Goal: Task Accomplishment & Management: Use online tool/utility

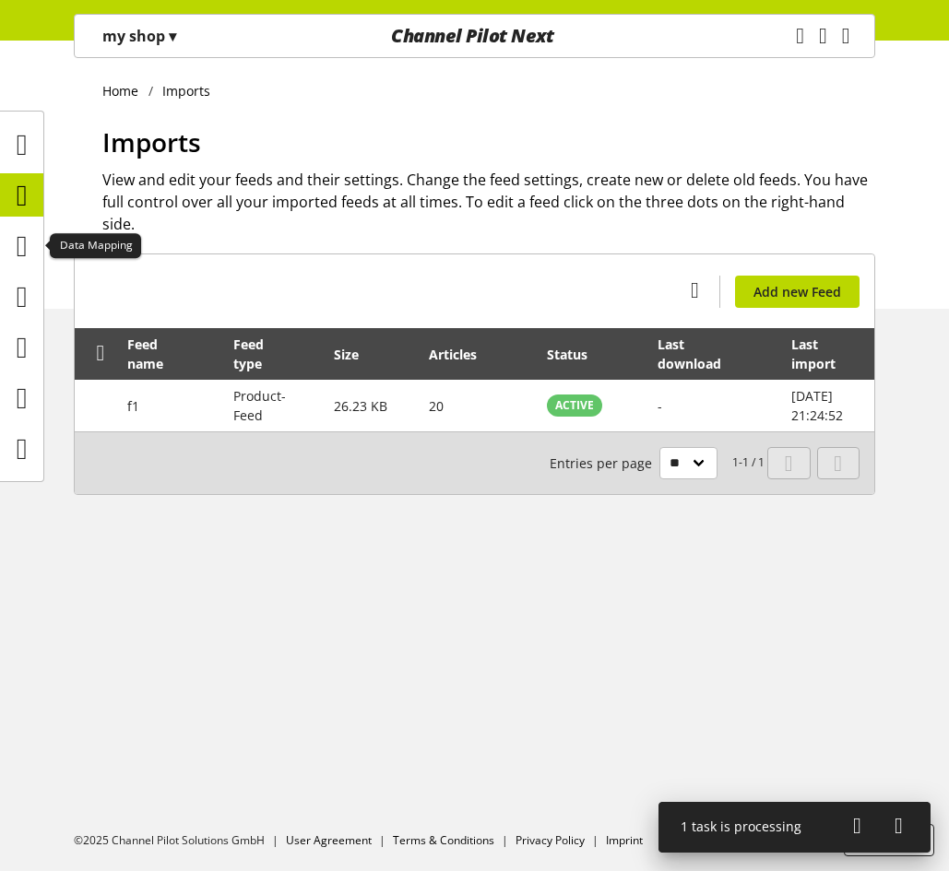
click at [23, 195] on icon at bounding box center [22, 195] width 11 height 37
click at [158, 33] on p "my shop ▾" at bounding box center [139, 36] width 74 height 22
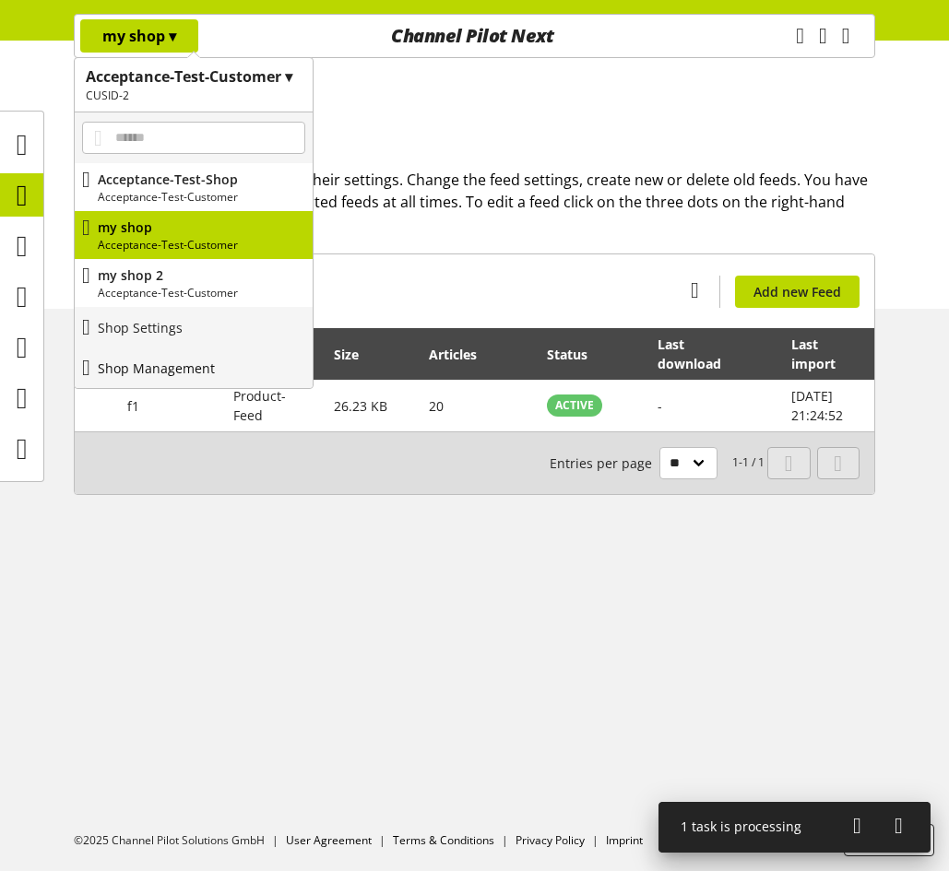
click at [187, 366] on p "Shop Management" at bounding box center [156, 368] width 117 height 19
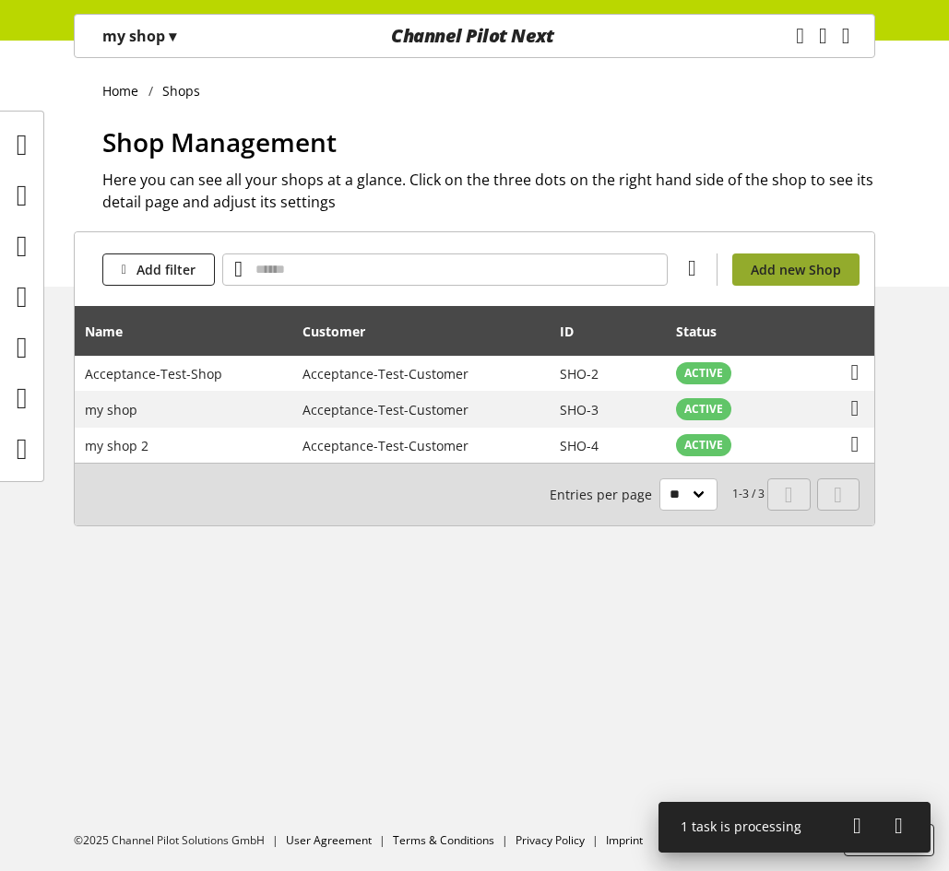
click at [812, 277] on span "Add new Shop" at bounding box center [795, 269] width 90 height 19
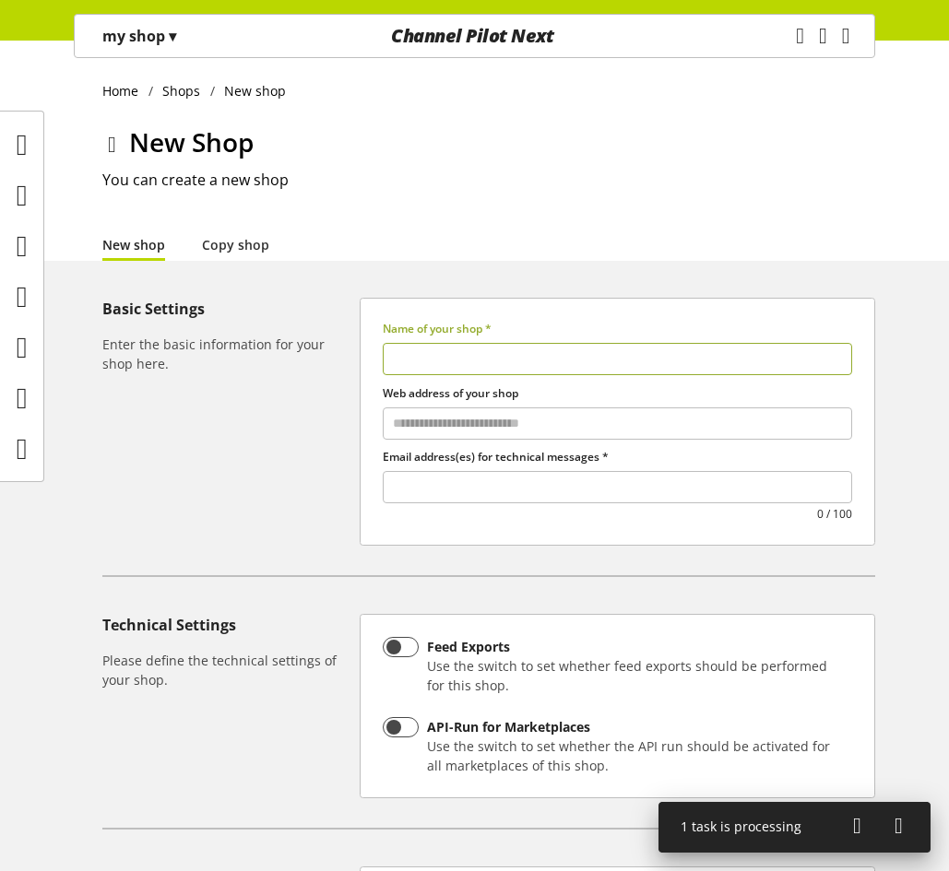
click at [569, 368] on input "text" at bounding box center [617, 359] width 469 height 32
type input "*********"
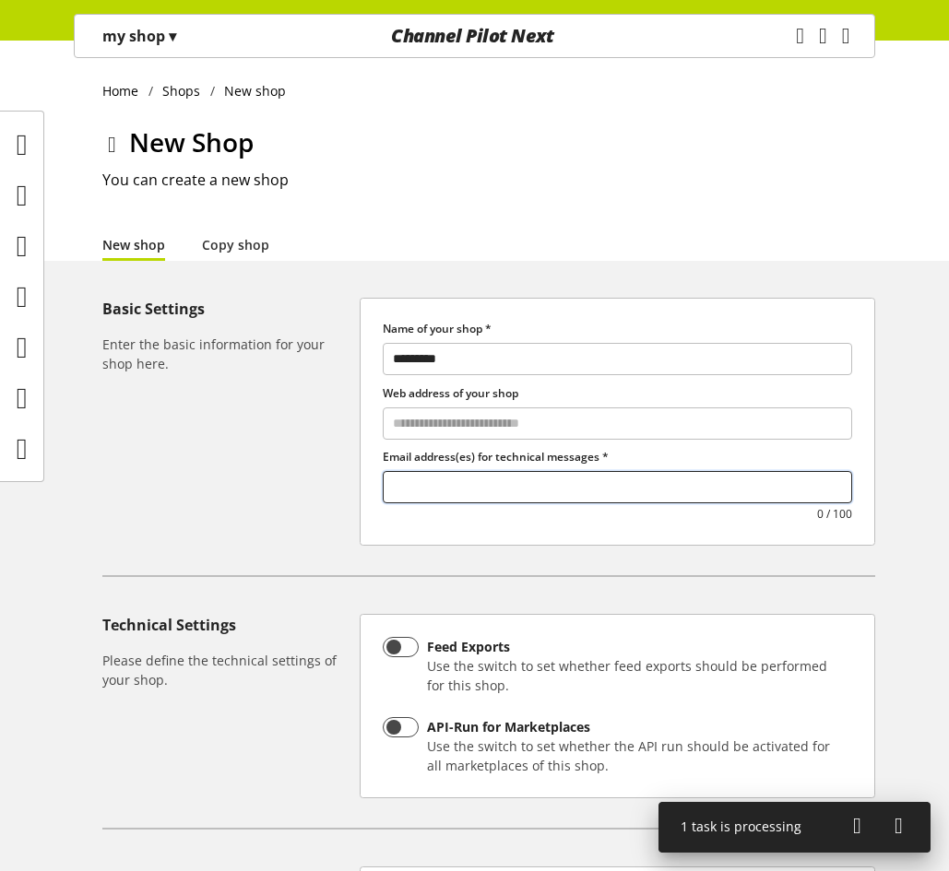
click at [514, 483] on input "text" at bounding box center [617, 487] width 467 height 25
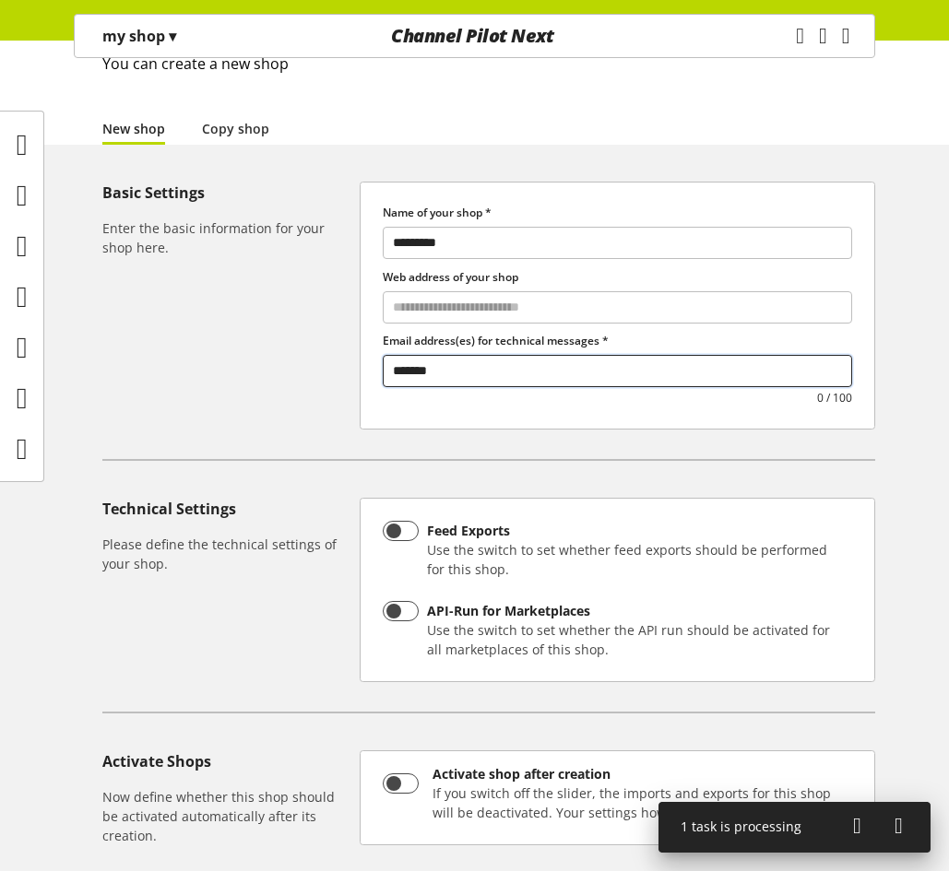
scroll to position [326, 0]
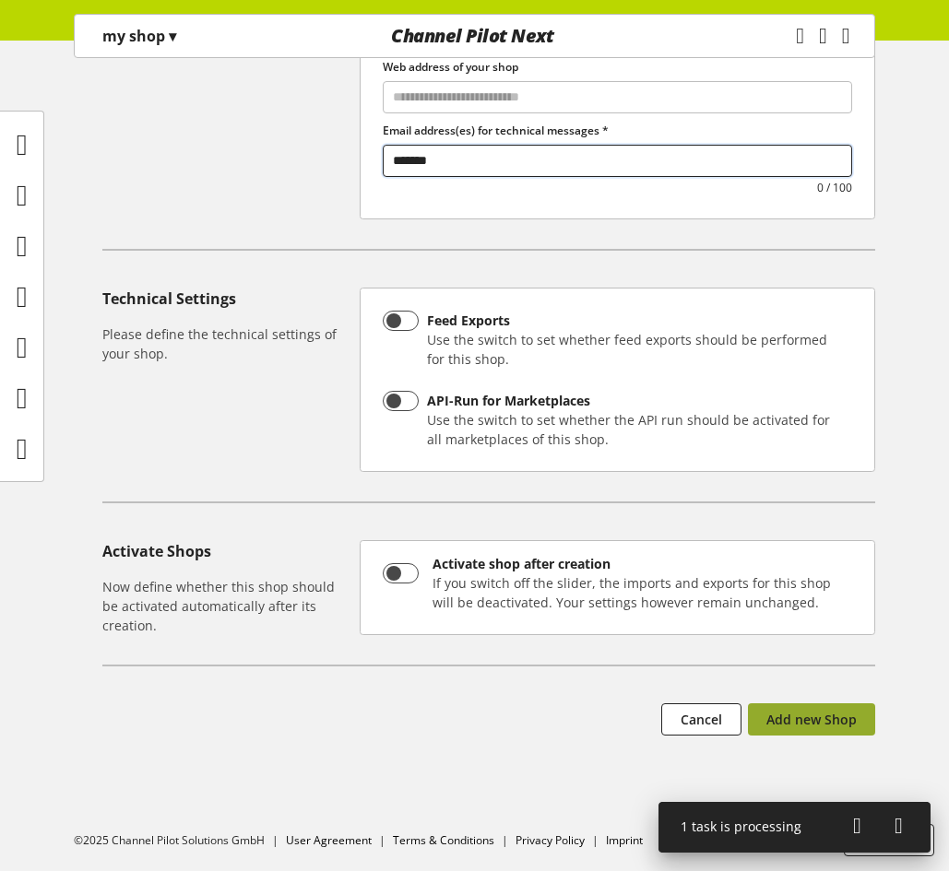
type input "*******"
click at [828, 714] on span "Add new Shop" at bounding box center [811, 719] width 90 height 19
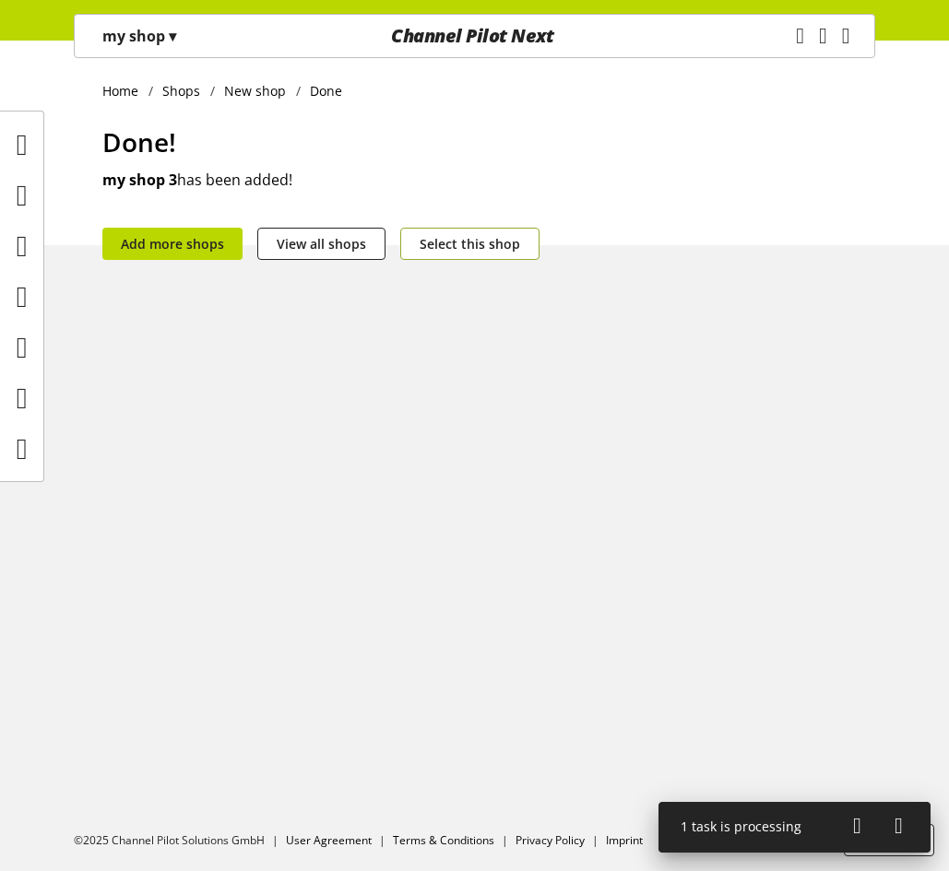
click at [521, 251] on button "Select this shop" at bounding box center [469, 244] width 139 height 32
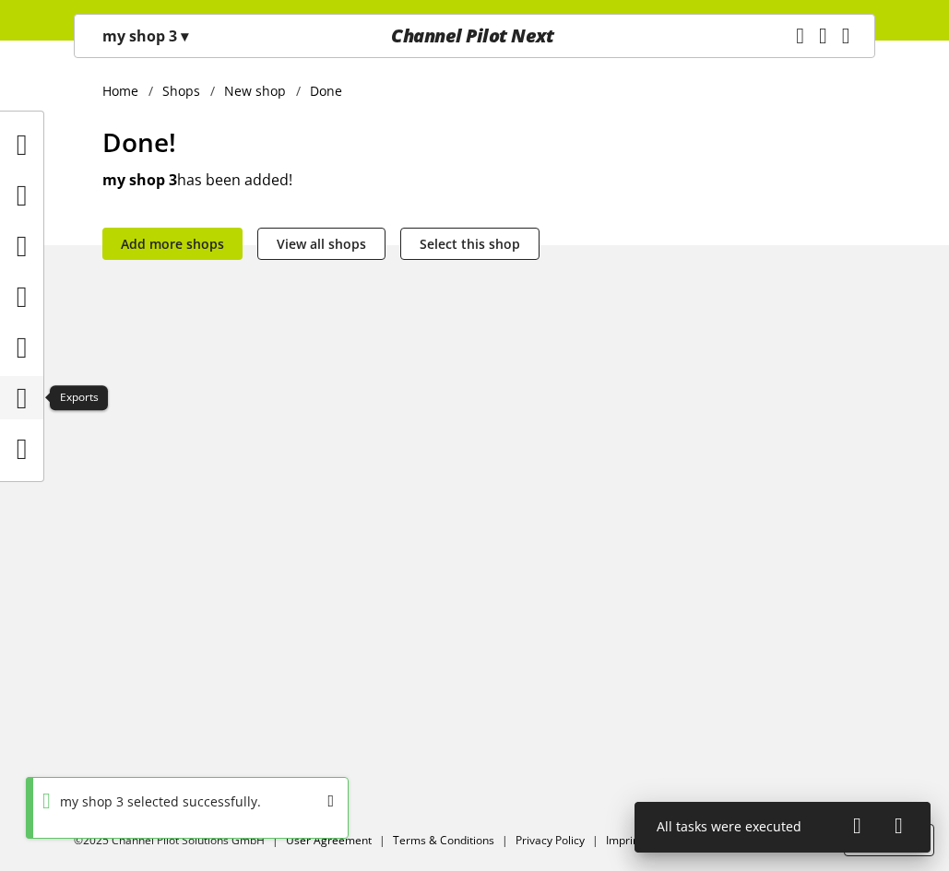
click at [17, 395] on icon at bounding box center [22, 398] width 11 height 37
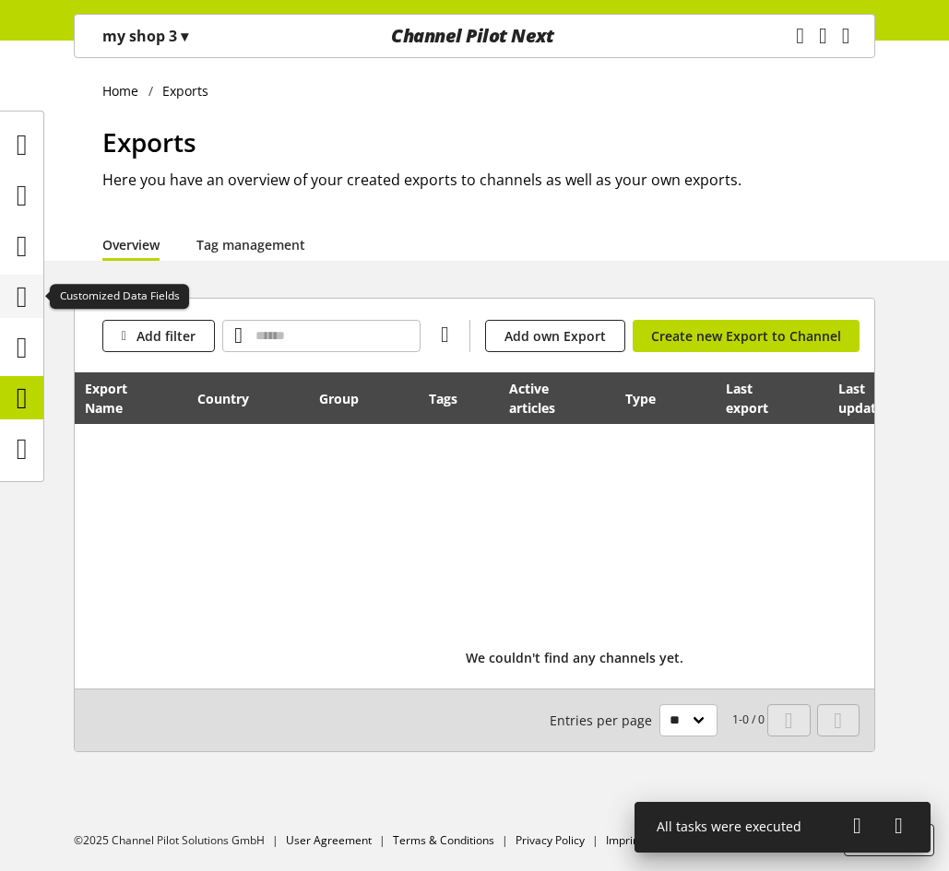
click at [28, 307] on icon at bounding box center [22, 296] width 11 height 37
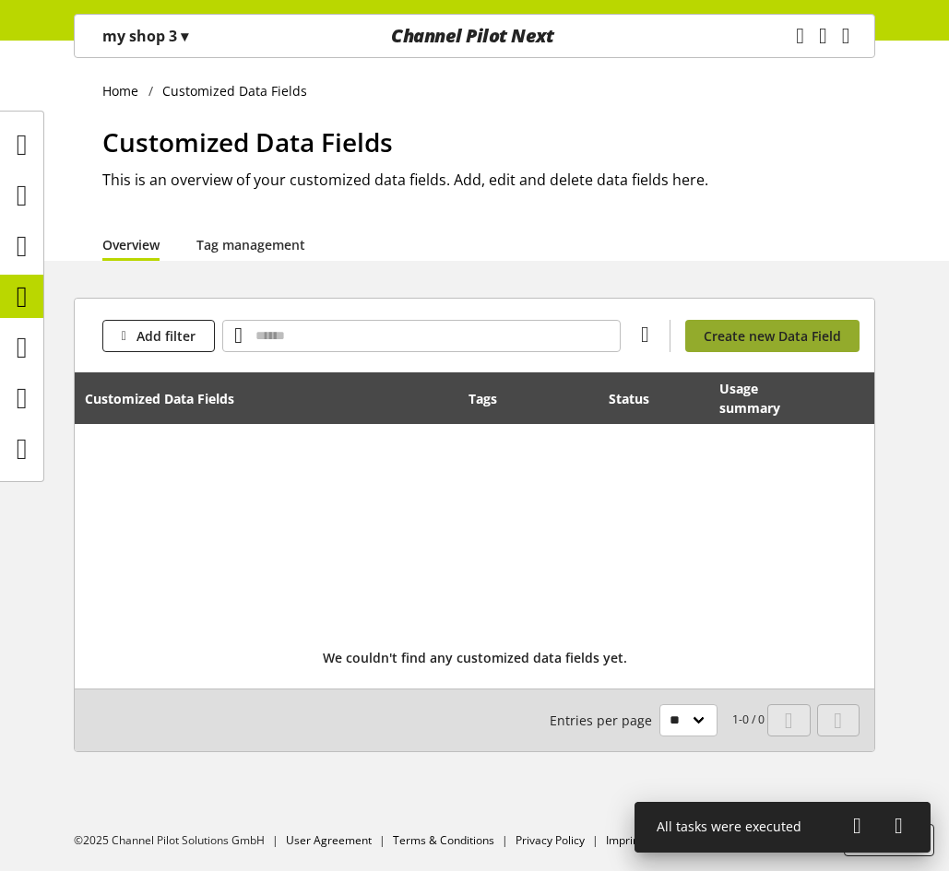
click at [738, 347] on link "Create new Data Field" at bounding box center [772, 336] width 174 height 32
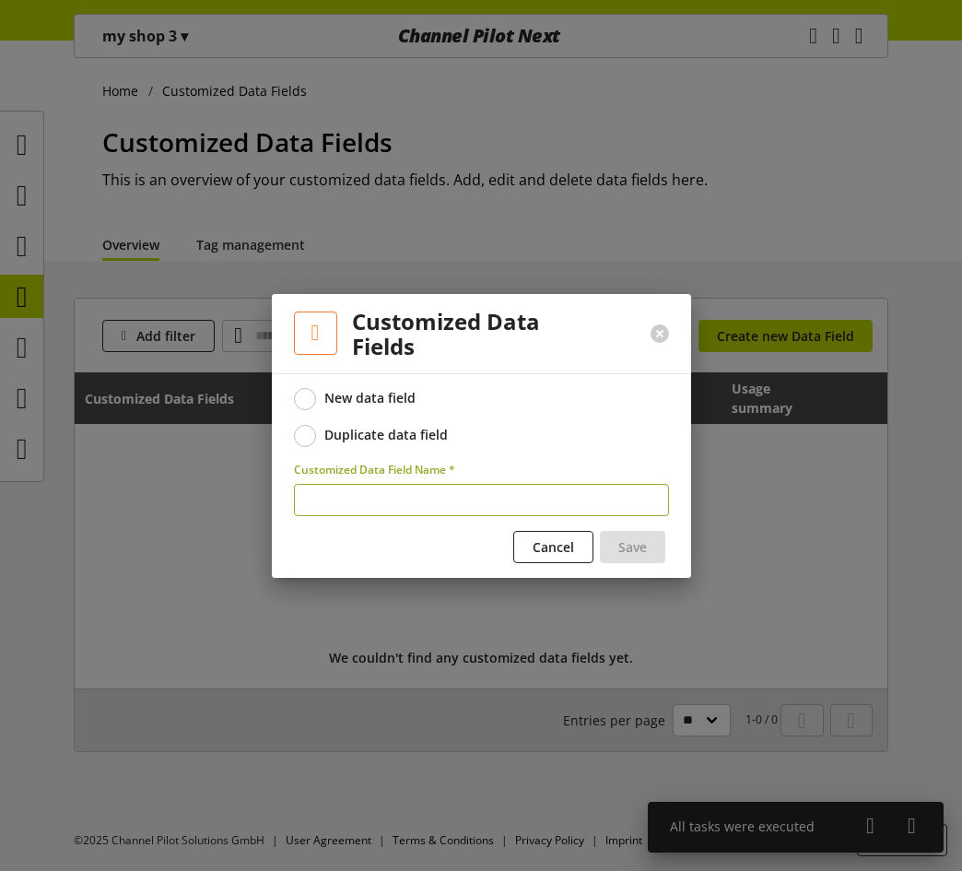
click at [490, 501] on input "text" at bounding box center [481, 500] width 375 height 32
type input "*"
type input "*****"
click at [618, 534] on button "Save" at bounding box center [632, 547] width 65 height 32
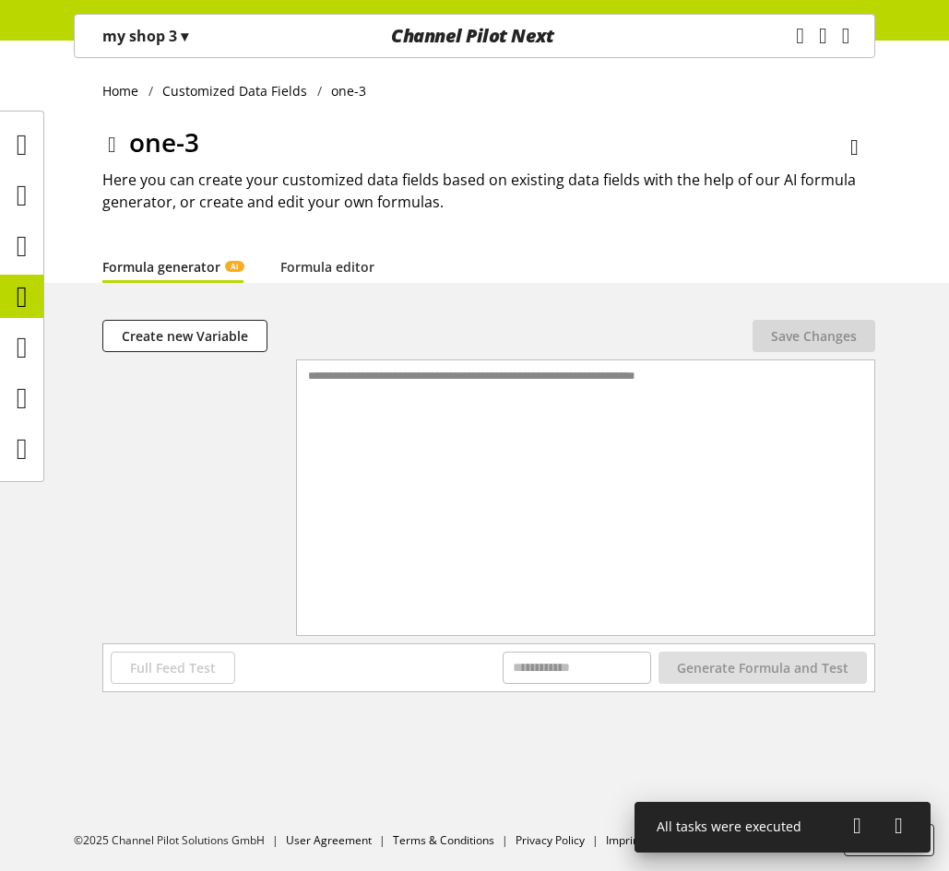
drag, startPoint x: 313, startPoint y: 266, endPoint x: 281, endPoint y: 287, distance: 38.1
click at [313, 266] on link "Formula editor" at bounding box center [327, 266] width 94 height 19
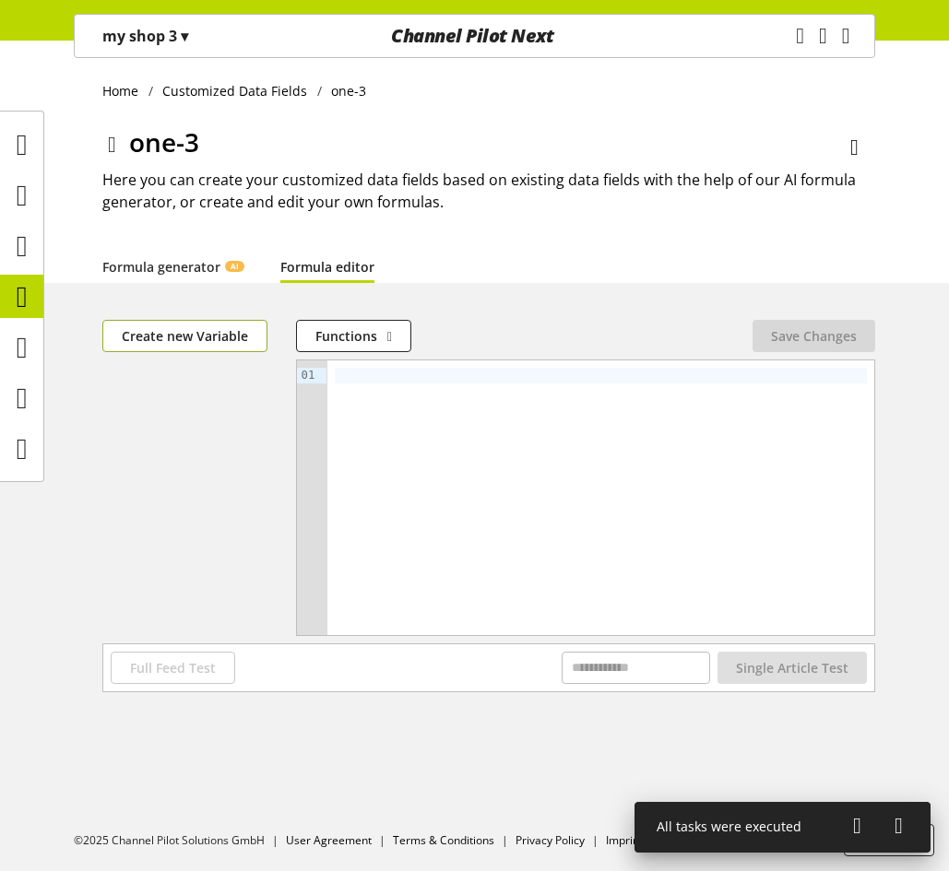
click at [223, 324] on button "Create new Variable" at bounding box center [184, 336] width 165 height 32
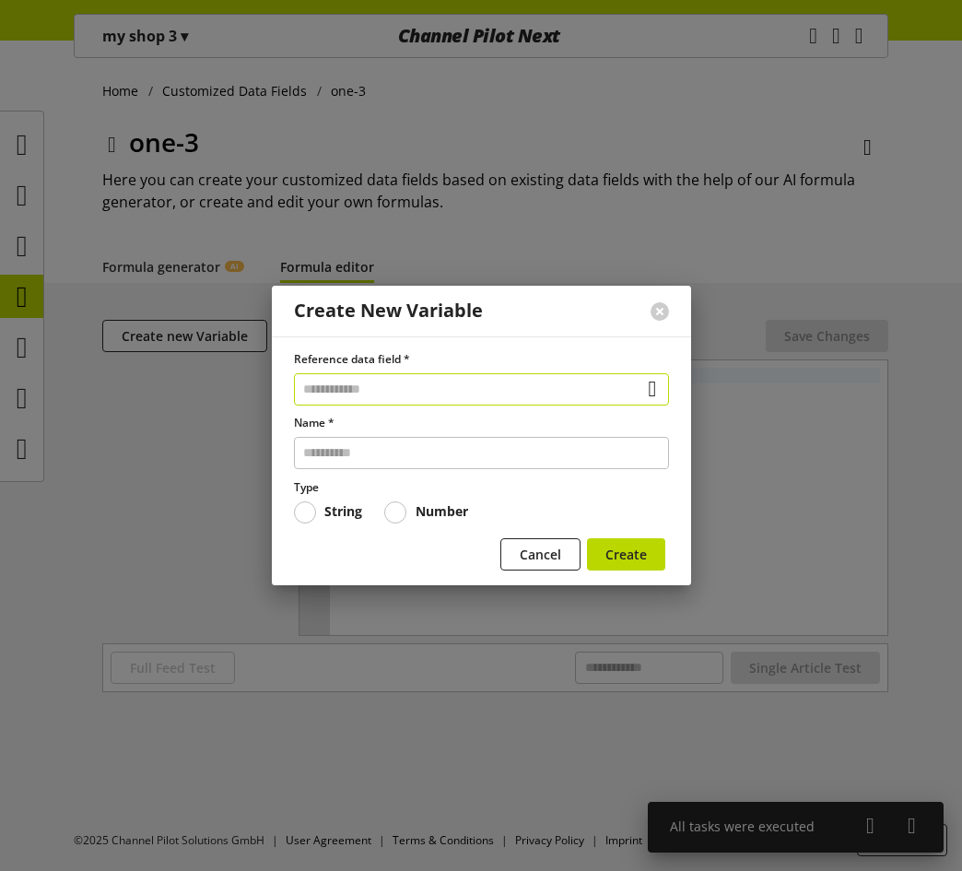
click at [407, 377] on input "text" at bounding box center [481, 389] width 375 height 32
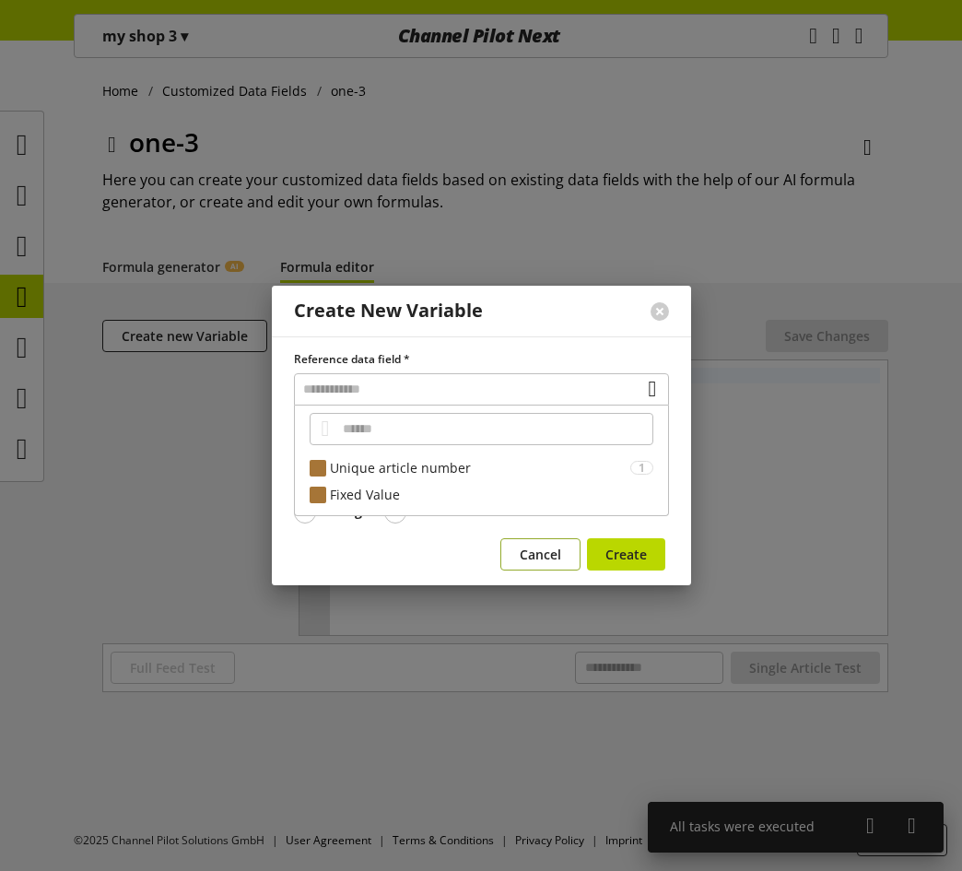
click at [535, 554] on span "Cancel" at bounding box center [540, 554] width 41 height 19
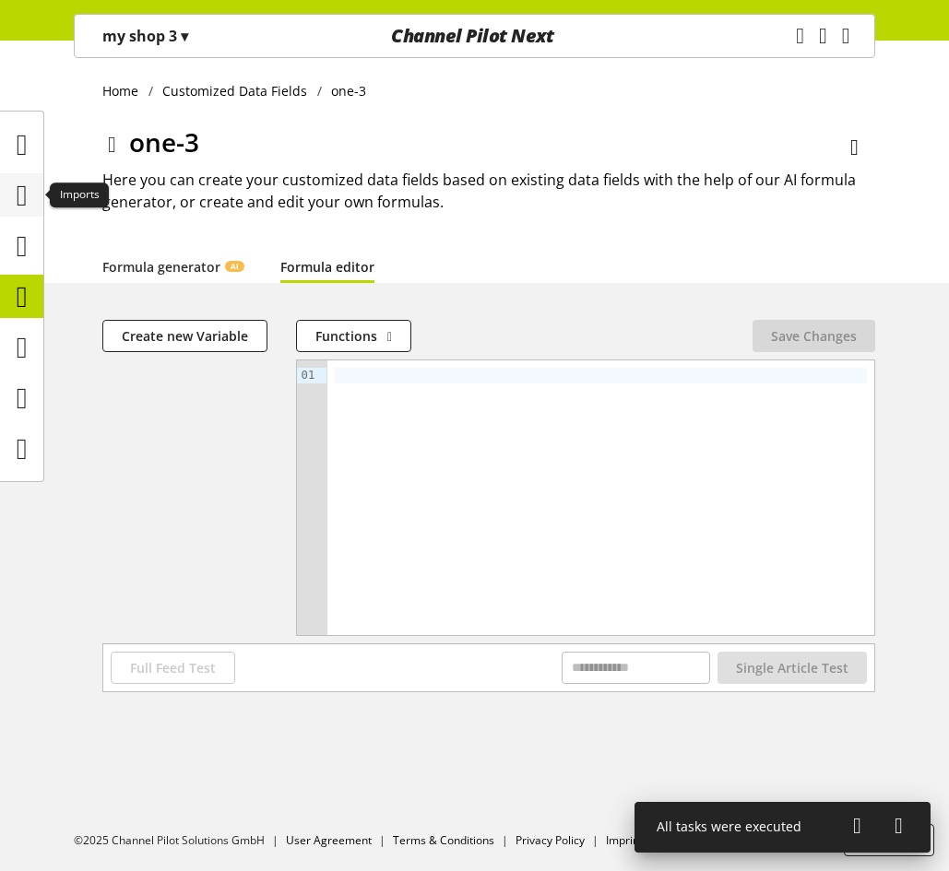
click at [28, 194] on icon at bounding box center [22, 195] width 11 height 37
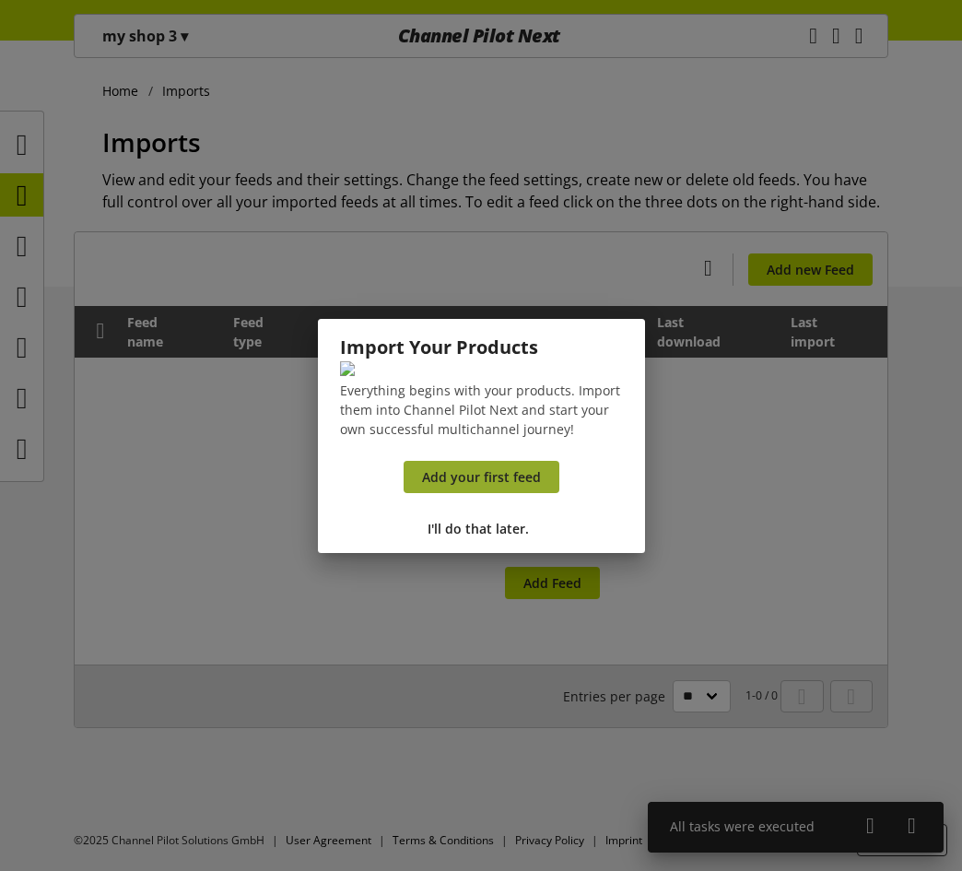
click at [511, 487] on span "Add your first feed" at bounding box center [481, 476] width 119 height 19
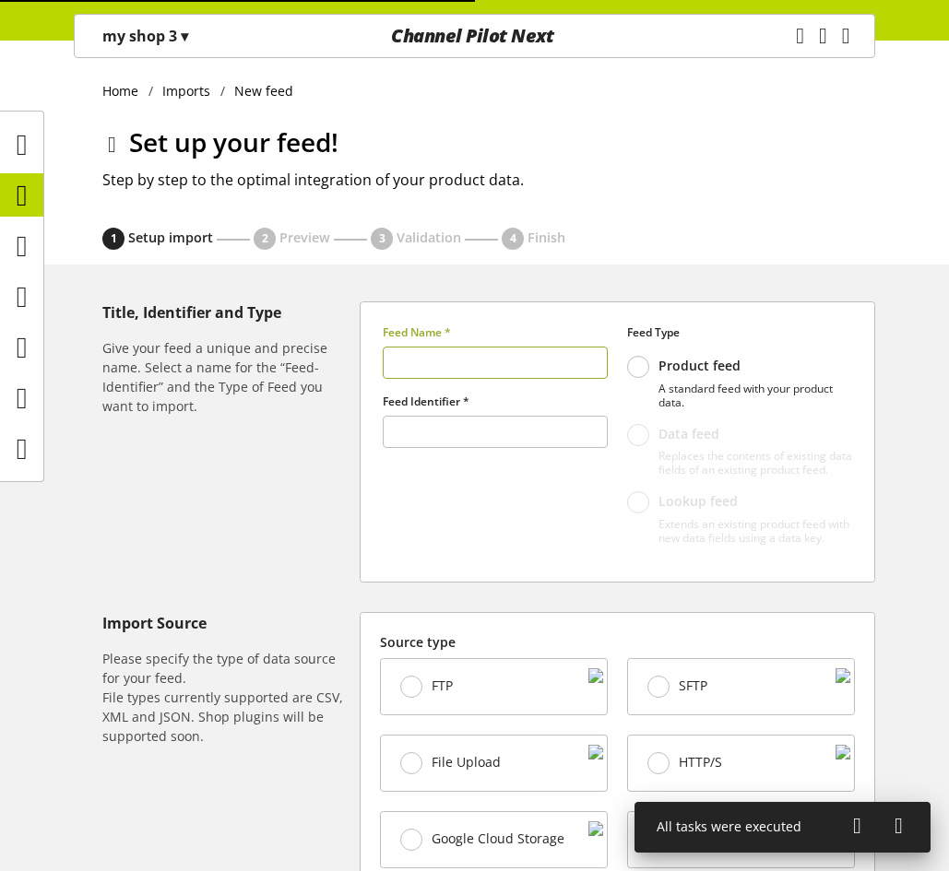
type input "******"
click at [495, 358] on input "text" at bounding box center [495, 363] width 225 height 32
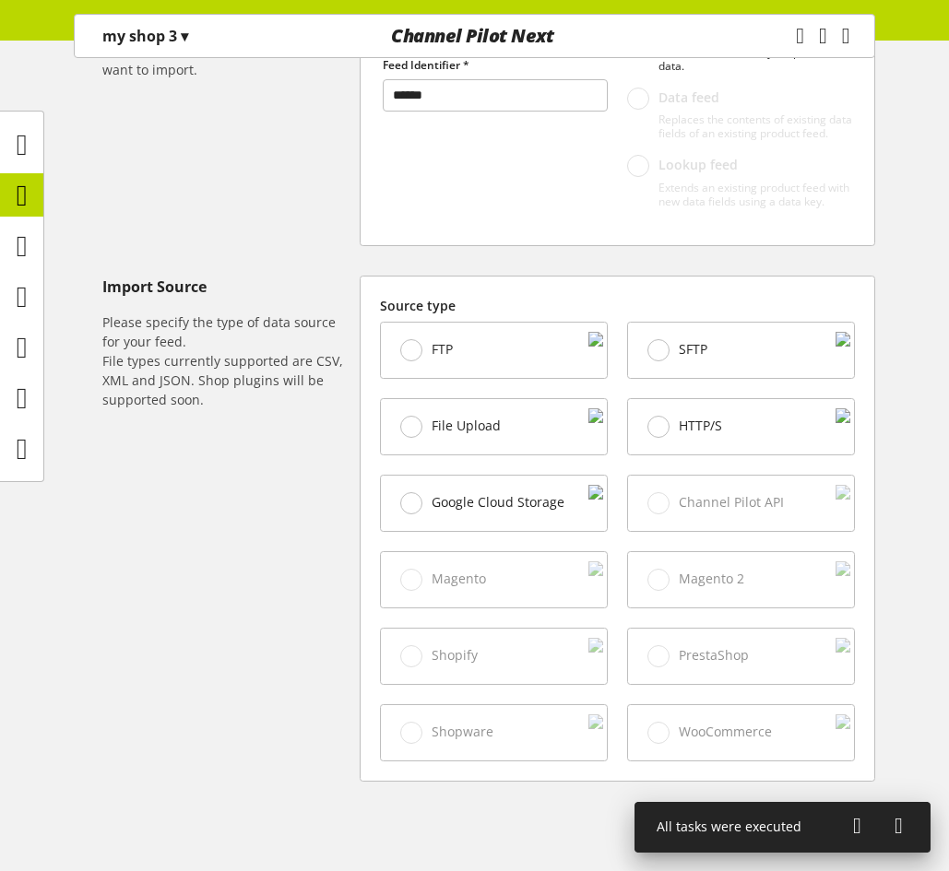
scroll to position [369, 0]
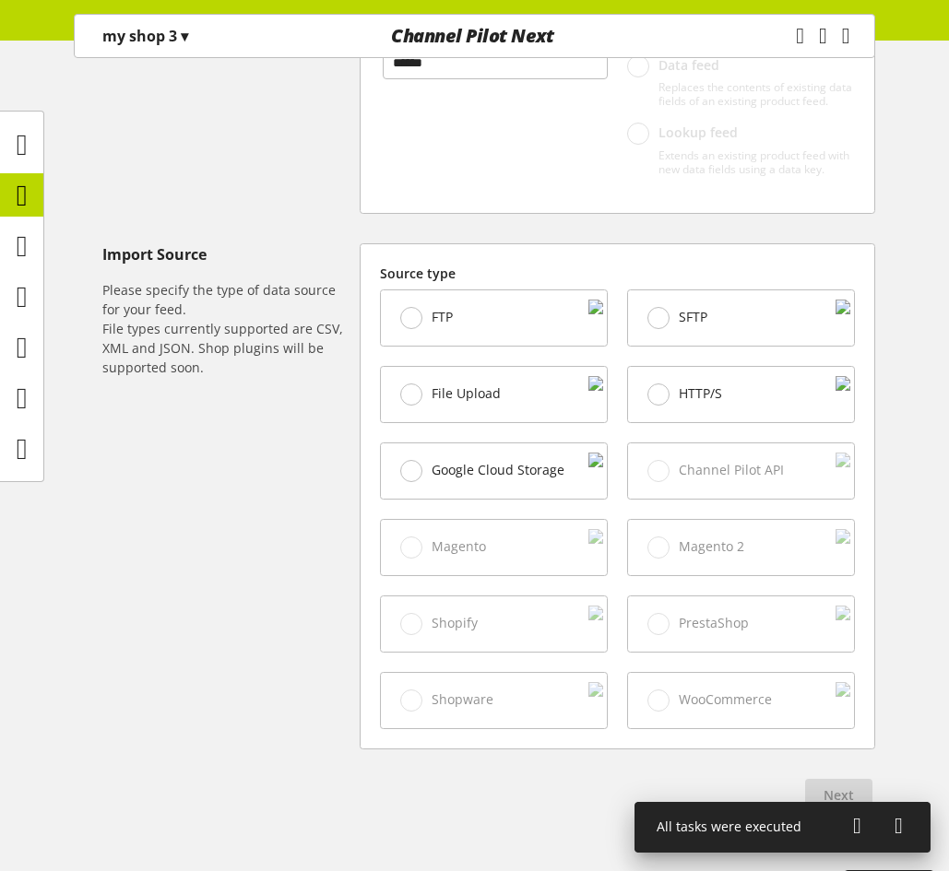
type input "*****"
click at [477, 402] on span "File Upload" at bounding box center [465, 393] width 69 height 17
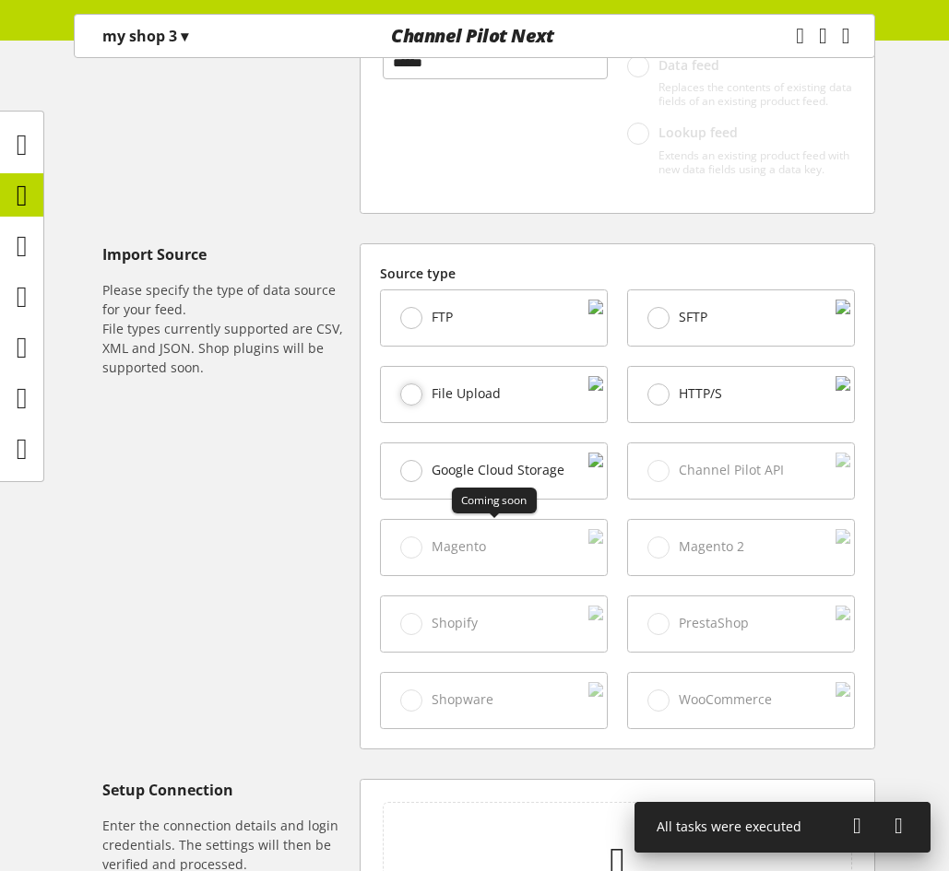
scroll to position [717, 0]
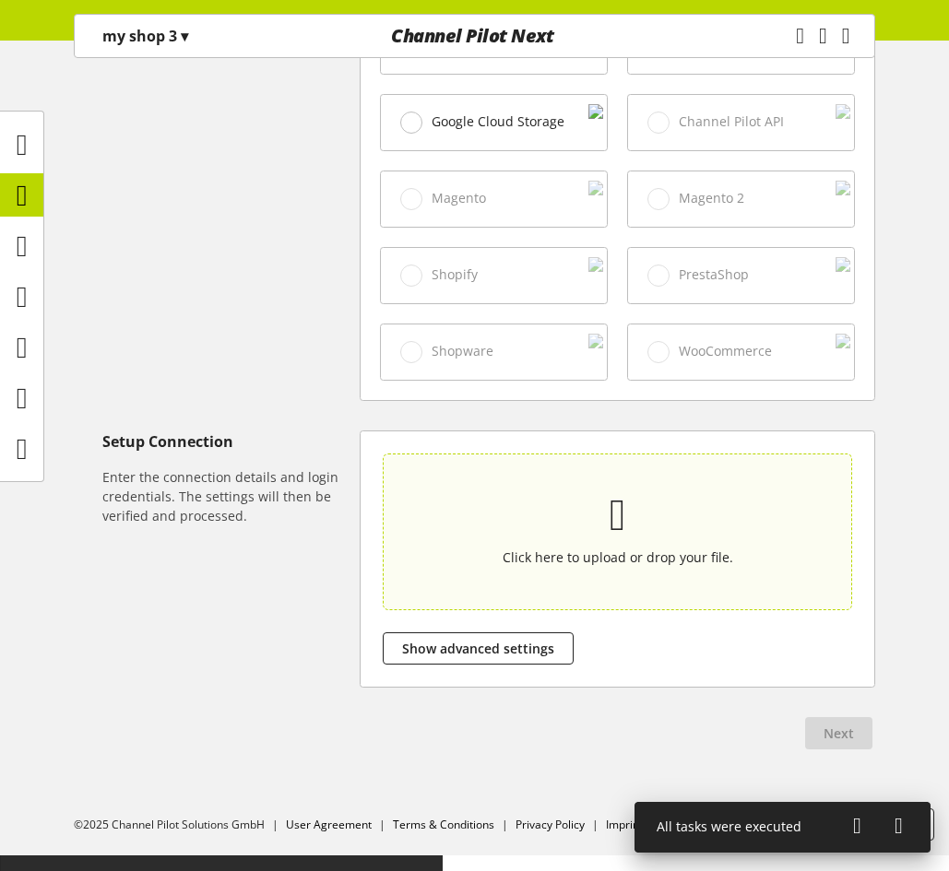
click at [531, 535] on p at bounding box center [618, 515] width 384 height 39
click at [531, 543] on input "Click here to upload or drop your file." at bounding box center [617, 532] width 469 height 157
type input "**********"
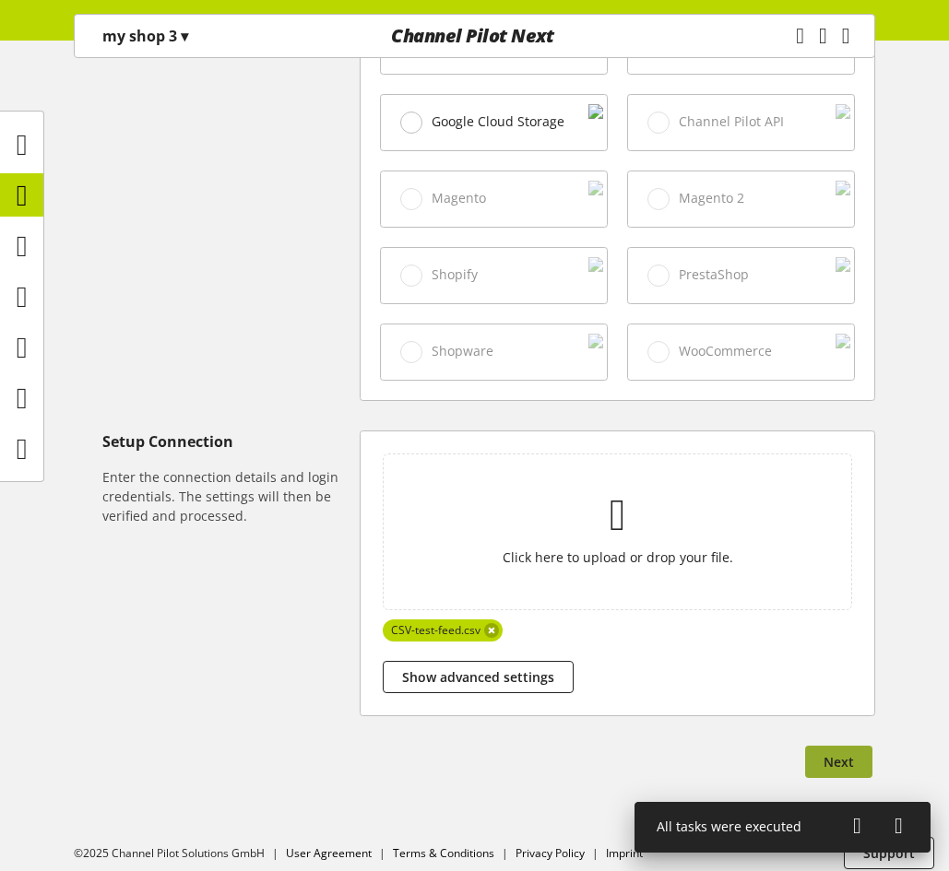
click at [840, 772] on span "Next" at bounding box center [838, 761] width 30 height 19
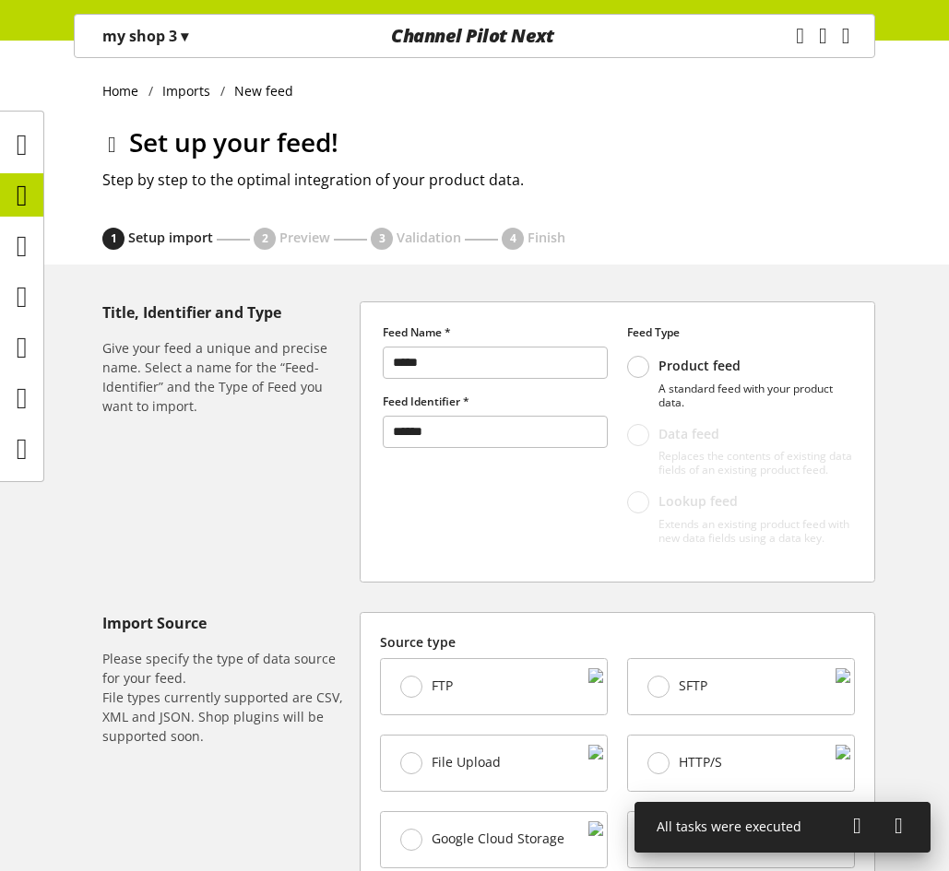
select select "*"
select select "*****"
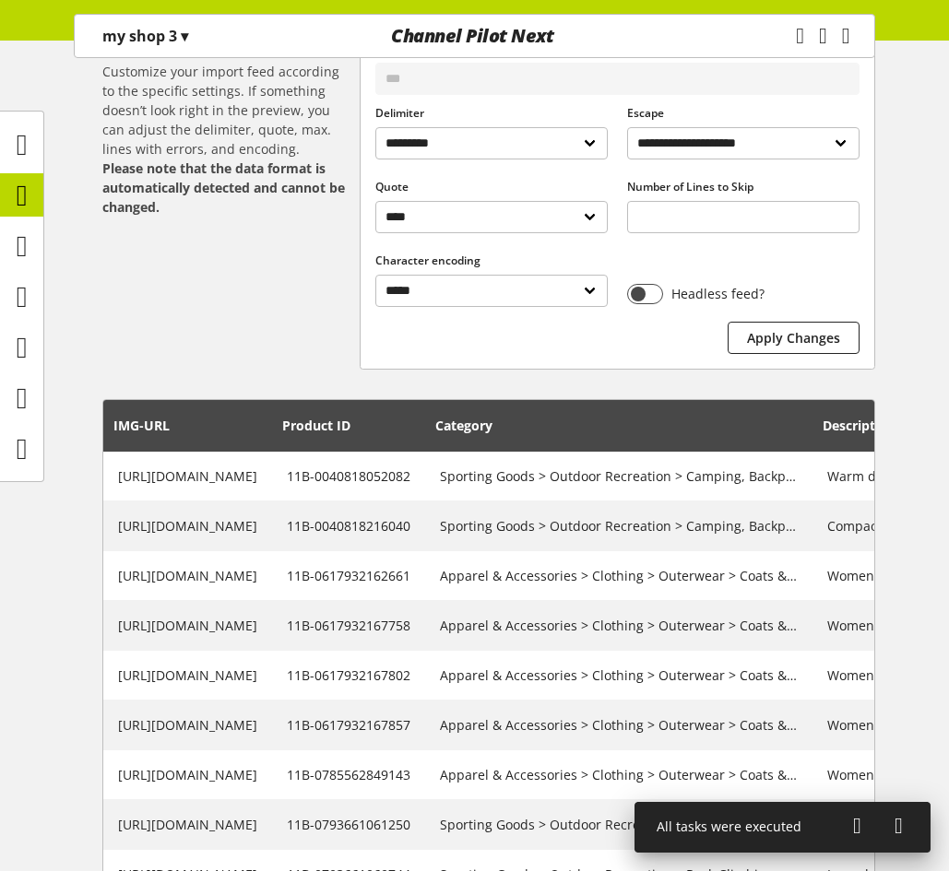
scroll to position [529, 0]
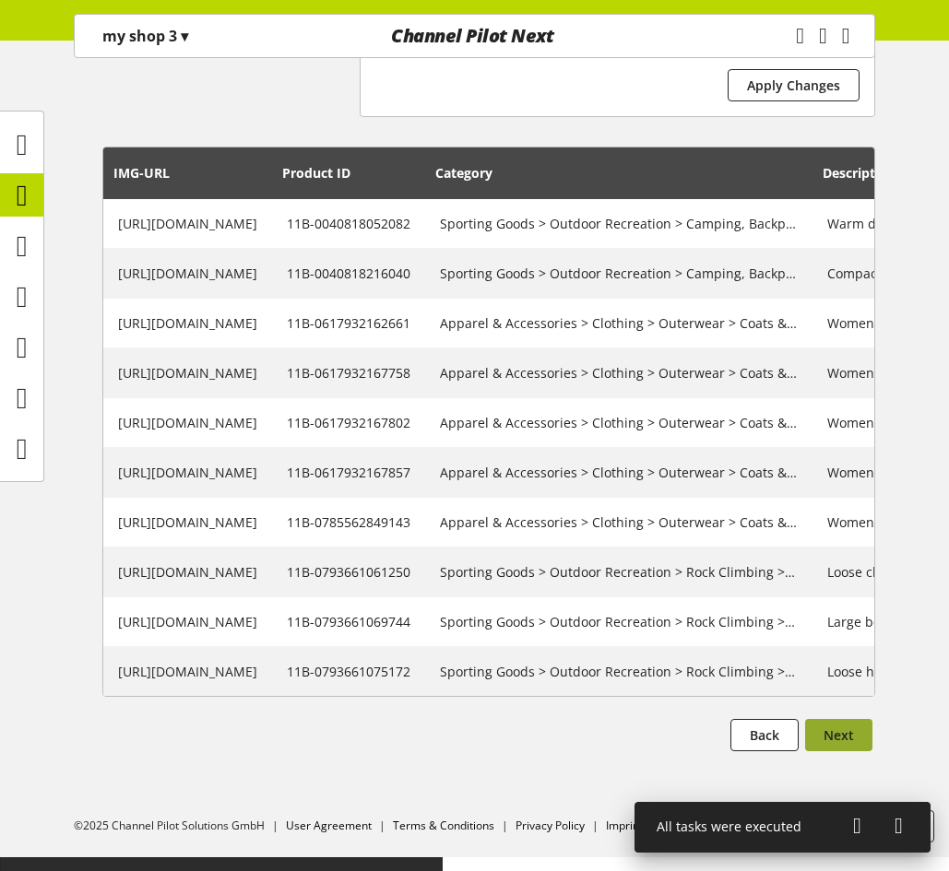
click at [853, 741] on span "Next" at bounding box center [838, 735] width 30 height 19
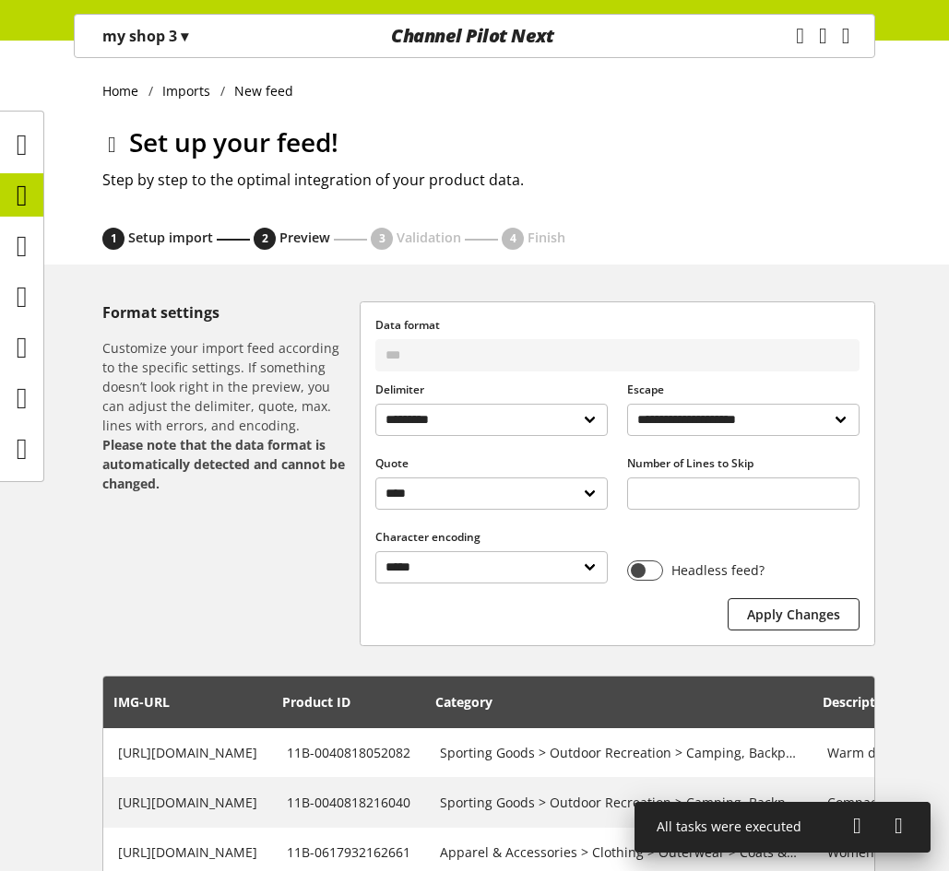
select select
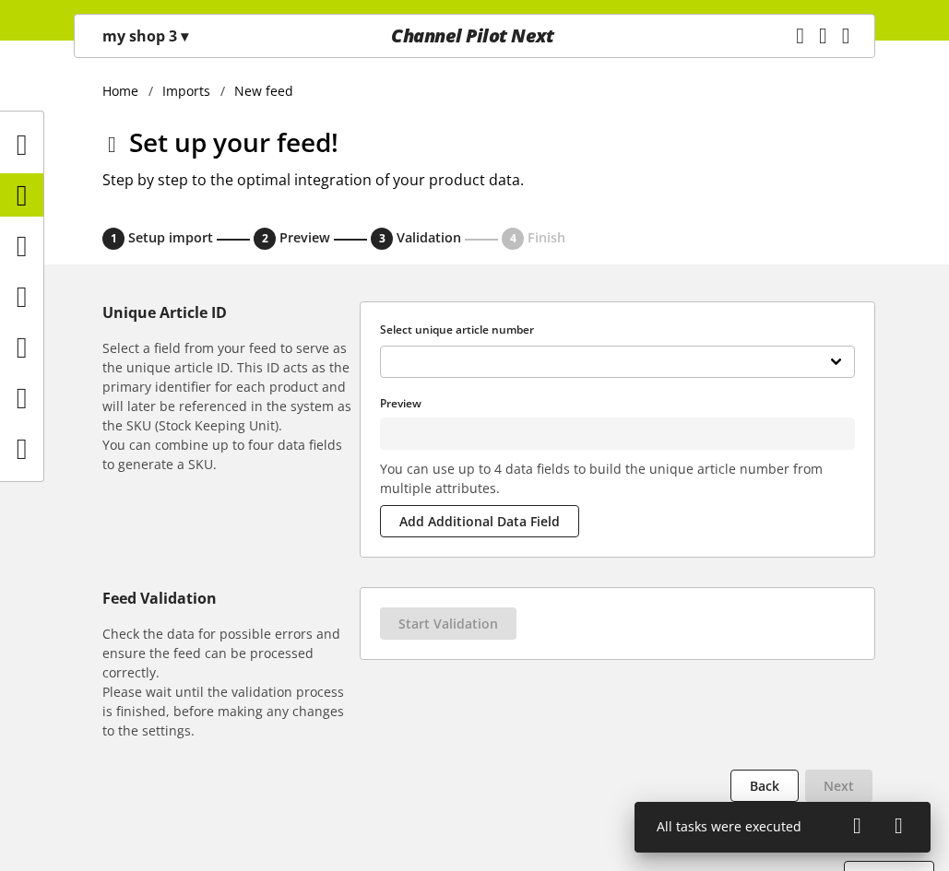
click at [539, 340] on div "**********" at bounding box center [618, 362] width 494 height 52
click at [539, 356] on select "**********" at bounding box center [617, 362] width 475 height 32
type input "**********"
select select "**********"
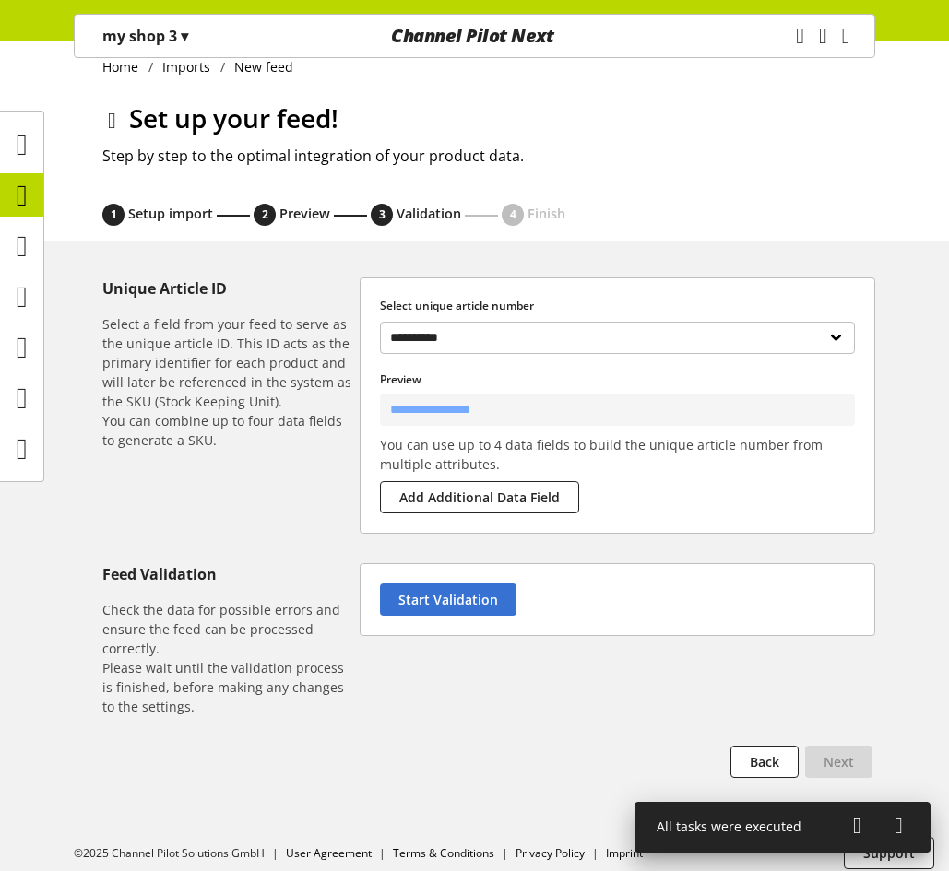
scroll to position [37, 0]
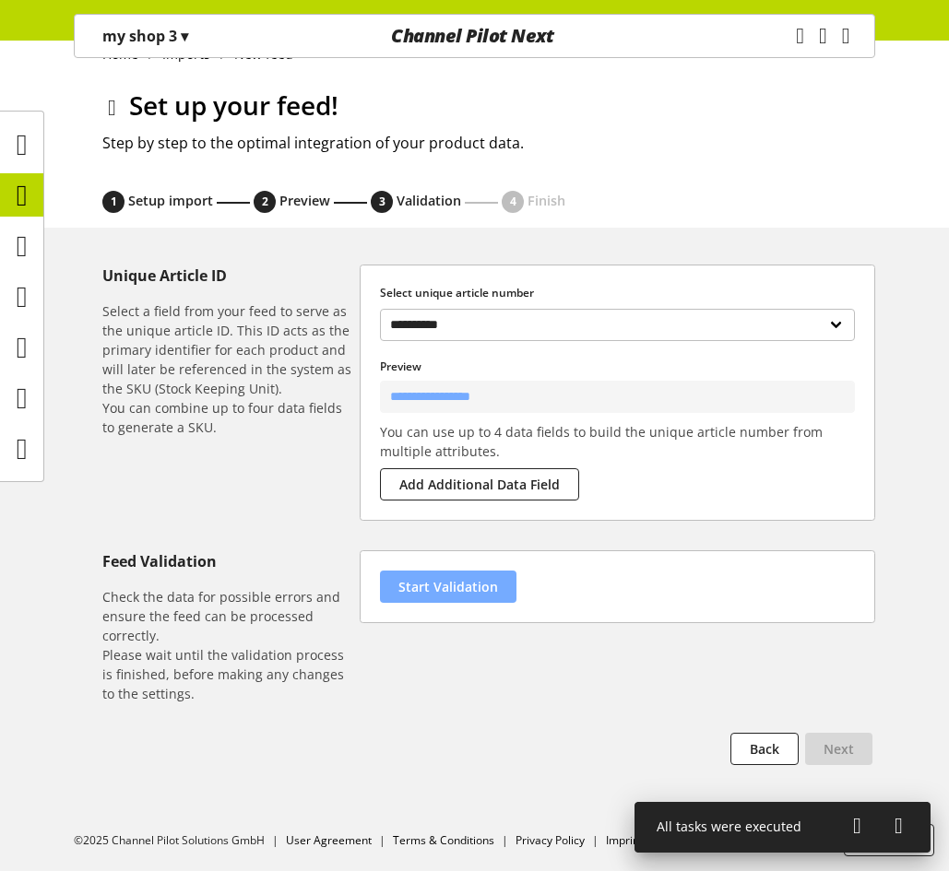
click at [450, 584] on span "Start Validation" at bounding box center [448, 586] width 100 height 19
select select "********"
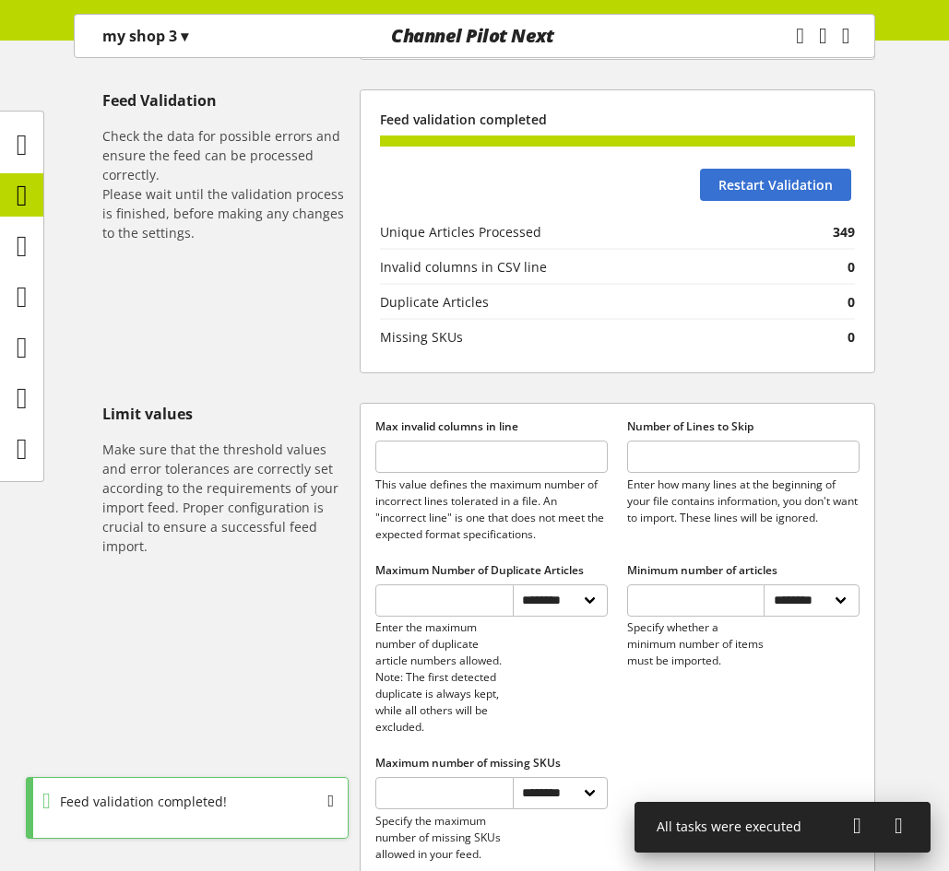
scroll to position [762, 0]
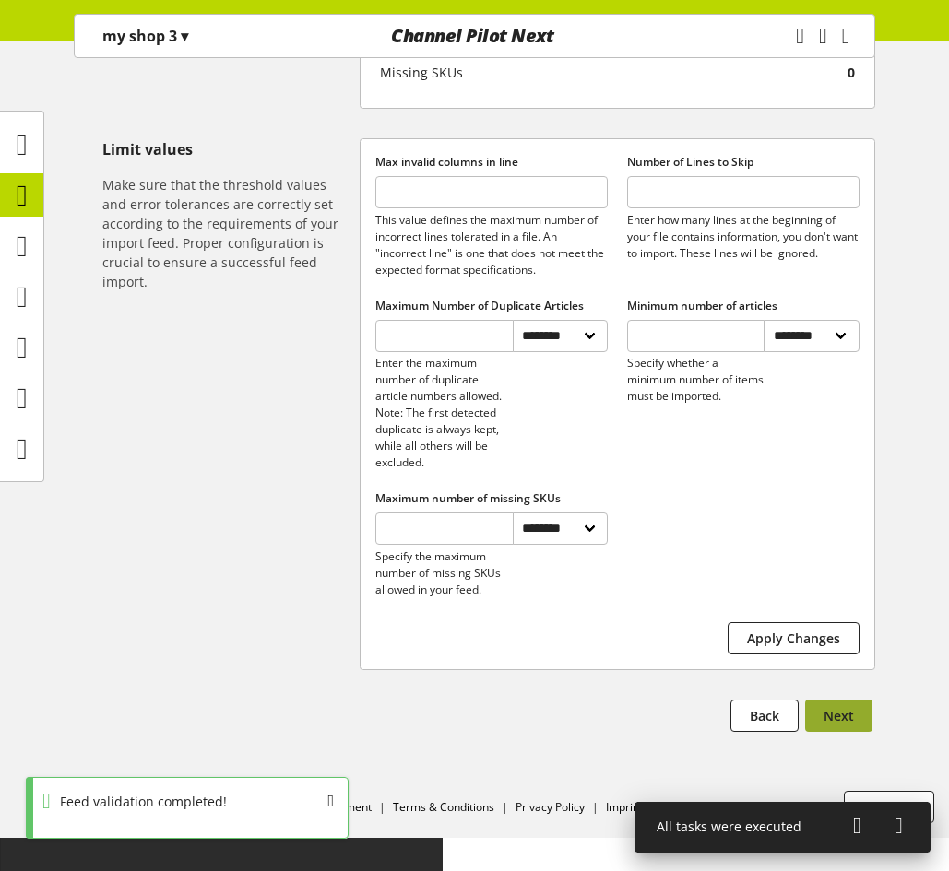
click at [816, 732] on button "Next" at bounding box center [838, 716] width 67 height 32
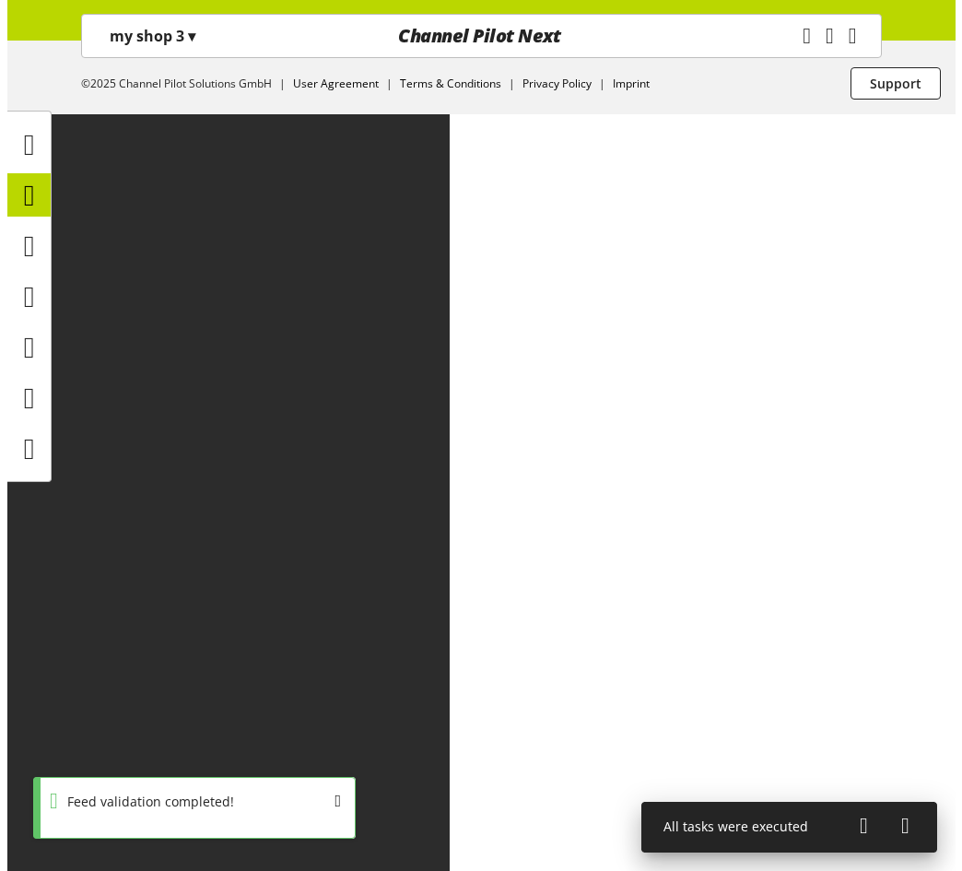
scroll to position [0, 0]
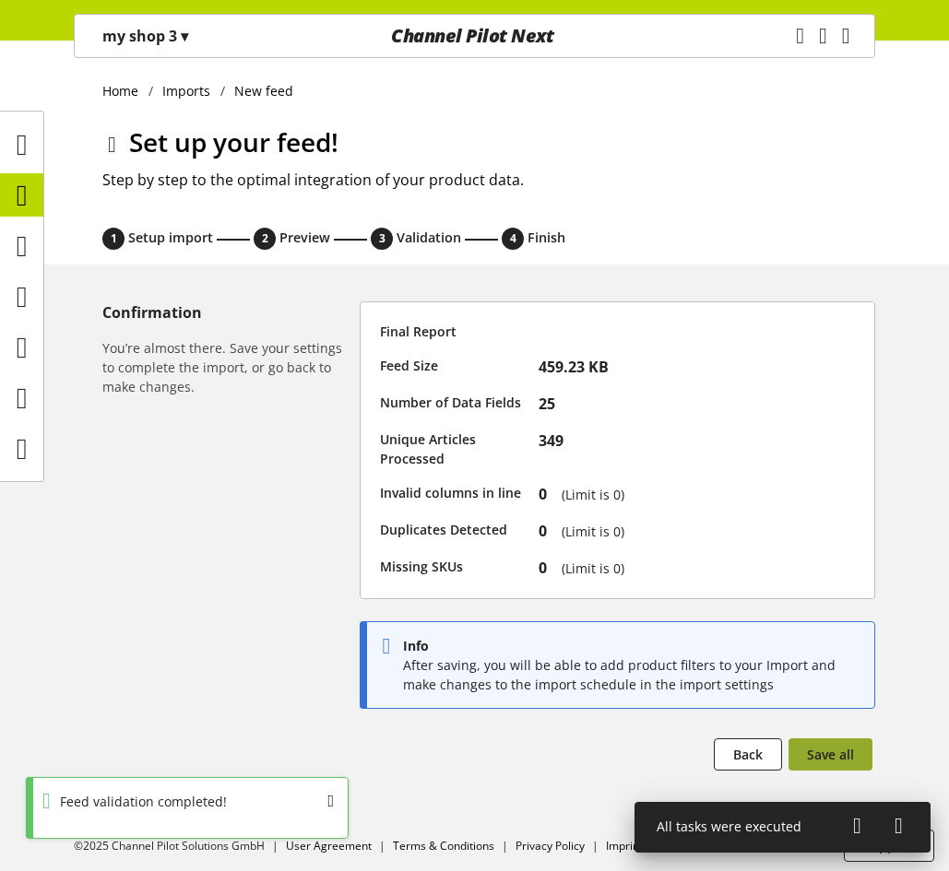
click at [818, 742] on button "Save all" at bounding box center [830, 754] width 84 height 32
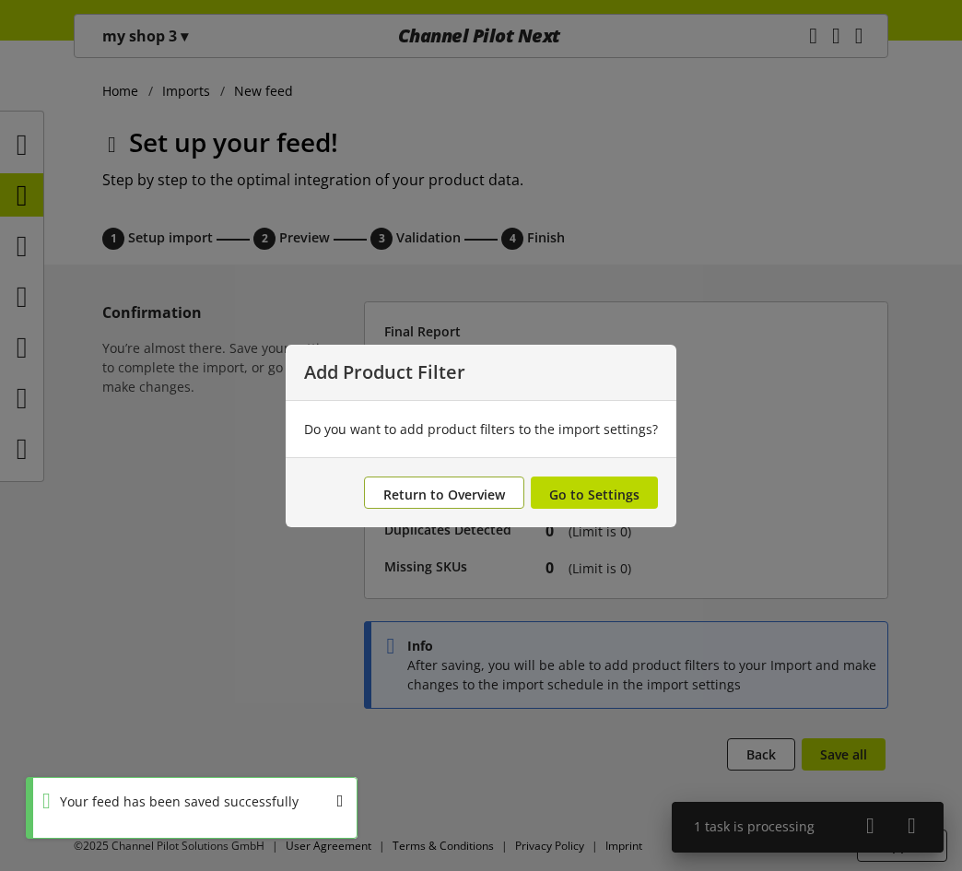
click at [458, 494] on span "Return to Overview" at bounding box center [445, 495] width 122 height 18
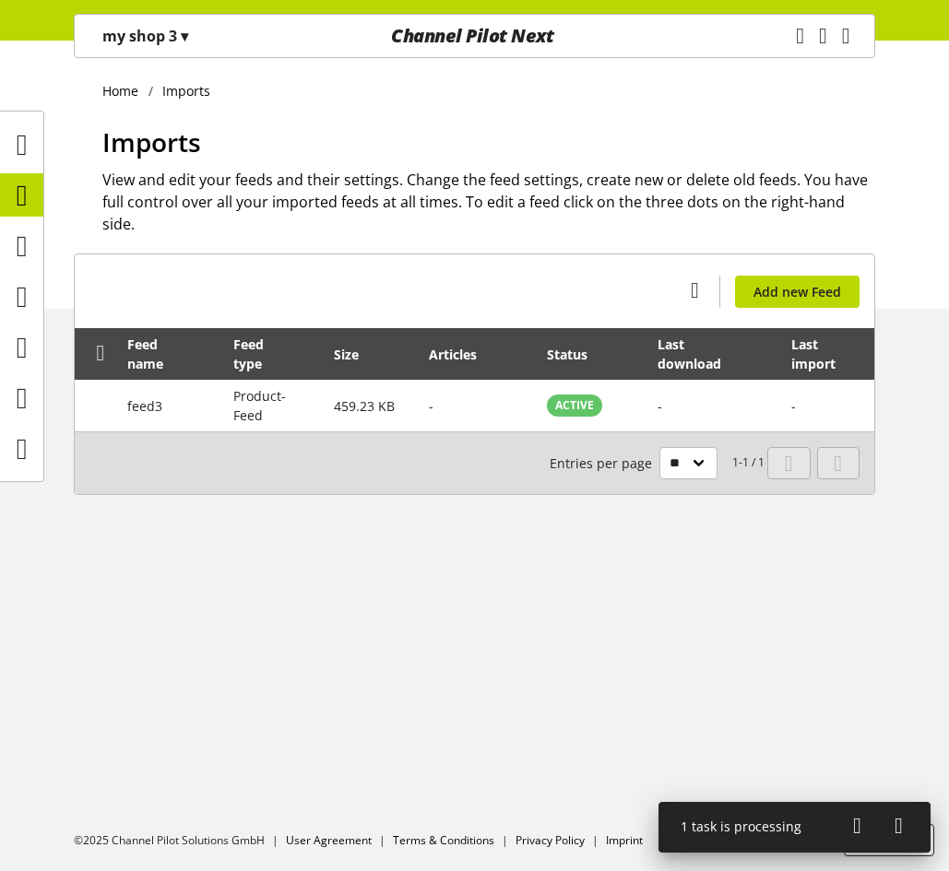
click at [853, 822] on icon at bounding box center [857, 825] width 8 height 33
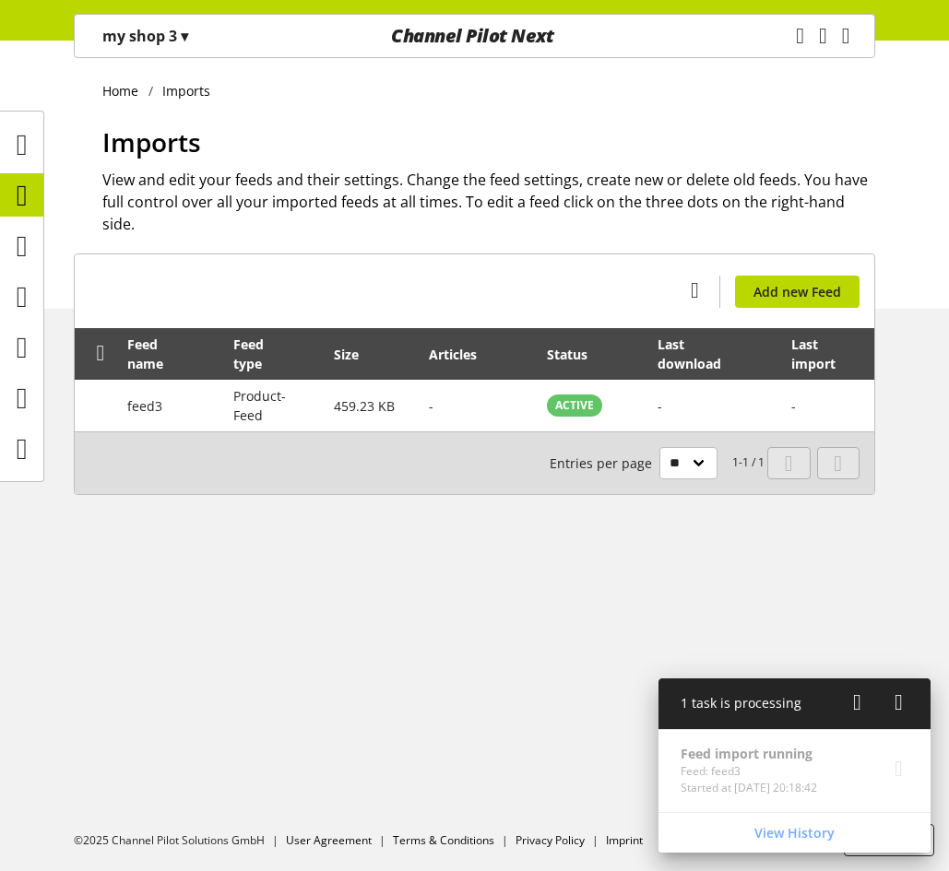
click at [183, 42] on span "▾" at bounding box center [184, 36] width 7 height 20
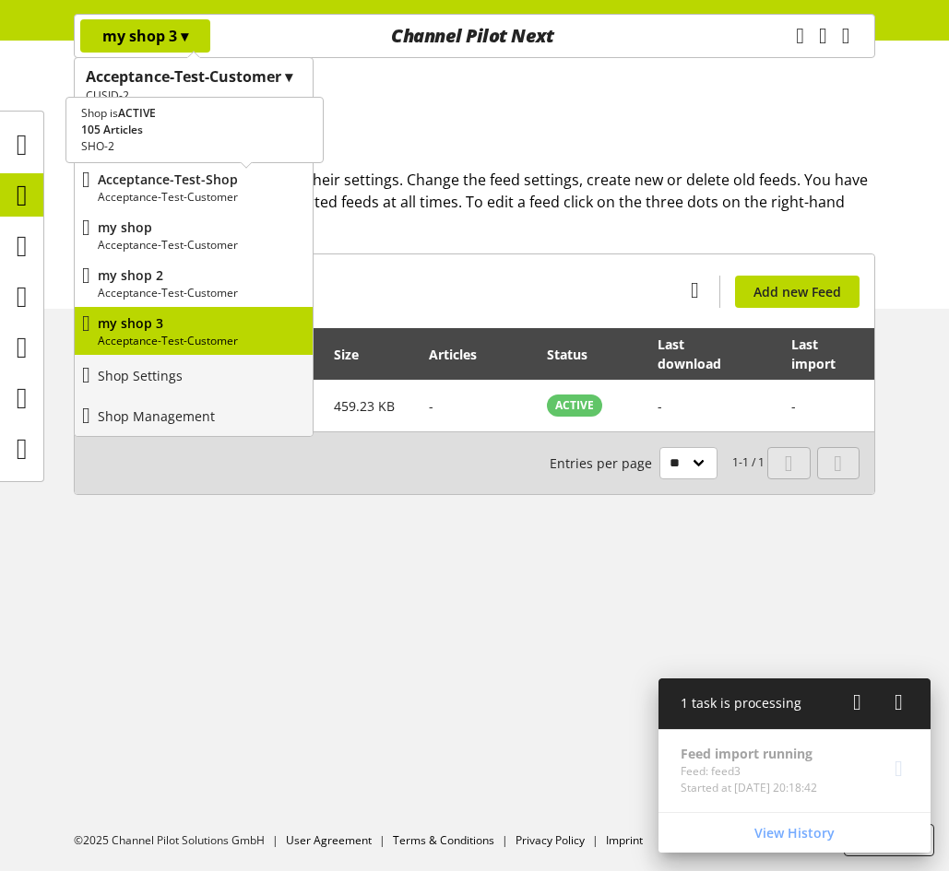
click at [192, 192] on p "Acceptance-Test-Customer" at bounding box center [201, 197] width 207 height 17
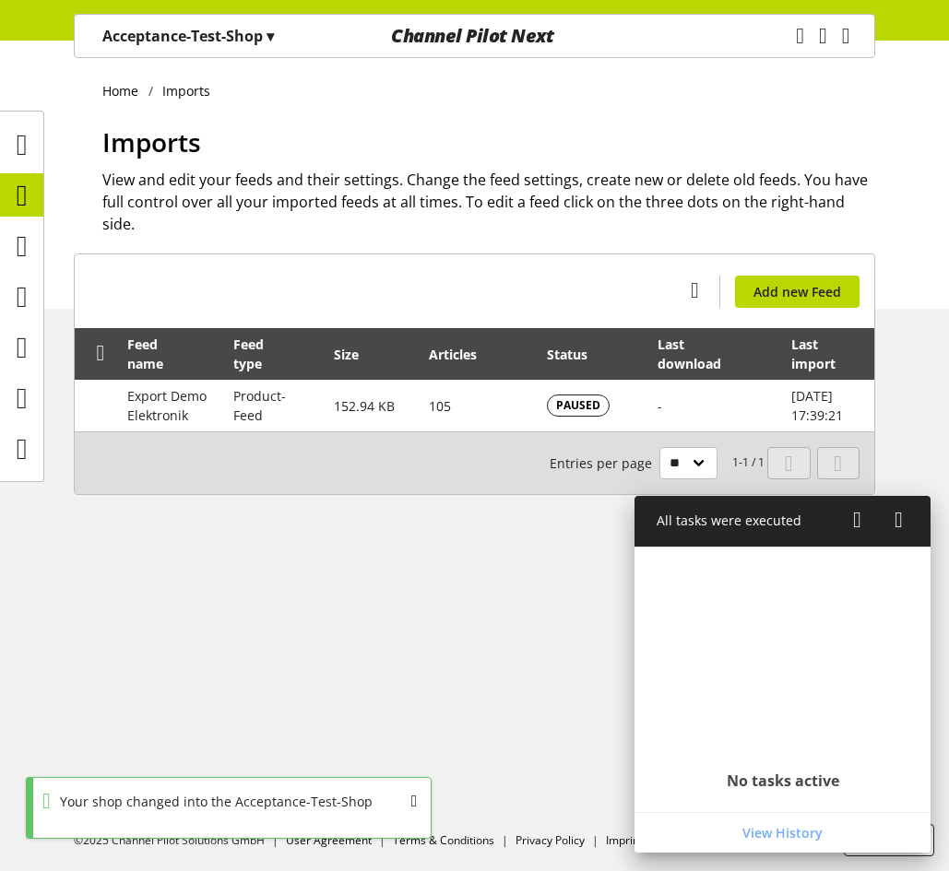
click at [219, 34] on p "Acceptance-Test-Shop ▾" at bounding box center [187, 36] width 171 height 22
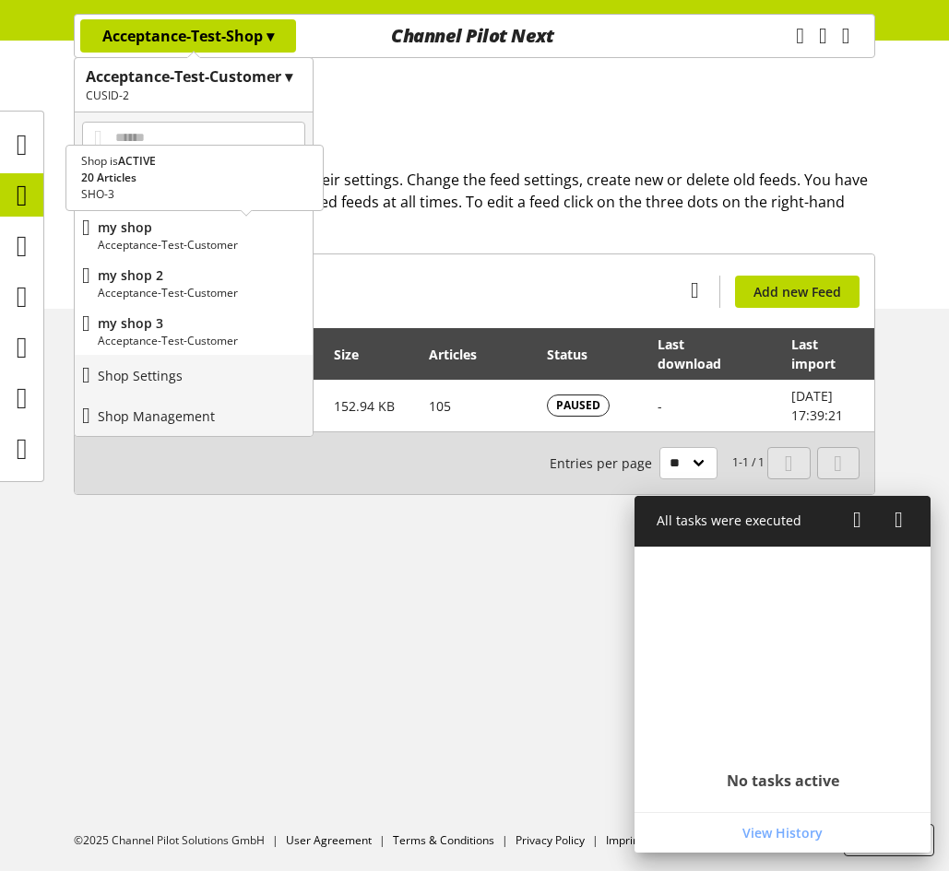
click at [190, 233] on p "my shop" at bounding box center [201, 227] width 207 height 19
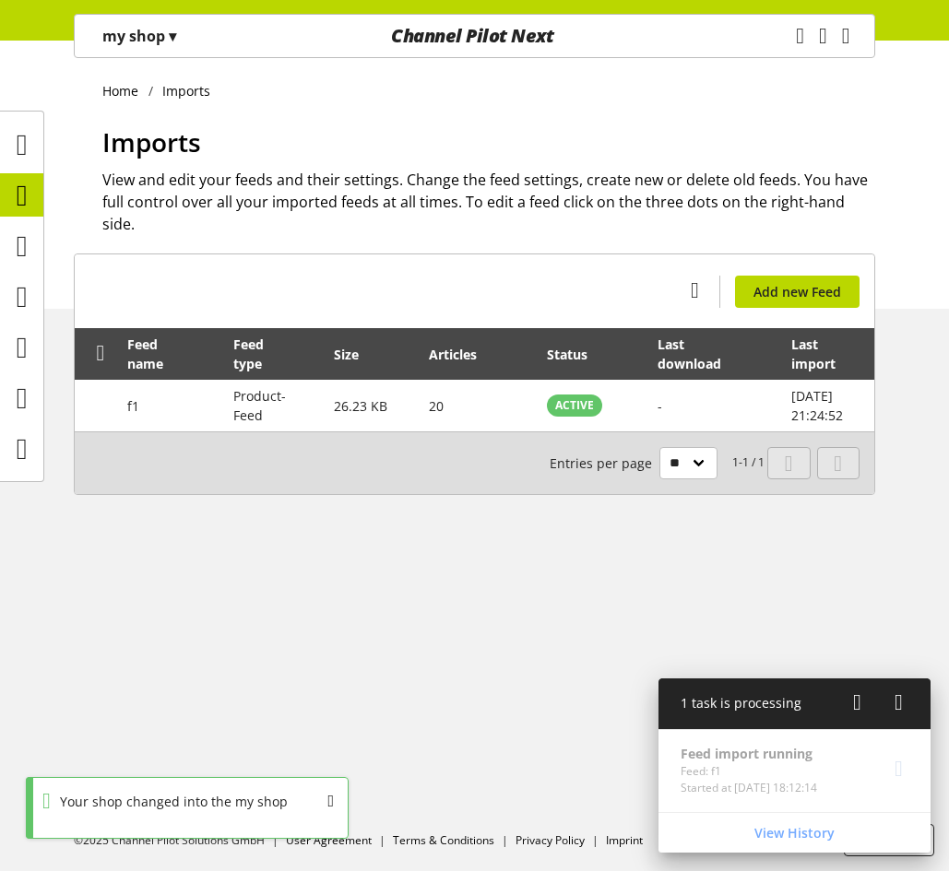
click at [184, 39] on div "my shop ▾" at bounding box center [139, 35] width 118 height 33
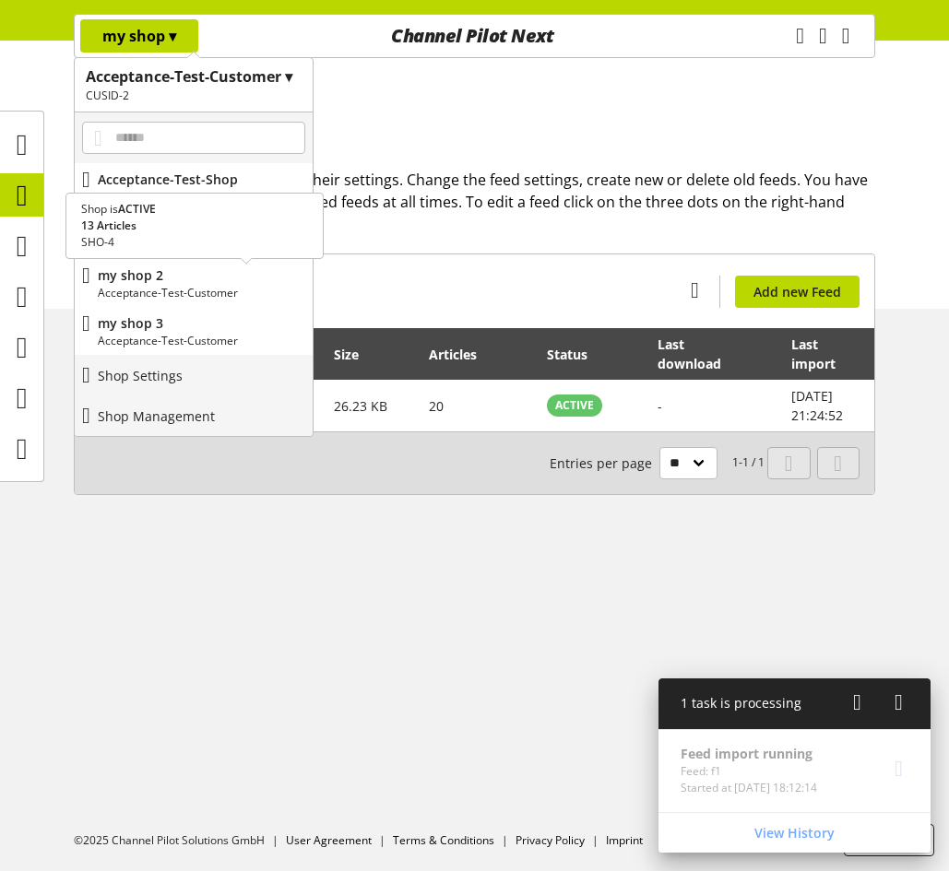
click at [178, 285] on p "Acceptance-Test-Customer" at bounding box center [201, 293] width 207 height 17
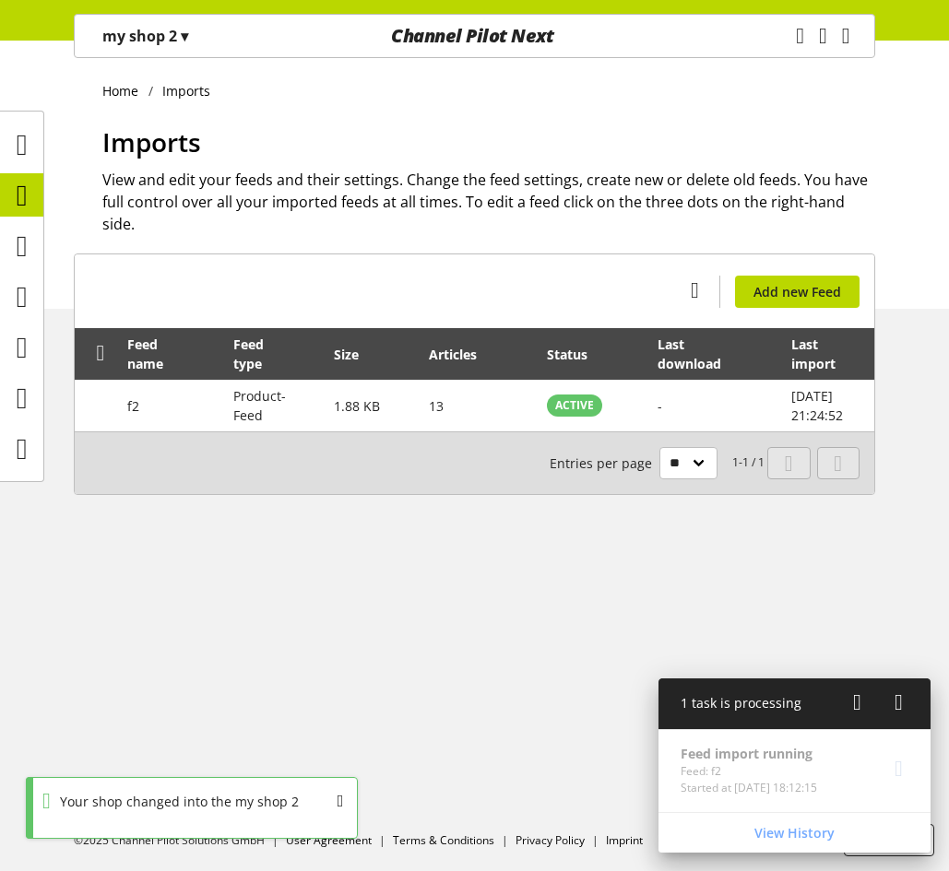
click at [188, 30] on span "▾" at bounding box center [184, 36] width 7 height 20
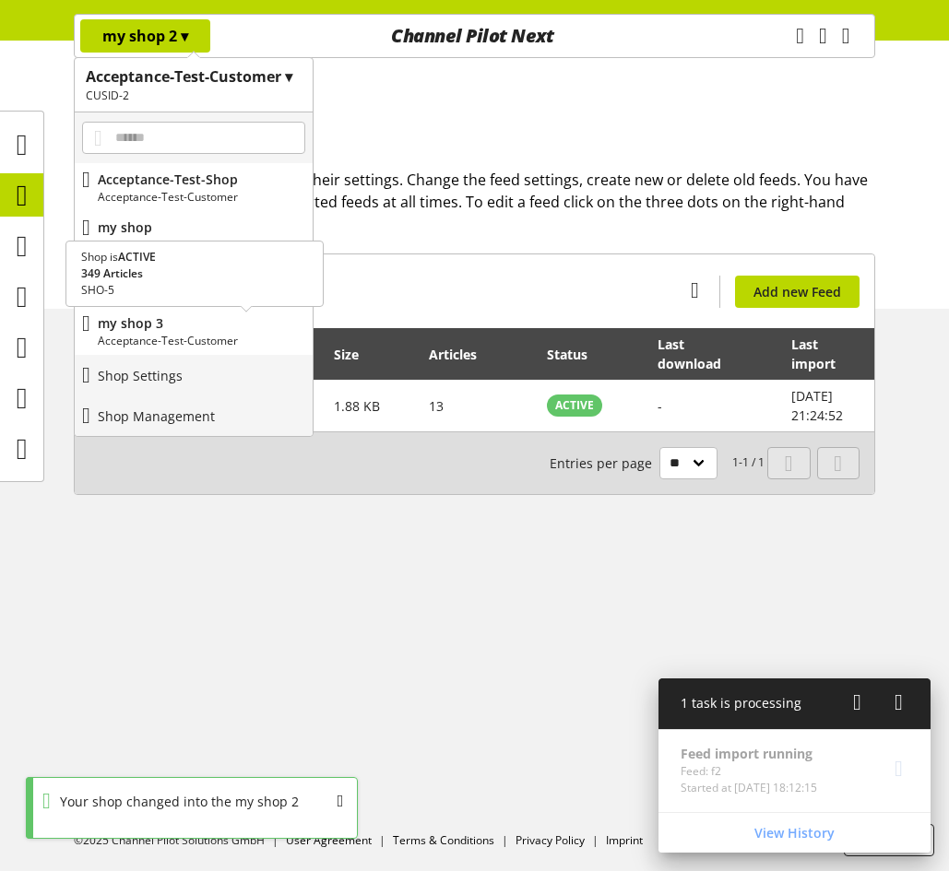
click at [187, 340] on p "Acceptance-Test-Customer" at bounding box center [201, 341] width 207 height 17
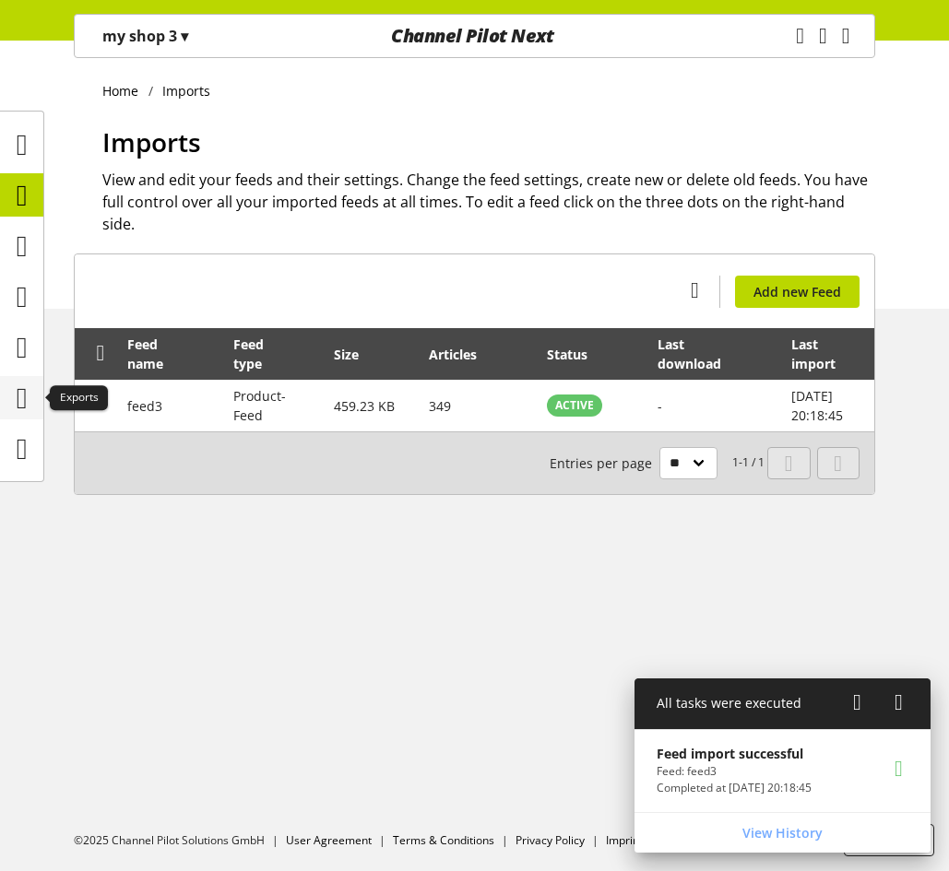
click at [24, 385] on icon at bounding box center [22, 398] width 11 height 37
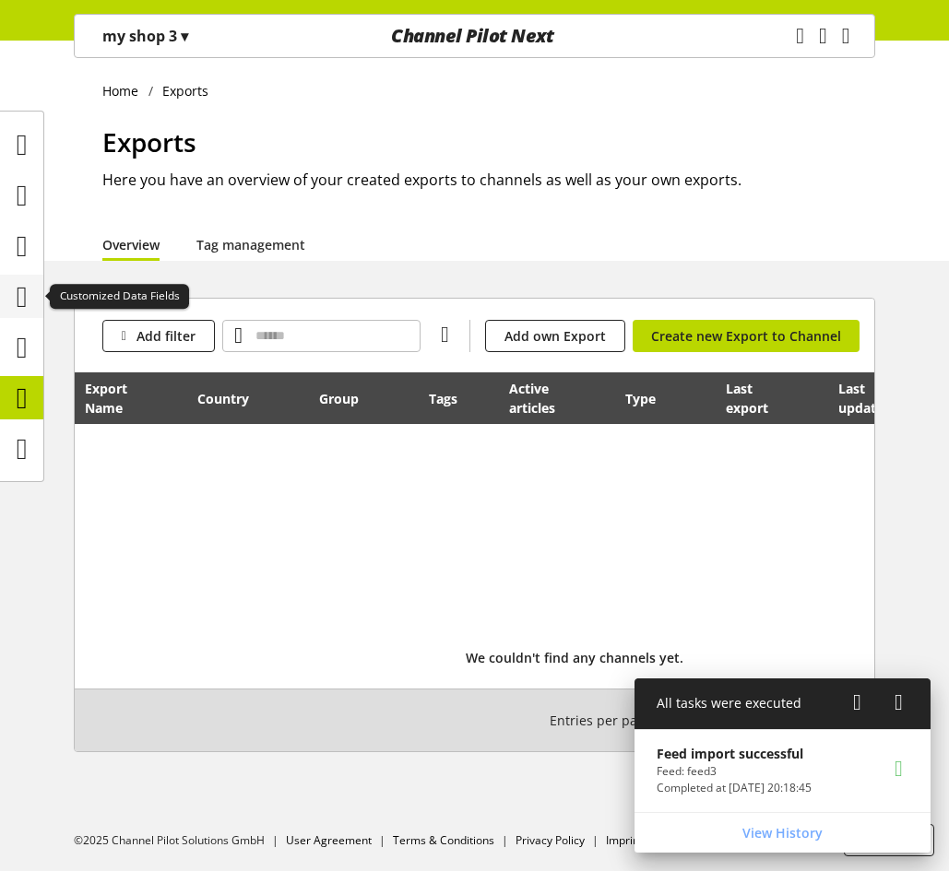
click at [21, 304] on icon at bounding box center [22, 296] width 11 height 37
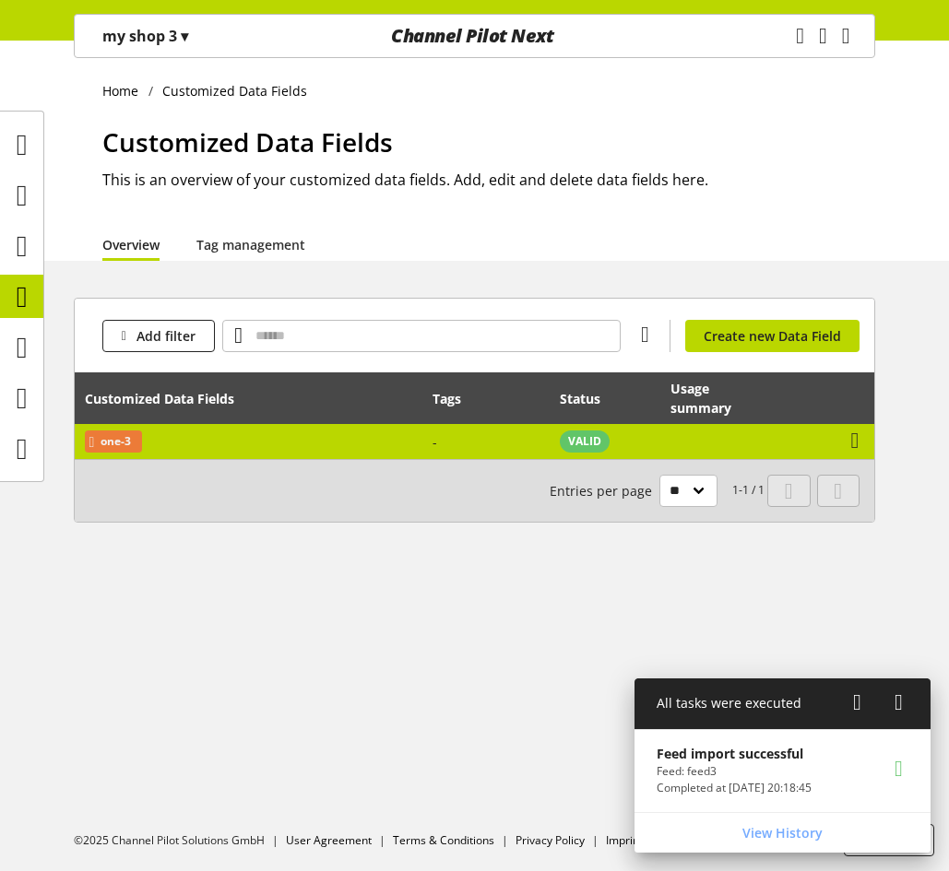
click at [661, 443] on td "View usage summary" at bounding box center [736, 441] width 152 height 35
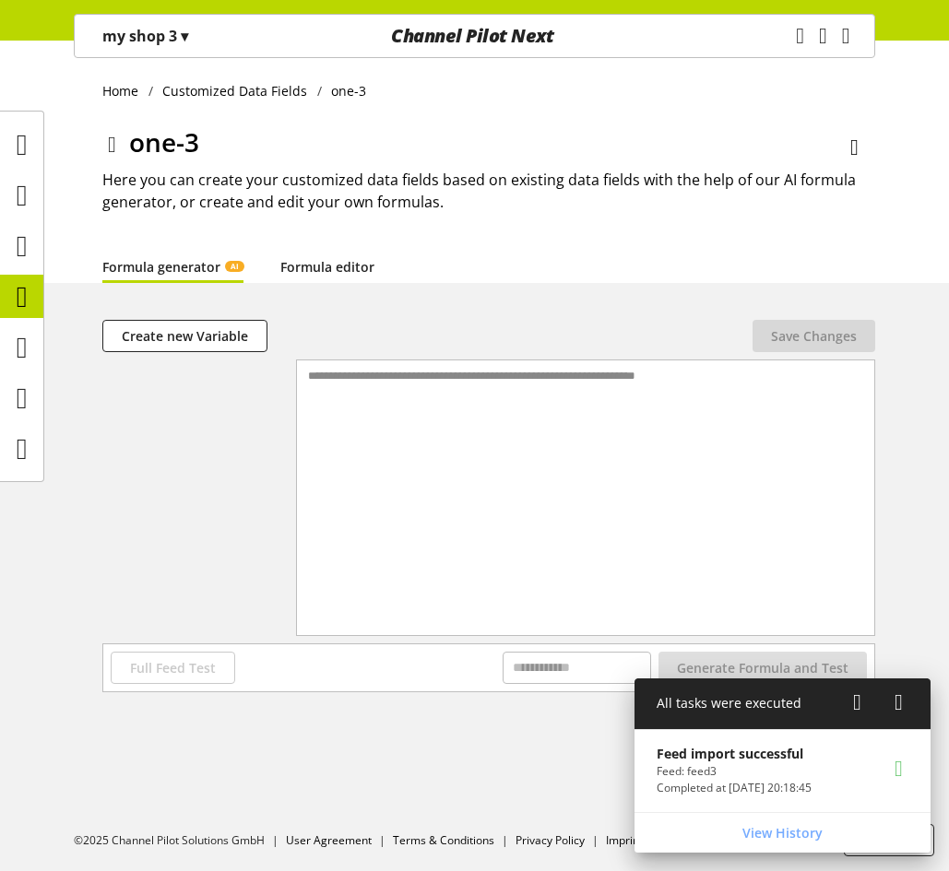
click at [340, 275] on link "Formula editor" at bounding box center [327, 266] width 94 height 19
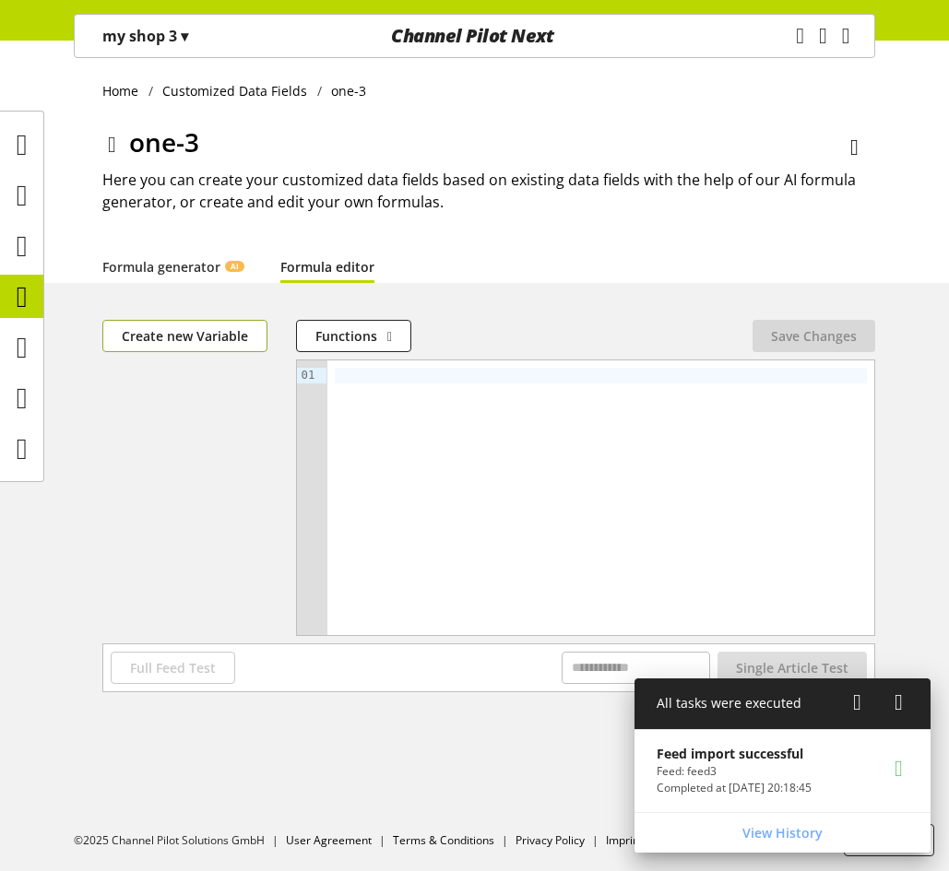
click at [230, 335] on span "Create new Variable" at bounding box center [185, 335] width 126 height 19
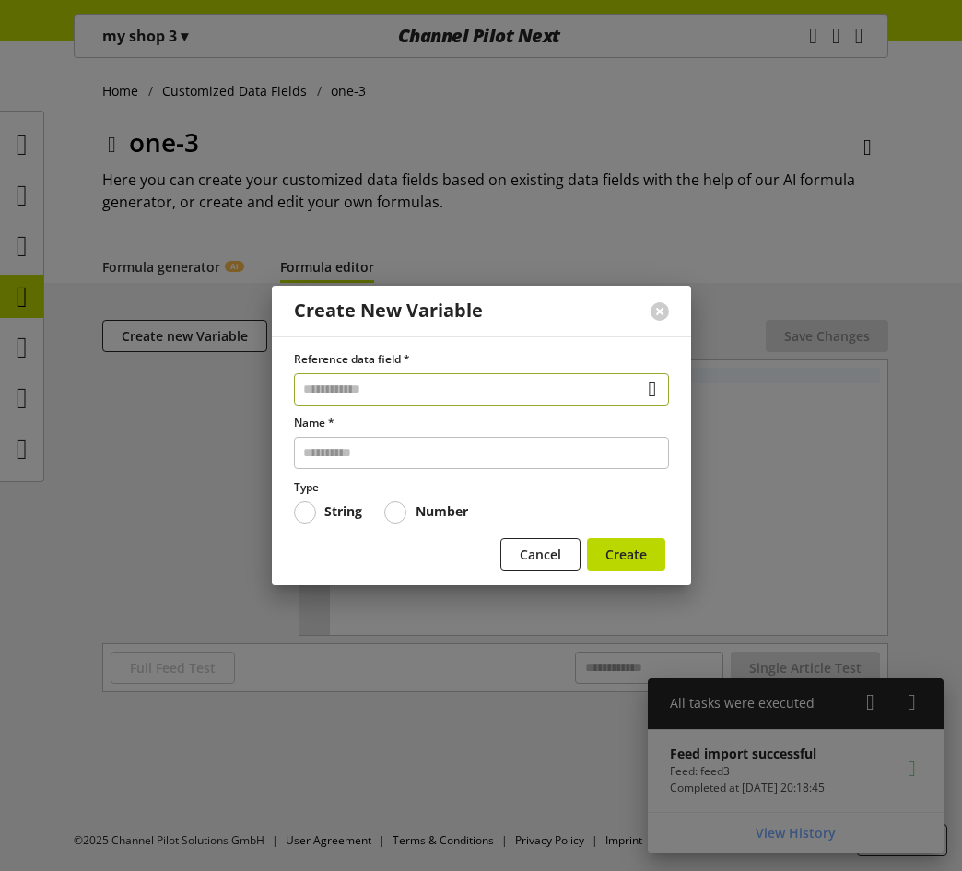
click at [381, 386] on input "text" at bounding box center [481, 389] width 375 height 32
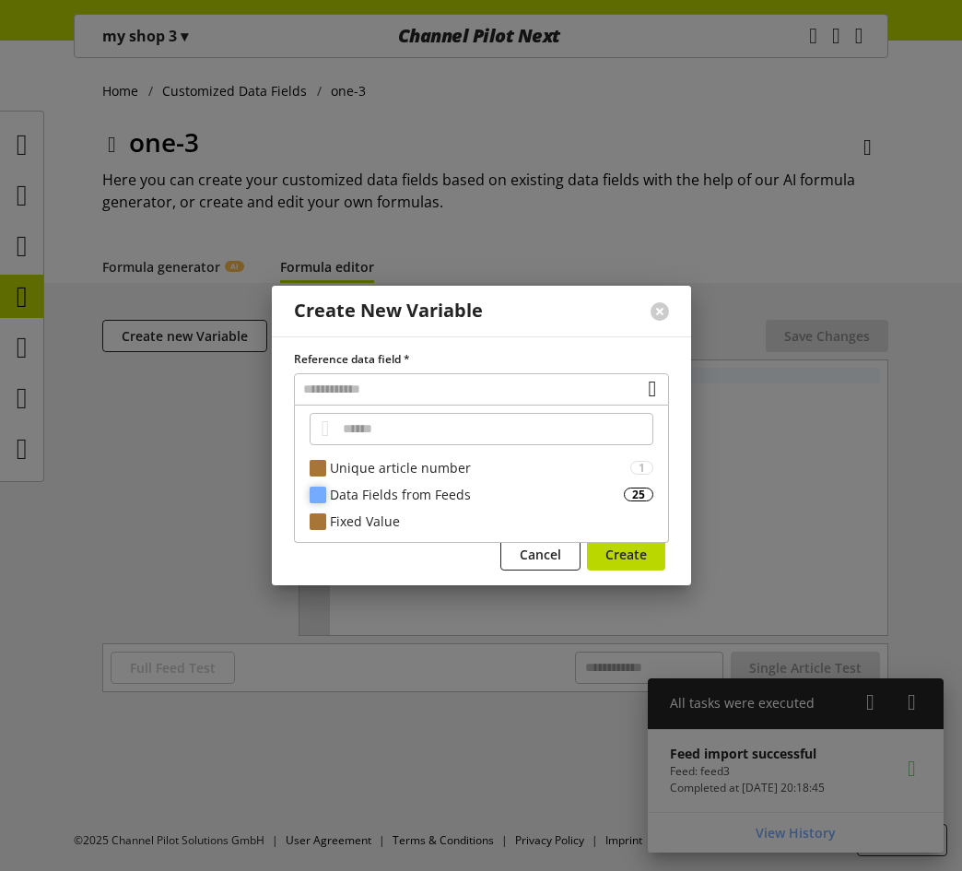
click at [423, 496] on div "Data Fields from Feeds" at bounding box center [477, 494] width 294 height 19
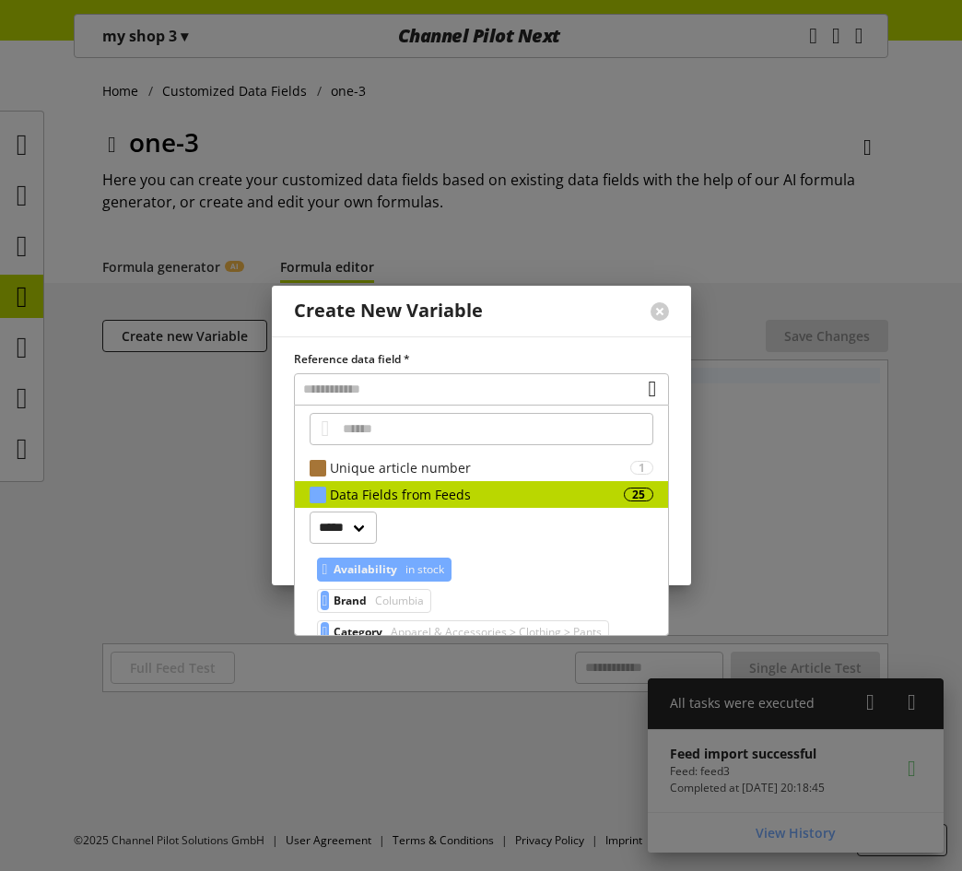
scroll to position [92, 0]
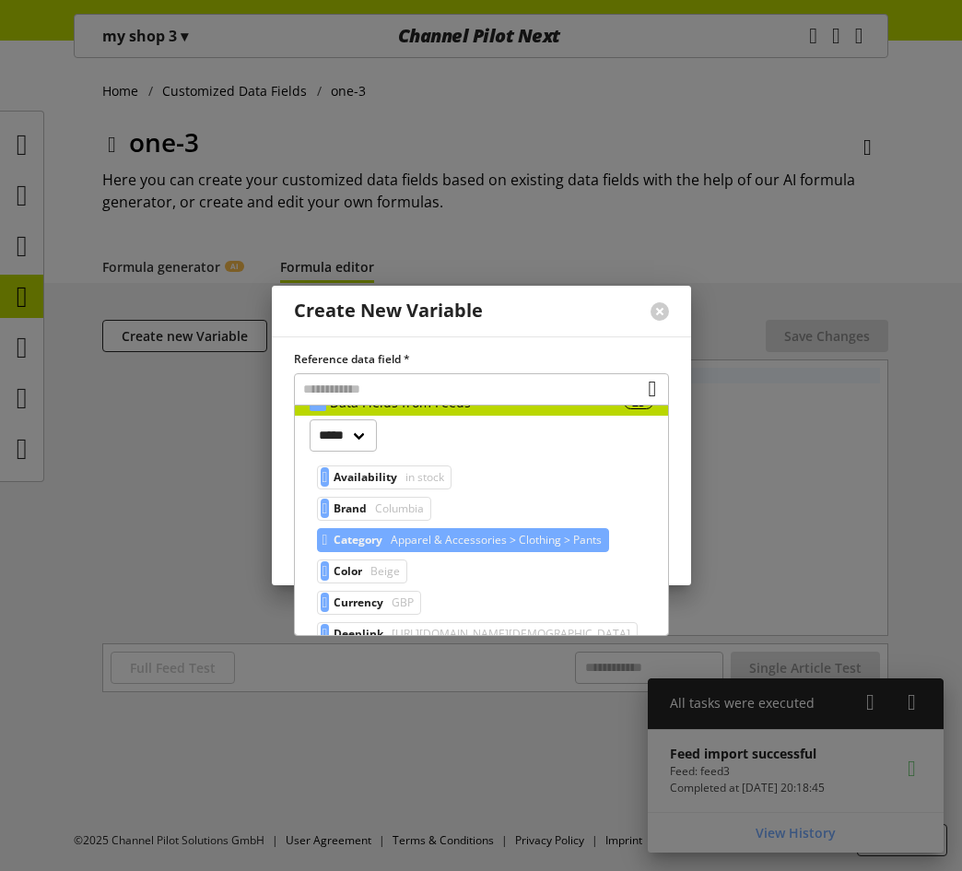
click at [456, 540] on span "Apparel & Accessories > Clothing > Pants" at bounding box center [494, 540] width 215 height 22
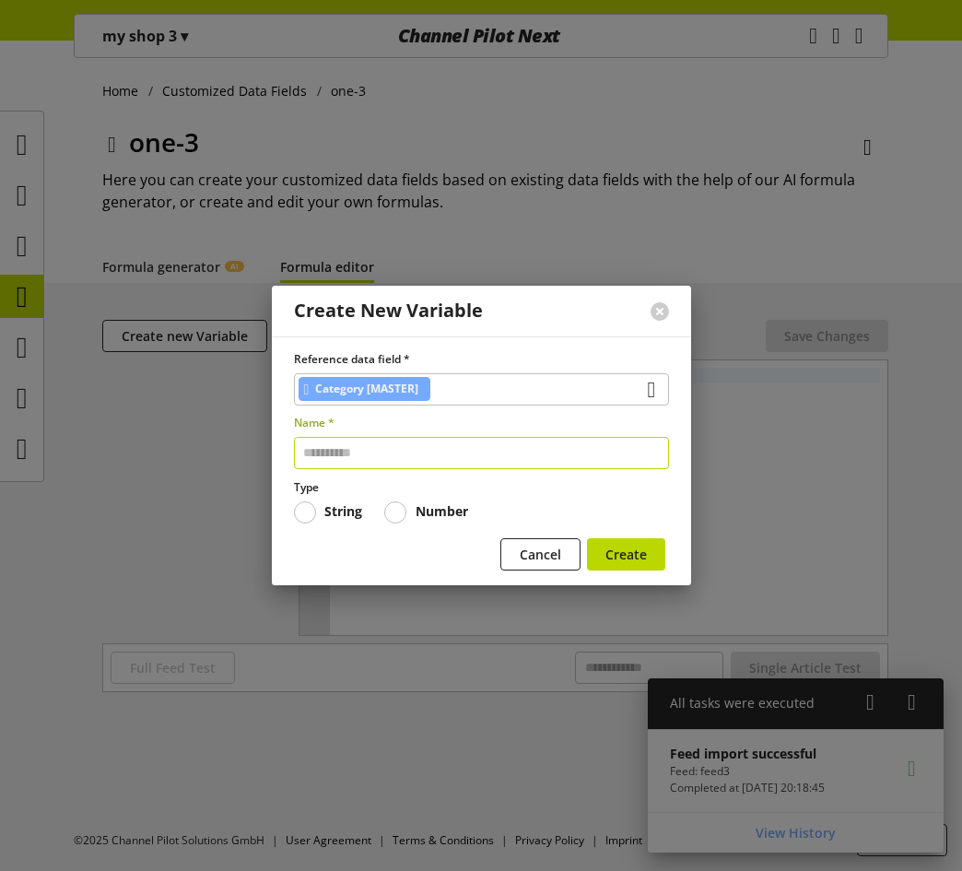
click at [478, 460] on input "text" at bounding box center [481, 453] width 375 height 32
type input "*"
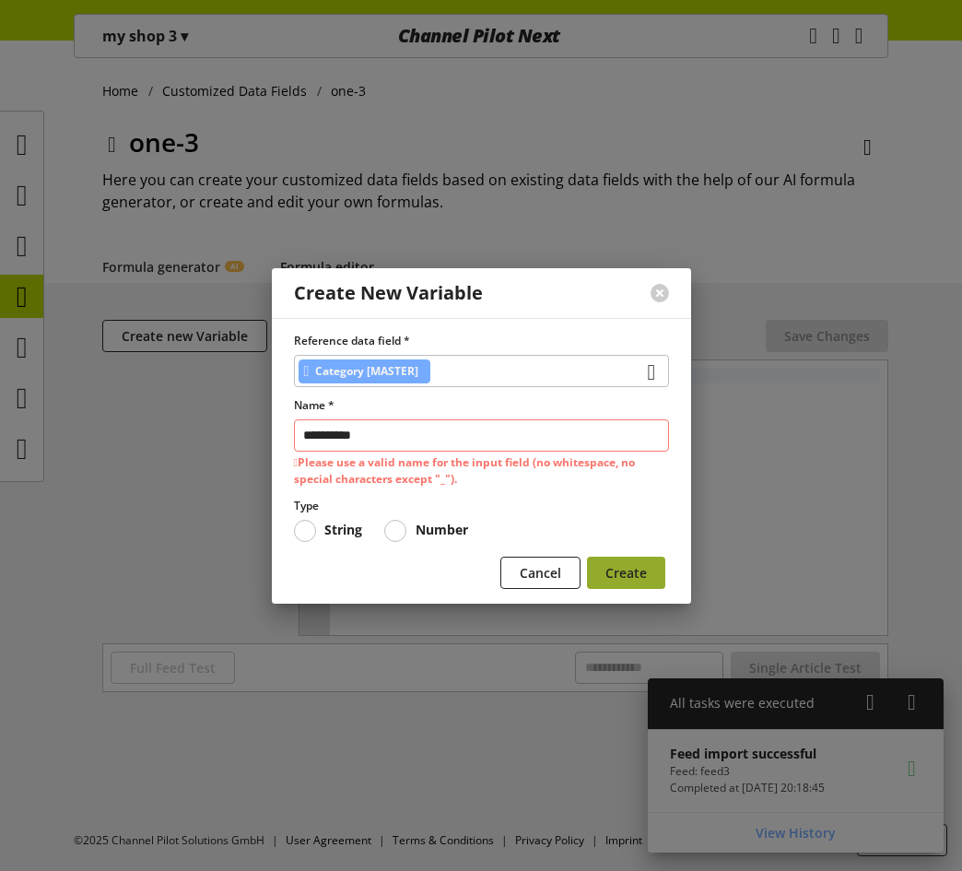
click at [648, 552] on form "**********" at bounding box center [481, 464] width 375 height 263
click at [624, 567] on span "Create" at bounding box center [626, 572] width 41 height 19
click at [349, 441] on input "**********" at bounding box center [481, 435] width 375 height 32
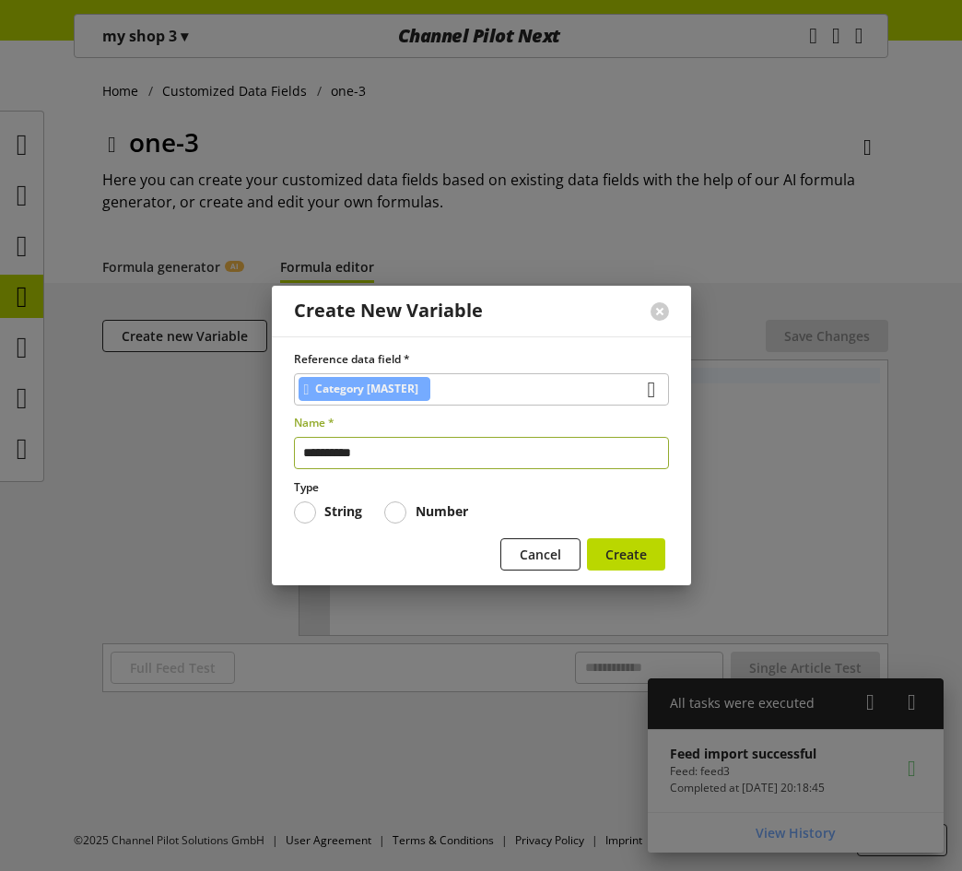
type input "**********"
click at [402, 442] on div "**********" at bounding box center [481, 442] width 375 height 54
click at [402, 453] on input "**********" at bounding box center [481, 453] width 375 height 32
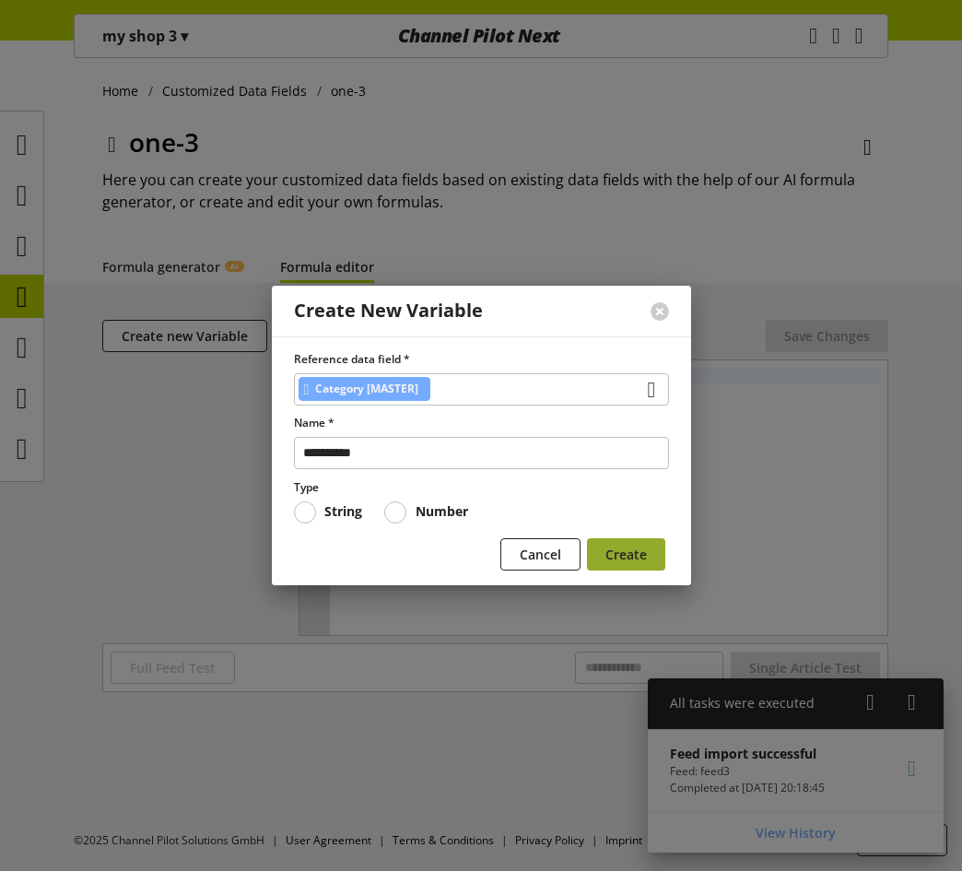
click at [652, 549] on button "Create" at bounding box center [626, 554] width 78 height 32
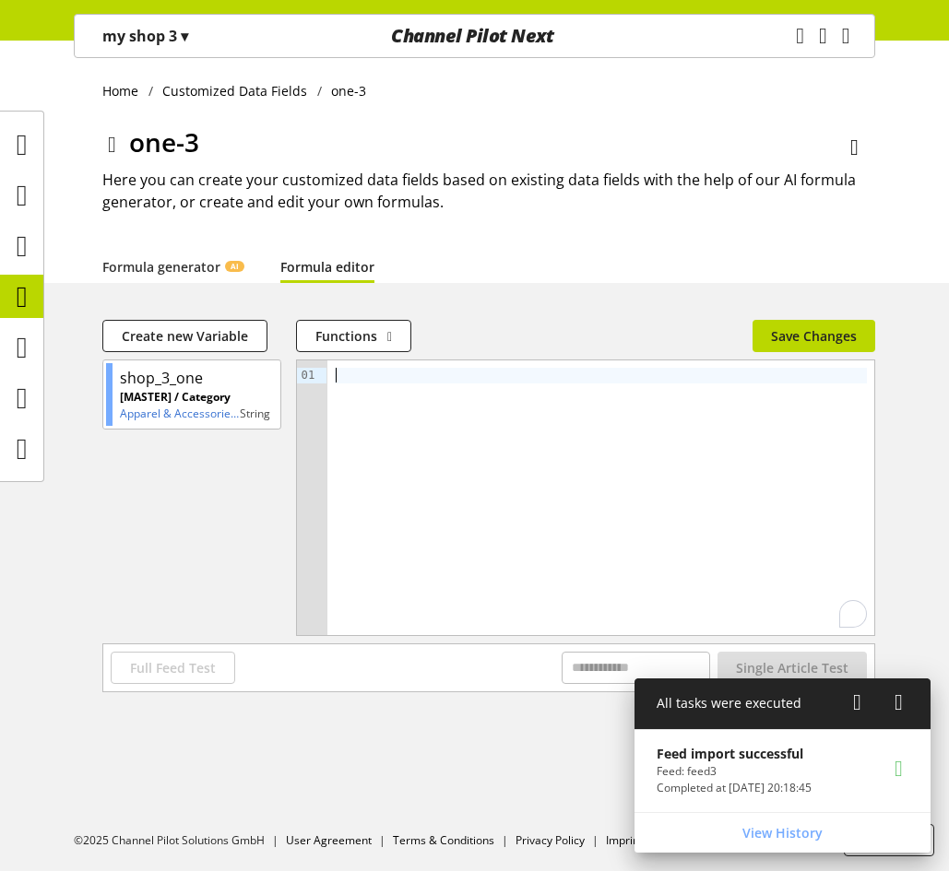
click at [475, 381] on div "To enrich screen reader interactions, please activate Accessibility in Grammarl…" at bounding box center [601, 376] width 532 height 16
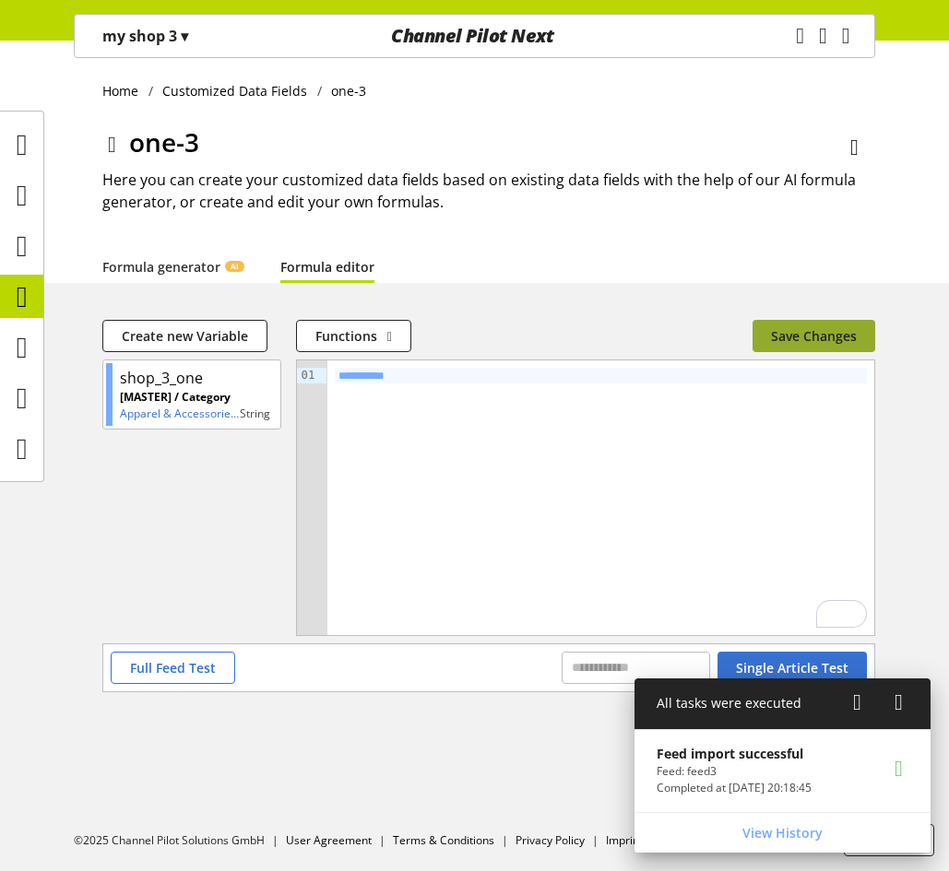
click at [809, 335] on span "Save Changes" at bounding box center [814, 335] width 86 height 19
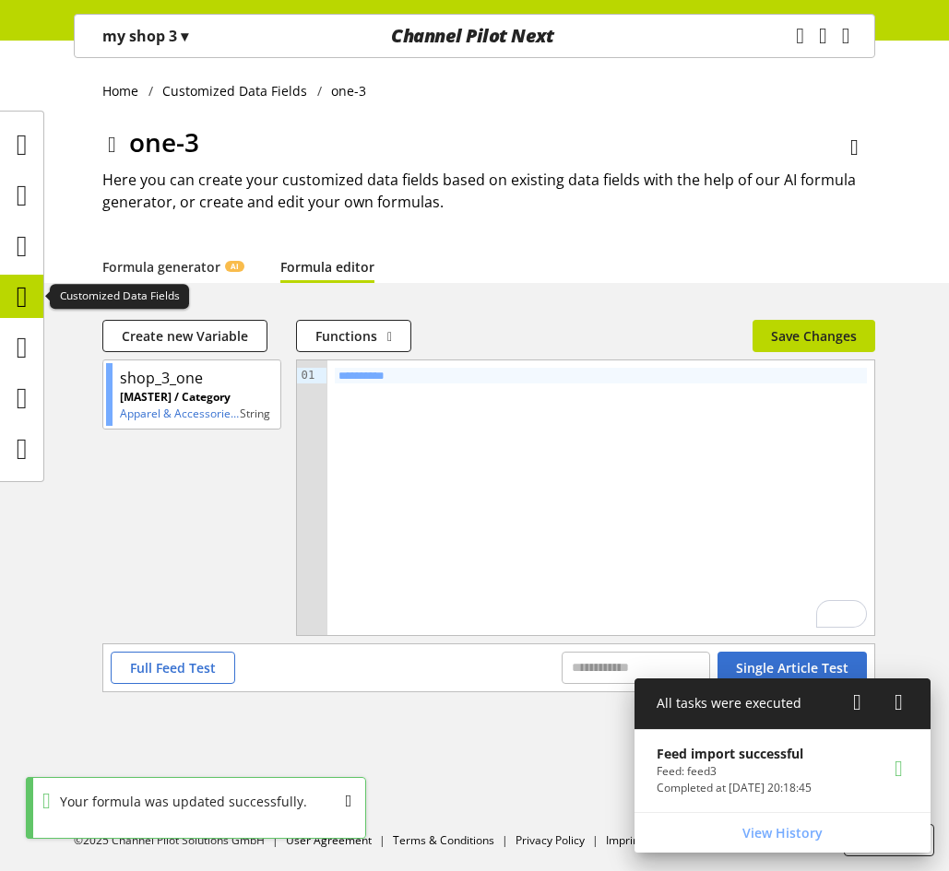
click at [22, 294] on icon at bounding box center [22, 296] width 11 height 37
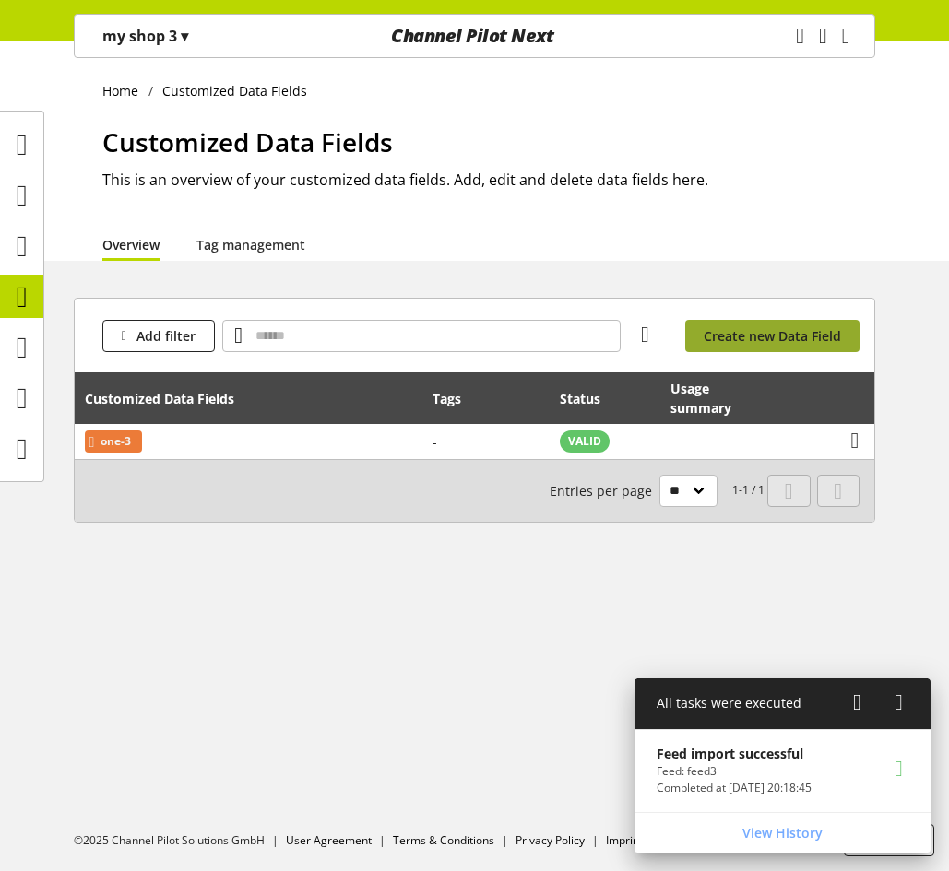
click at [720, 338] on span "Create new Data Field" at bounding box center [771, 335] width 137 height 19
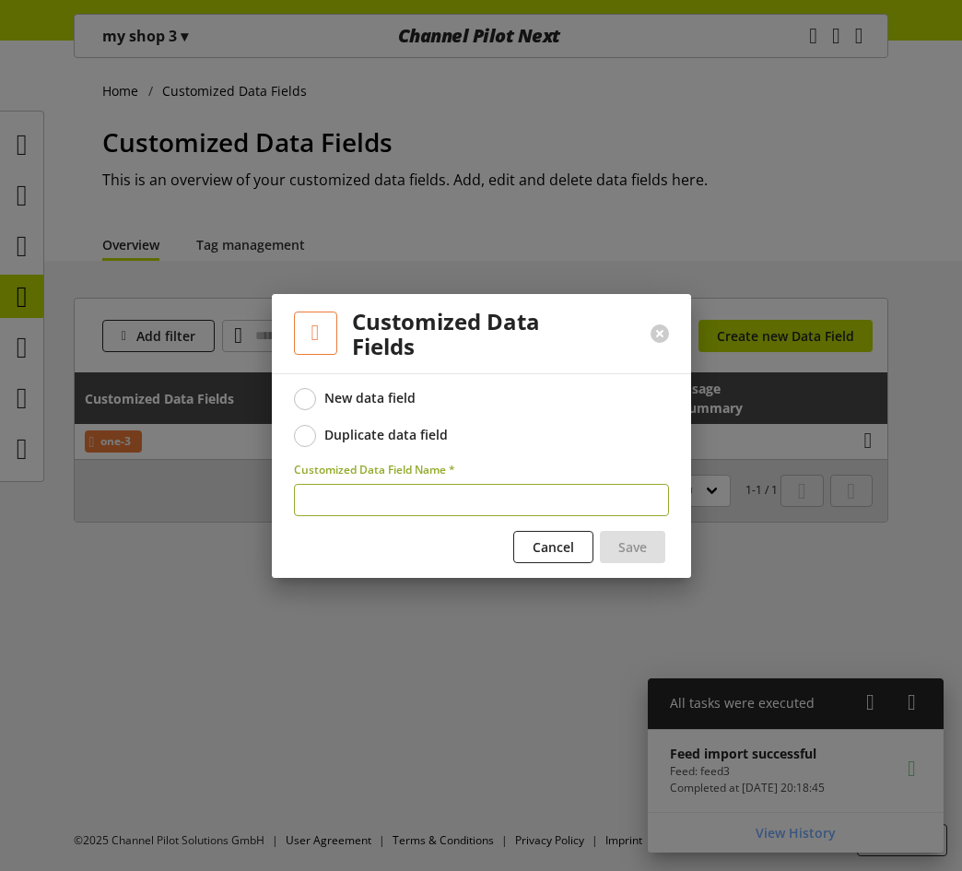
click at [443, 509] on input "text" at bounding box center [481, 500] width 375 height 32
type input "*****"
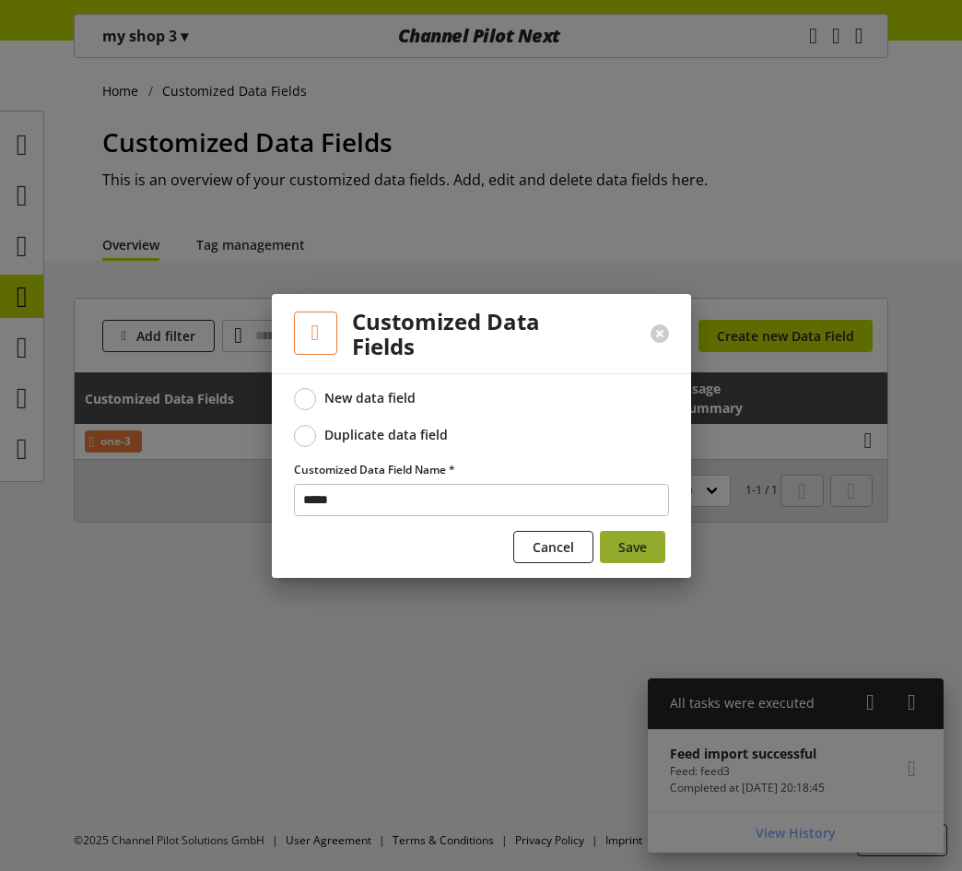
click at [638, 544] on span "Save" at bounding box center [633, 546] width 29 height 19
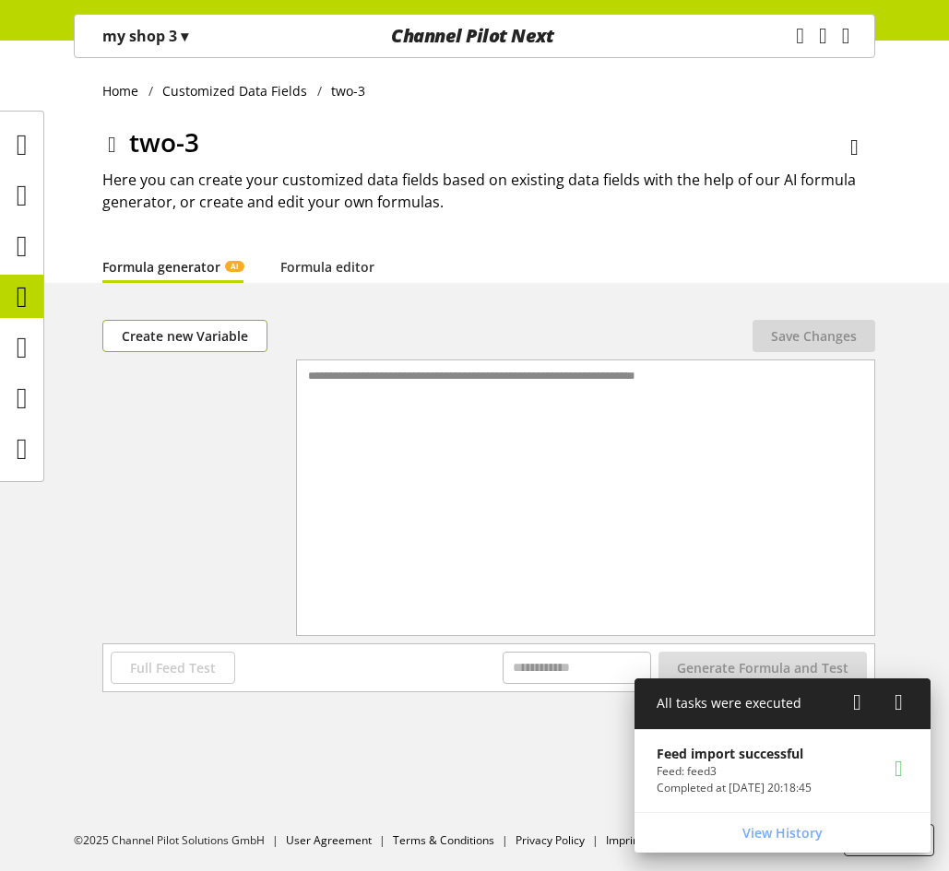
click at [229, 329] on span "Create new Variable" at bounding box center [185, 335] width 126 height 19
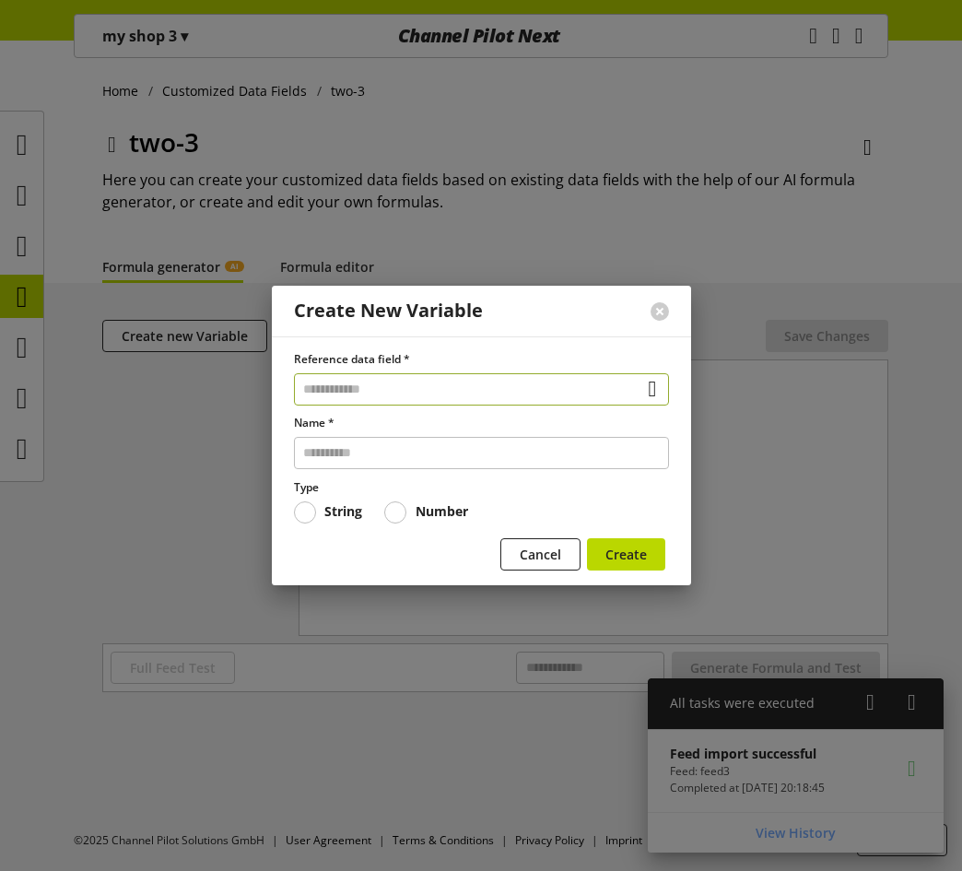
click at [370, 388] on input "text" at bounding box center [481, 389] width 375 height 32
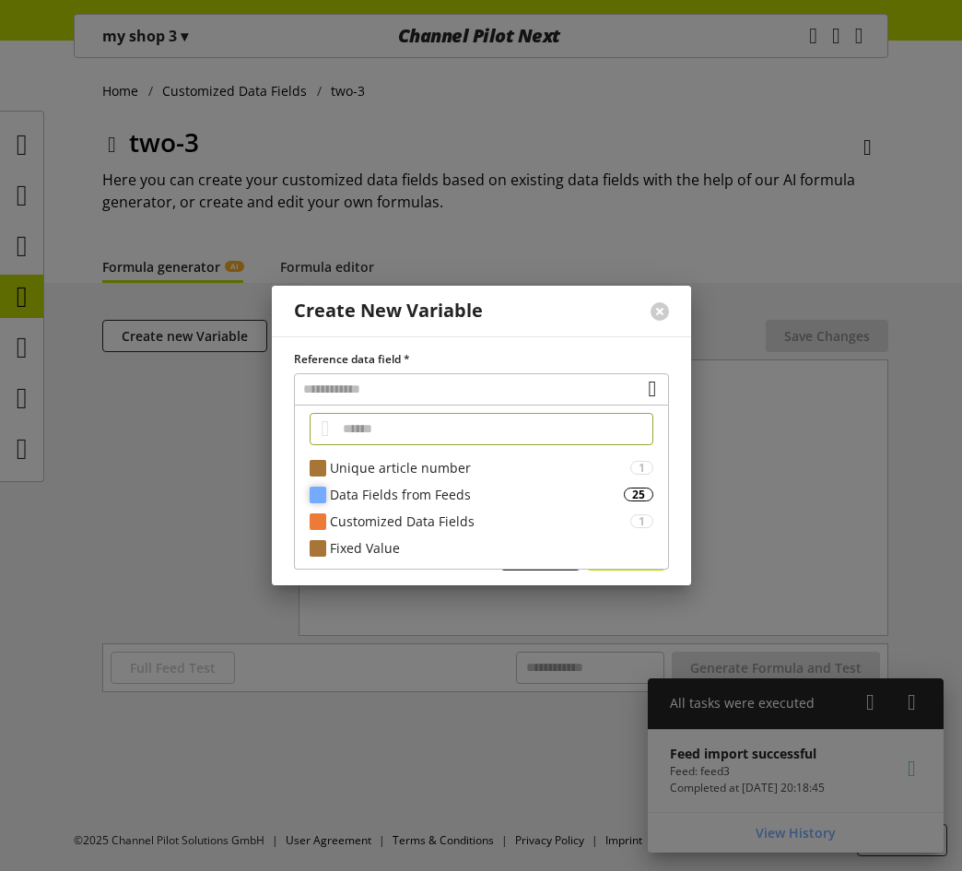
click at [431, 492] on div "Data Fields from Feeds" at bounding box center [477, 494] width 294 height 19
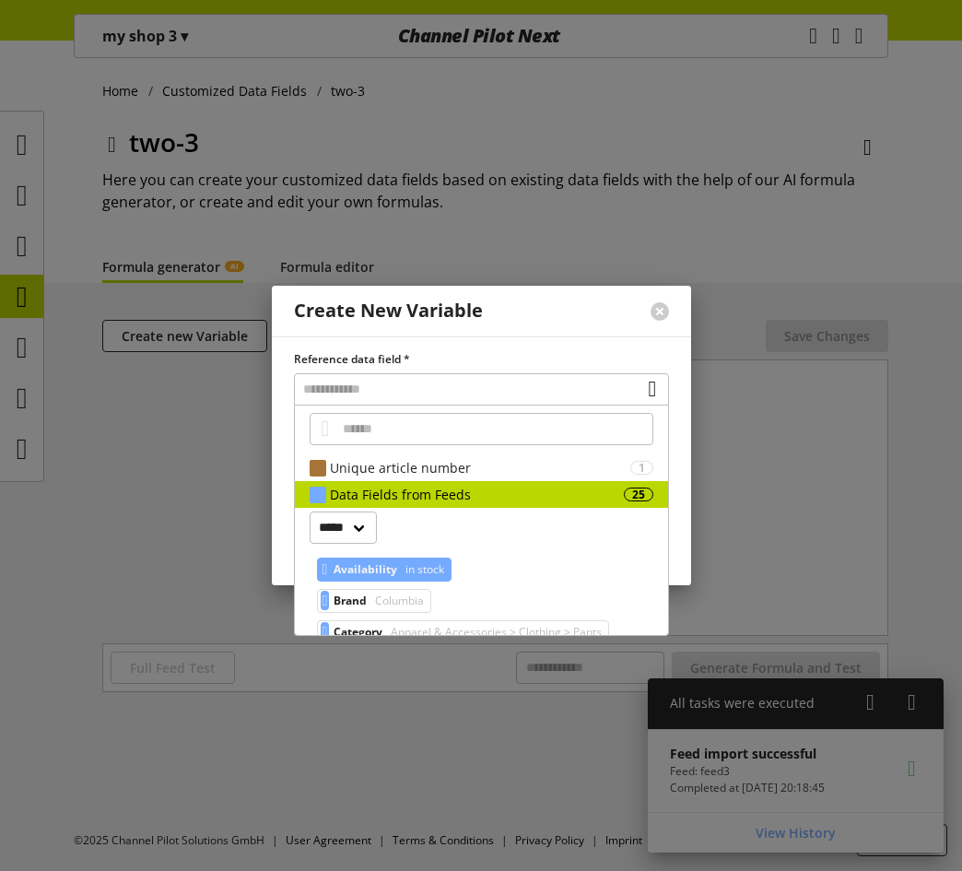
click at [432, 565] on span "in stock" at bounding box center [423, 570] width 42 height 22
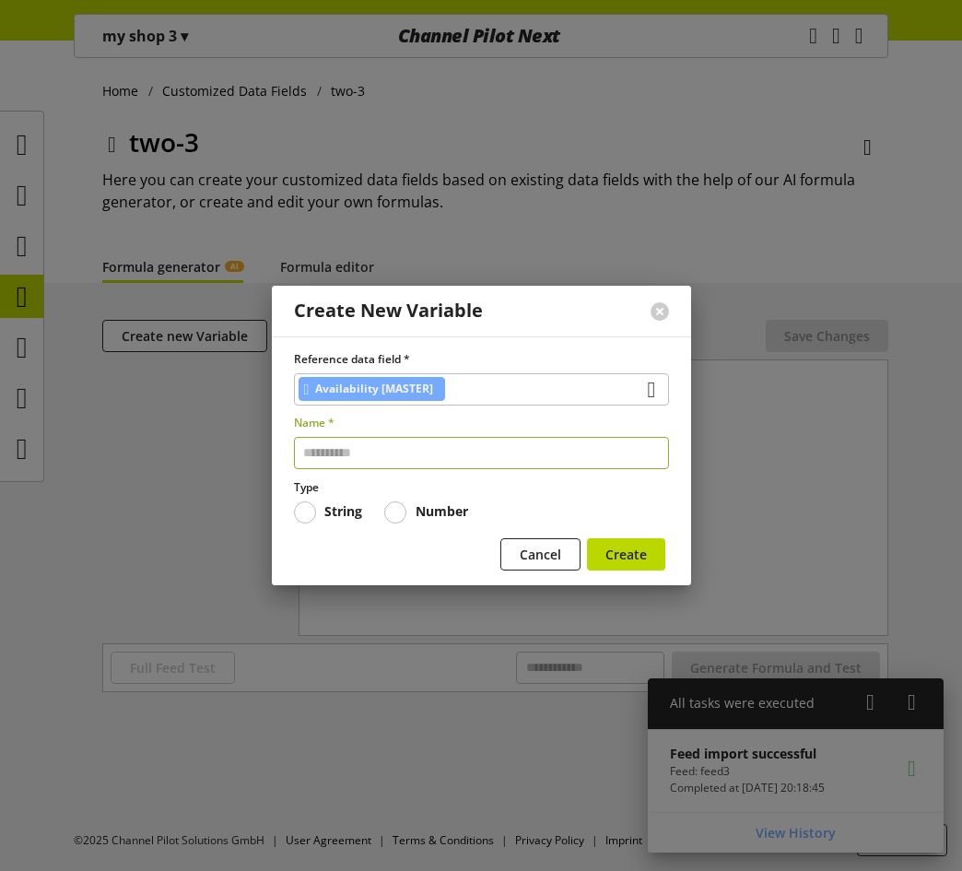
click at [419, 452] on input "text" at bounding box center [481, 453] width 375 height 32
paste input "**********"
type input "**********"
click at [587, 538] on button "Create" at bounding box center [626, 554] width 78 height 32
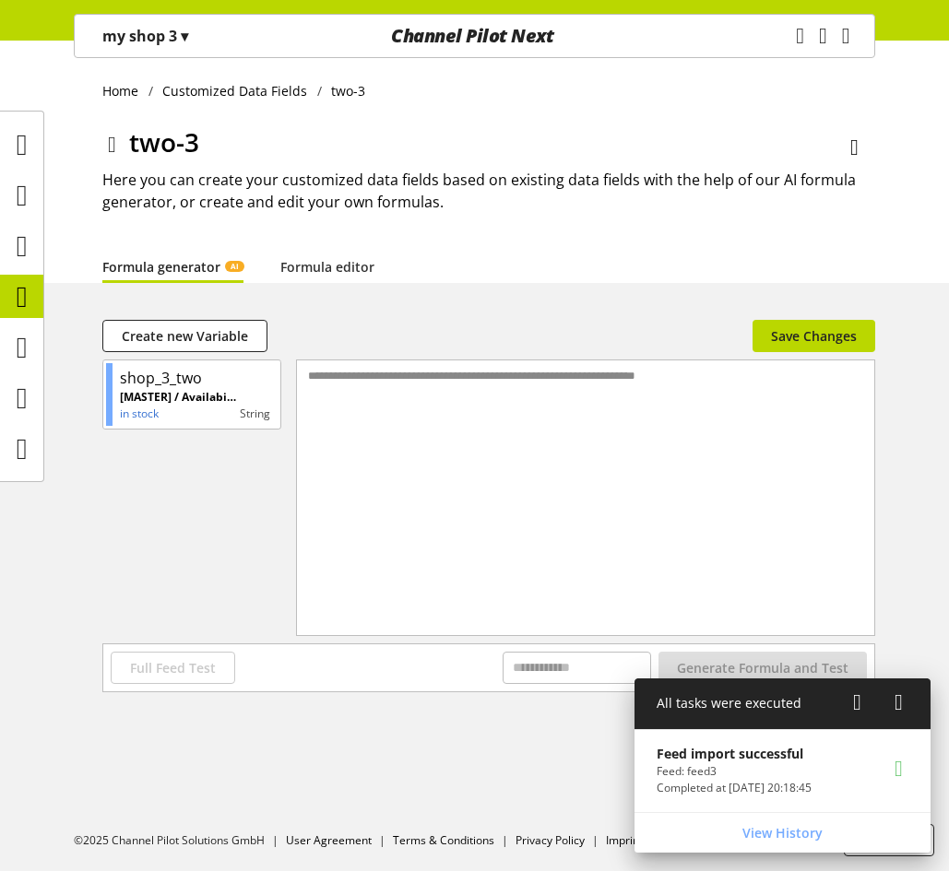
click at [424, 415] on div "**********" at bounding box center [586, 474] width 578 height 229
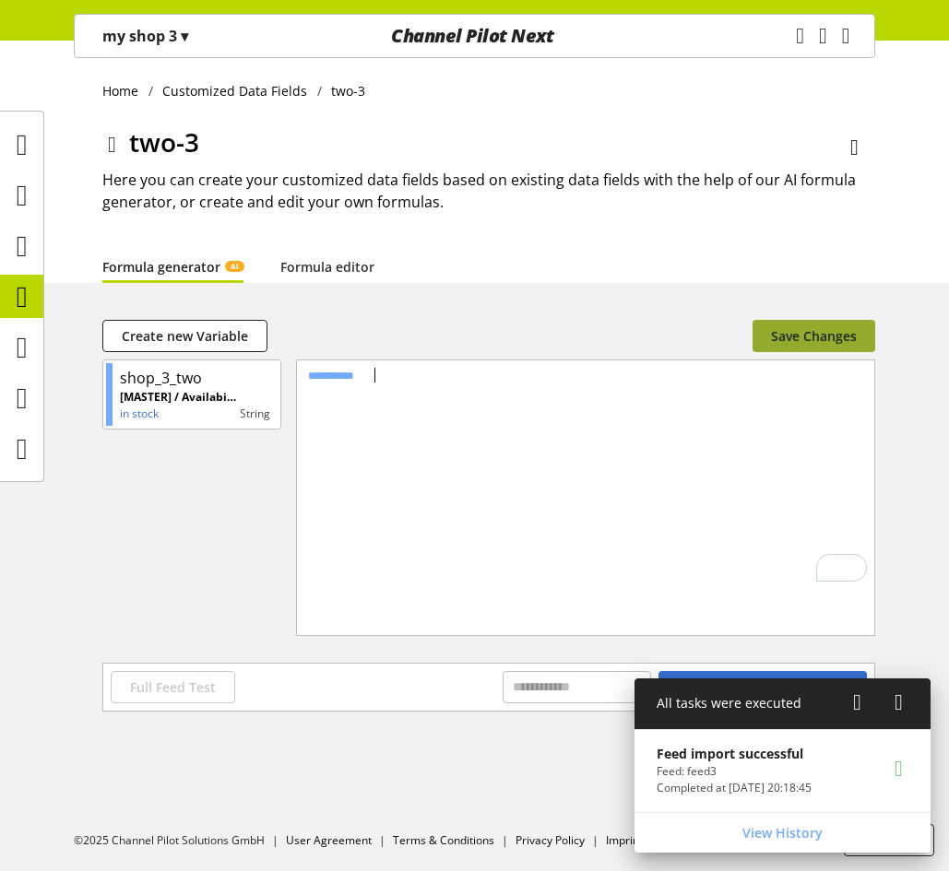
click at [784, 331] on span "Save Changes" at bounding box center [814, 335] width 86 height 19
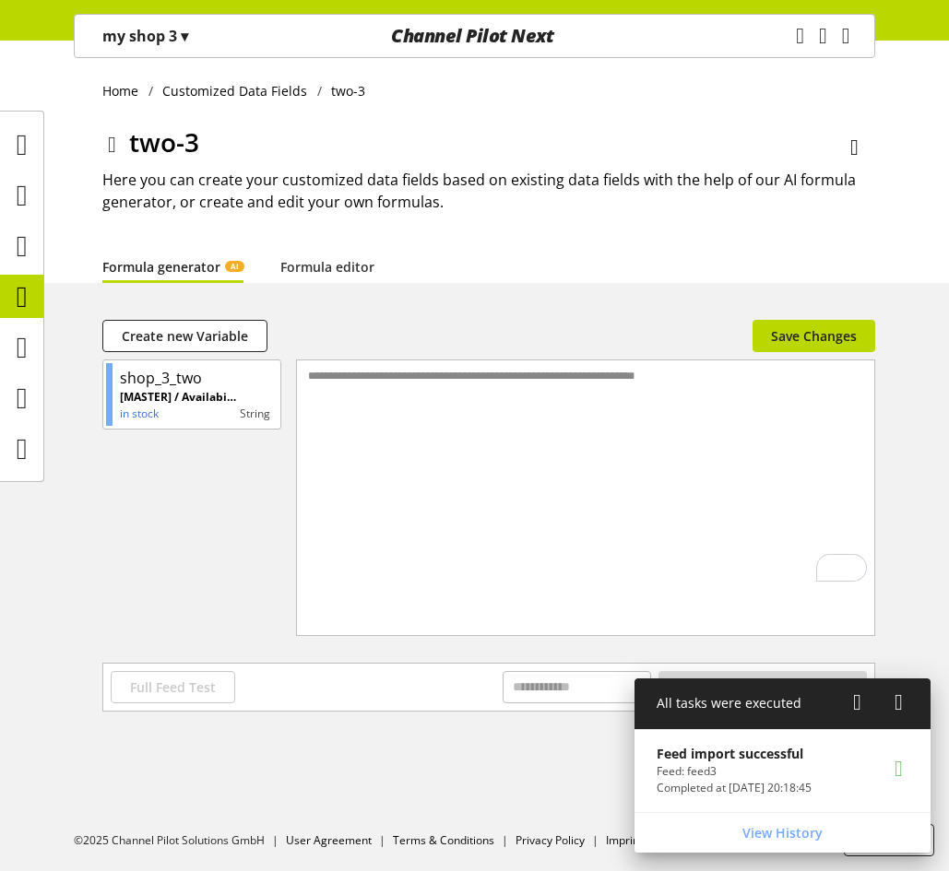
click at [20, 303] on icon at bounding box center [22, 296] width 11 height 37
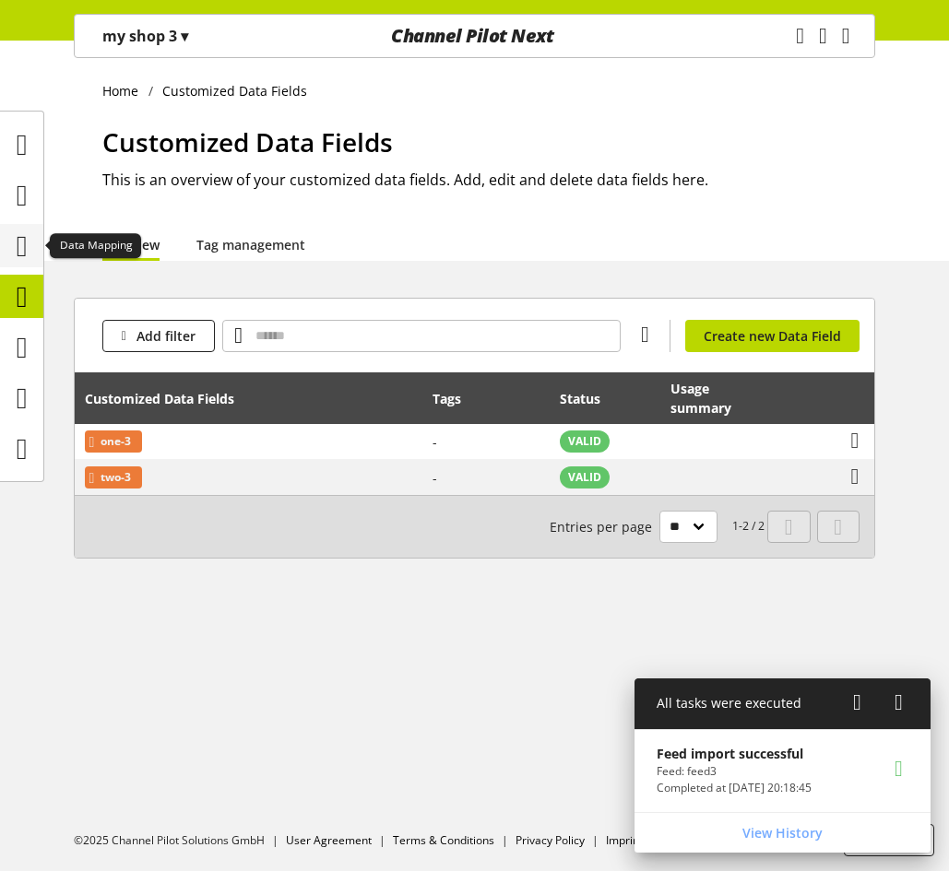
click at [37, 253] on div at bounding box center [21, 245] width 43 height 43
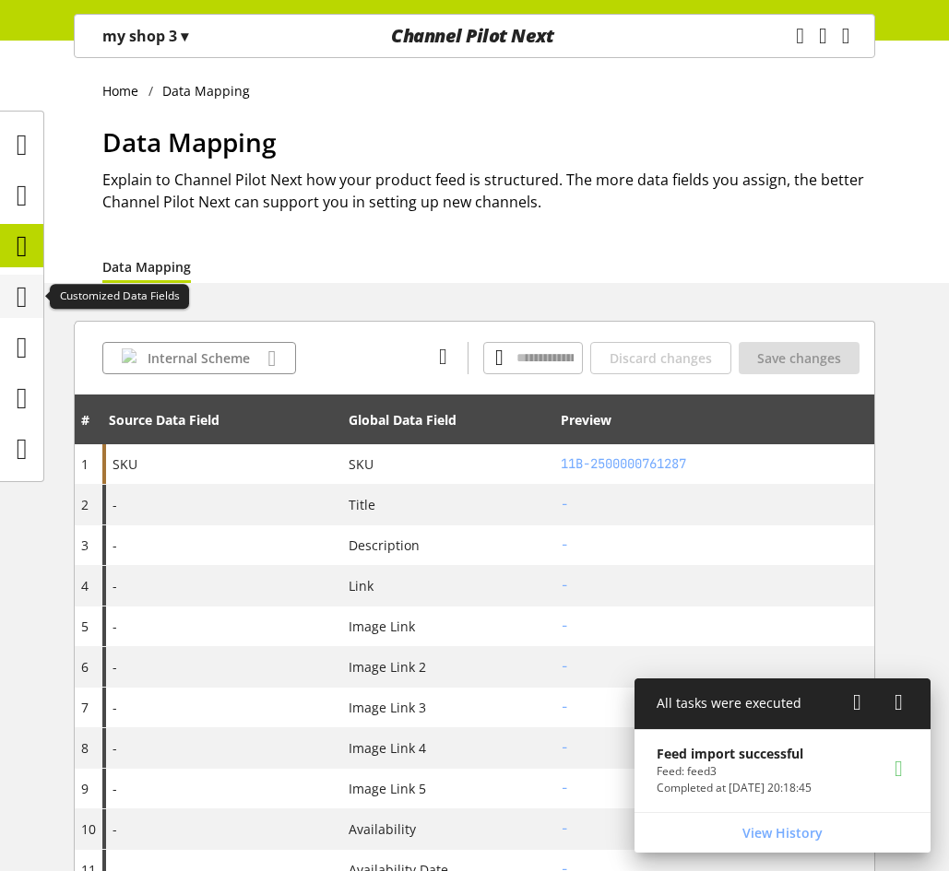
click at [28, 288] on icon at bounding box center [22, 296] width 11 height 37
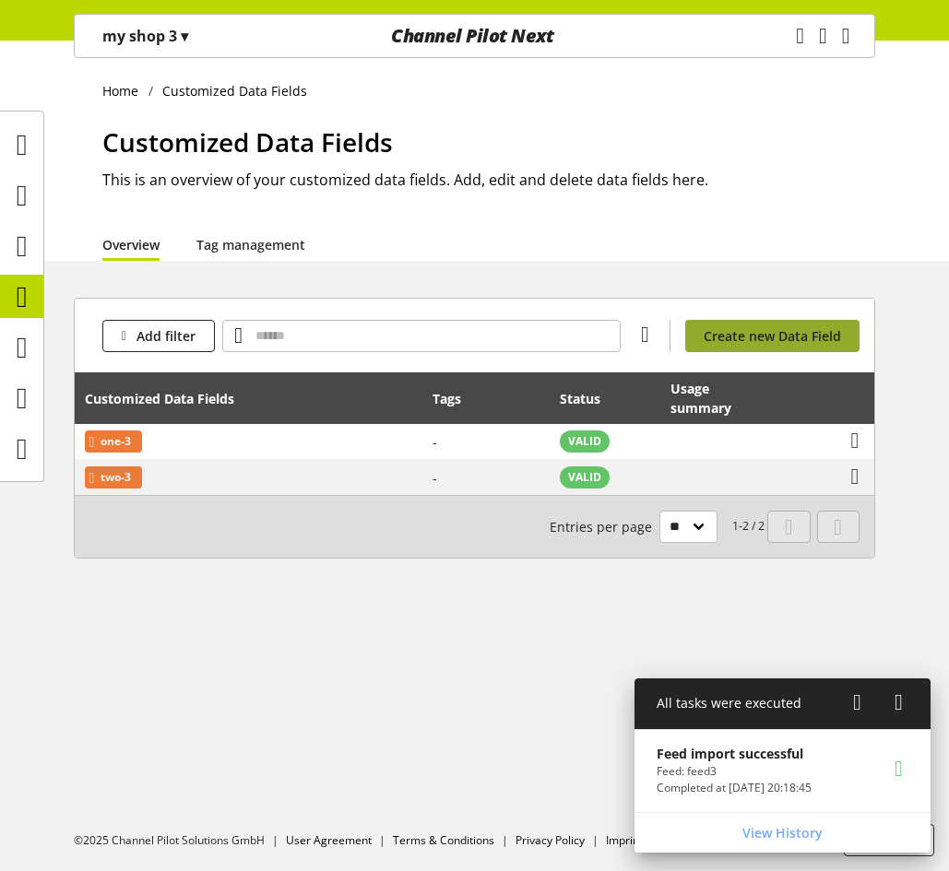
click at [837, 328] on span "Create new Data Field" at bounding box center [771, 335] width 137 height 19
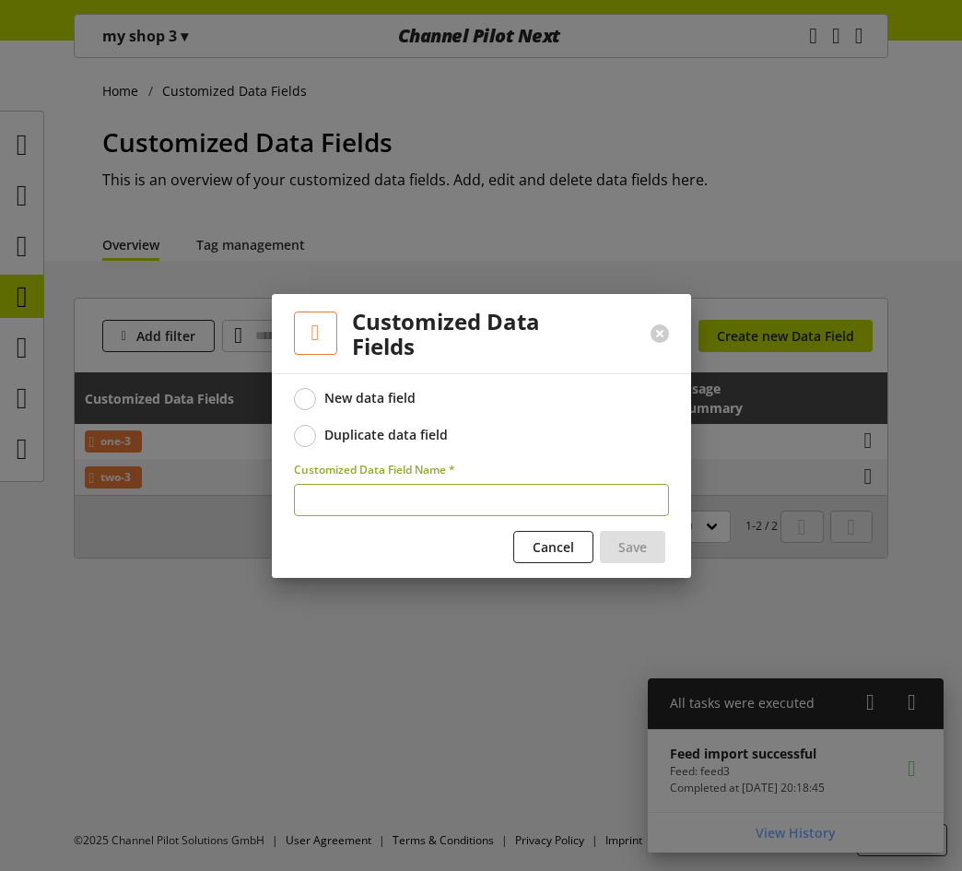
click at [422, 431] on div "Duplicate data field" at bounding box center [387, 435] width 124 height 17
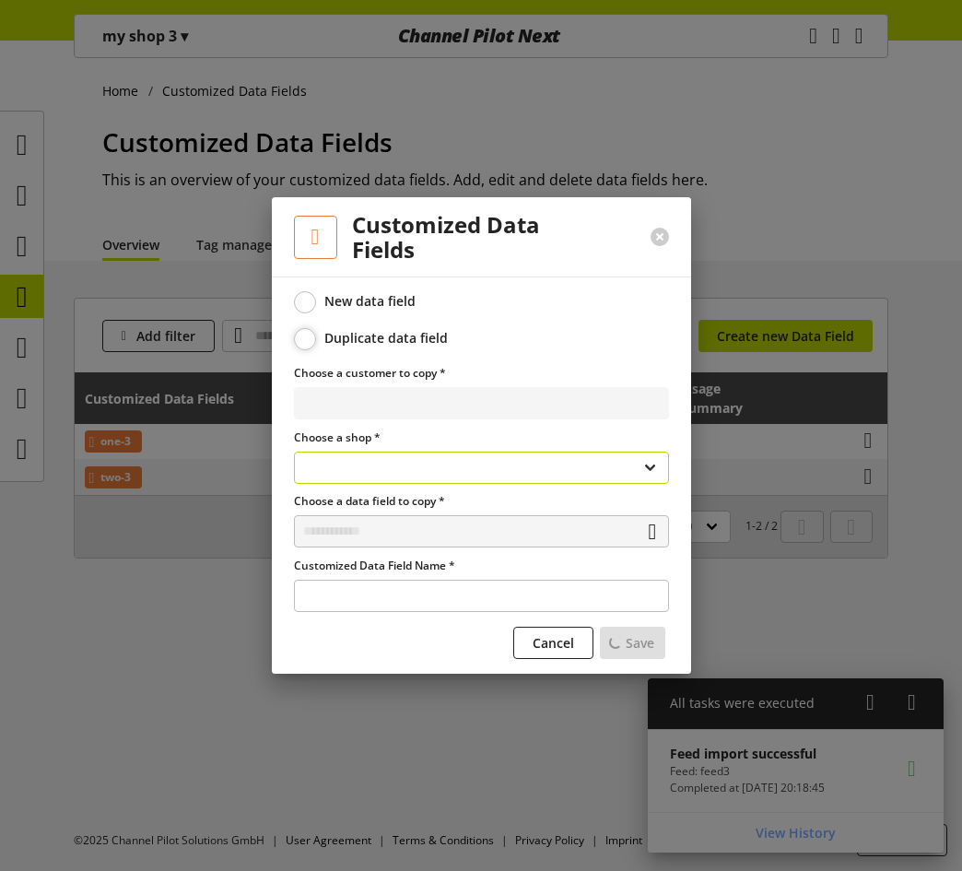
select select "**********"
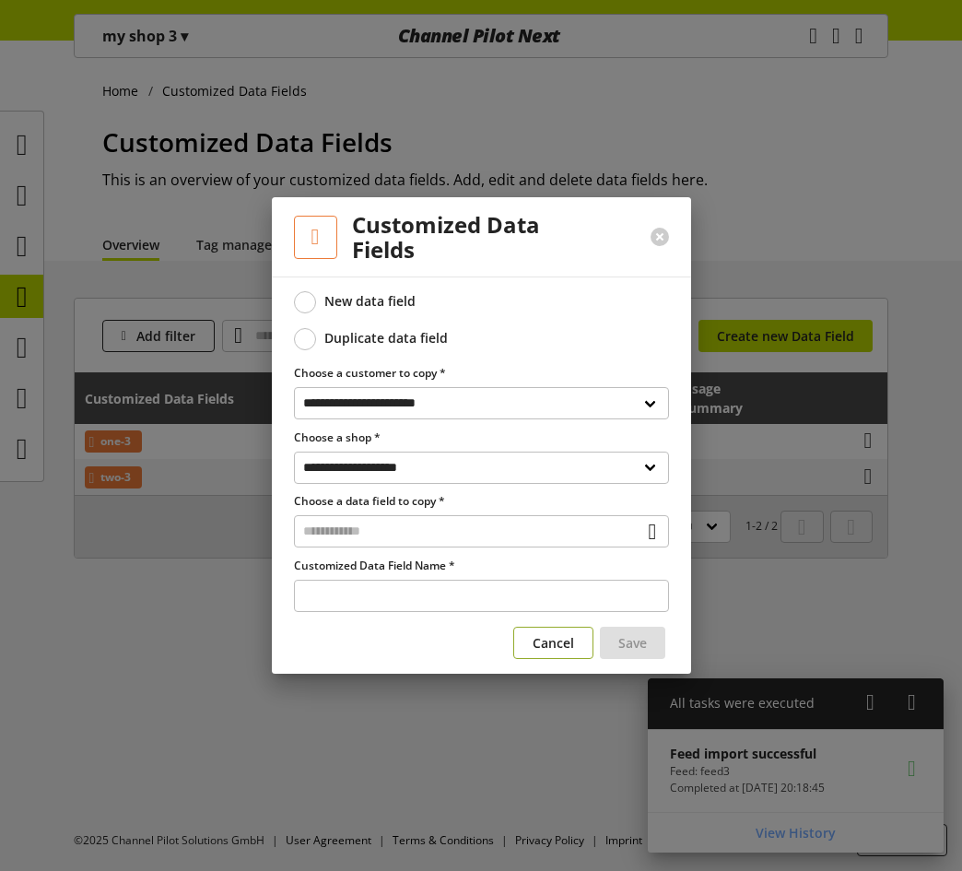
click at [560, 648] on span "Cancel" at bounding box center [553, 642] width 41 height 19
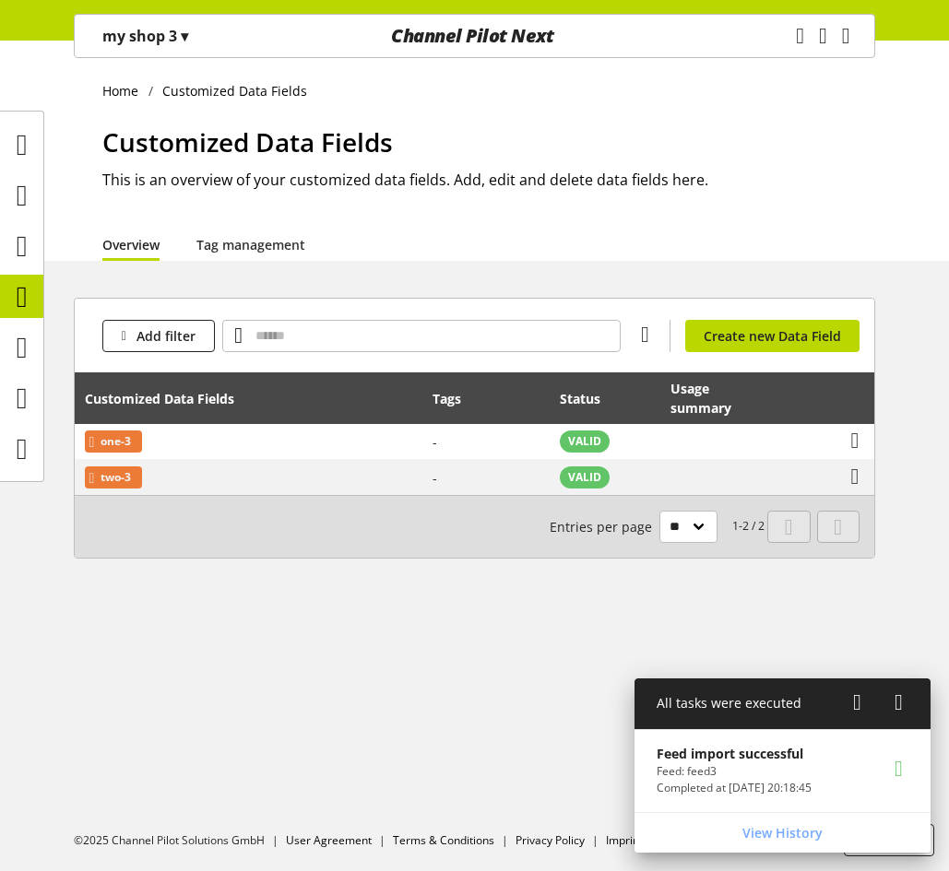
click at [159, 30] on p "my shop 3 ▾" at bounding box center [145, 36] width 86 height 22
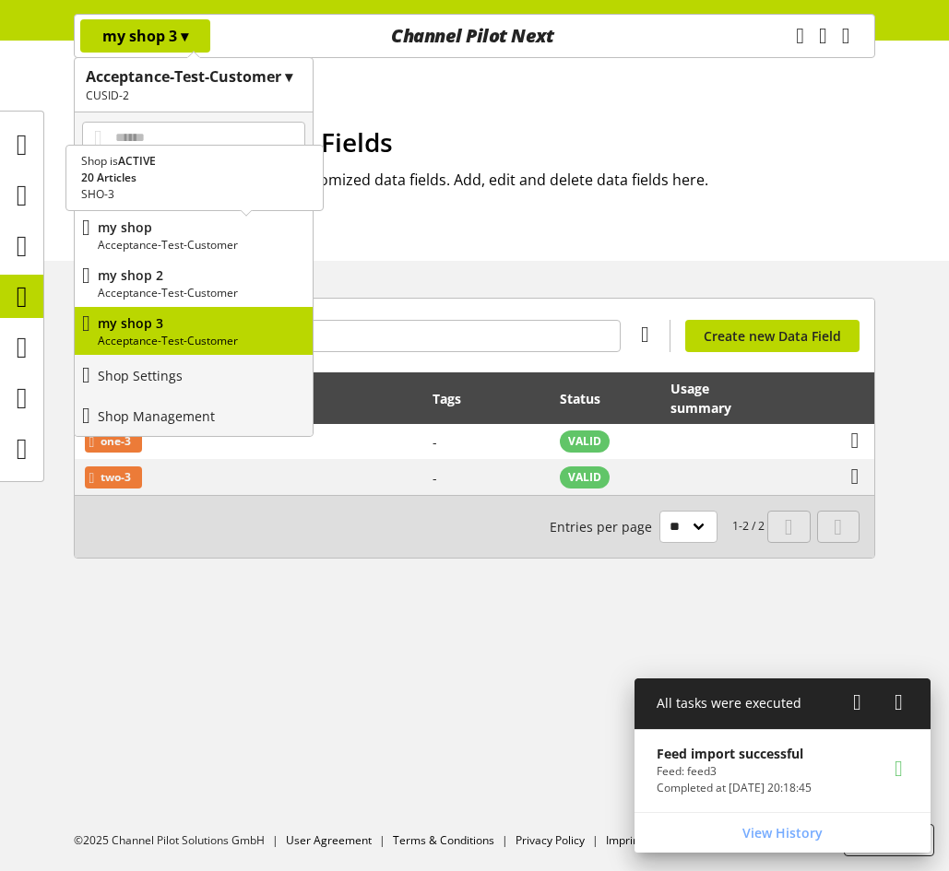
click at [169, 226] on p "my shop" at bounding box center [201, 227] width 207 height 19
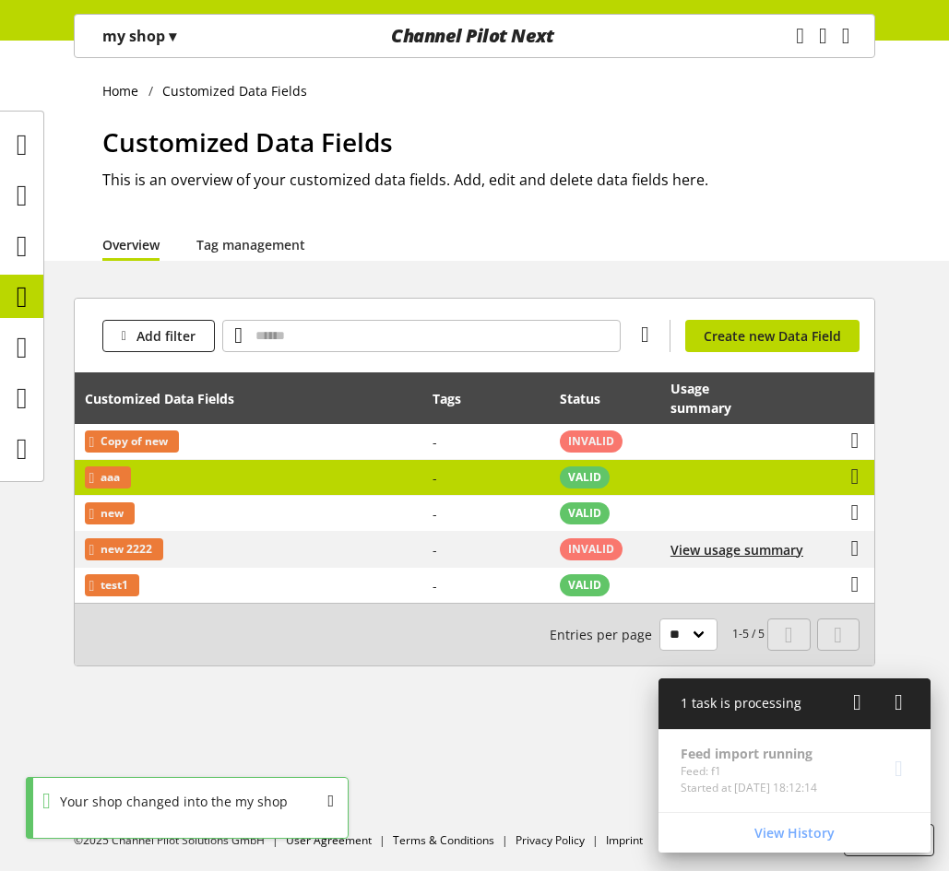
click at [197, 482] on td "aaa" at bounding box center [249, 478] width 348 height 36
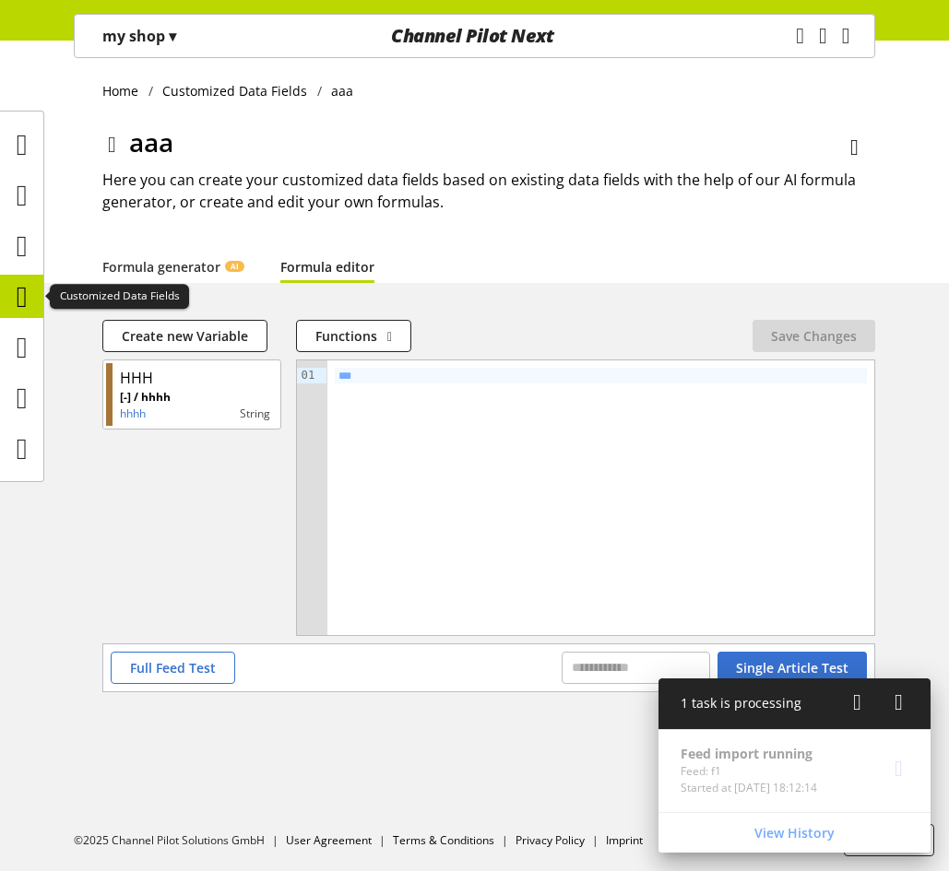
click at [28, 309] on icon at bounding box center [22, 296] width 11 height 37
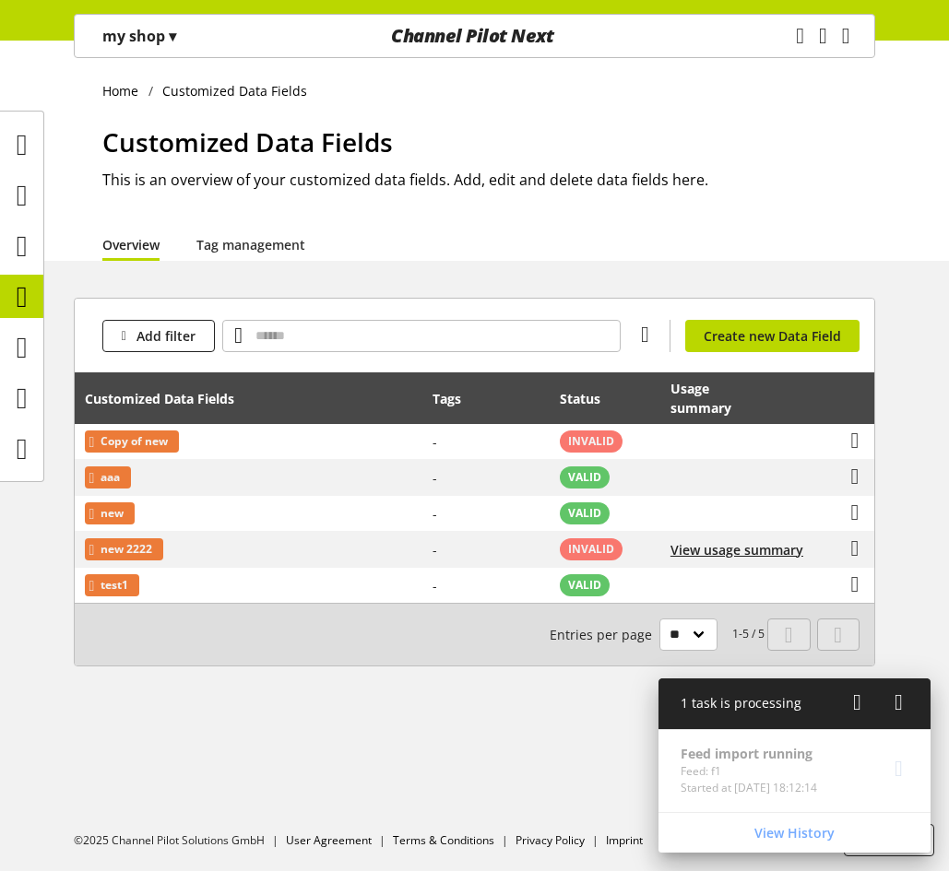
click at [148, 45] on p "my shop ▾" at bounding box center [139, 36] width 74 height 22
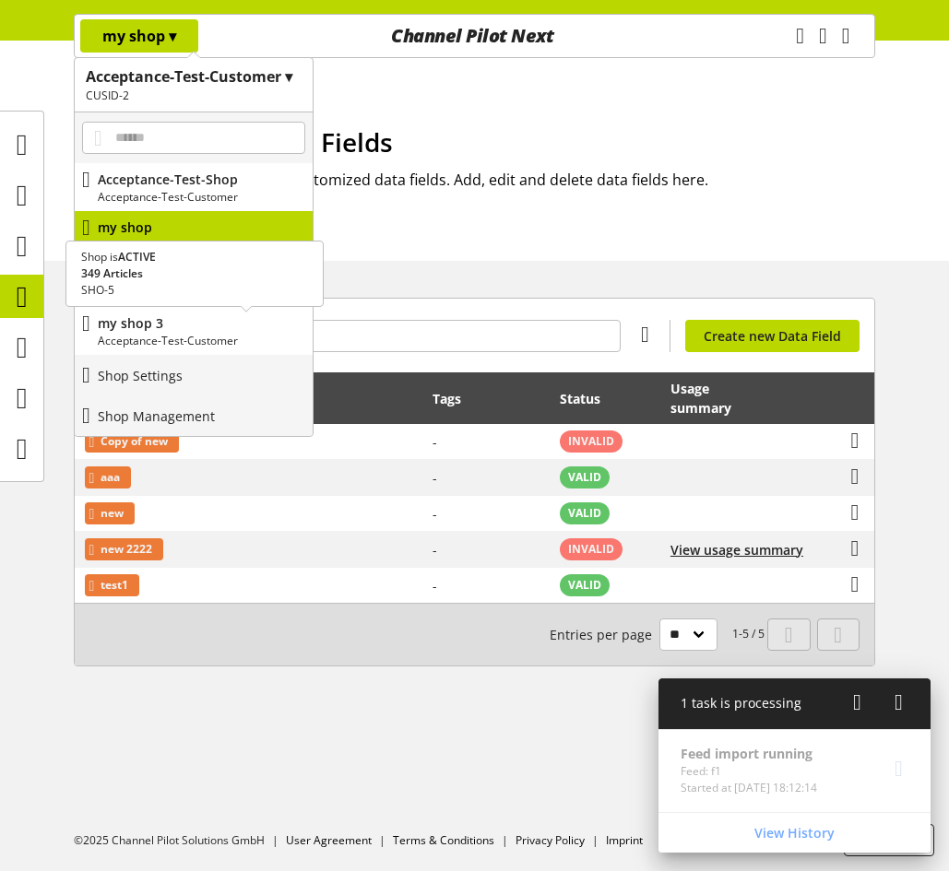
click at [172, 320] on p "my shop 3" at bounding box center [201, 322] width 207 height 19
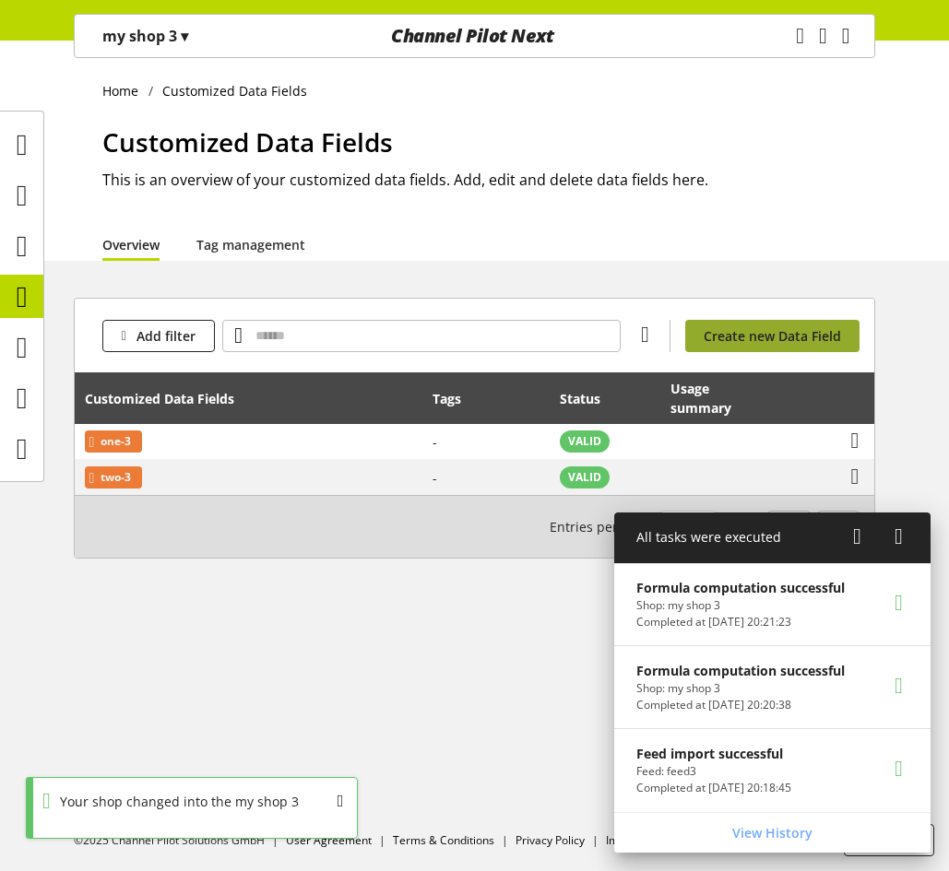
click at [741, 335] on span "Create new Data Field" at bounding box center [771, 335] width 137 height 19
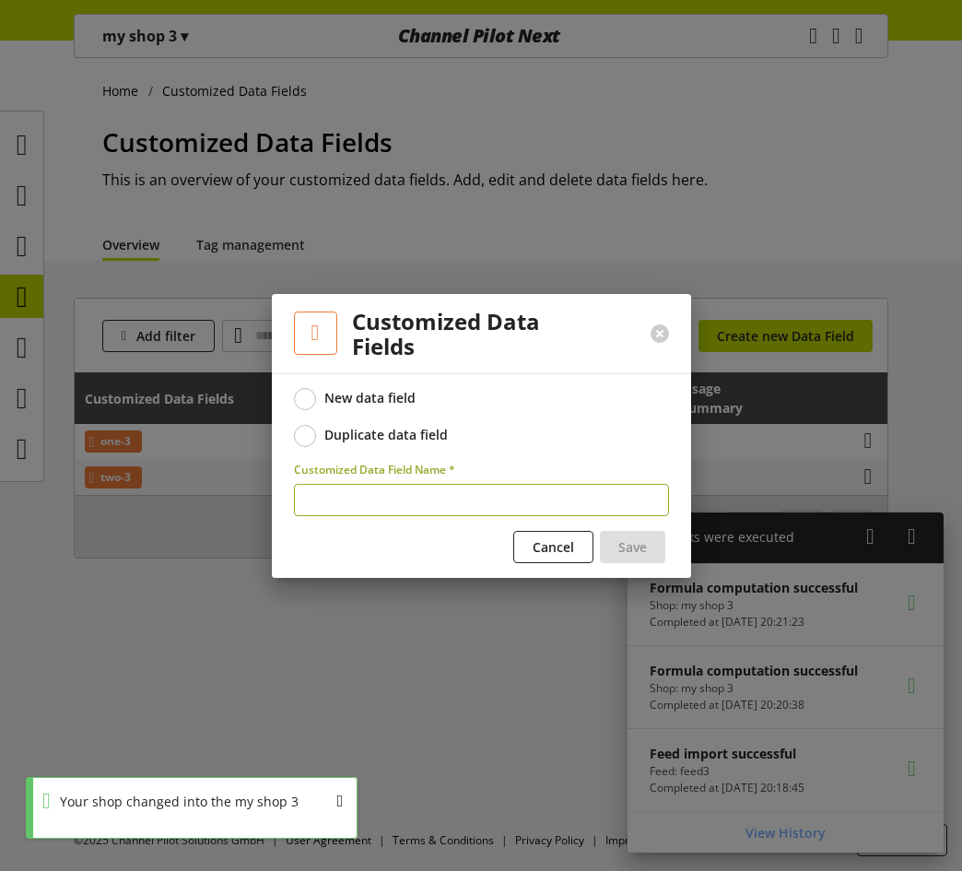
click at [364, 443] on div "Duplicate data field" at bounding box center [387, 435] width 124 height 17
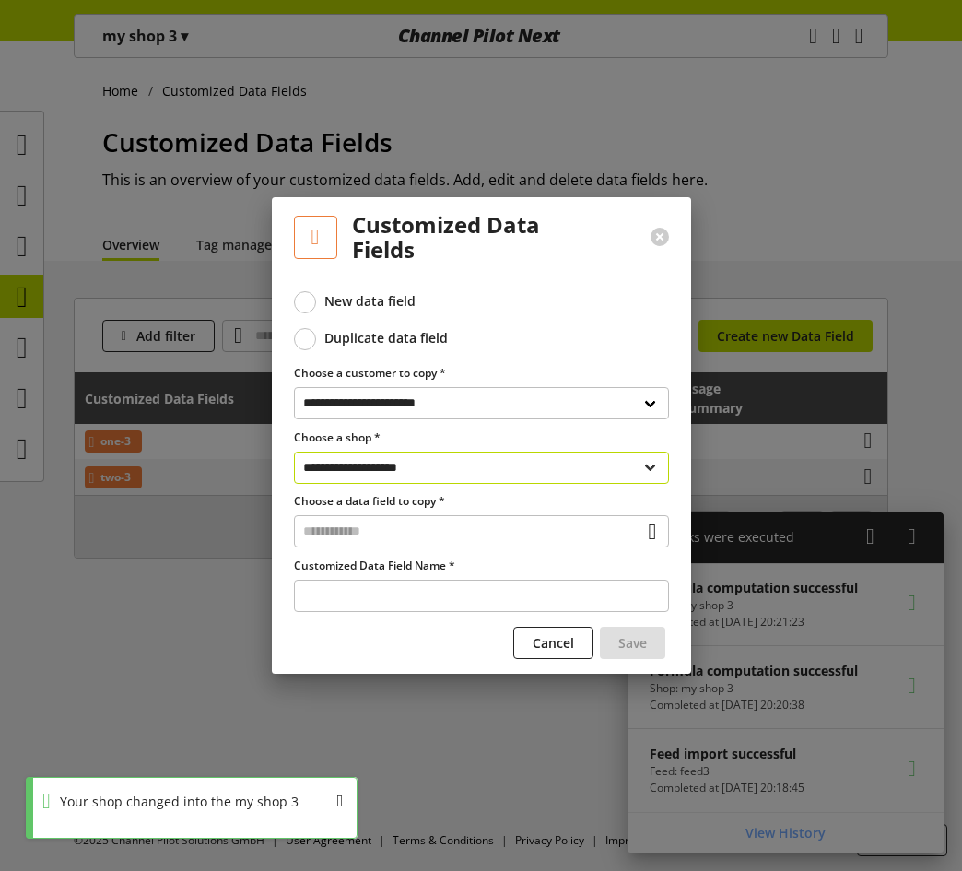
click at [447, 464] on select "**********" at bounding box center [481, 468] width 375 height 32
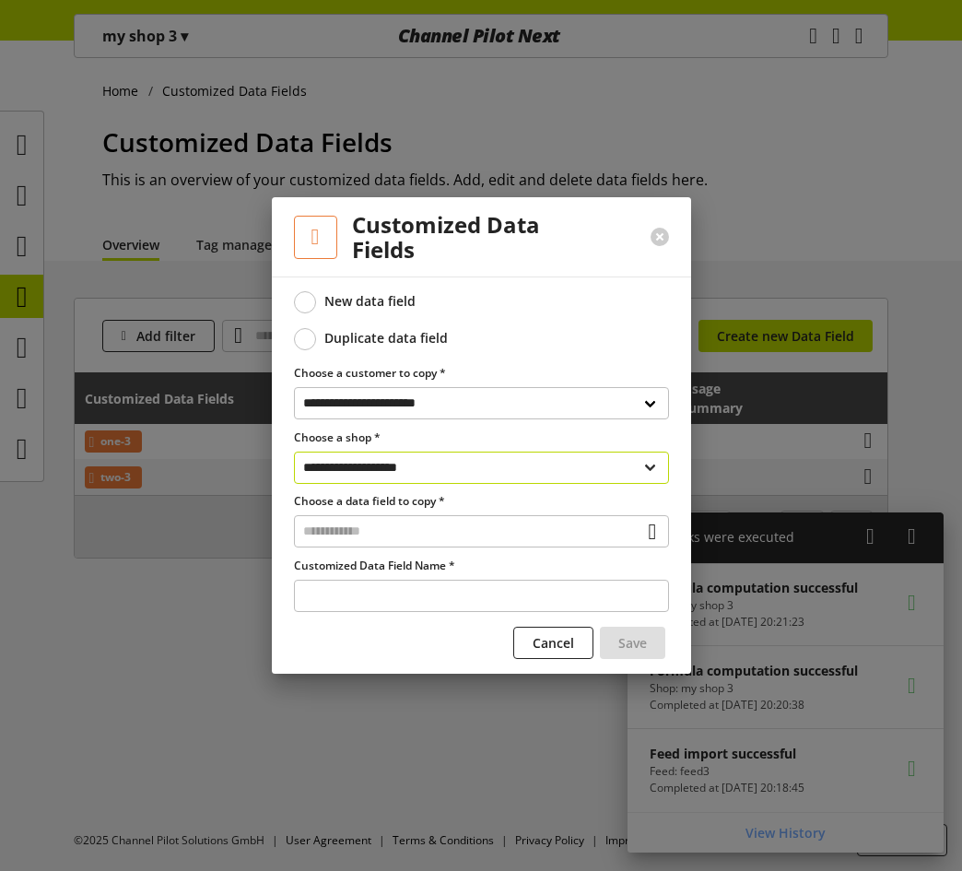
click at [294, 452] on select "**********" at bounding box center [481, 468] width 375 height 32
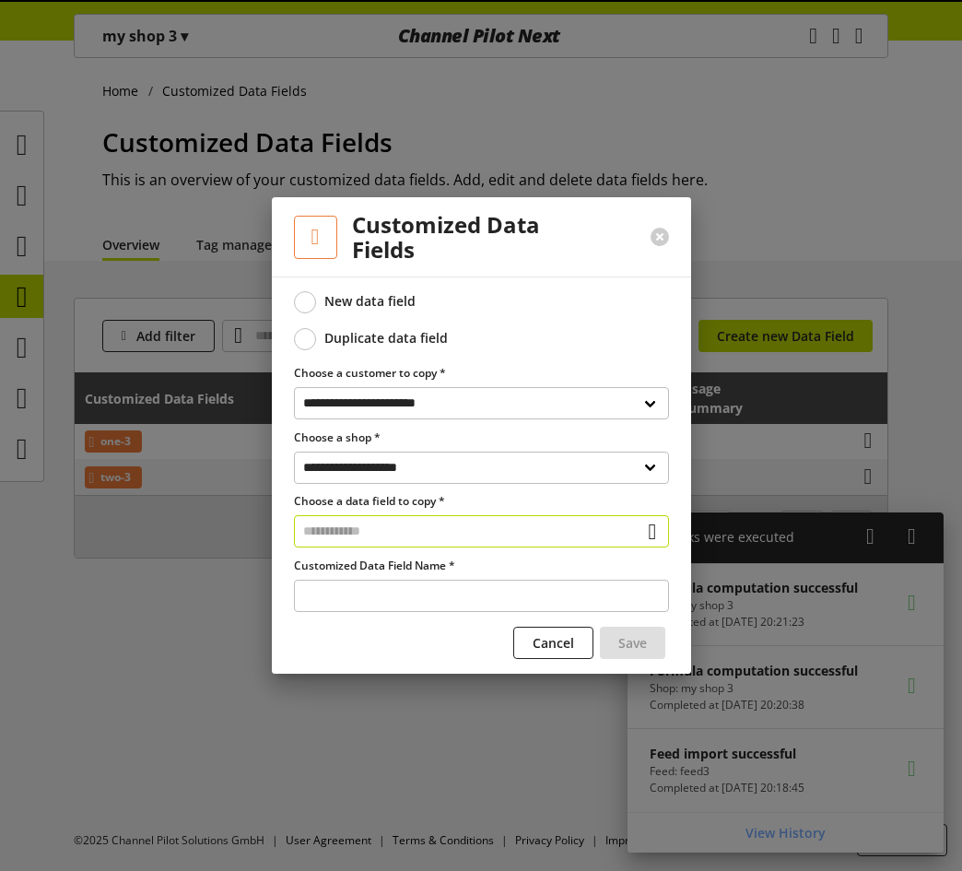
click at [426, 534] on input "text" at bounding box center [481, 531] width 375 height 32
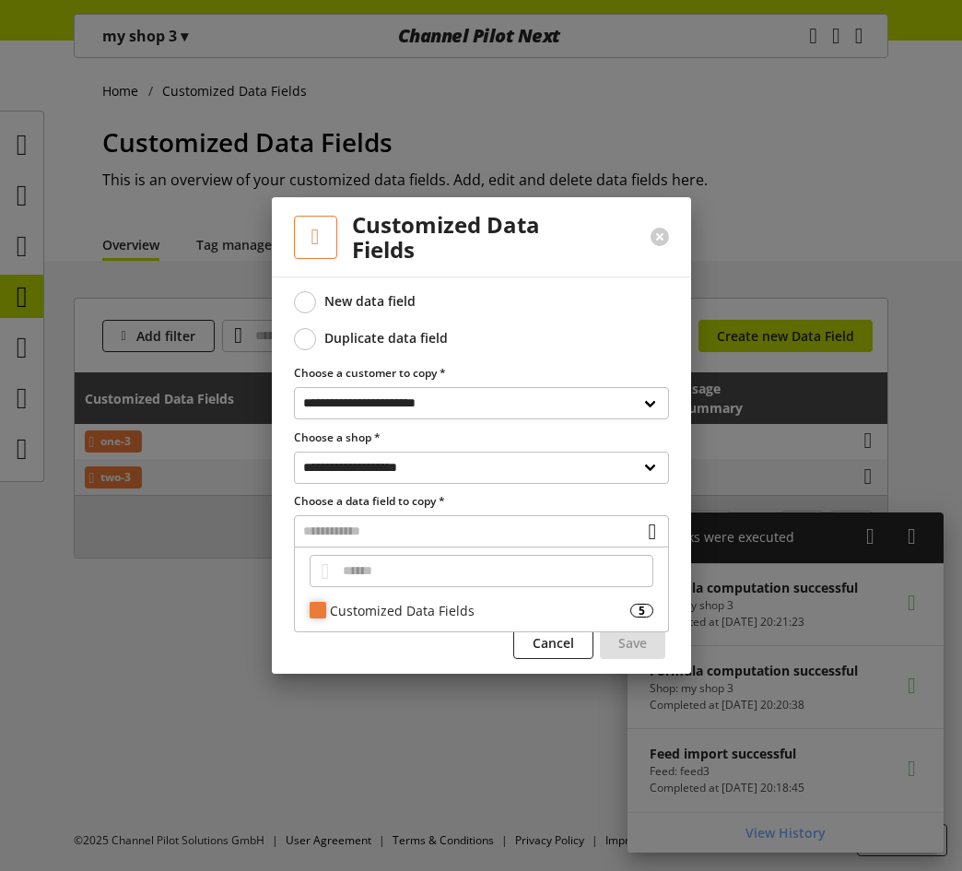
click at [373, 610] on div "Customized Data Fields" at bounding box center [480, 610] width 301 height 19
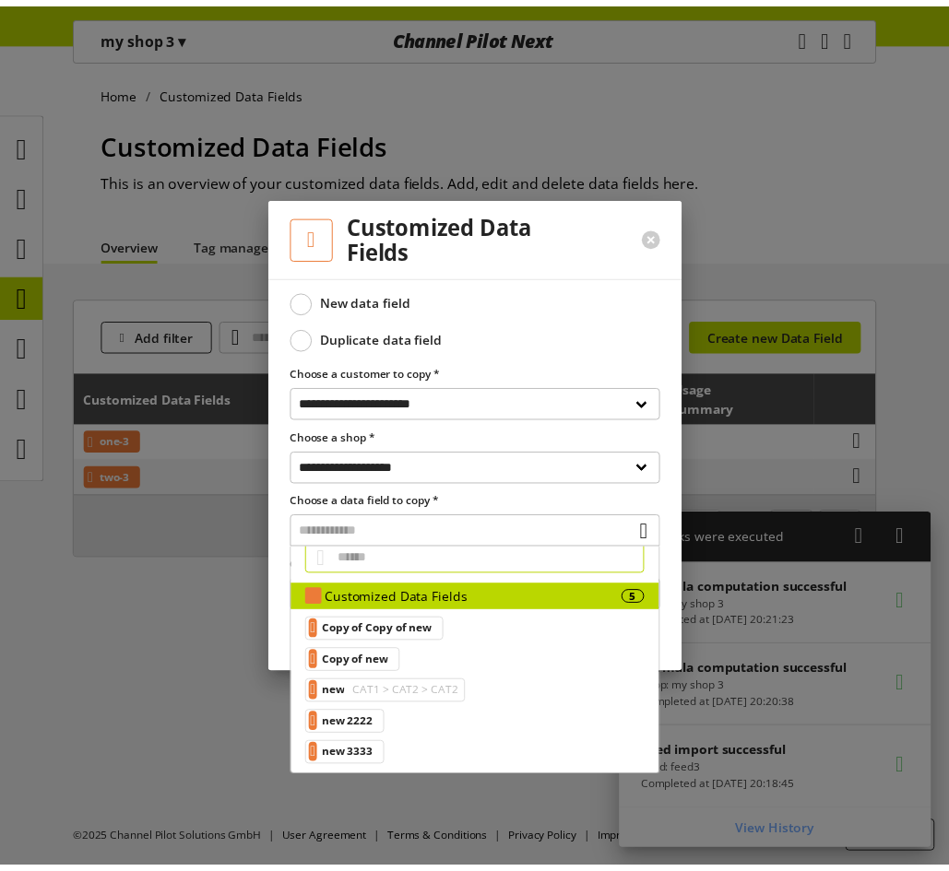
scroll to position [18, 0]
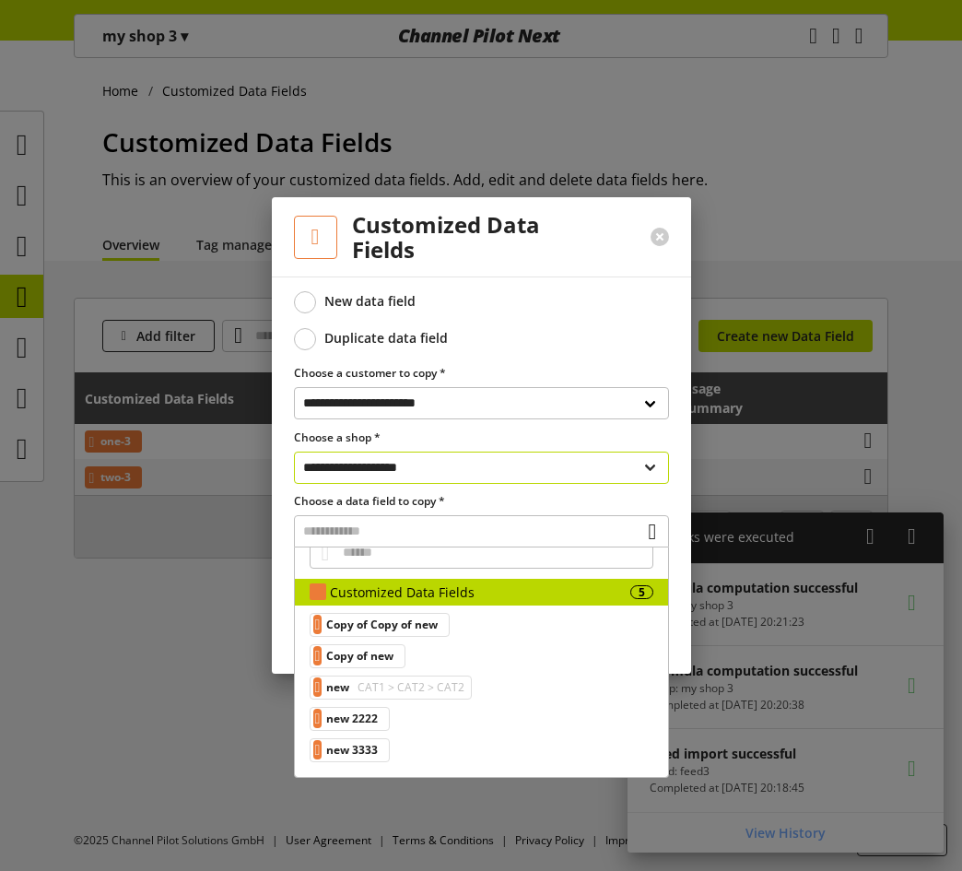
click at [438, 452] on select "**********" at bounding box center [481, 468] width 375 height 32
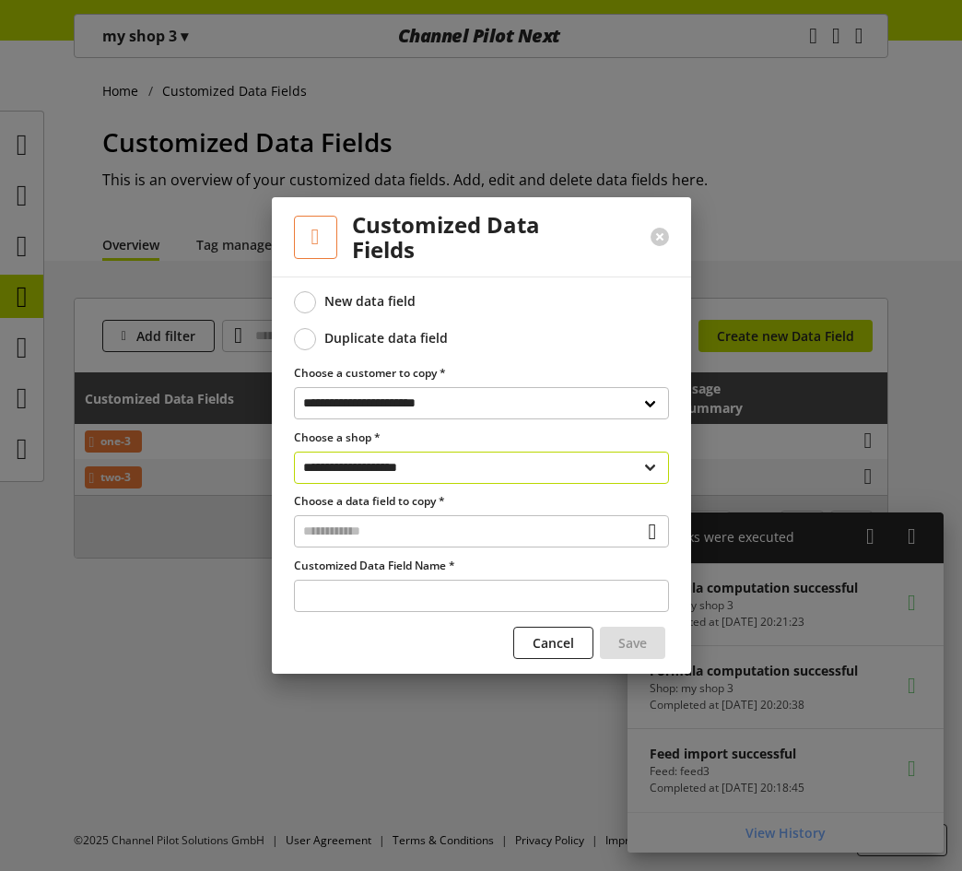
select select "**********"
click at [294, 452] on select "**********" at bounding box center [481, 468] width 375 height 32
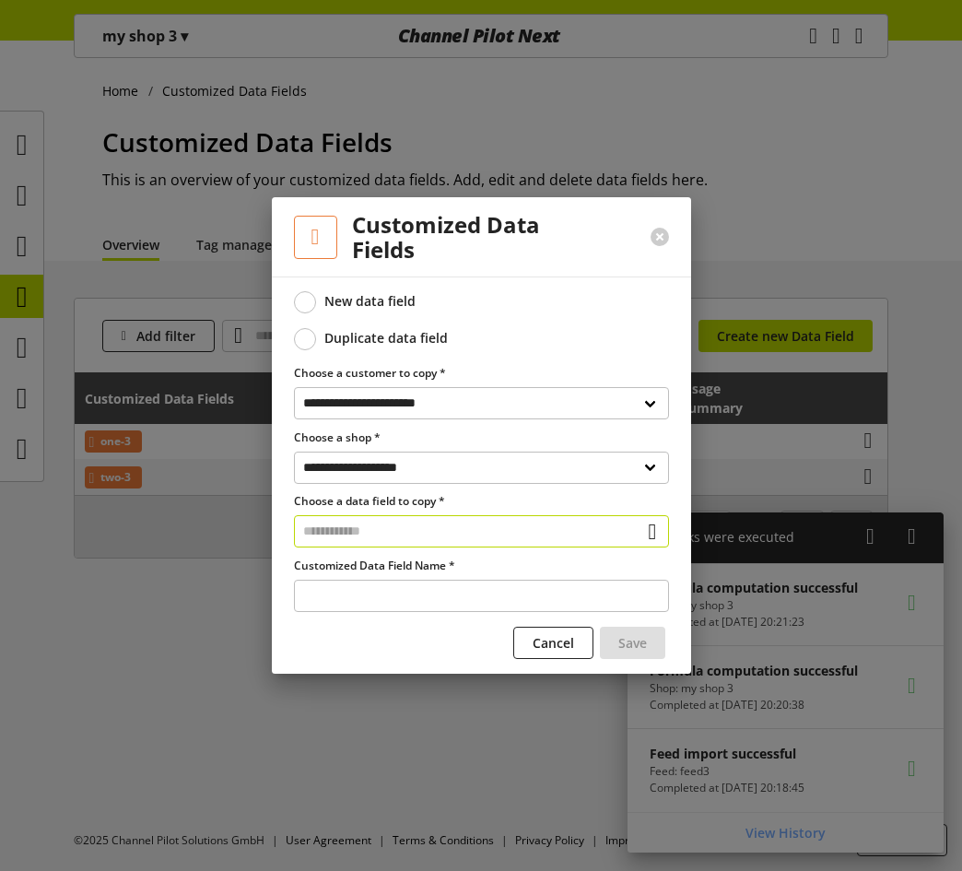
click at [436, 530] on input "text" at bounding box center [481, 531] width 375 height 32
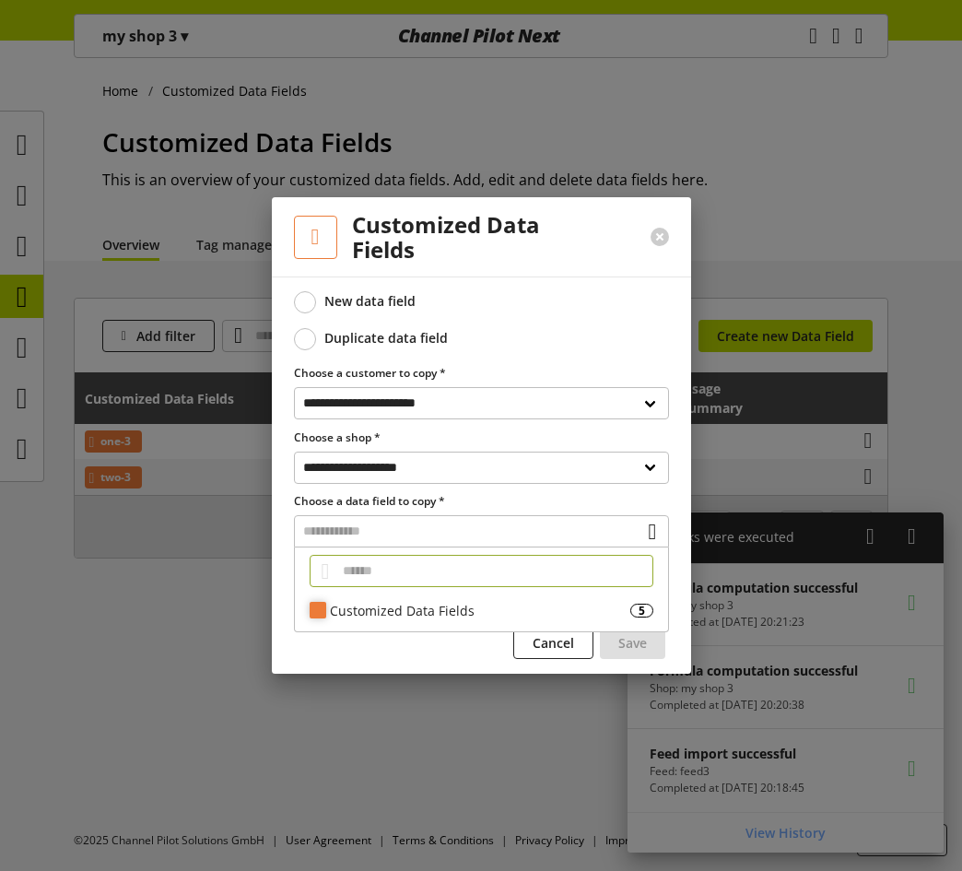
click at [399, 599] on div "Customized Data Fields 5" at bounding box center [481, 610] width 373 height 27
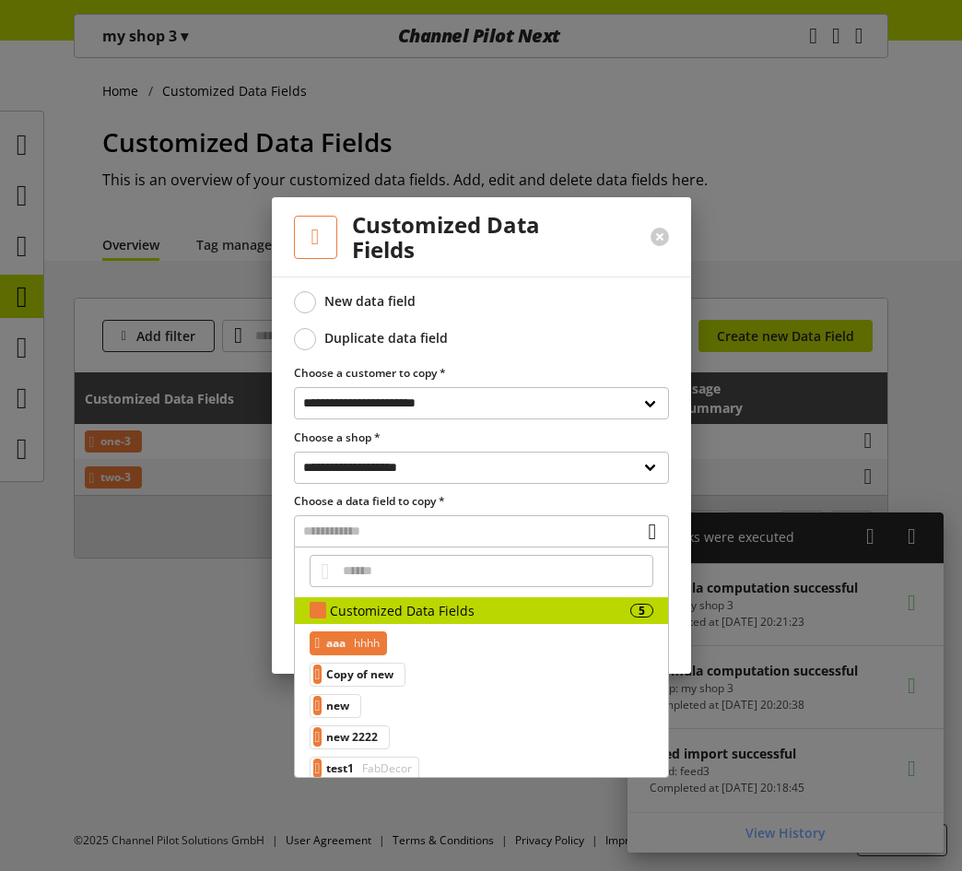
click at [374, 644] on span "hhhh" at bounding box center [365, 643] width 30 height 22
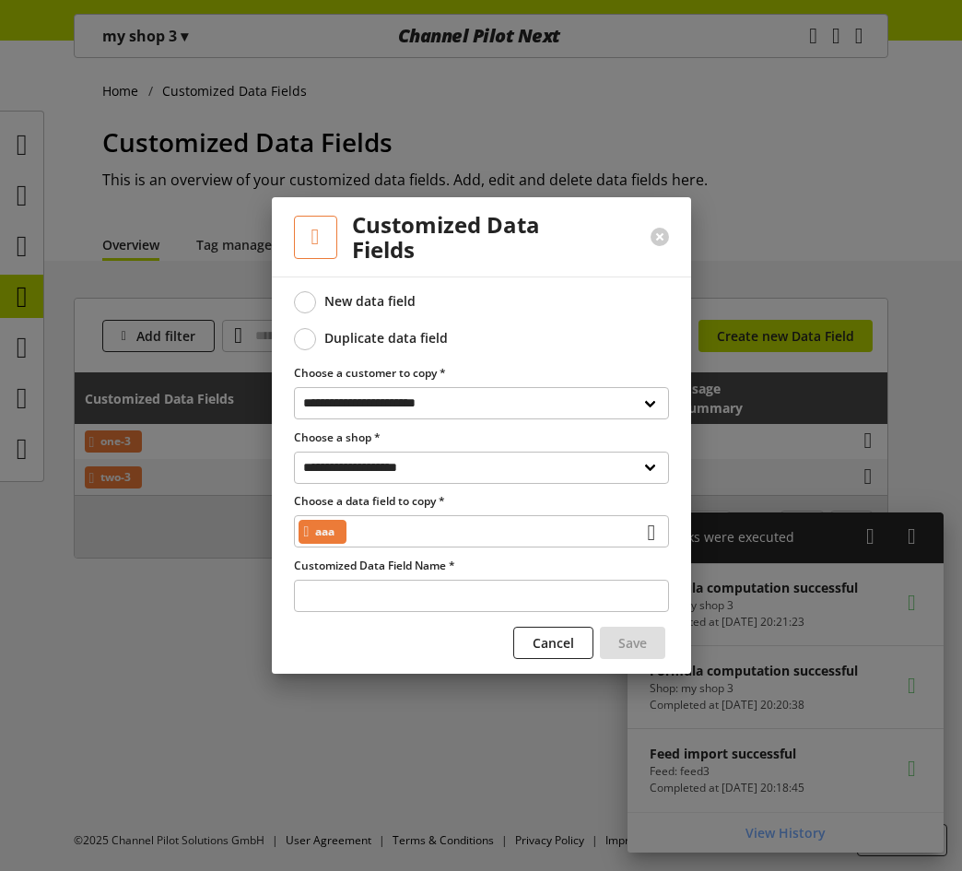
type input "***"
click at [655, 645] on button "Save" at bounding box center [632, 643] width 65 height 32
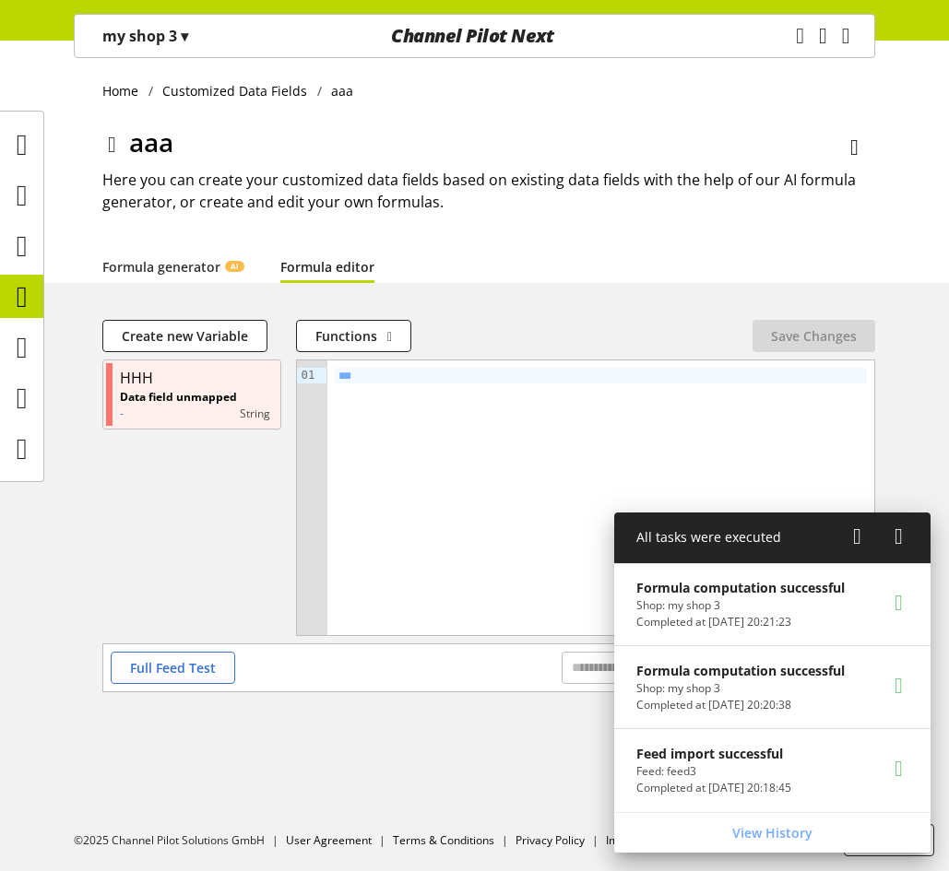
click at [28, 290] on icon at bounding box center [22, 296] width 11 height 37
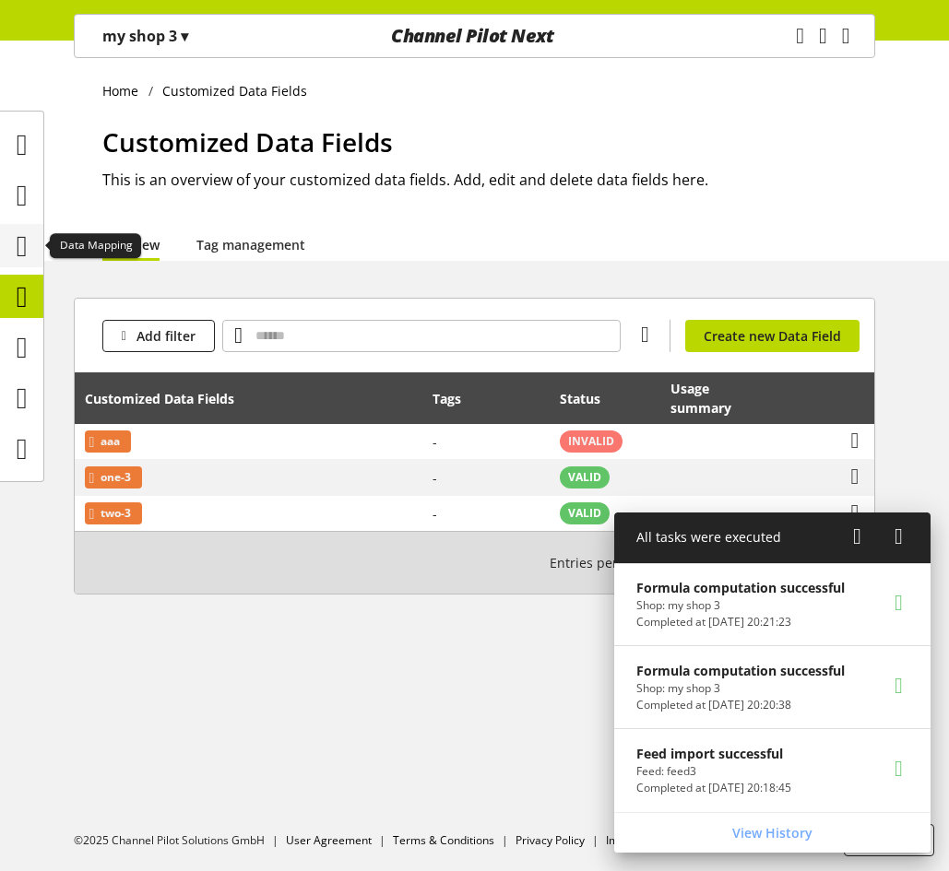
click at [17, 254] on icon at bounding box center [22, 246] width 11 height 37
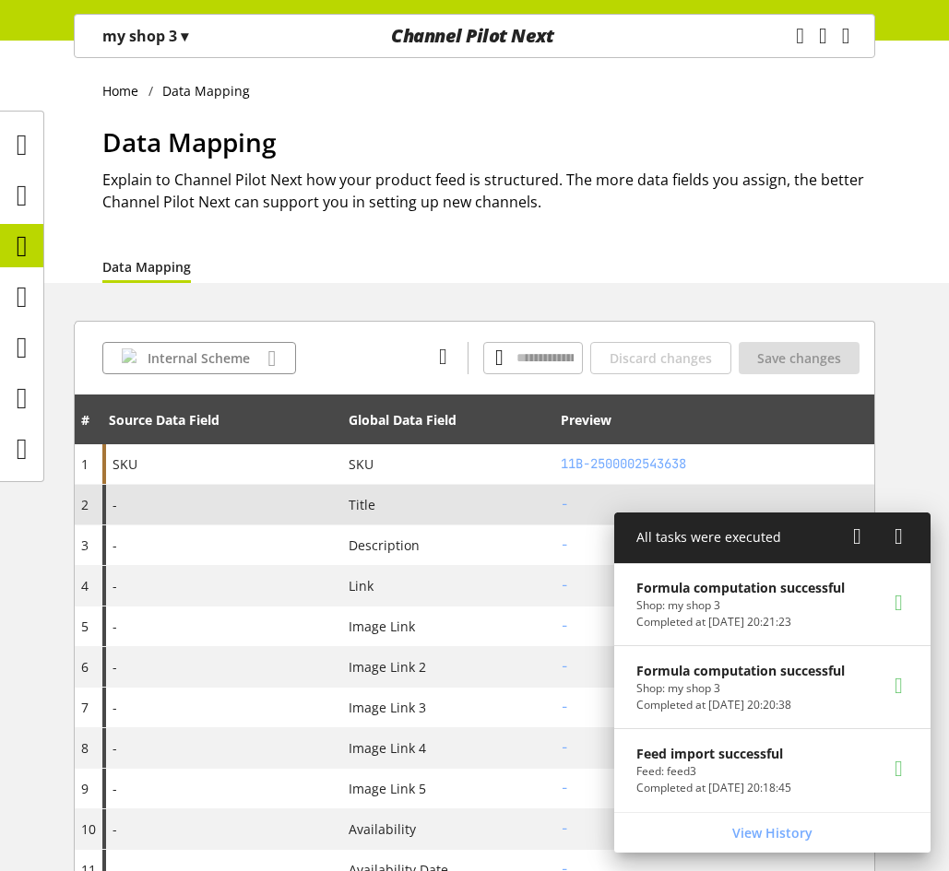
click at [262, 503] on div "-" at bounding box center [222, 505] width 240 height 40
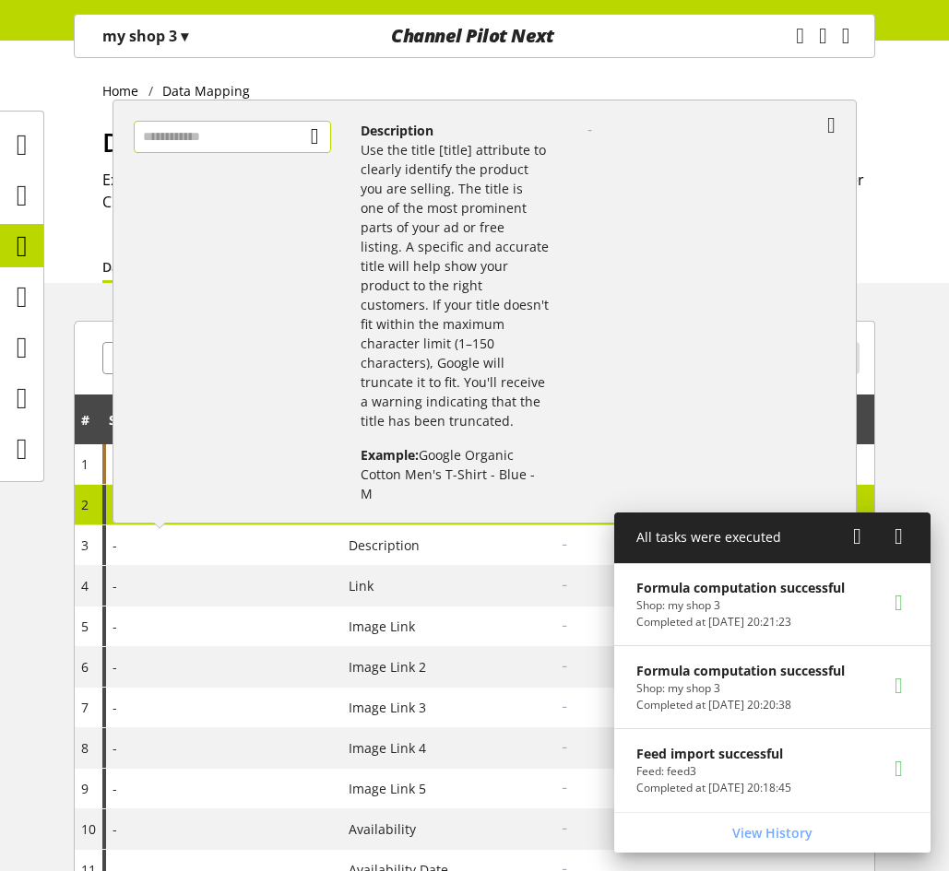
click at [280, 130] on input "text" at bounding box center [232, 137] width 197 height 32
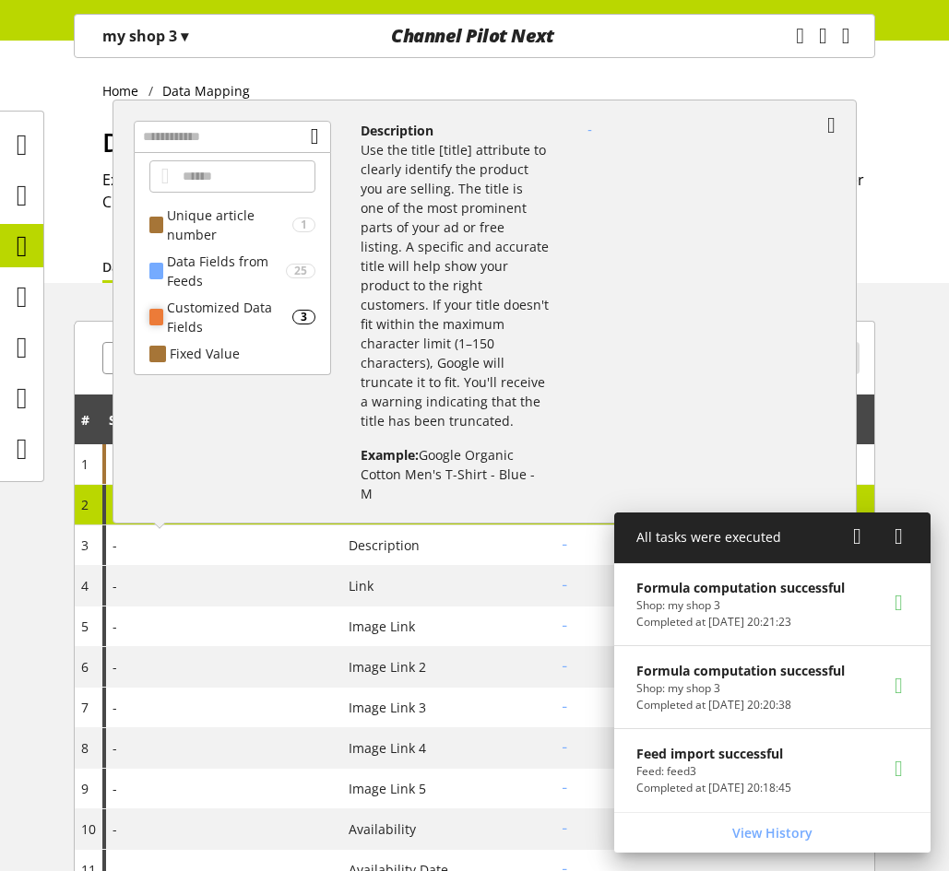
click at [224, 306] on div "Customized Data Fields" at bounding box center [229, 317] width 124 height 39
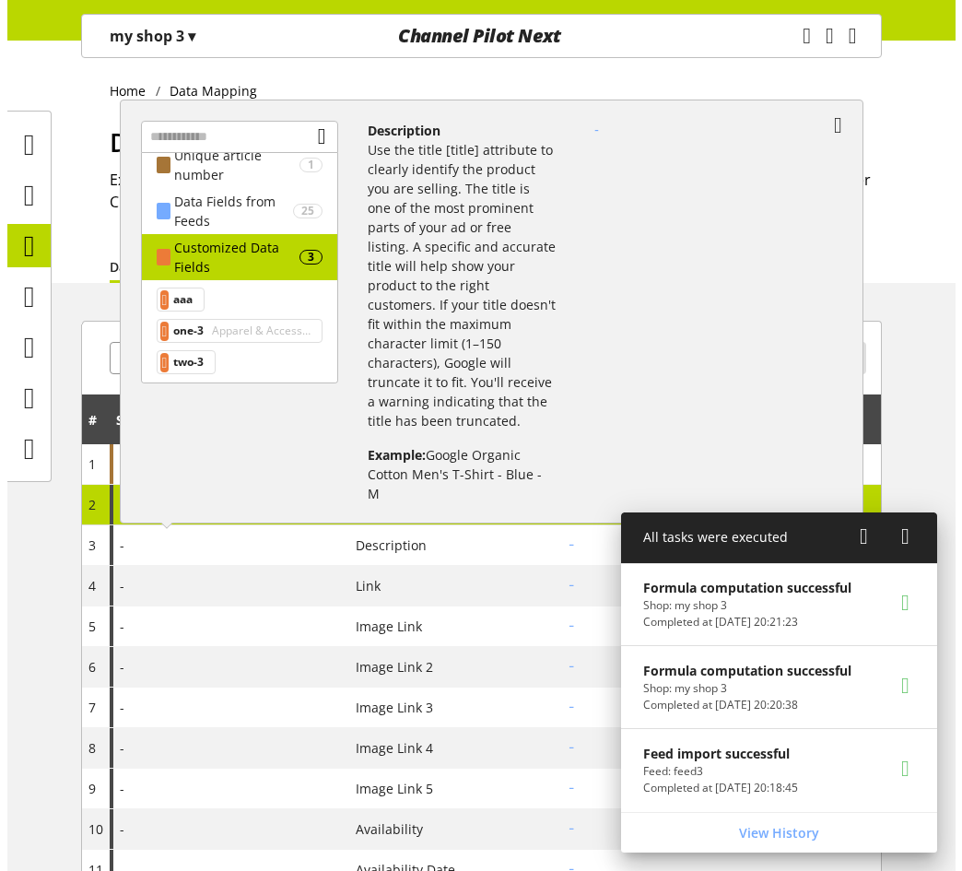
scroll to position [92, 0]
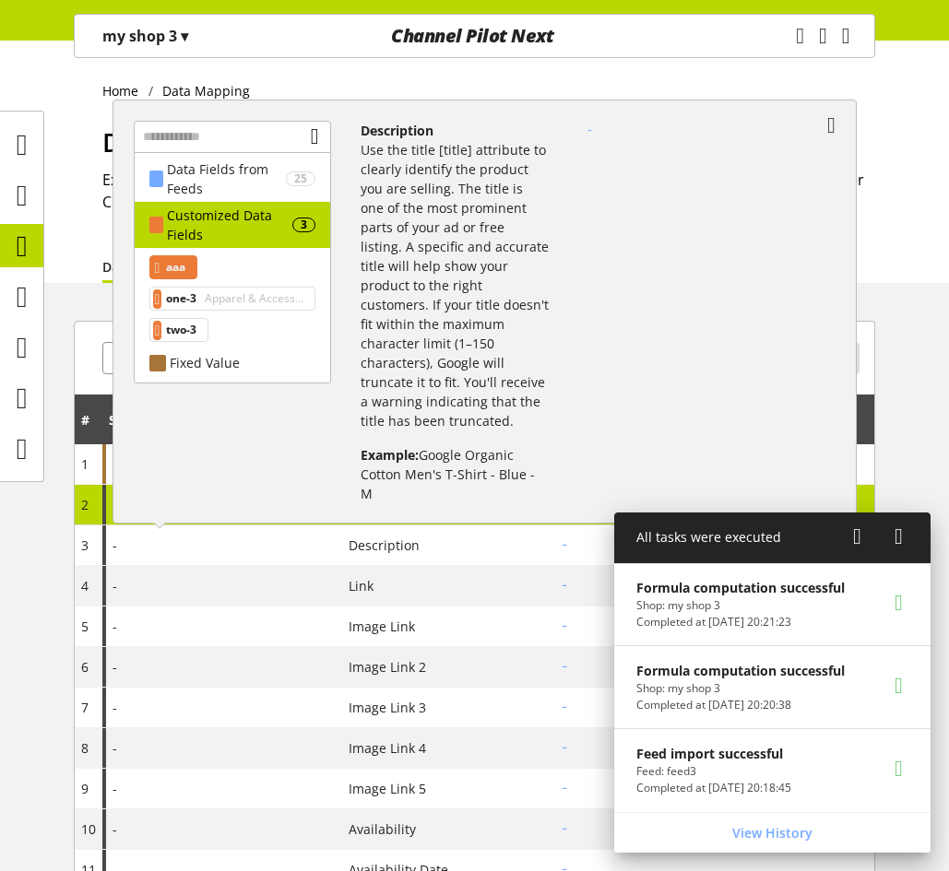
click at [185, 265] on span "aaa" at bounding box center [175, 267] width 19 height 22
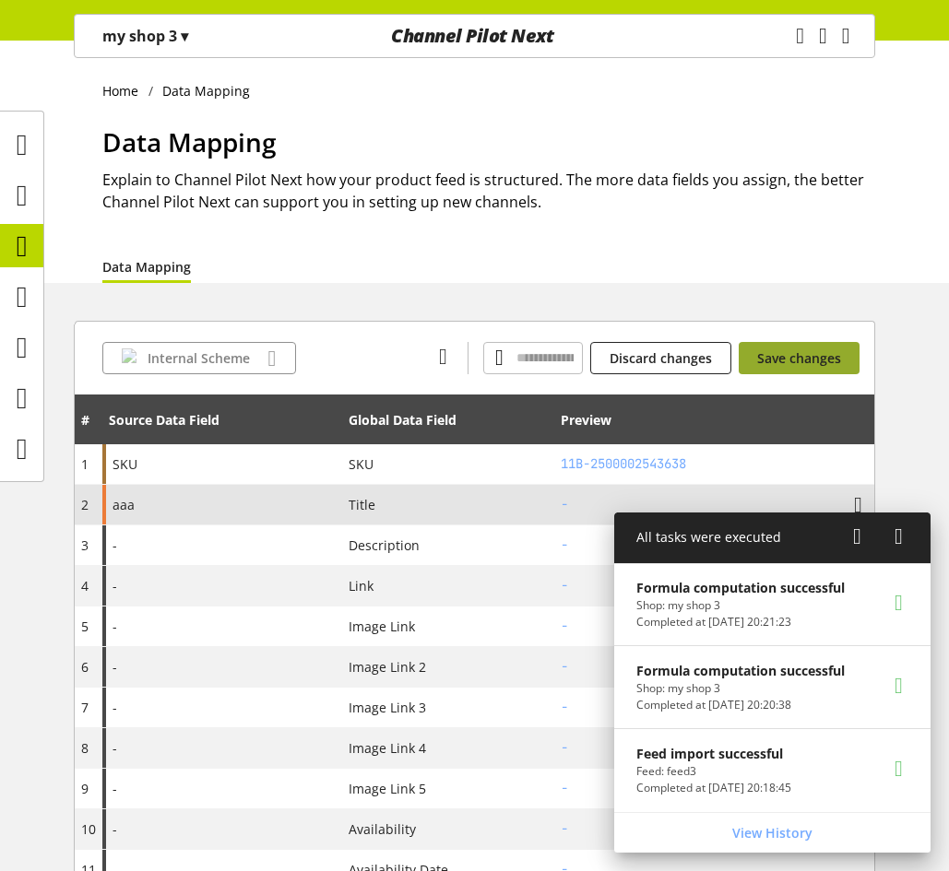
click at [778, 360] on span "Save changes" at bounding box center [799, 357] width 84 height 19
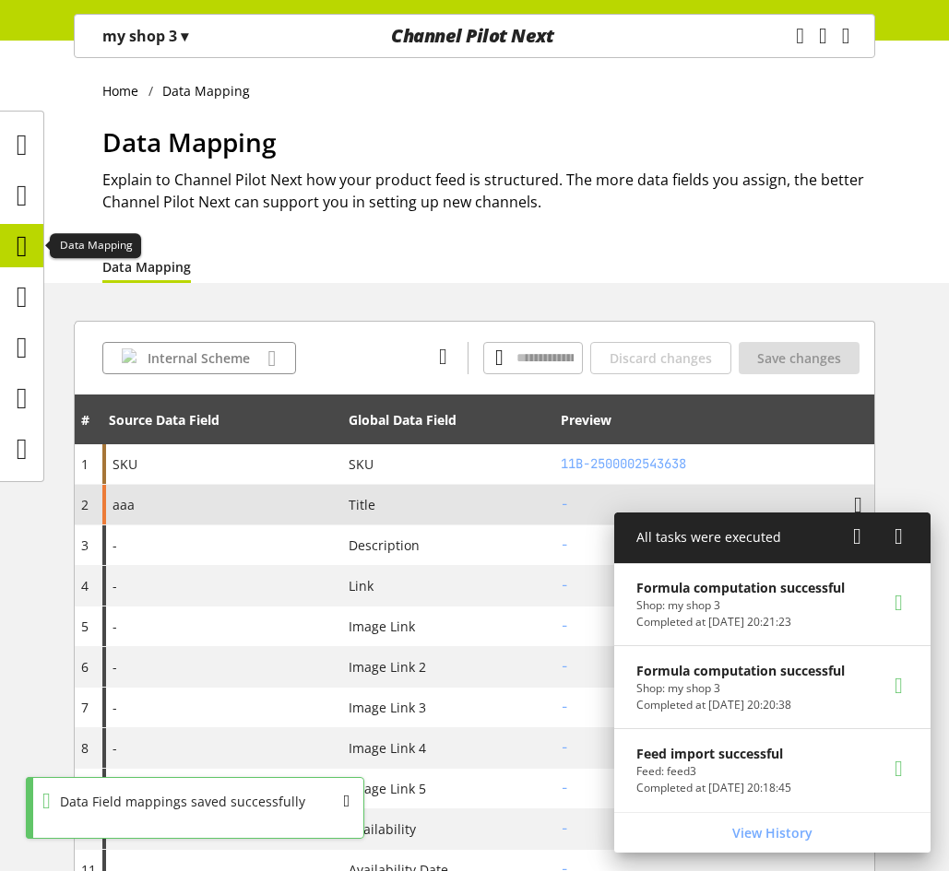
click at [20, 240] on icon at bounding box center [22, 246] width 11 height 37
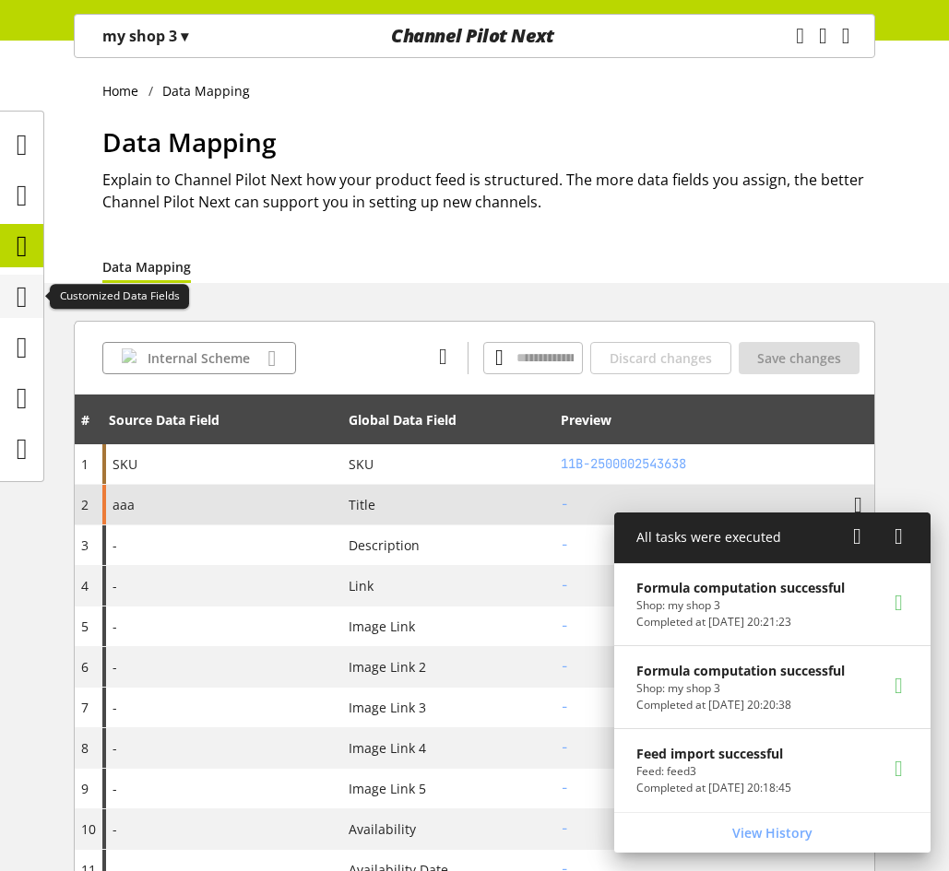
click at [28, 307] on icon at bounding box center [22, 296] width 11 height 37
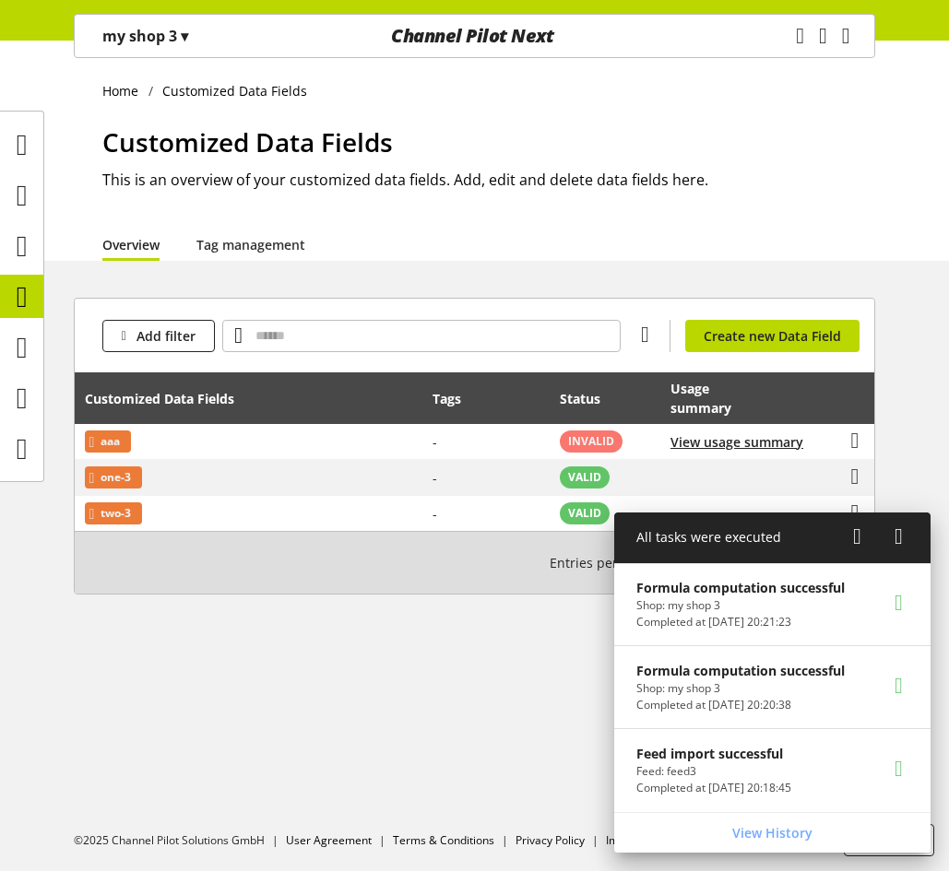
click at [171, 31] on p "my shop 3 ▾" at bounding box center [145, 36] width 86 height 22
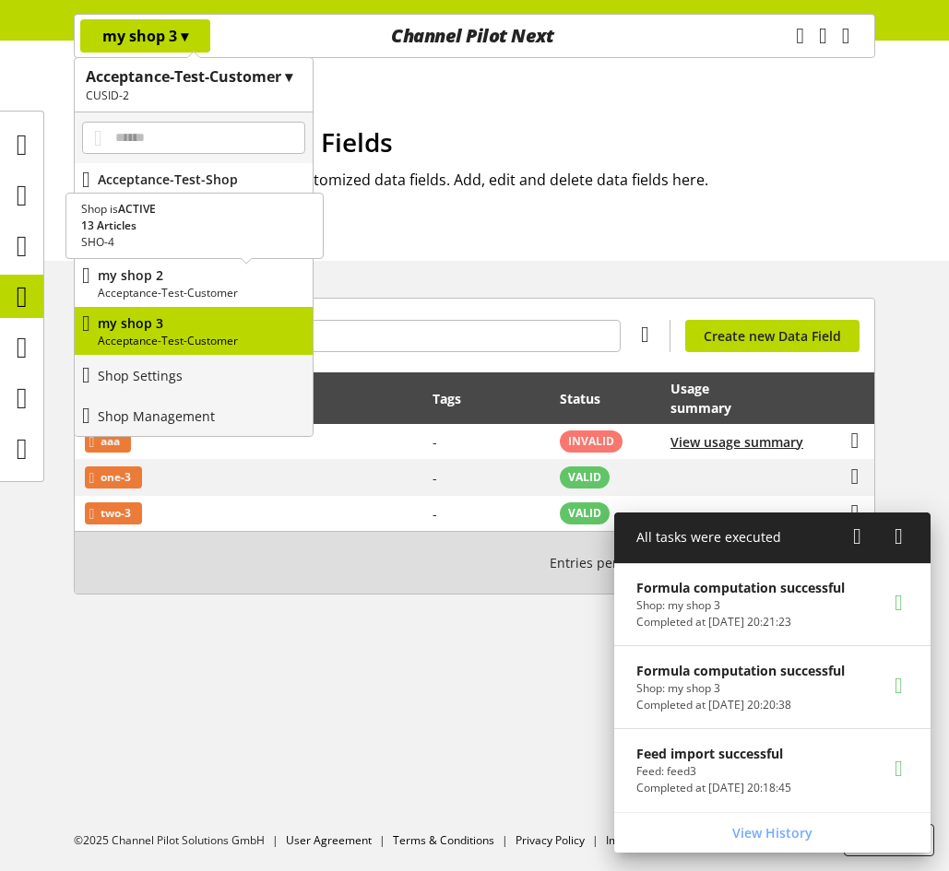
click at [174, 278] on p "my shop 2" at bounding box center [201, 275] width 207 height 19
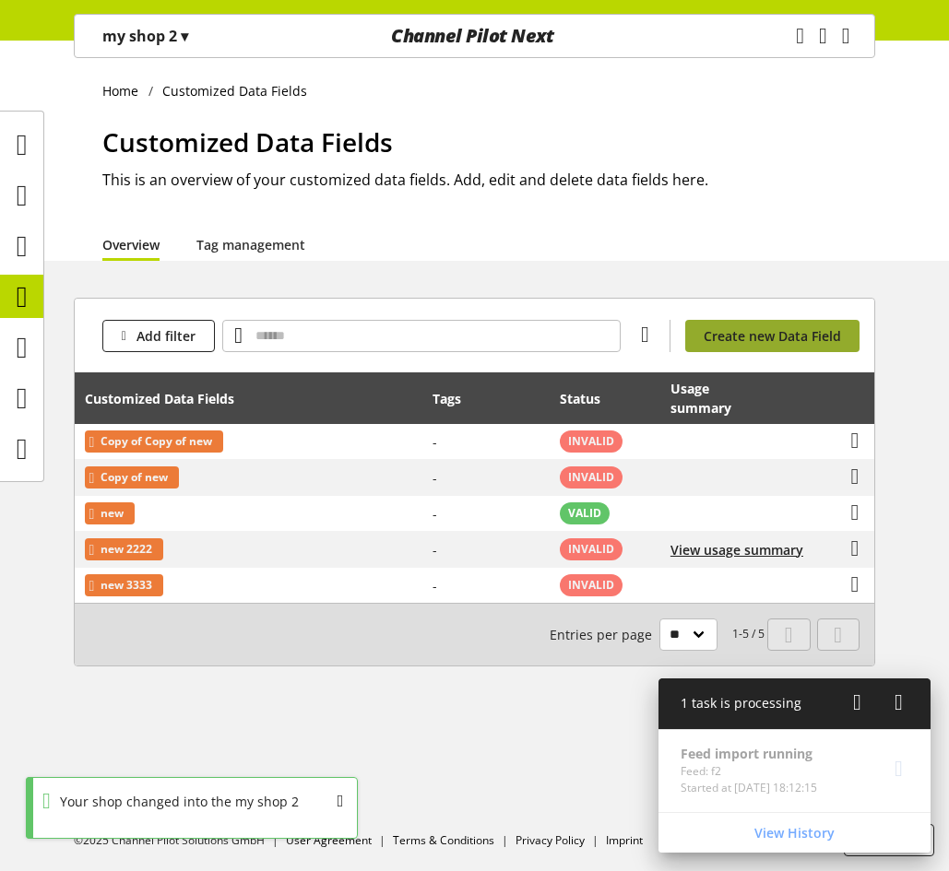
click at [738, 336] on span "Create new Data Field" at bounding box center [771, 335] width 137 height 19
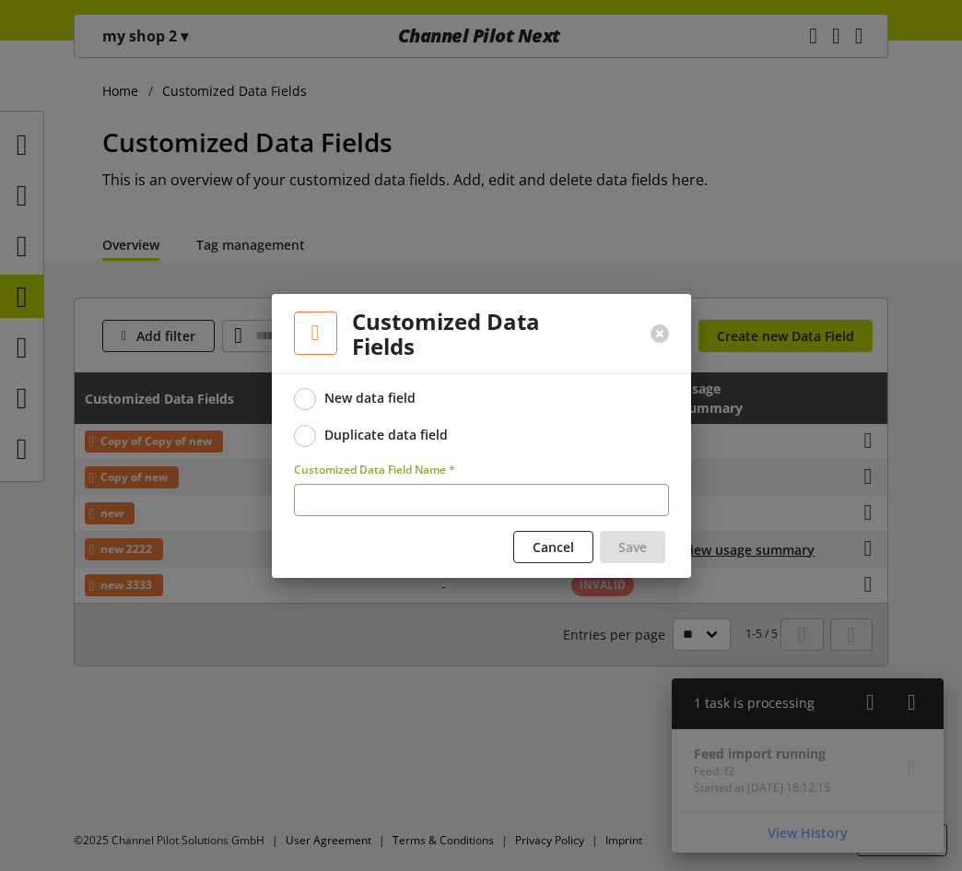
click at [360, 432] on div "Duplicate data field" at bounding box center [387, 435] width 124 height 17
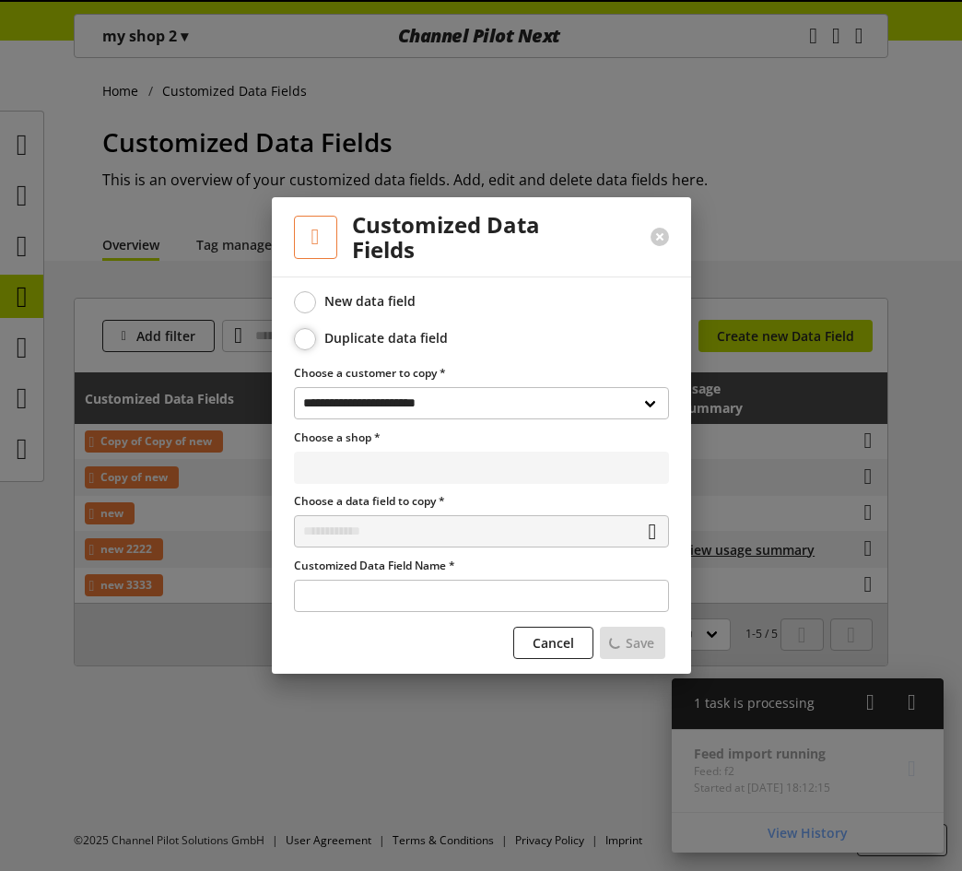
select select "**********"
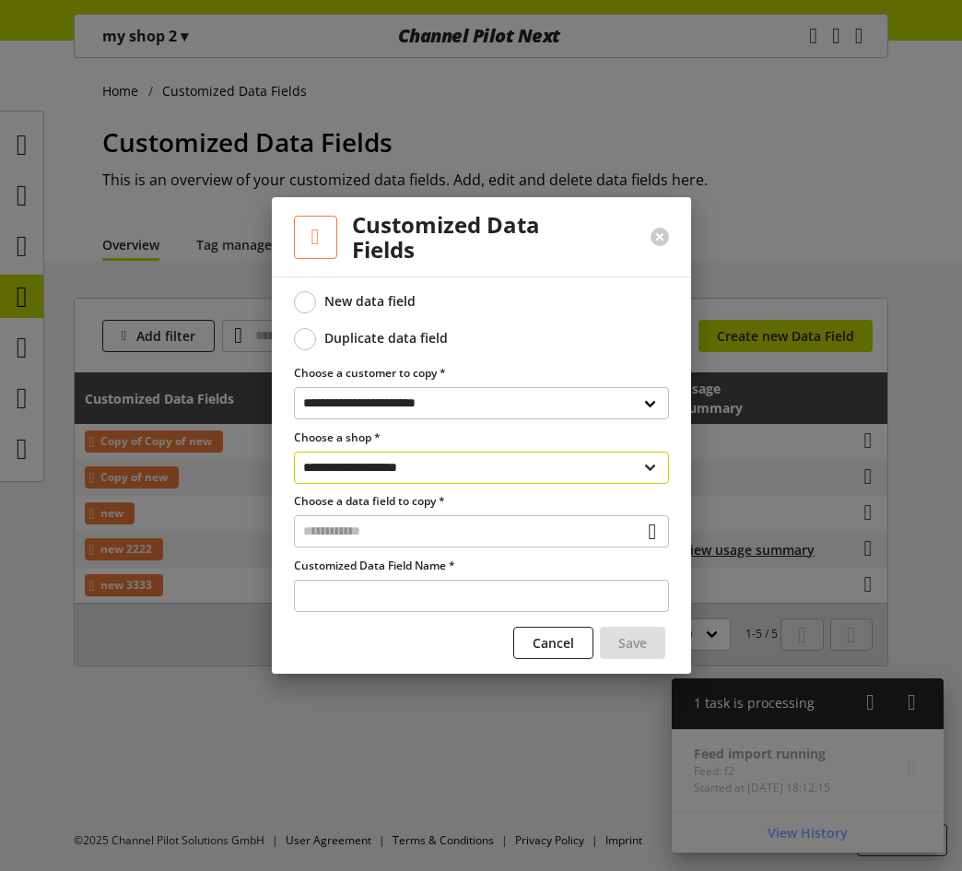
click at [440, 464] on select "**********" at bounding box center [481, 468] width 375 height 32
click at [565, 643] on span "Cancel" at bounding box center [553, 642] width 41 height 19
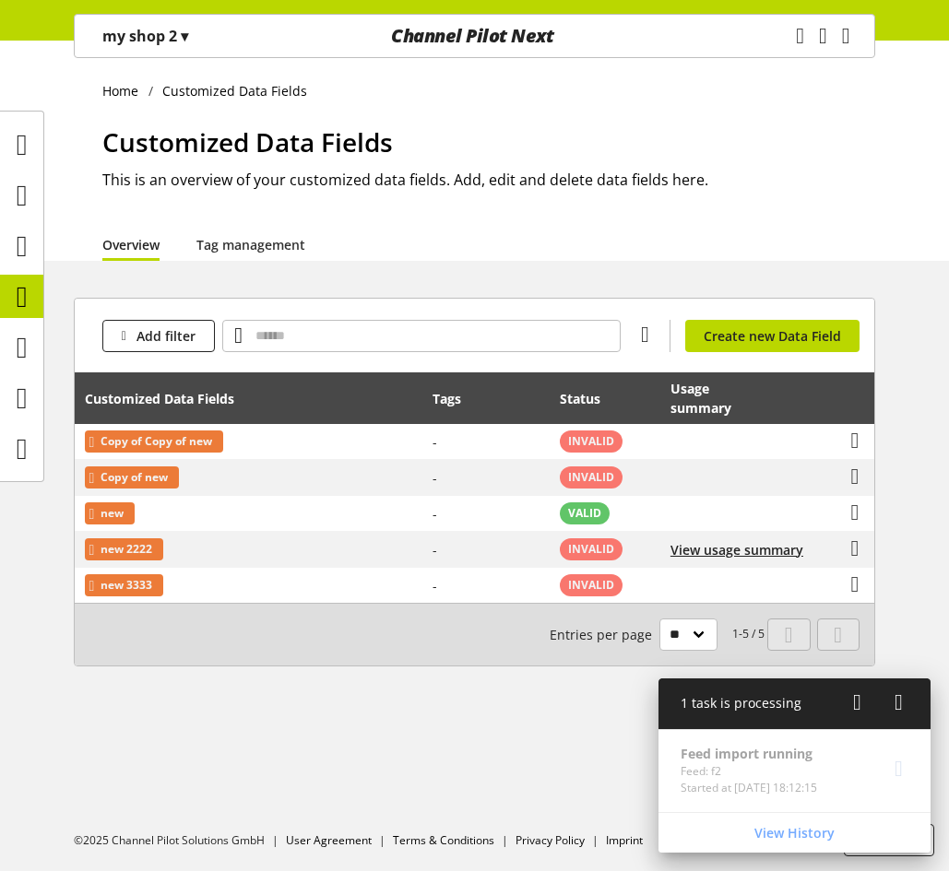
click at [179, 41] on p "my shop 2 ▾" at bounding box center [145, 36] width 86 height 22
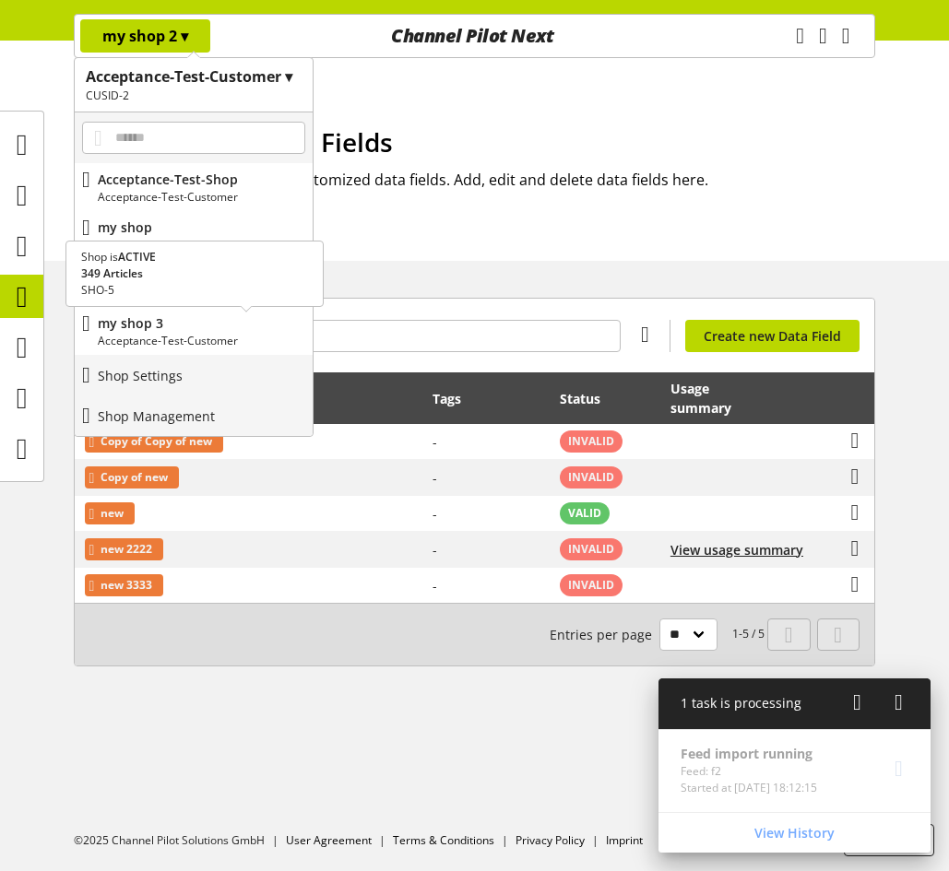
click at [218, 330] on p "my shop 3" at bounding box center [201, 322] width 207 height 19
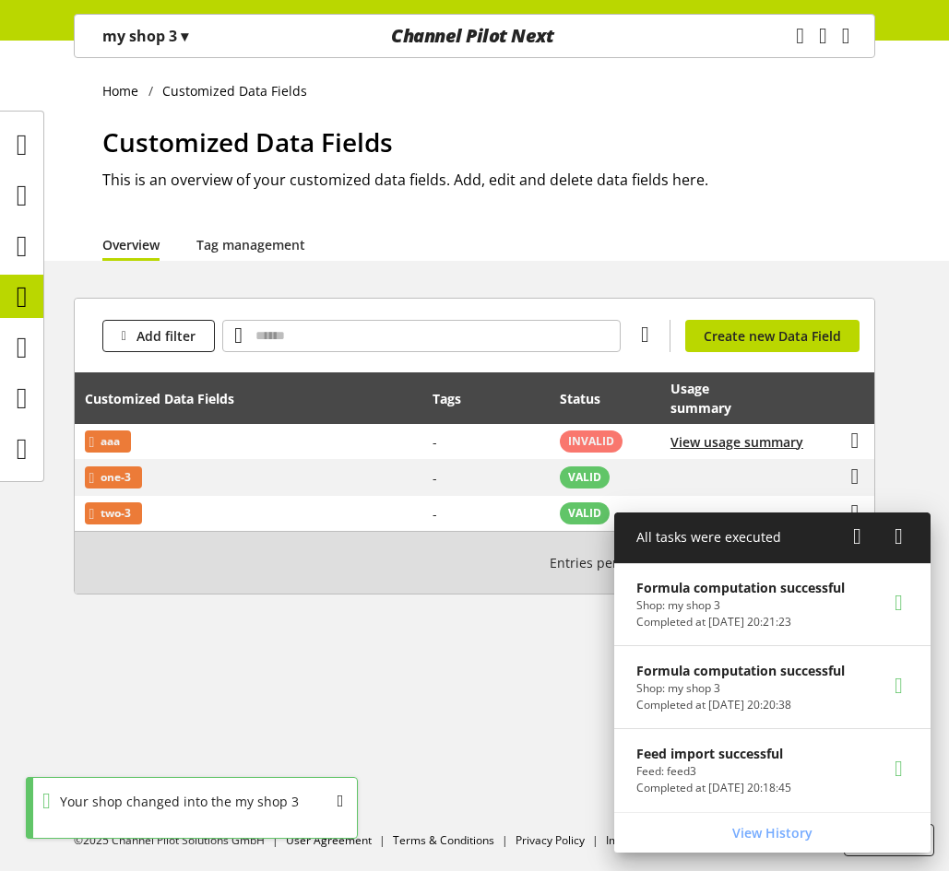
click at [176, 25] on p "my shop 3 ▾" at bounding box center [145, 36] width 86 height 22
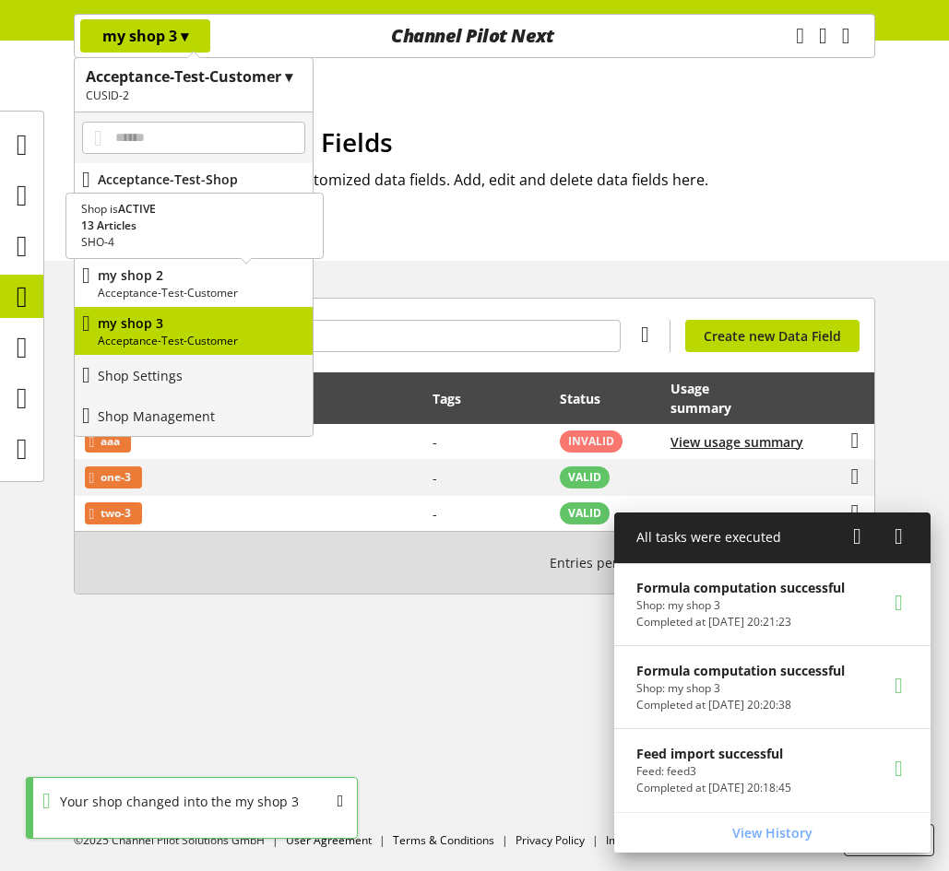
click at [182, 274] on p "my shop 2" at bounding box center [201, 275] width 207 height 19
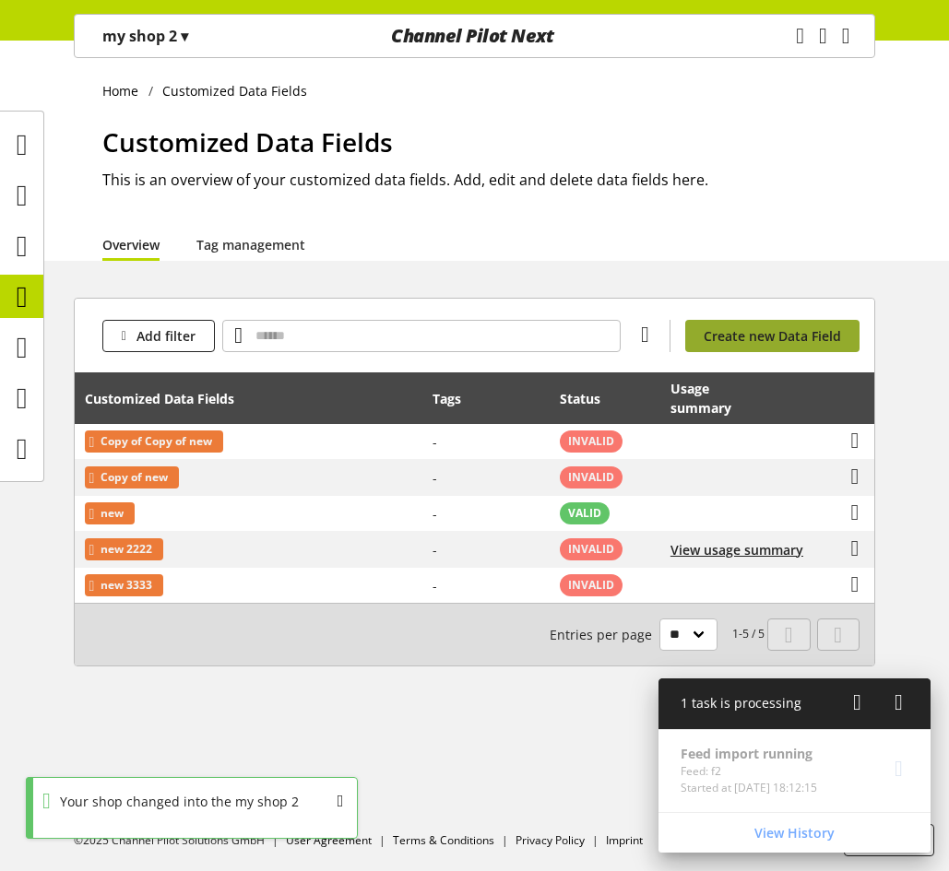
click at [714, 346] on link "Create new Data Field" at bounding box center [772, 336] width 174 height 32
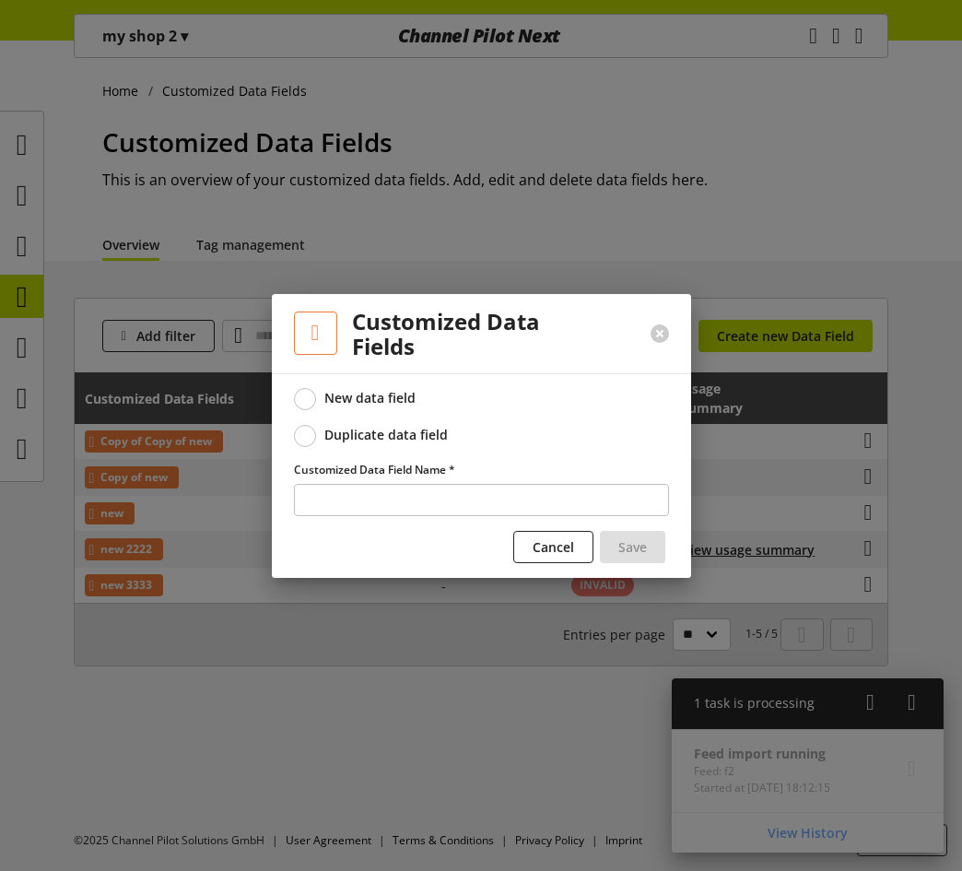
click at [384, 443] on div "Duplicate data field" at bounding box center [387, 435] width 124 height 17
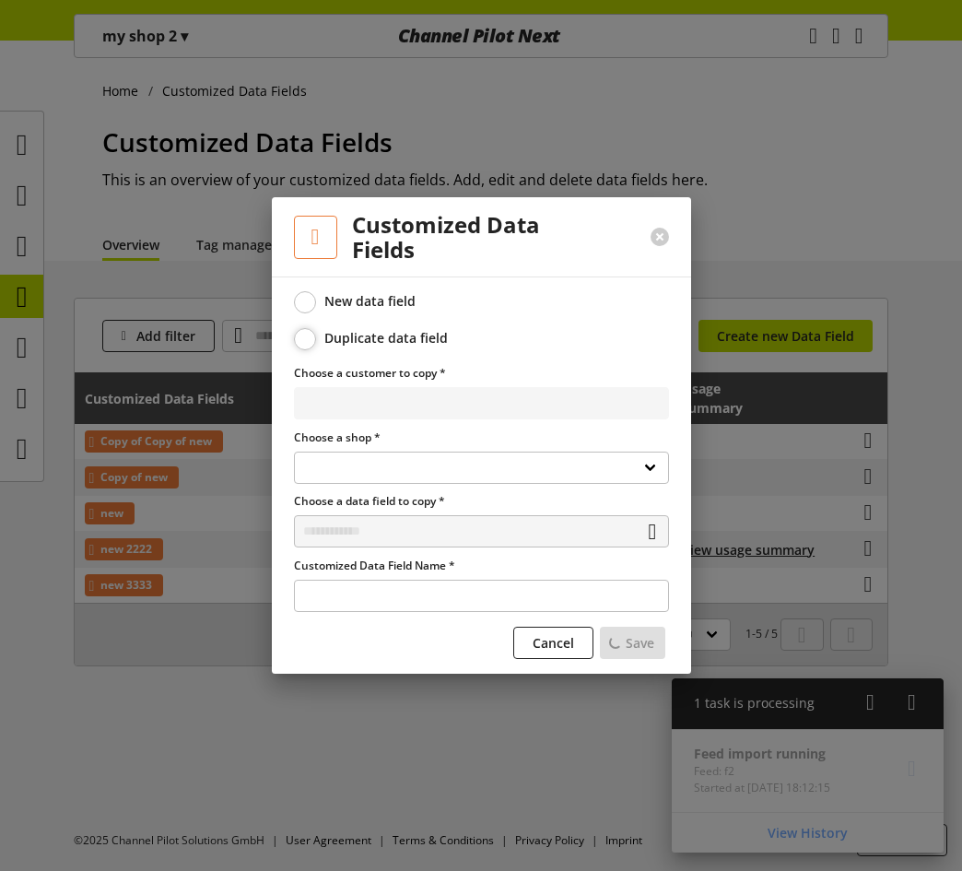
select select "**********"
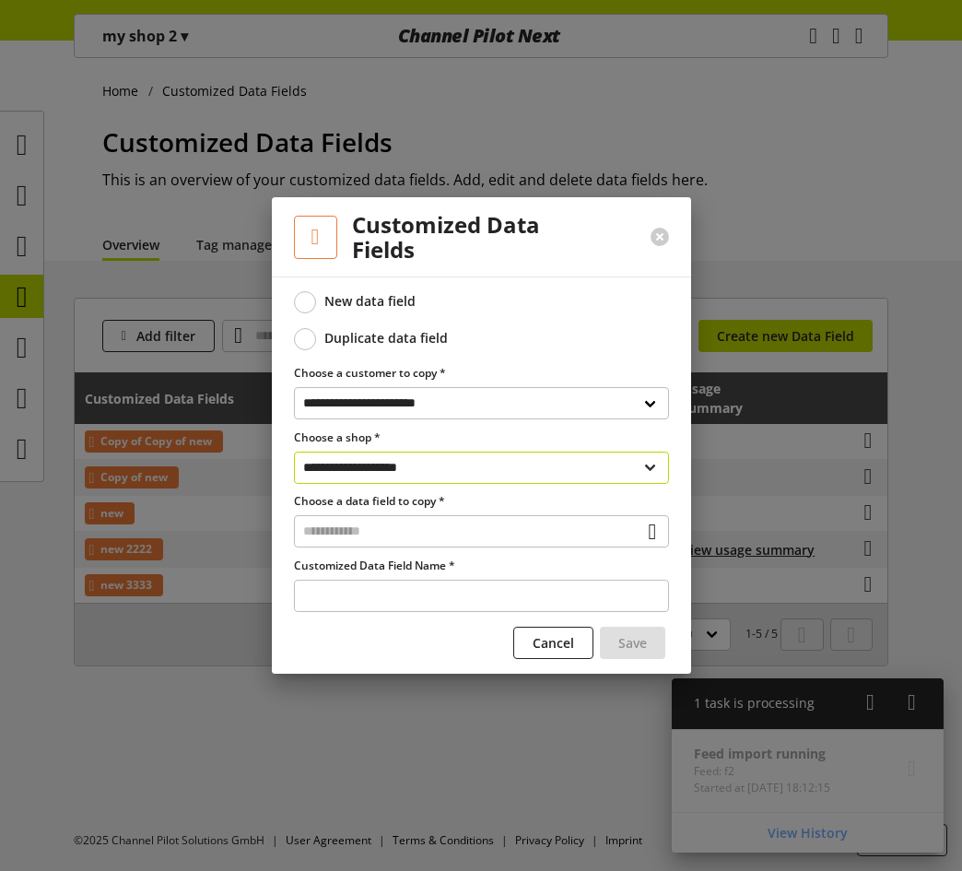
click at [376, 479] on select "**********" at bounding box center [481, 468] width 375 height 32
select select "**********"
click at [294, 452] on select "**********" at bounding box center [481, 468] width 375 height 32
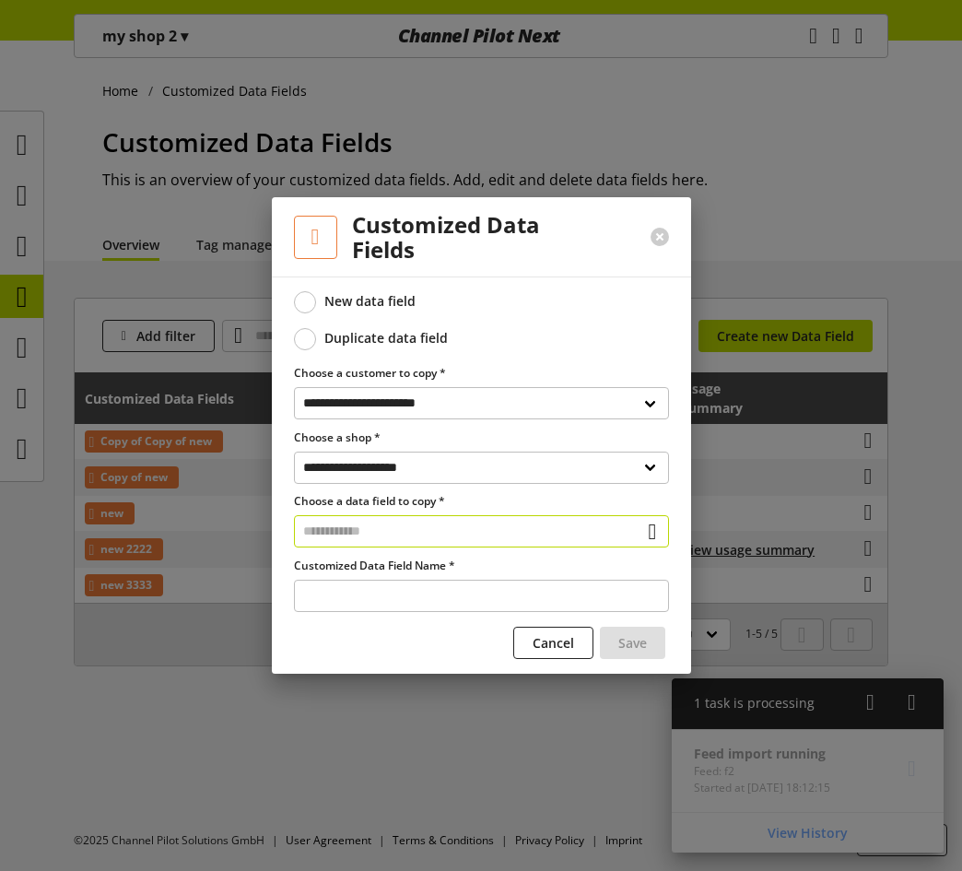
click at [395, 529] on input "text" at bounding box center [481, 531] width 375 height 32
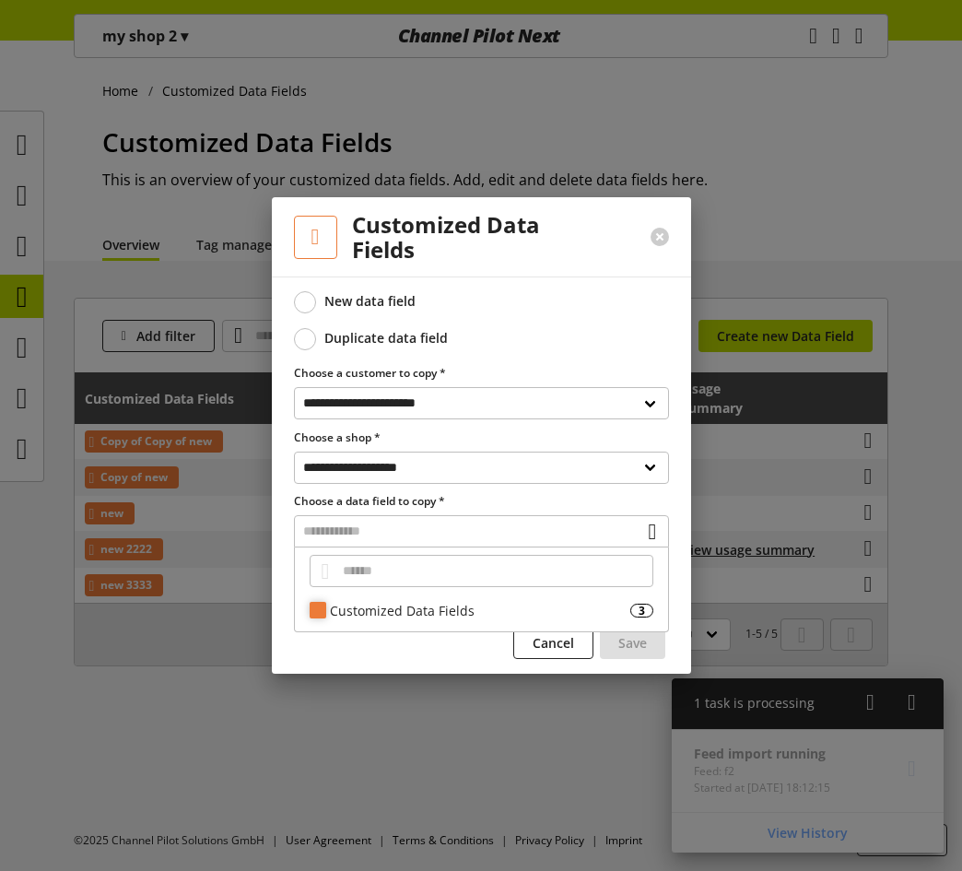
click at [382, 608] on div "Customized Data Fields" at bounding box center [480, 610] width 301 height 19
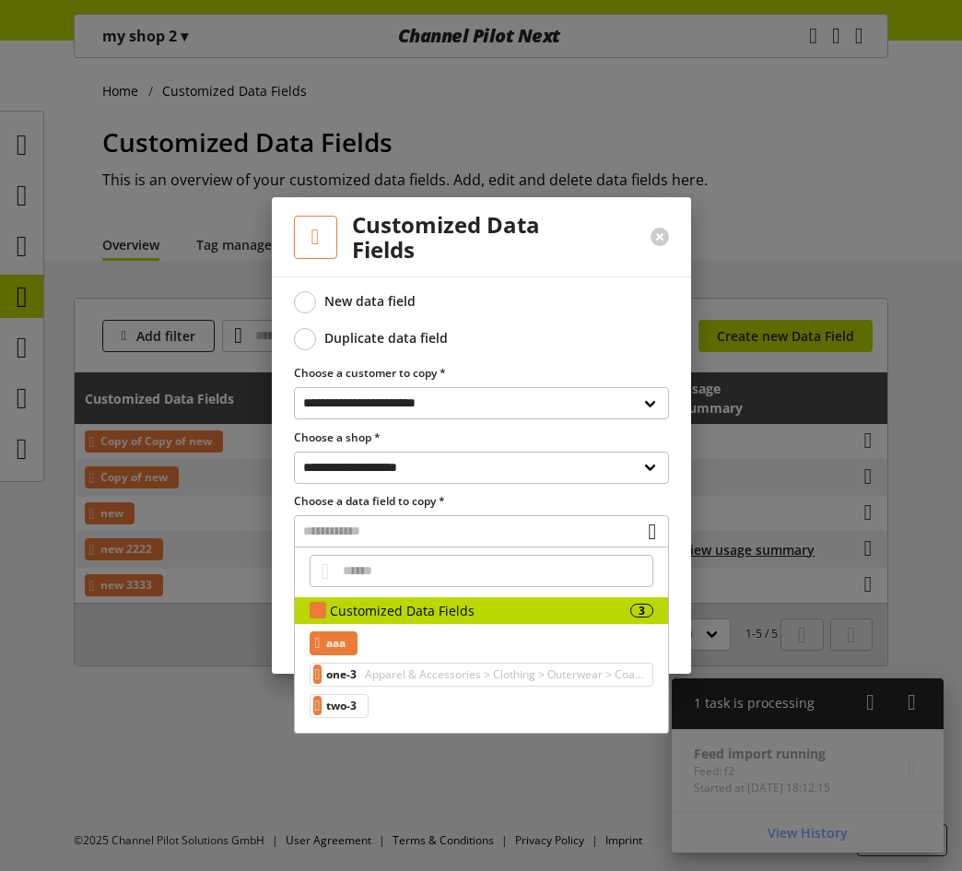
click at [338, 643] on span "aaa" at bounding box center [335, 643] width 19 height 22
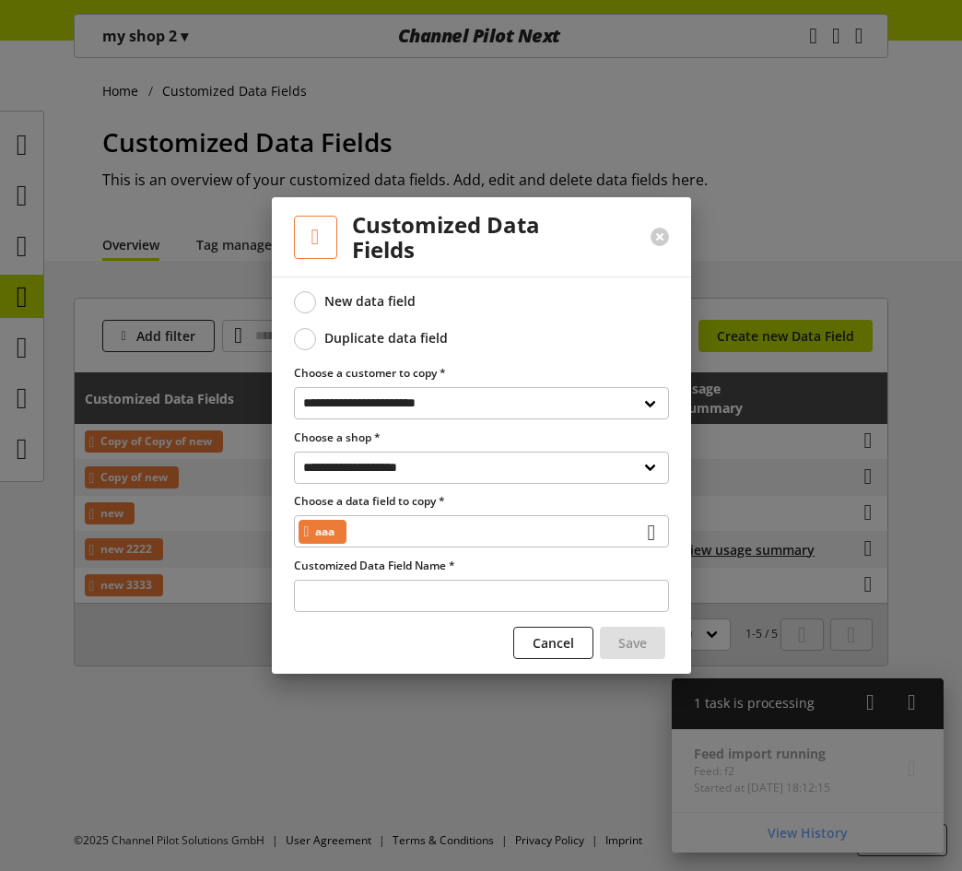
type input "***"
click at [649, 643] on button "Save" at bounding box center [632, 643] width 65 height 32
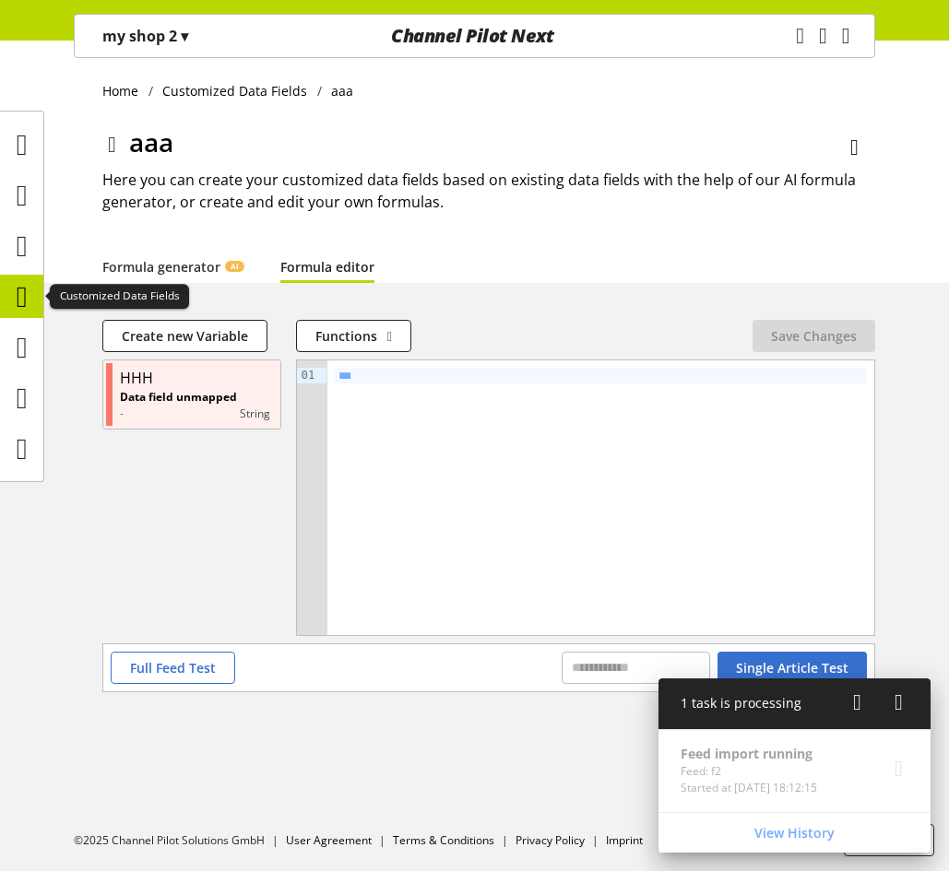
click at [20, 292] on icon at bounding box center [22, 296] width 11 height 37
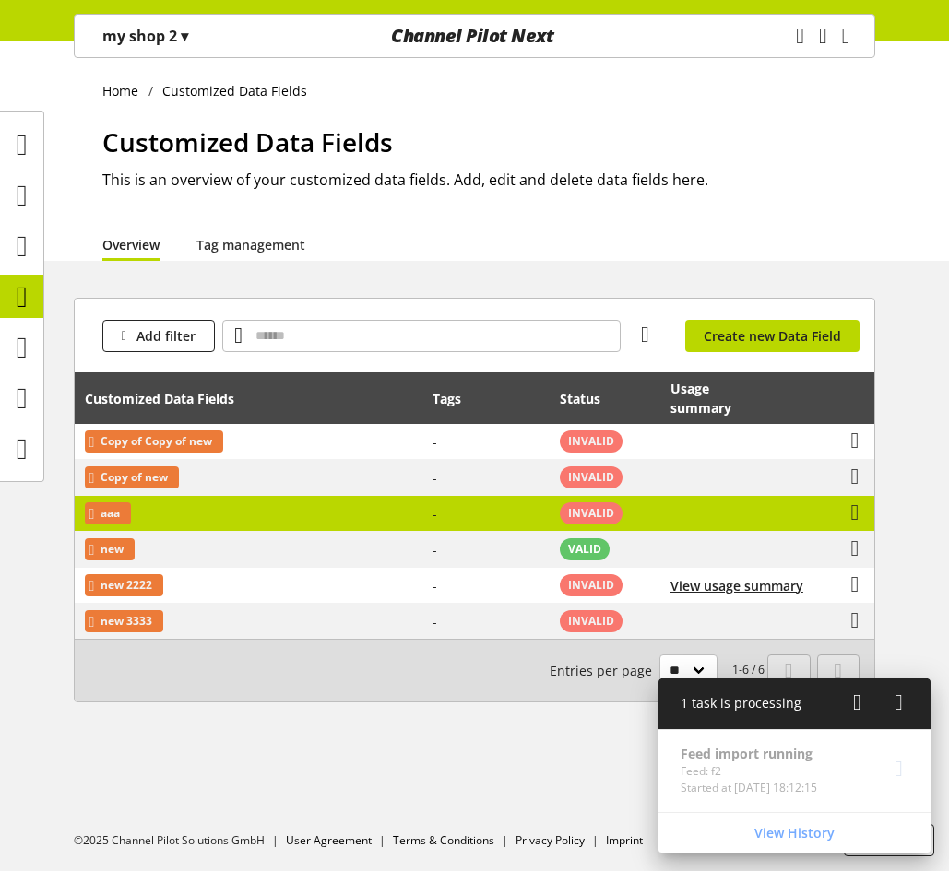
click at [173, 506] on td "aaa" at bounding box center [249, 514] width 348 height 36
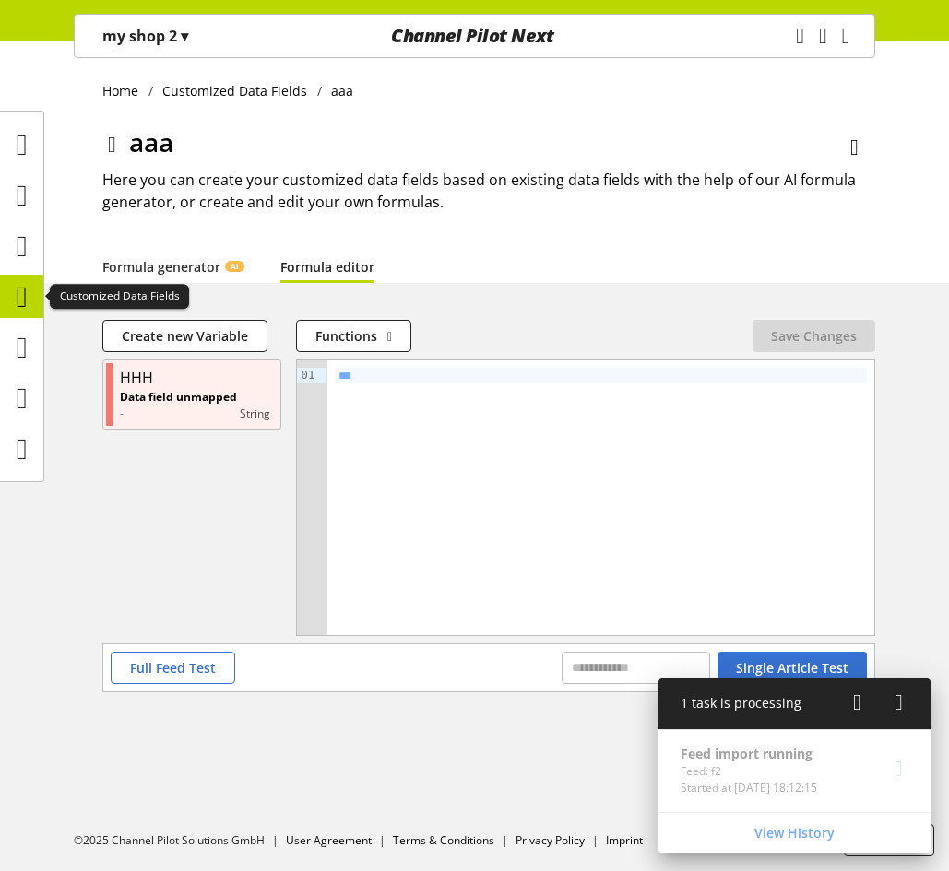
click at [28, 301] on icon at bounding box center [22, 296] width 11 height 37
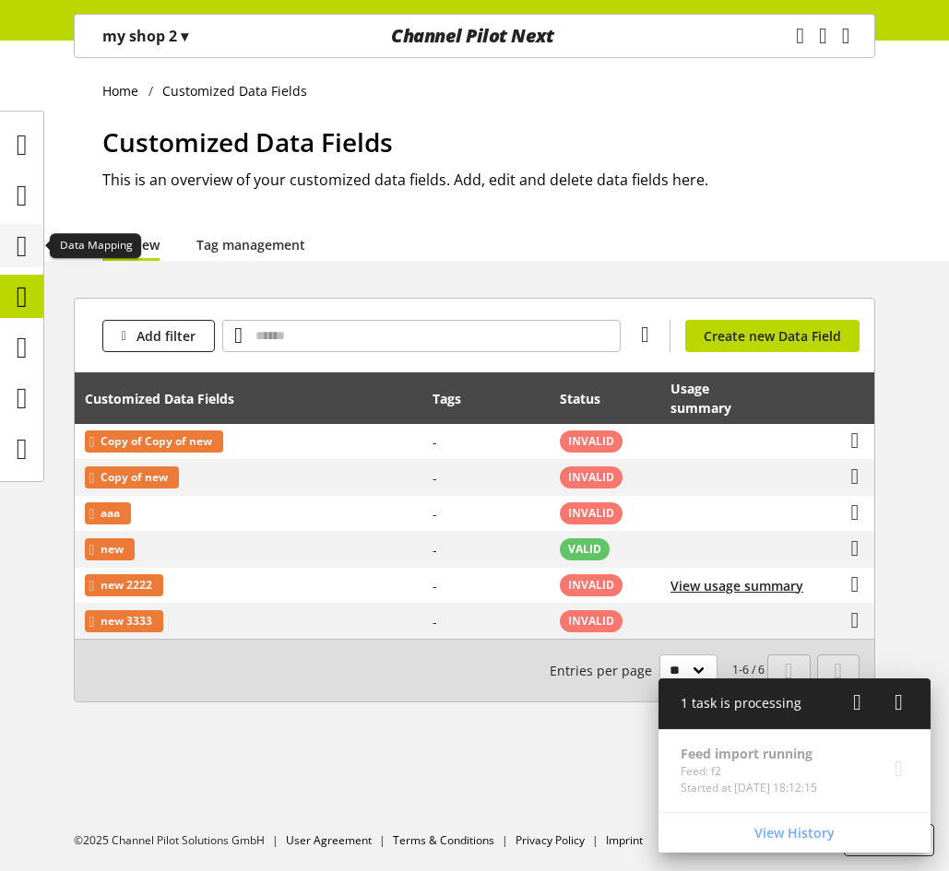
click at [17, 242] on icon at bounding box center [22, 246] width 11 height 37
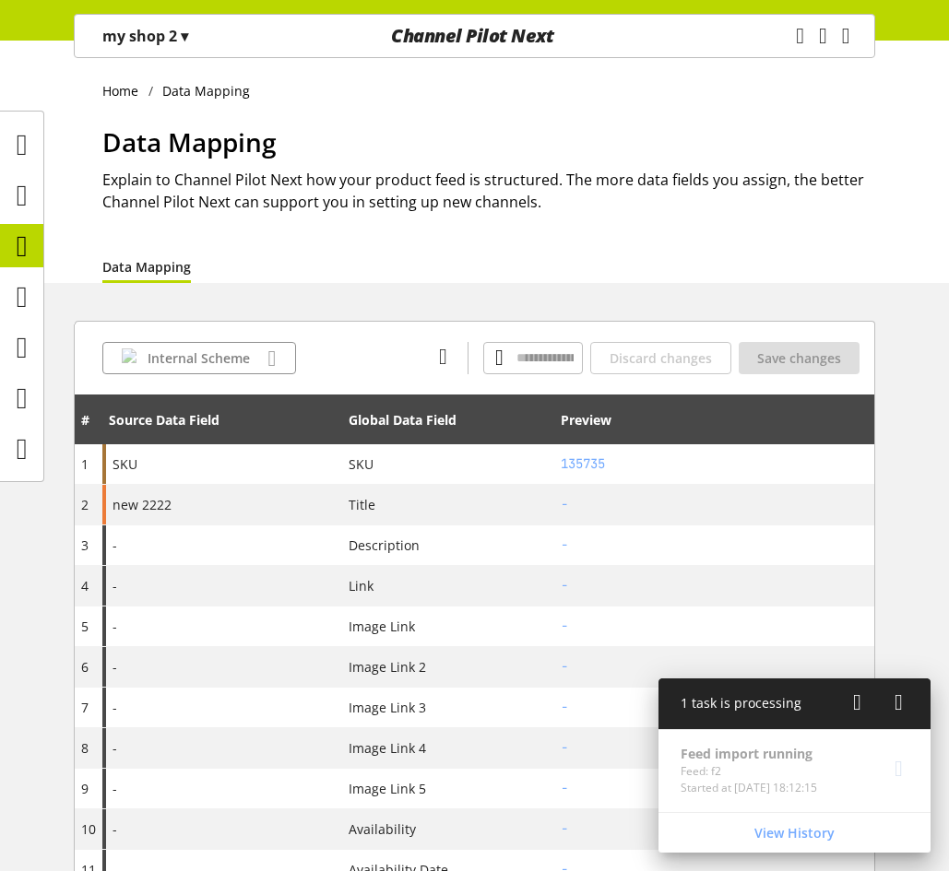
click at [153, 23] on div "my shop 2 ▾" at bounding box center [145, 35] width 130 height 33
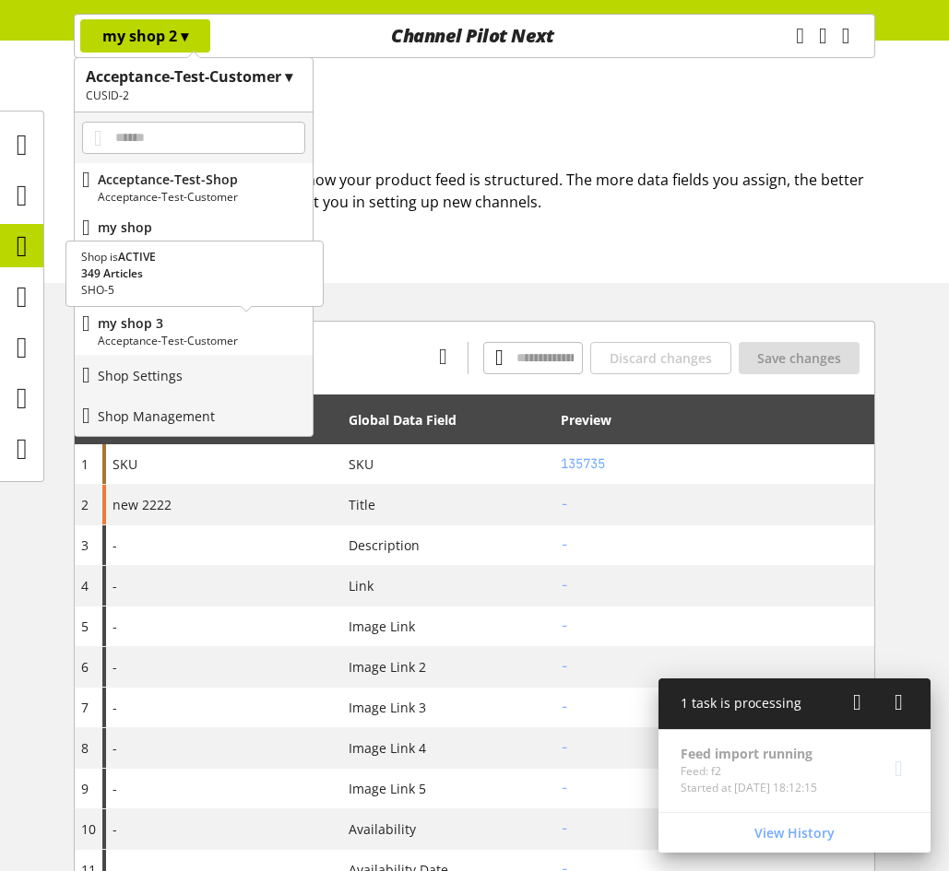
click at [198, 323] on p "my shop 3" at bounding box center [201, 322] width 207 height 19
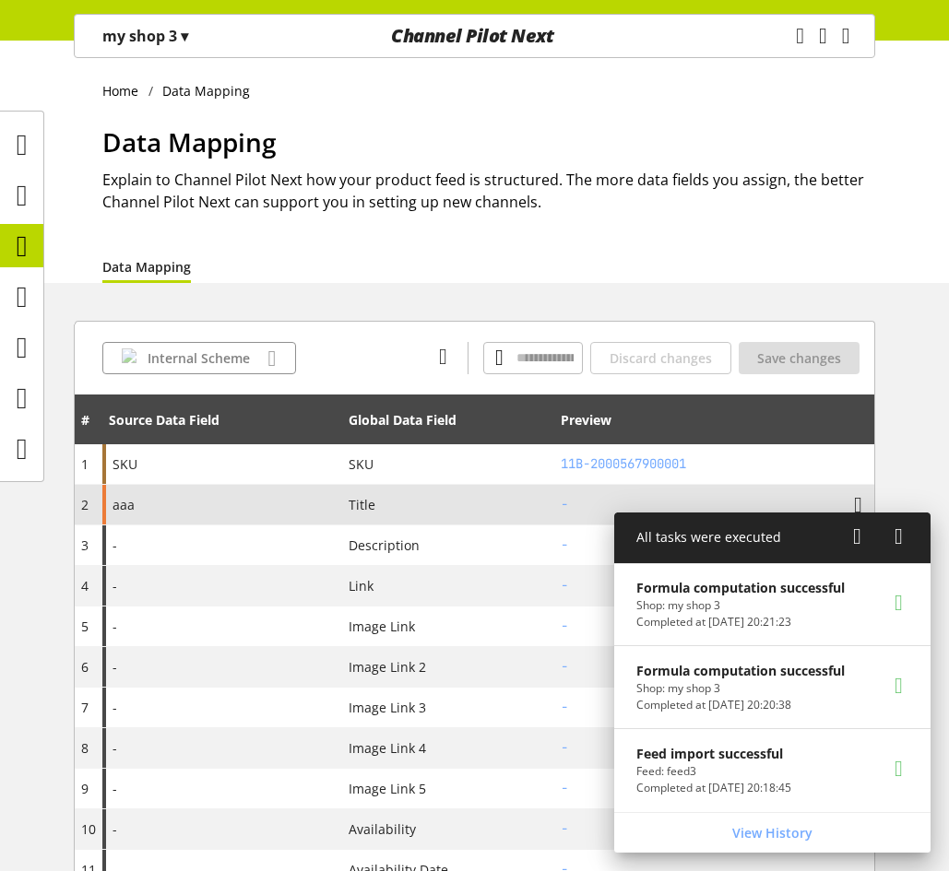
click at [182, 511] on div "aaa" at bounding box center [222, 505] width 240 height 40
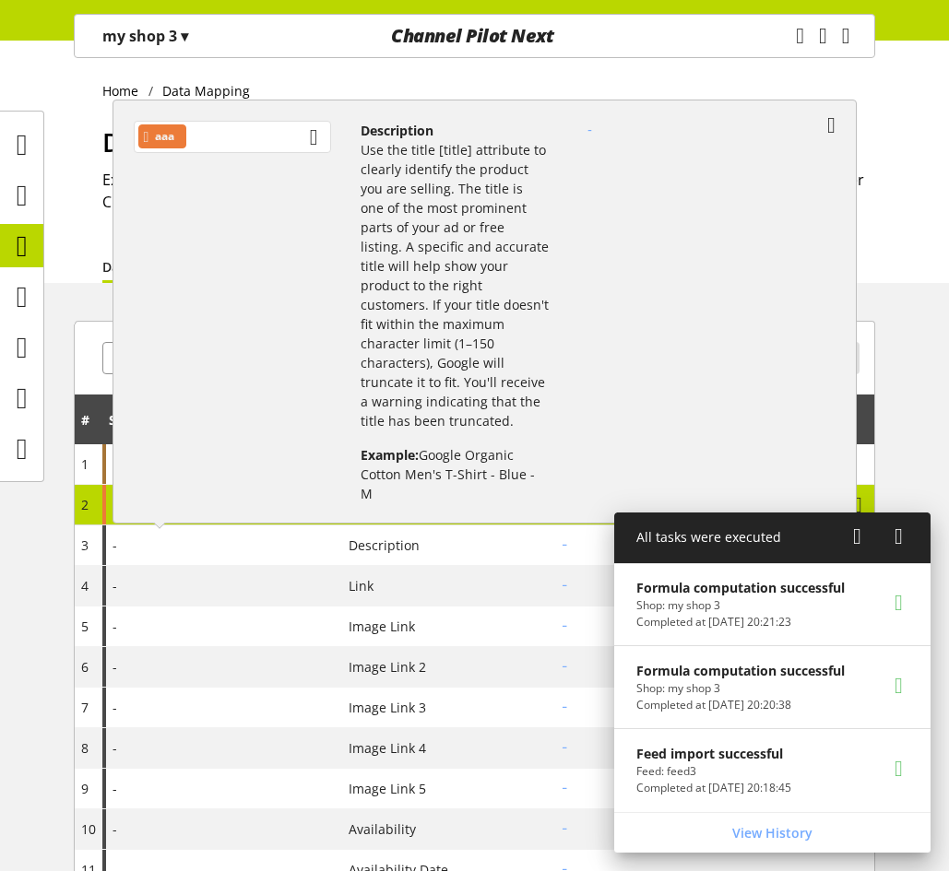
click at [260, 131] on div "aaa" at bounding box center [232, 137] width 197 height 32
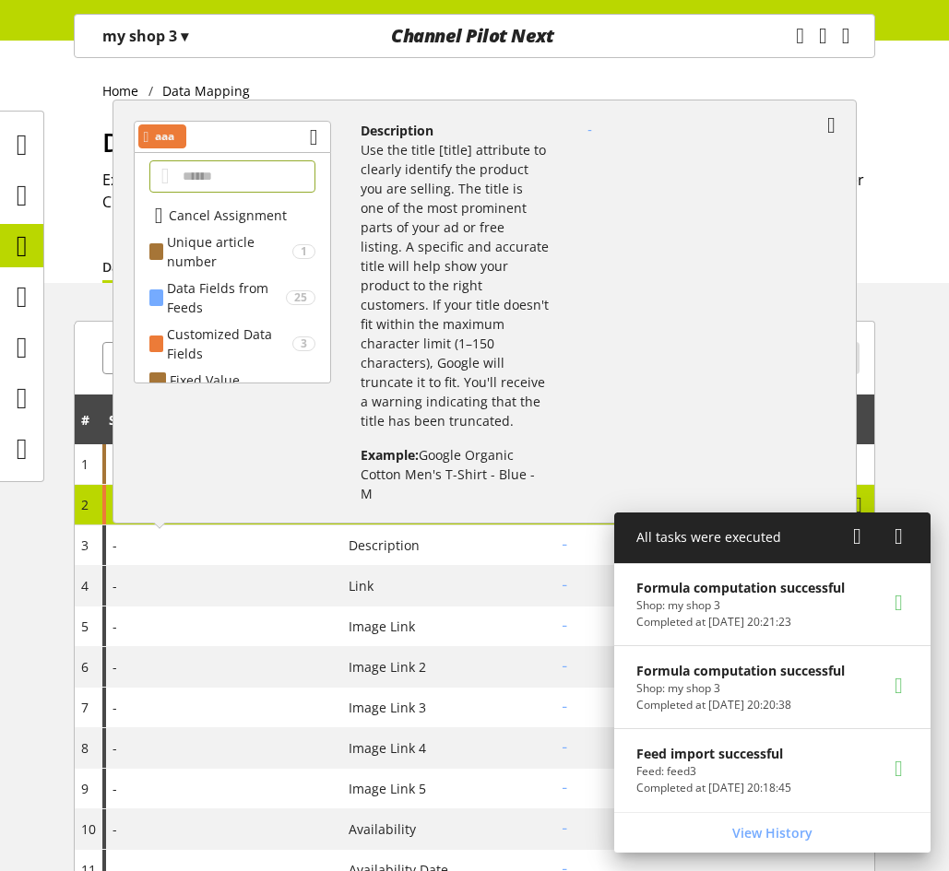
click at [244, 222] on span "Cancel Assignment" at bounding box center [228, 215] width 118 height 19
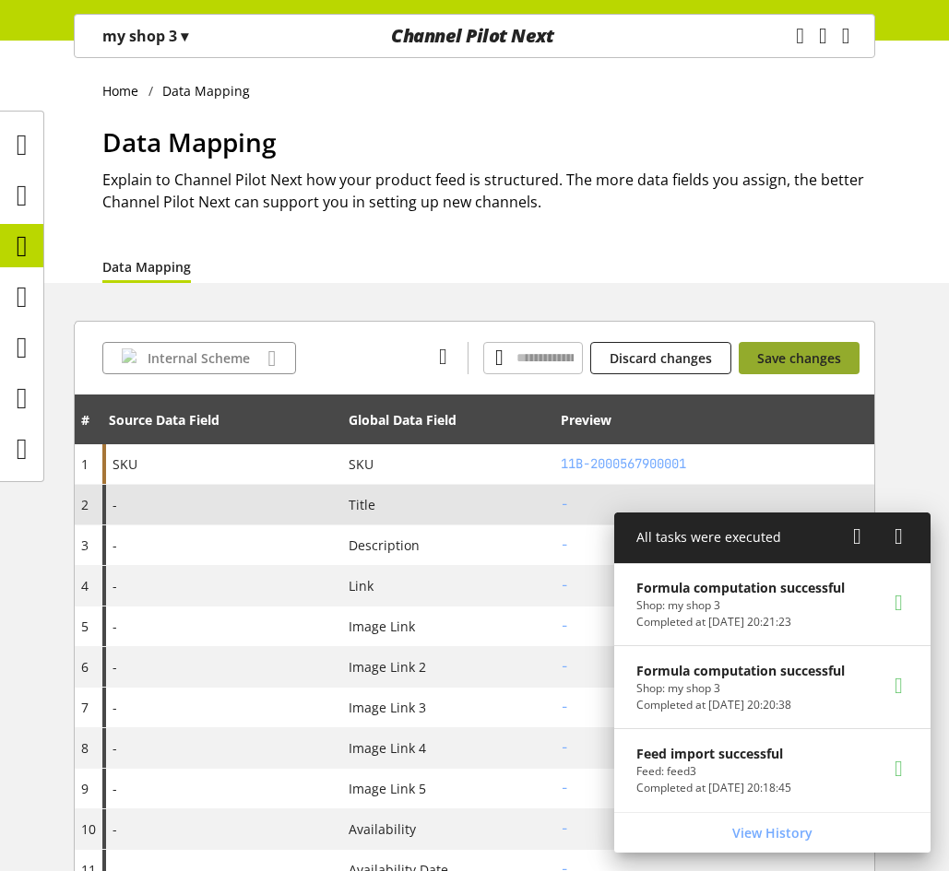
click at [827, 367] on span "Save changes" at bounding box center [799, 357] width 84 height 19
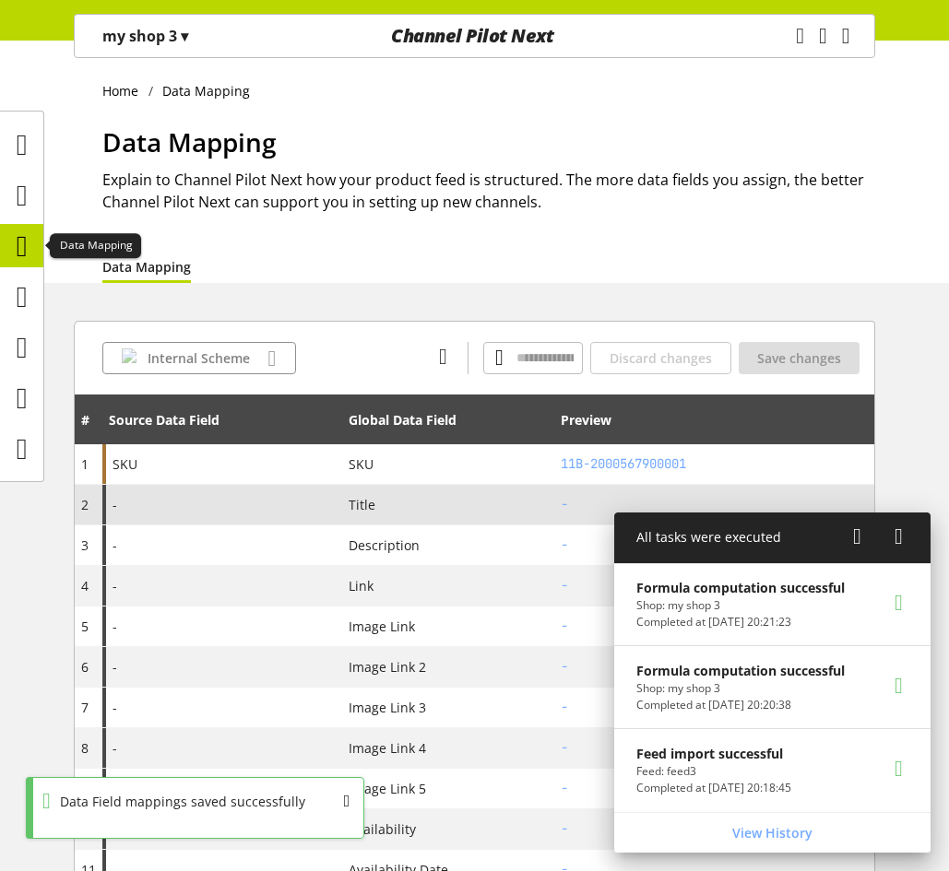
click at [28, 244] on icon at bounding box center [22, 246] width 11 height 37
click at [26, 288] on icon at bounding box center [22, 296] width 11 height 37
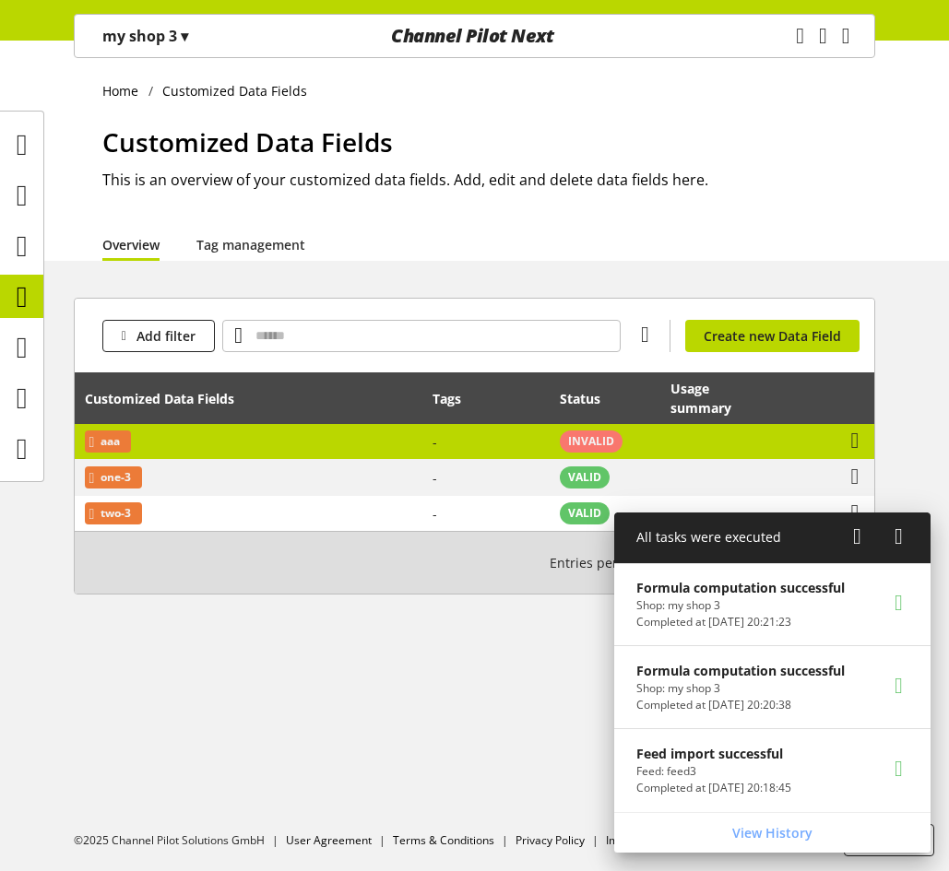
click at [656, 444] on td "INVALID" at bounding box center [604, 442] width 111 height 36
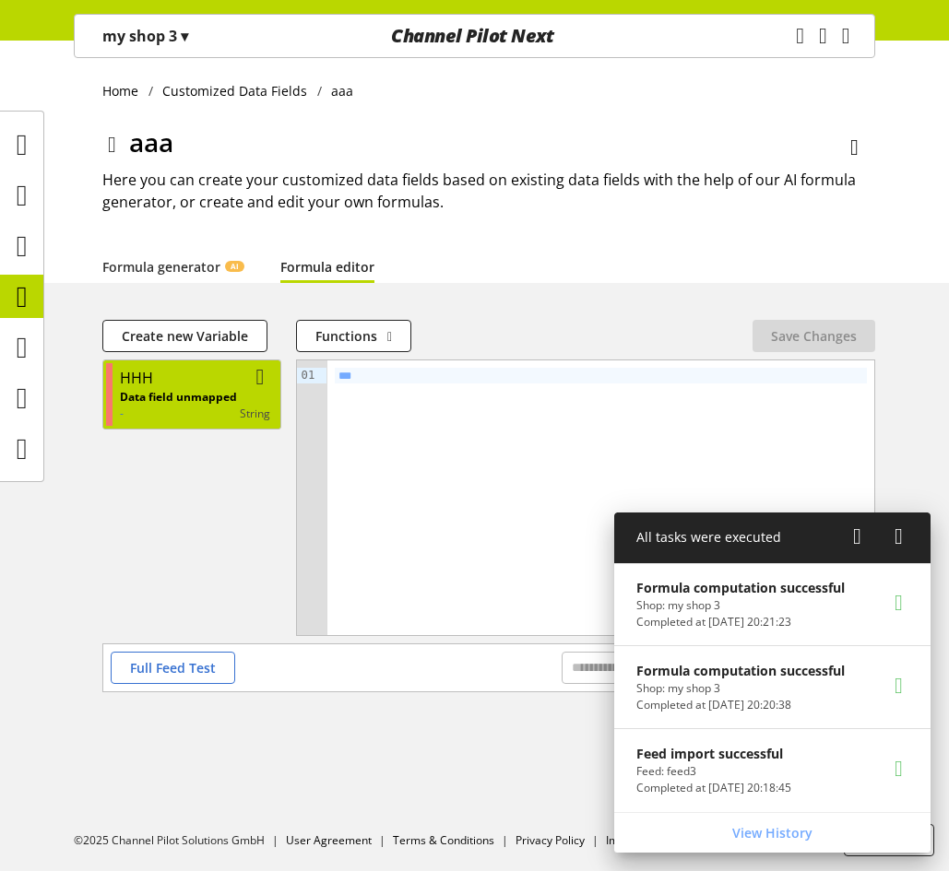
click at [195, 373] on div "HHH" at bounding box center [195, 378] width 150 height 22
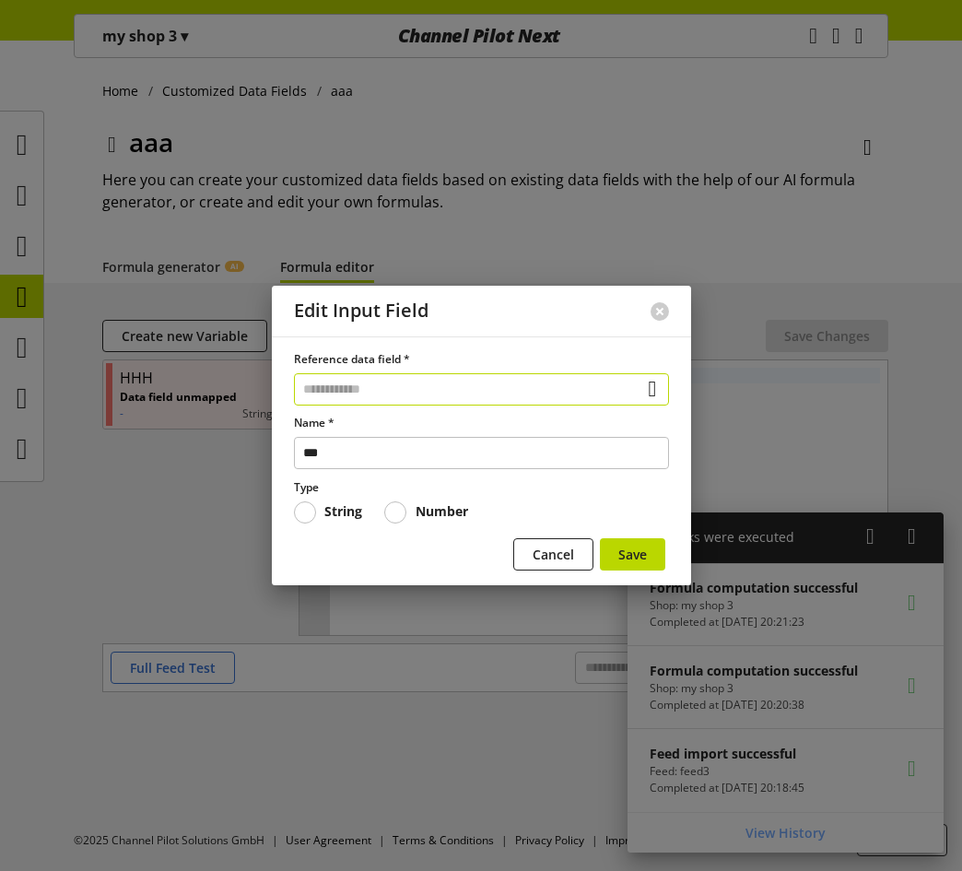
click at [366, 384] on input "text" at bounding box center [481, 389] width 375 height 32
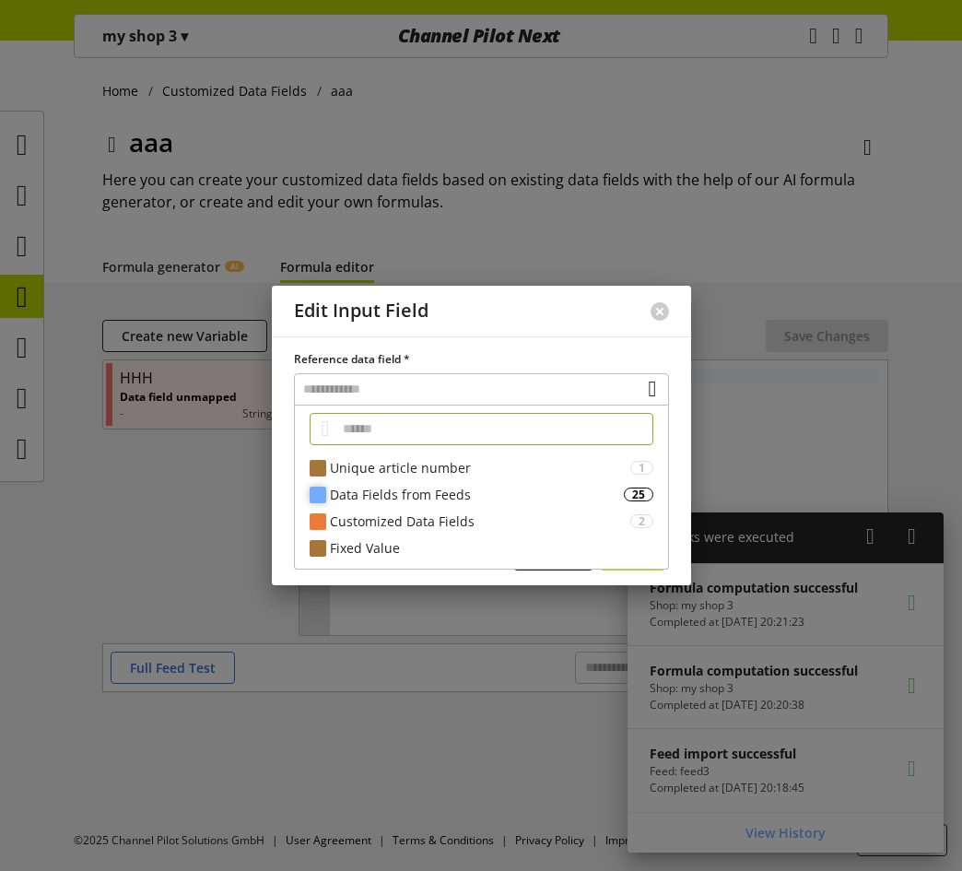
click at [425, 489] on div "Data Fields from Feeds" at bounding box center [477, 494] width 294 height 19
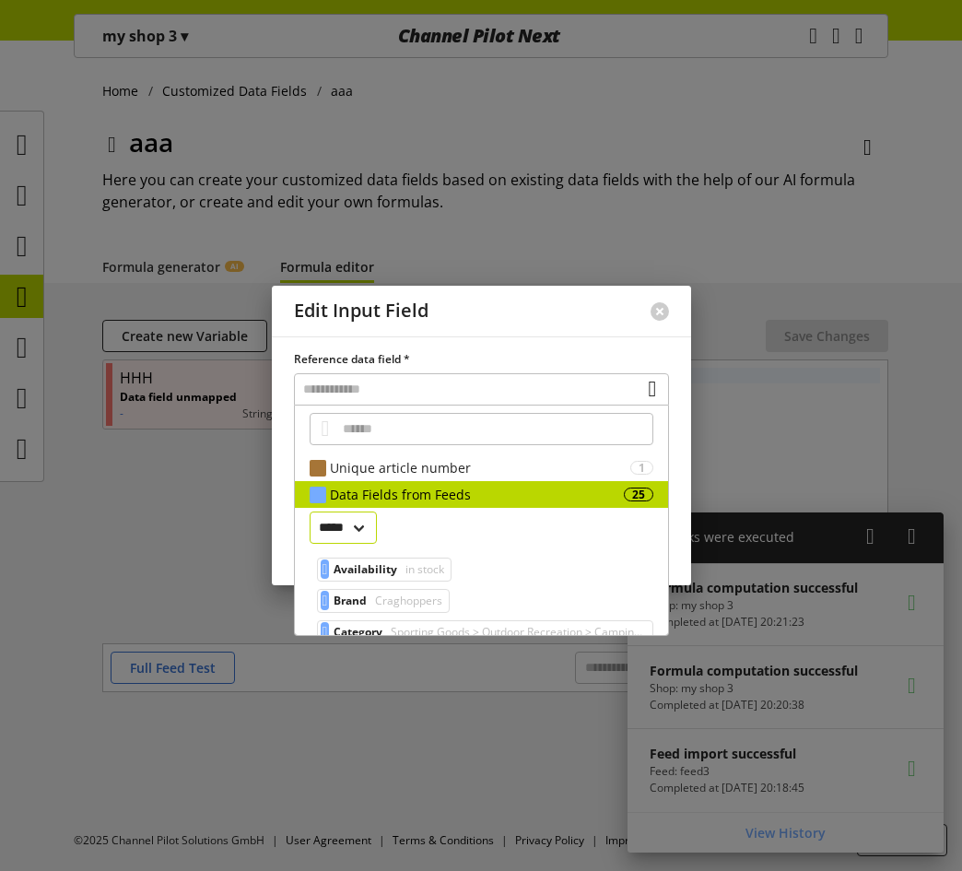
click at [365, 525] on select "*****" at bounding box center [344, 528] width 68 height 32
click at [367, 524] on select "*****" at bounding box center [344, 528] width 68 height 32
click at [523, 490] on div "Data Fields from Feeds" at bounding box center [477, 494] width 294 height 19
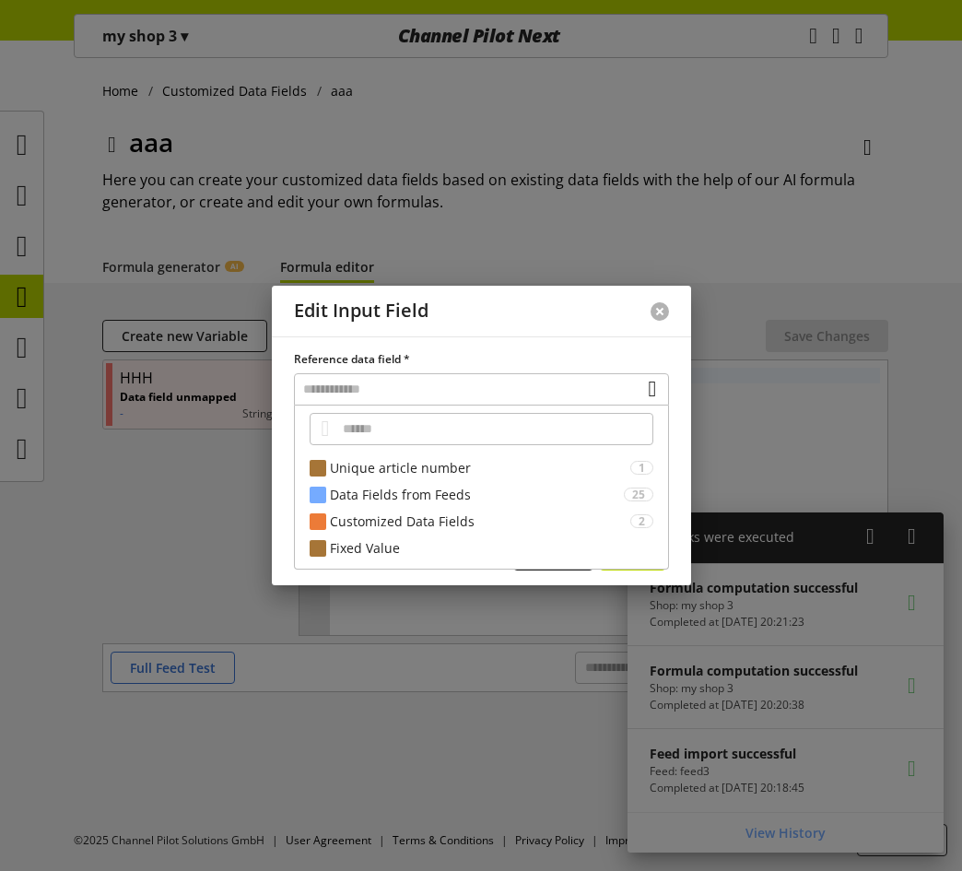
click at [659, 319] on button at bounding box center [660, 311] width 18 height 18
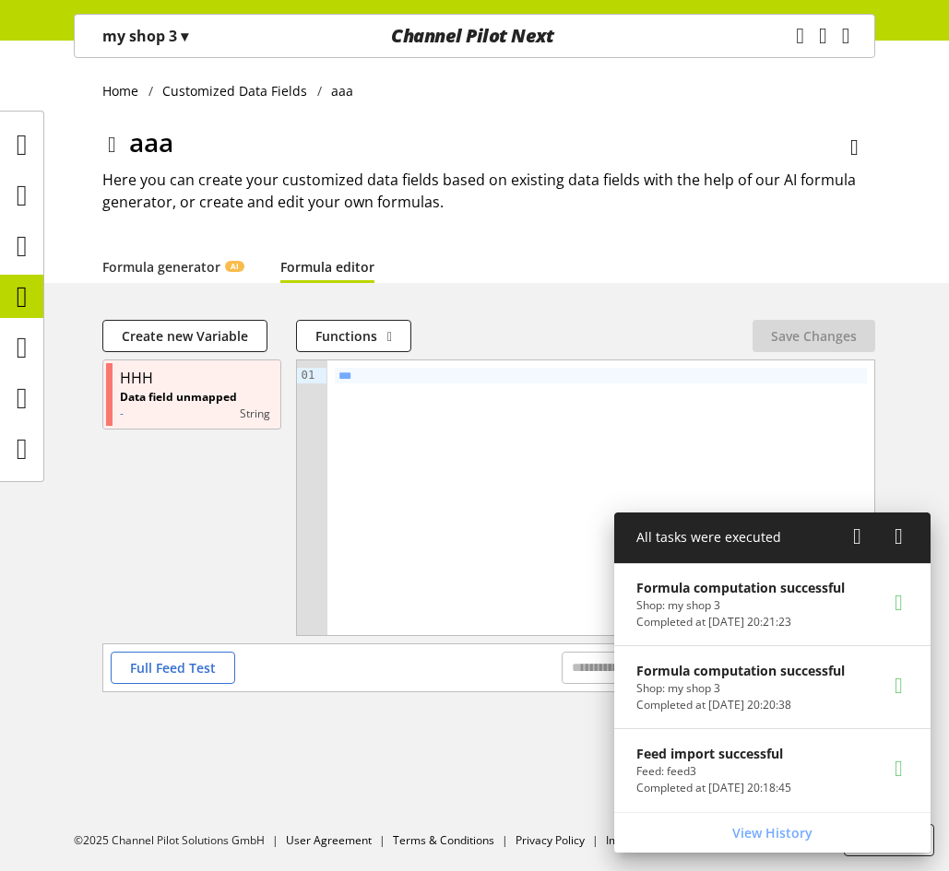
click at [171, 42] on p "my shop 3 ▾" at bounding box center [145, 36] width 86 height 22
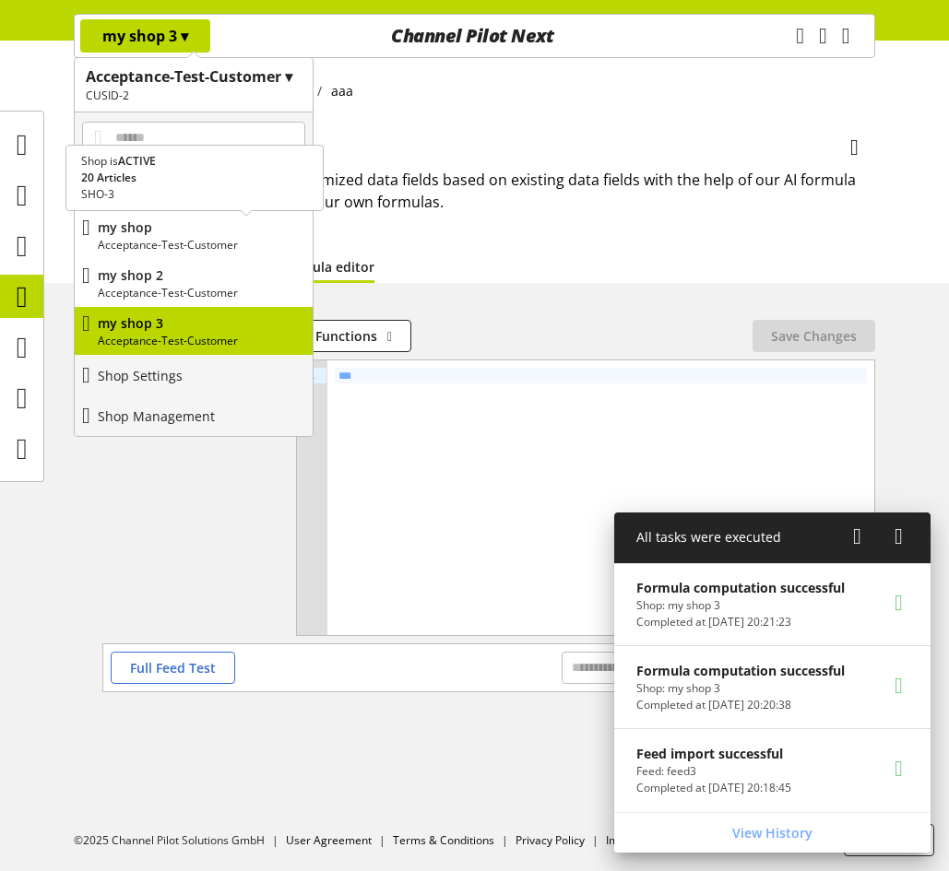
click at [186, 237] on p "Acceptance-Test-Customer" at bounding box center [201, 245] width 207 height 17
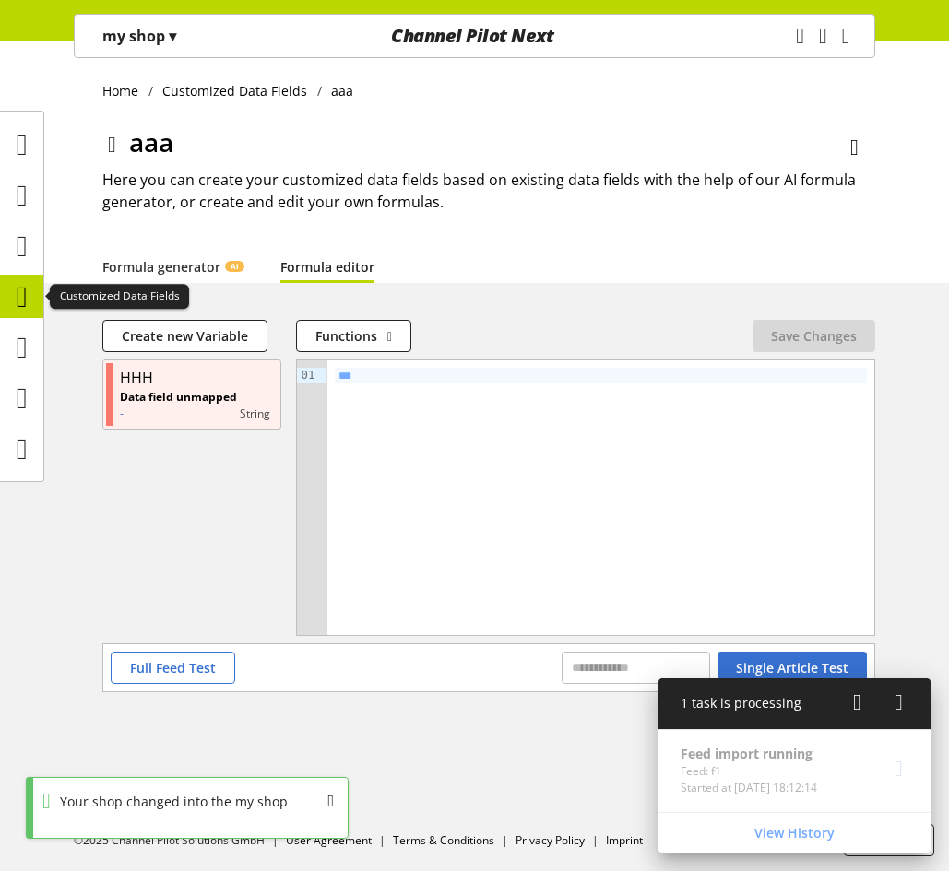
click at [25, 287] on icon at bounding box center [22, 296] width 11 height 37
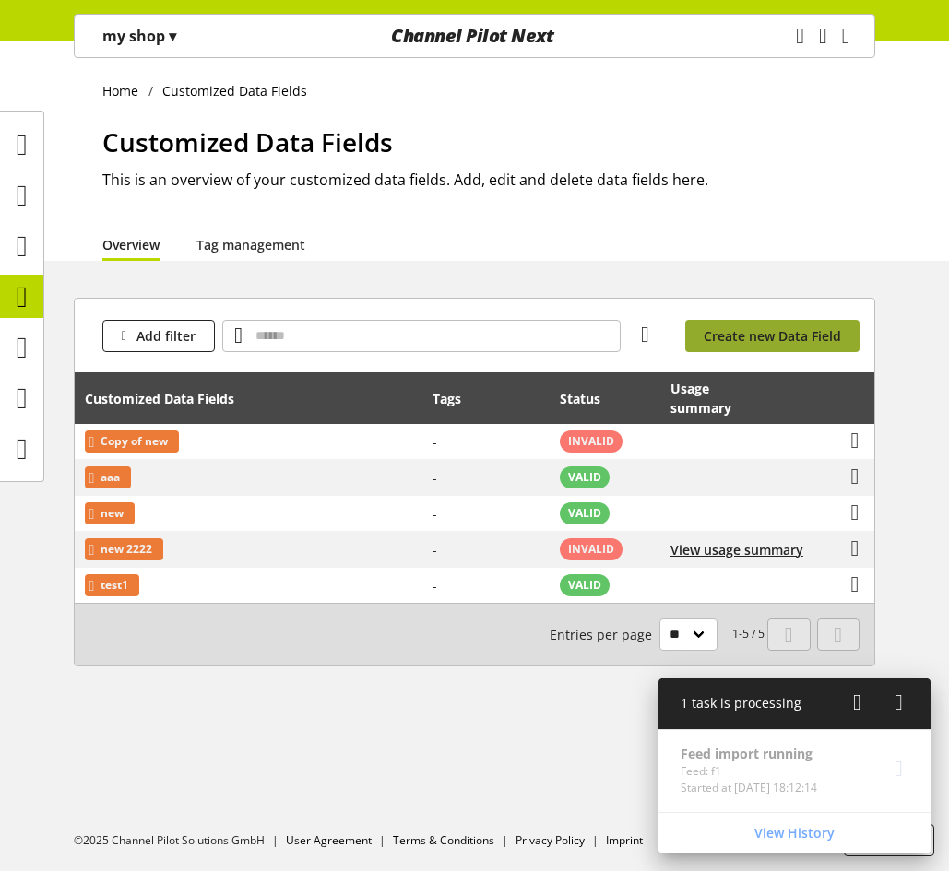
click at [769, 335] on span "Create new Data Field" at bounding box center [771, 335] width 137 height 19
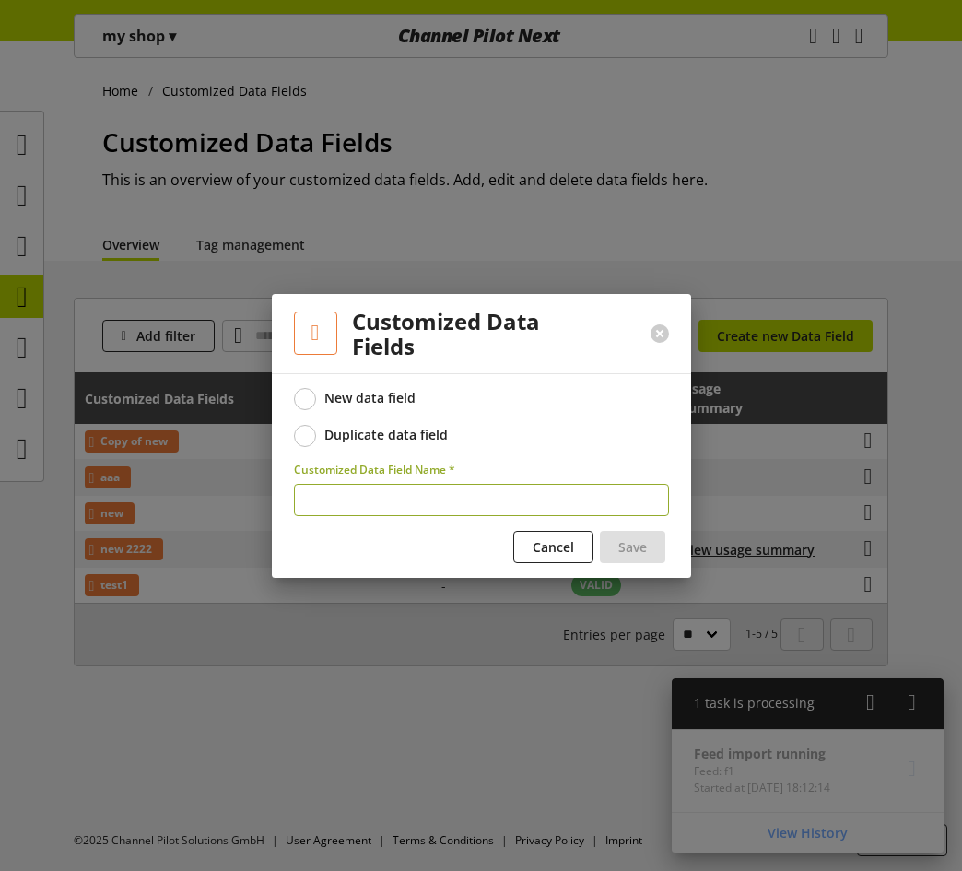
click at [404, 438] on div "Duplicate data field" at bounding box center [387, 435] width 124 height 17
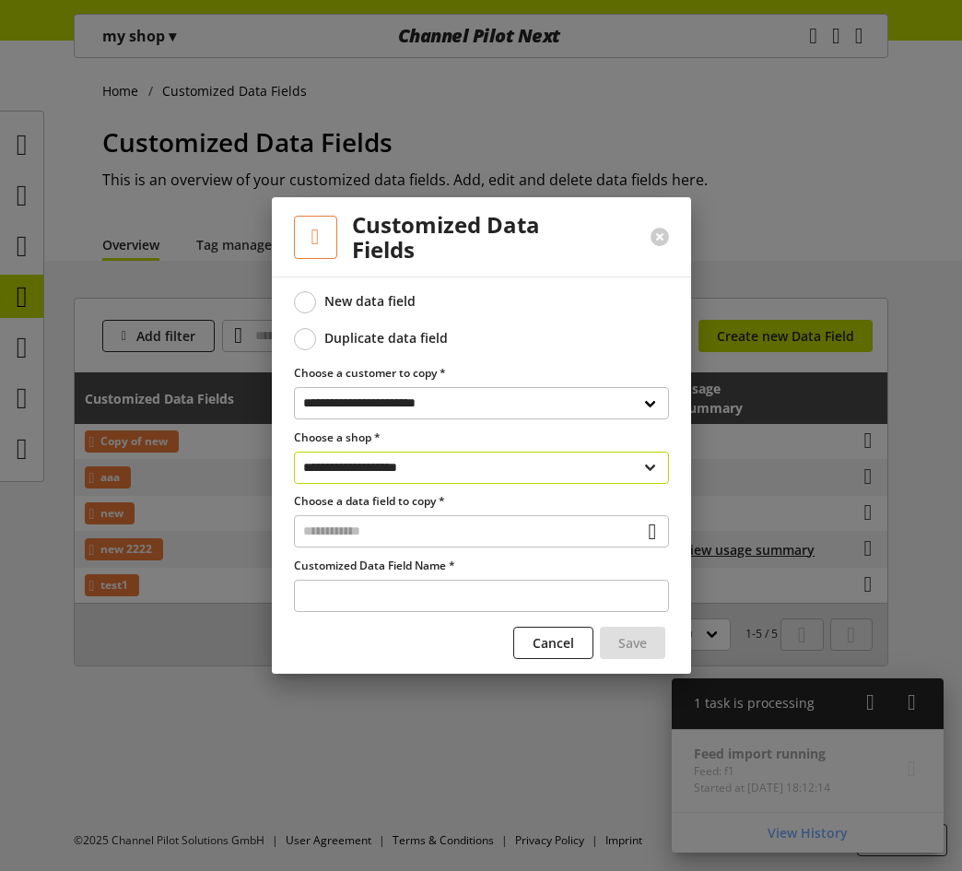
click at [489, 467] on select "**********" at bounding box center [481, 468] width 375 height 32
select select "**********"
click at [294, 452] on select "**********" at bounding box center [481, 468] width 375 height 32
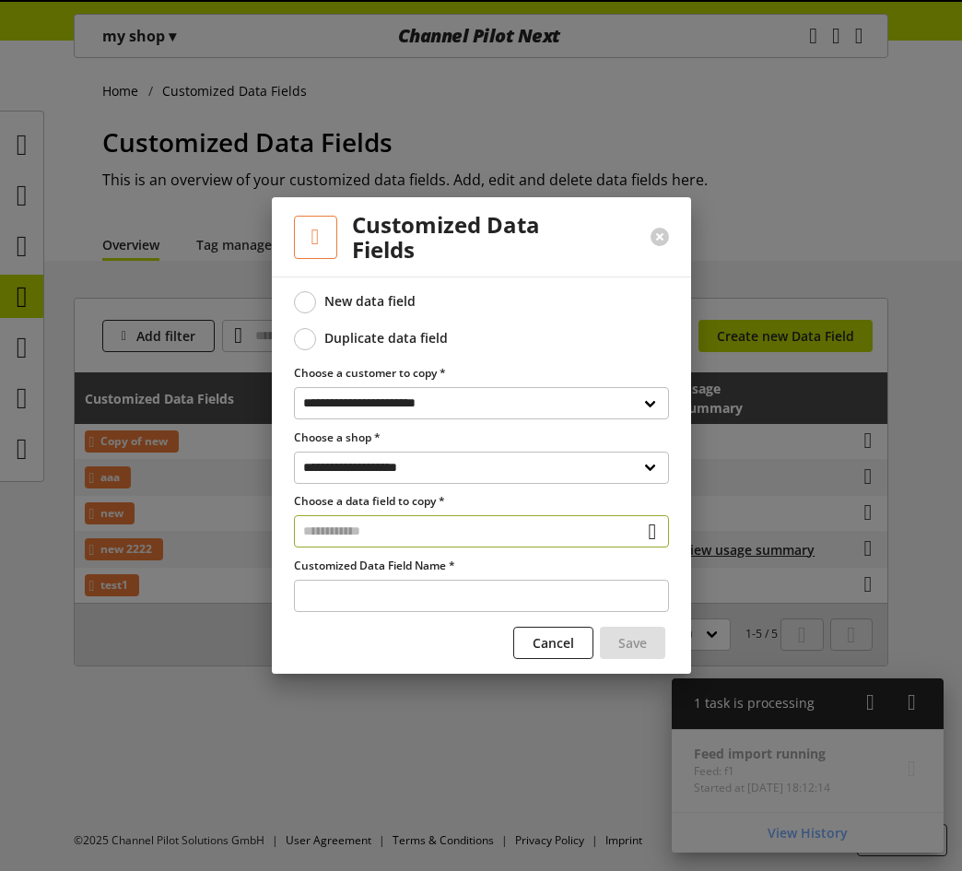
click at [457, 542] on input "text" at bounding box center [481, 531] width 375 height 32
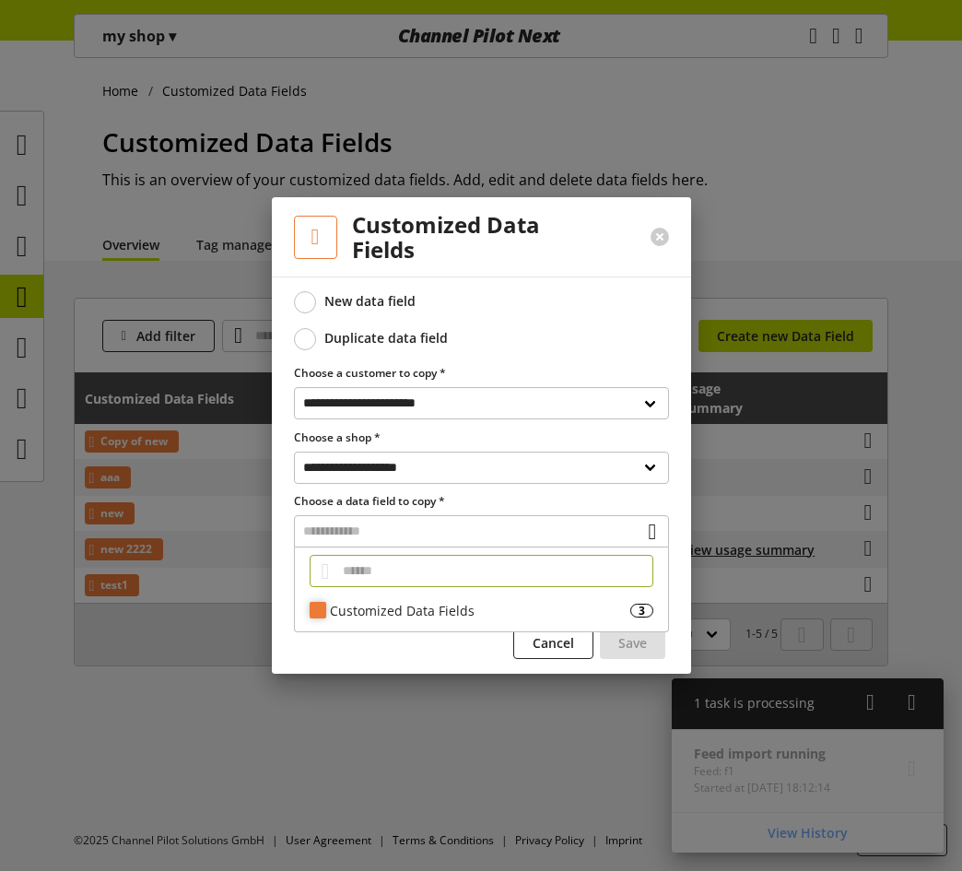
click at [429, 610] on div "Customized Data Fields" at bounding box center [480, 610] width 301 height 19
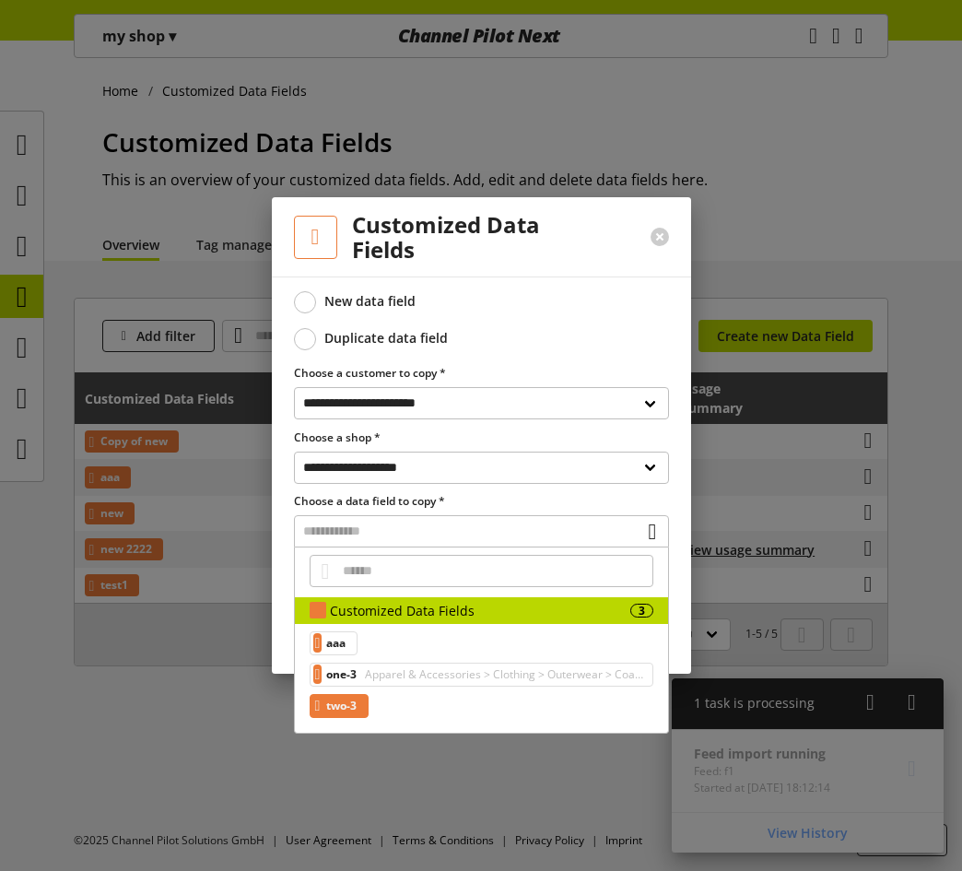
click at [357, 708] on span "two-3" at bounding box center [341, 706] width 30 height 22
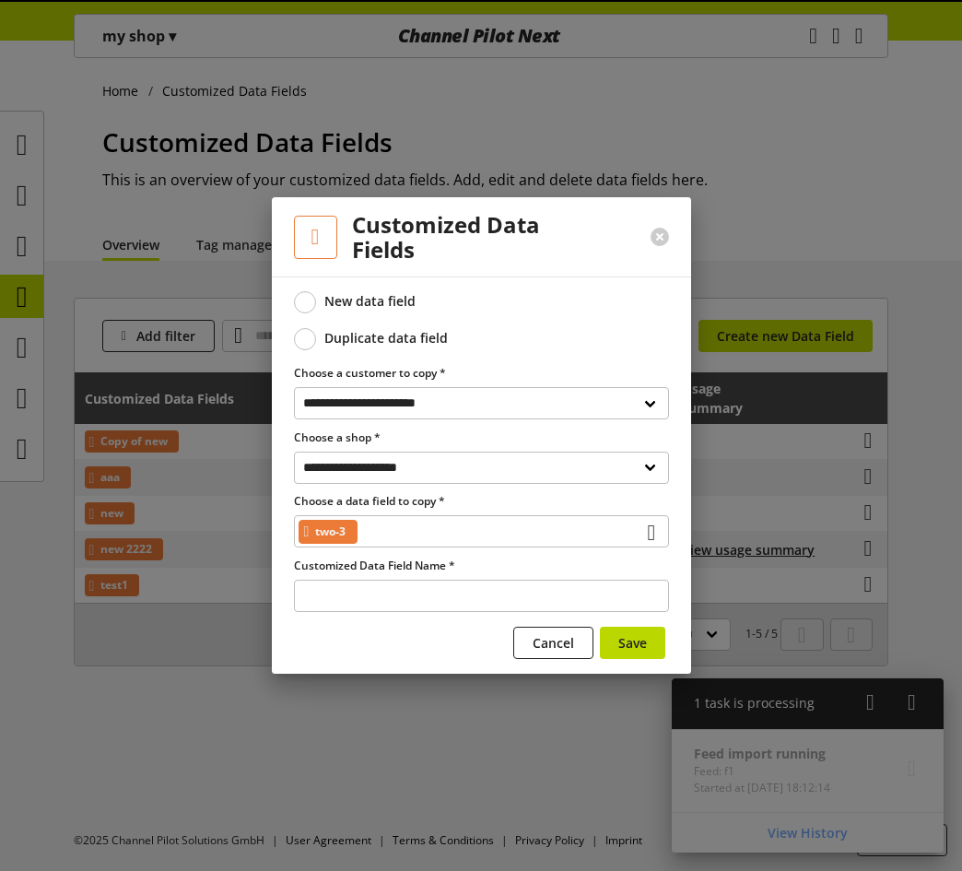
type input "*****"
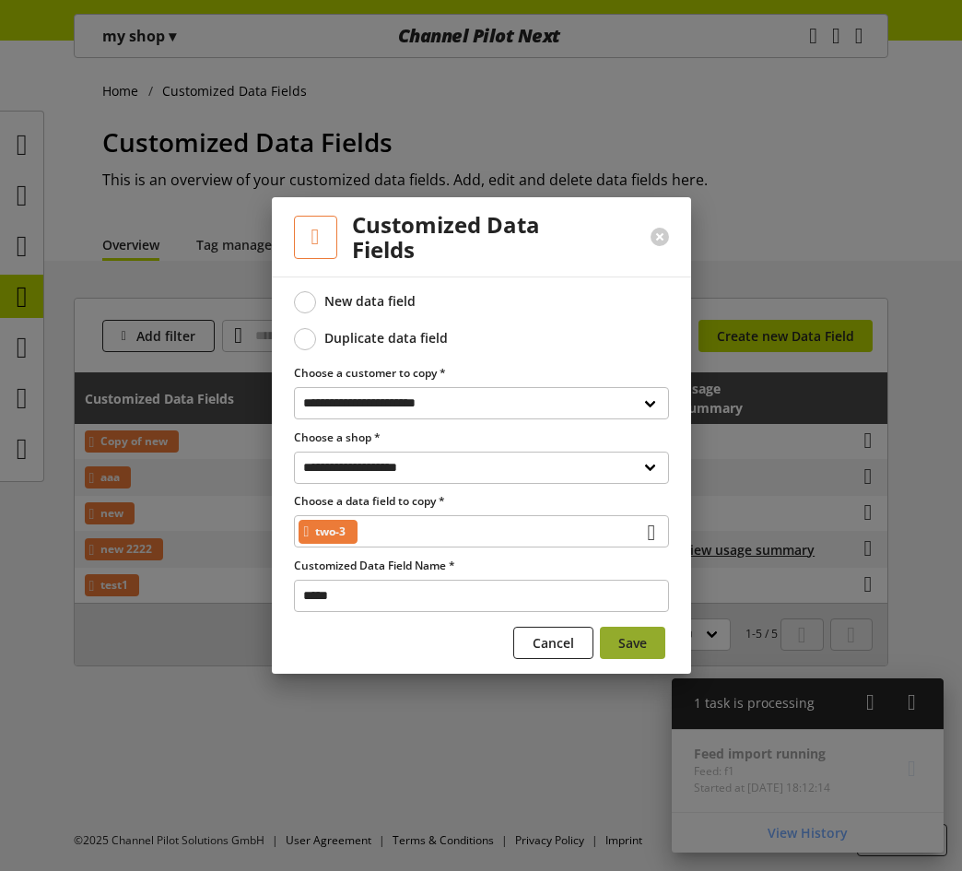
click at [639, 637] on span "Save" at bounding box center [633, 642] width 29 height 19
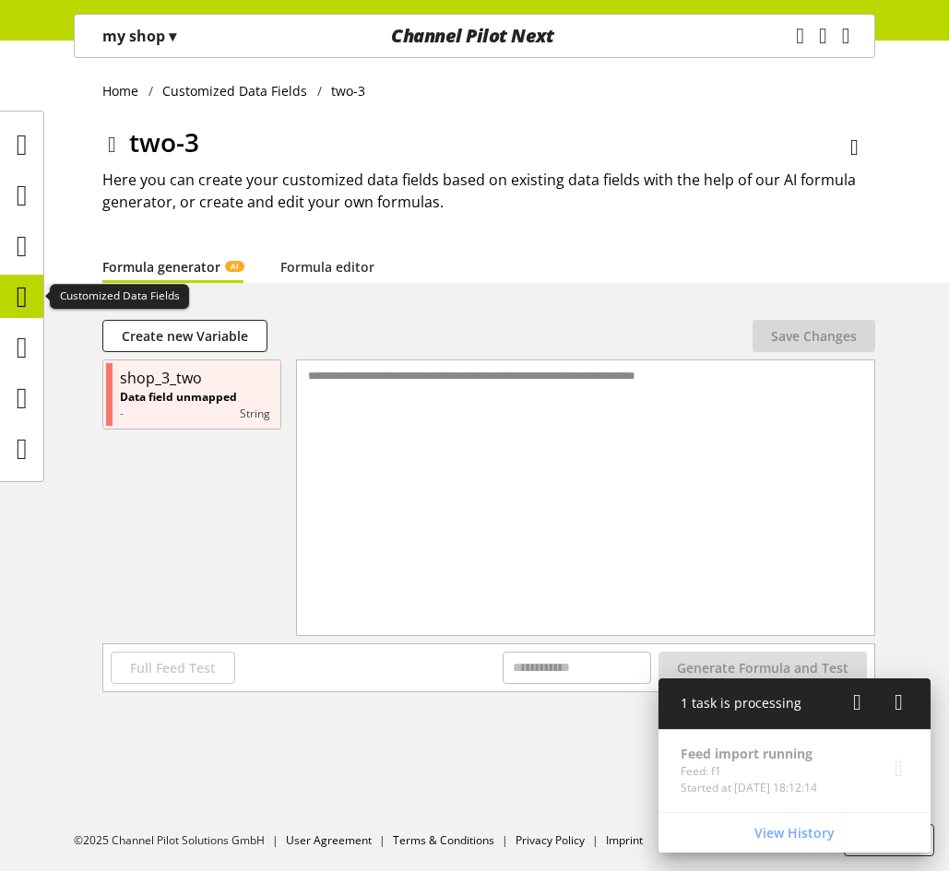
click at [19, 288] on icon at bounding box center [22, 296] width 11 height 37
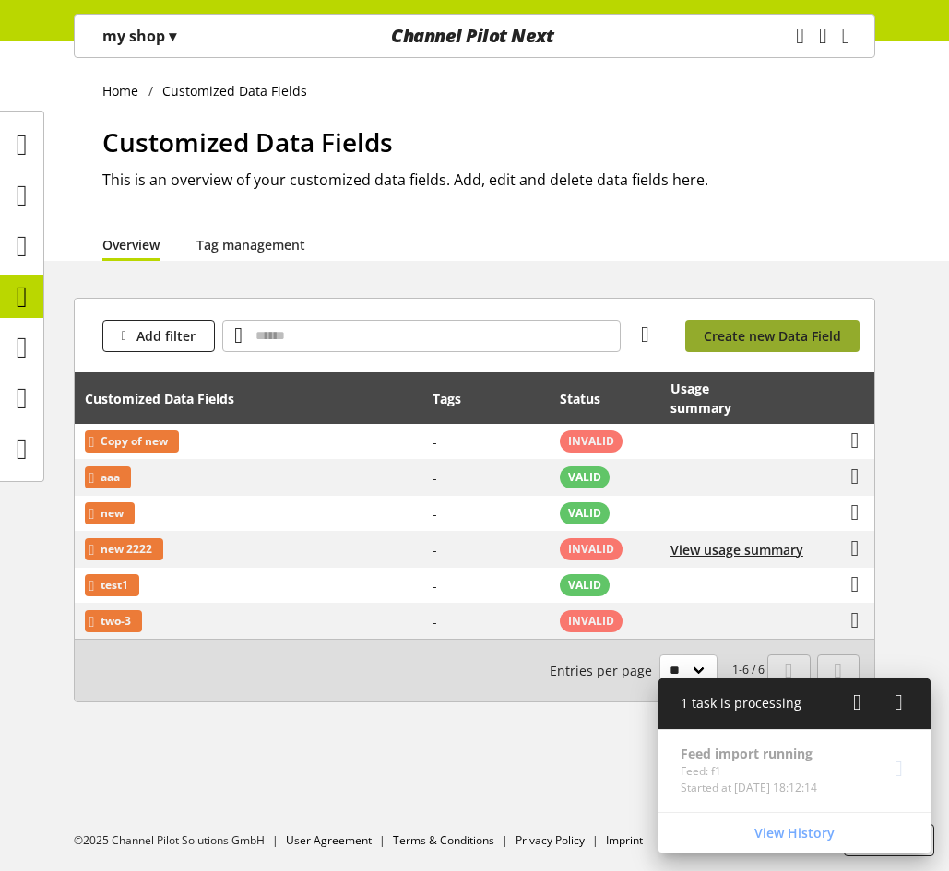
click at [766, 325] on link "Create new Data Field" at bounding box center [772, 336] width 174 height 32
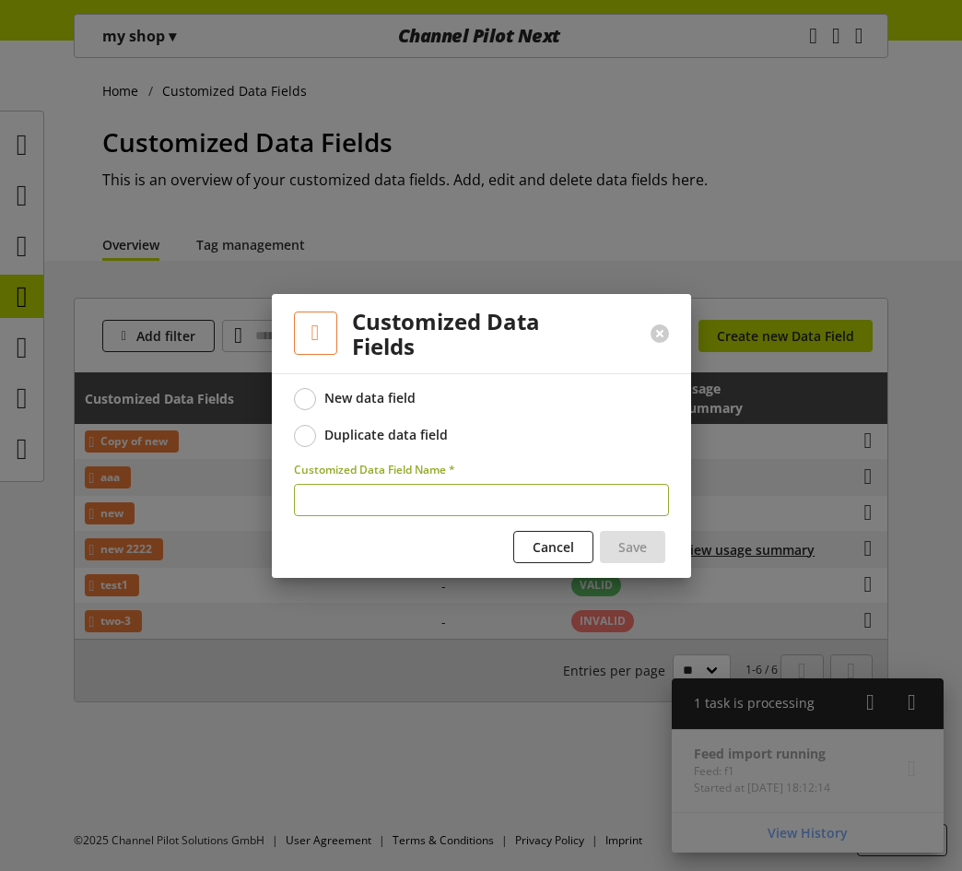
click at [370, 442] on div "Duplicate data field" at bounding box center [387, 435] width 124 height 17
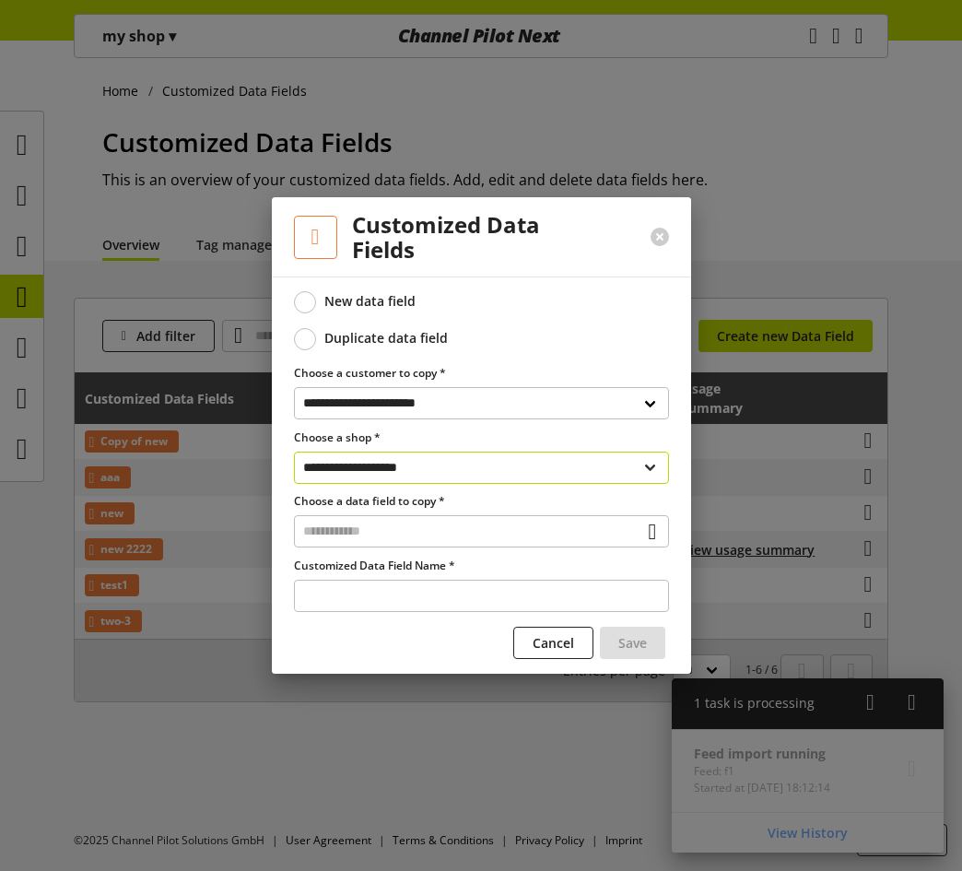
click at [383, 465] on select "**********" at bounding box center [481, 468] width 375 height 32
select select "**********"
click at [294, 452] on select "**********" at bounding box center [481, 468] width 375 height 32
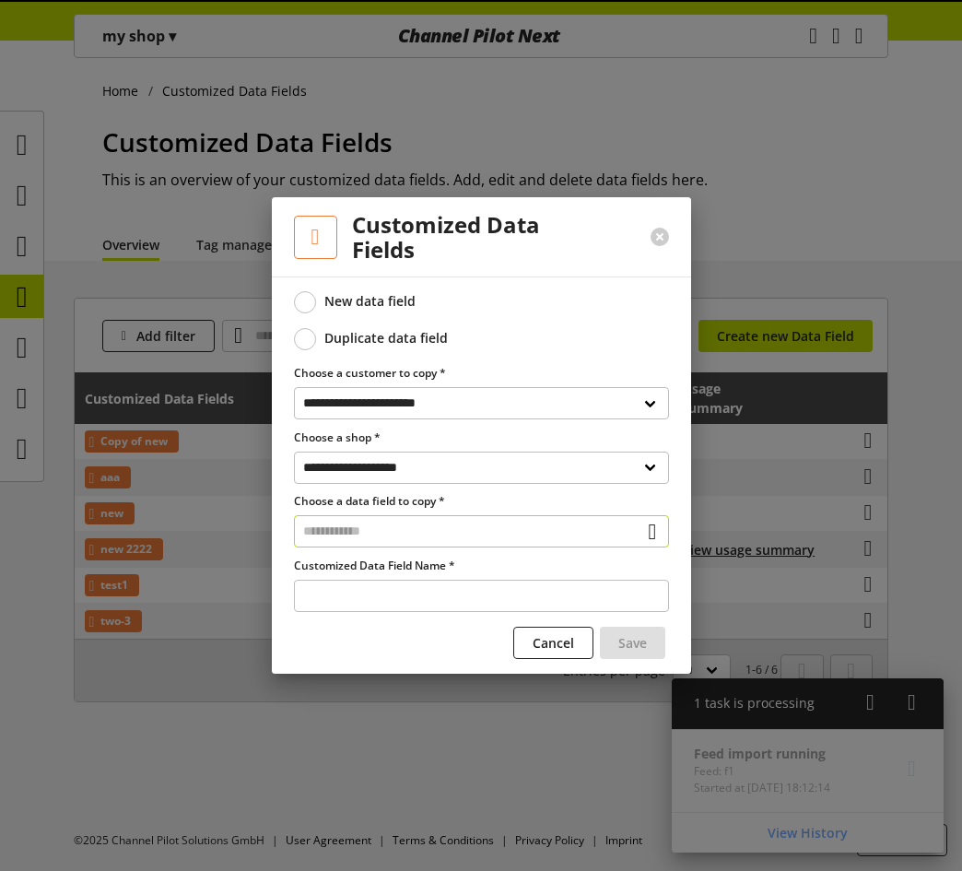
click at [385, 537] on input "text" at bounding box center [481, 531] width 375 height 32
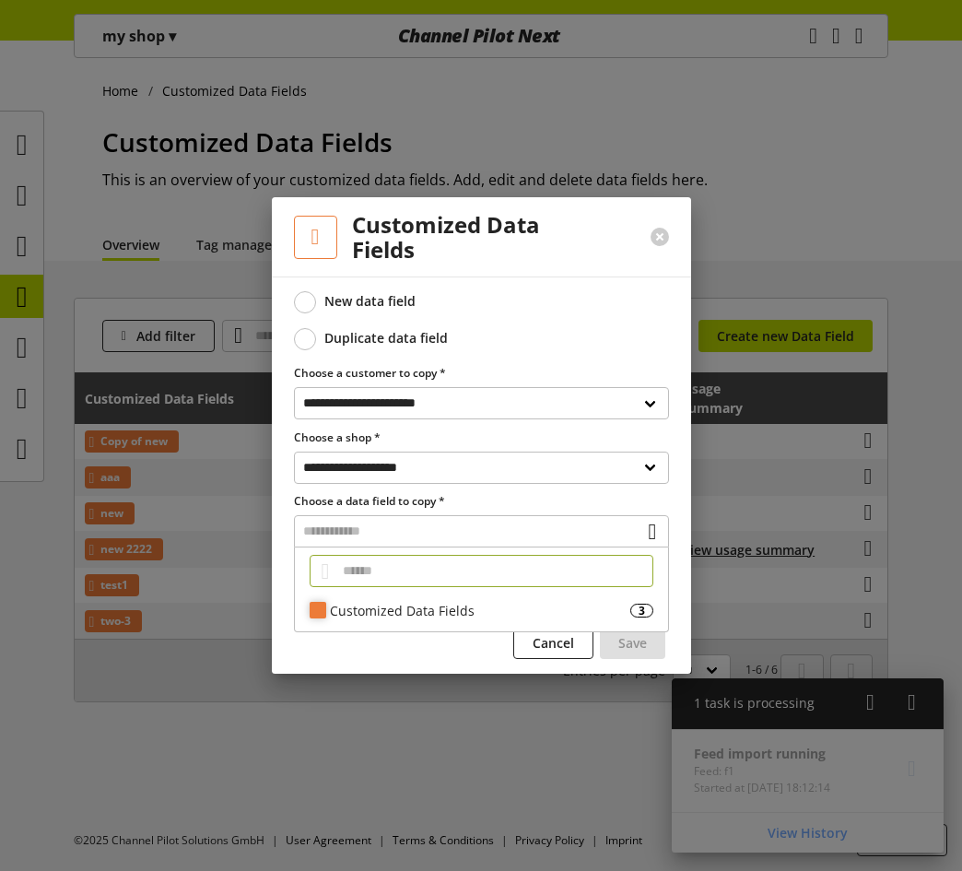
click at [399, 623] on div "Customized Data Fields 3" at bounding box center [481, 610] width 373 height 27
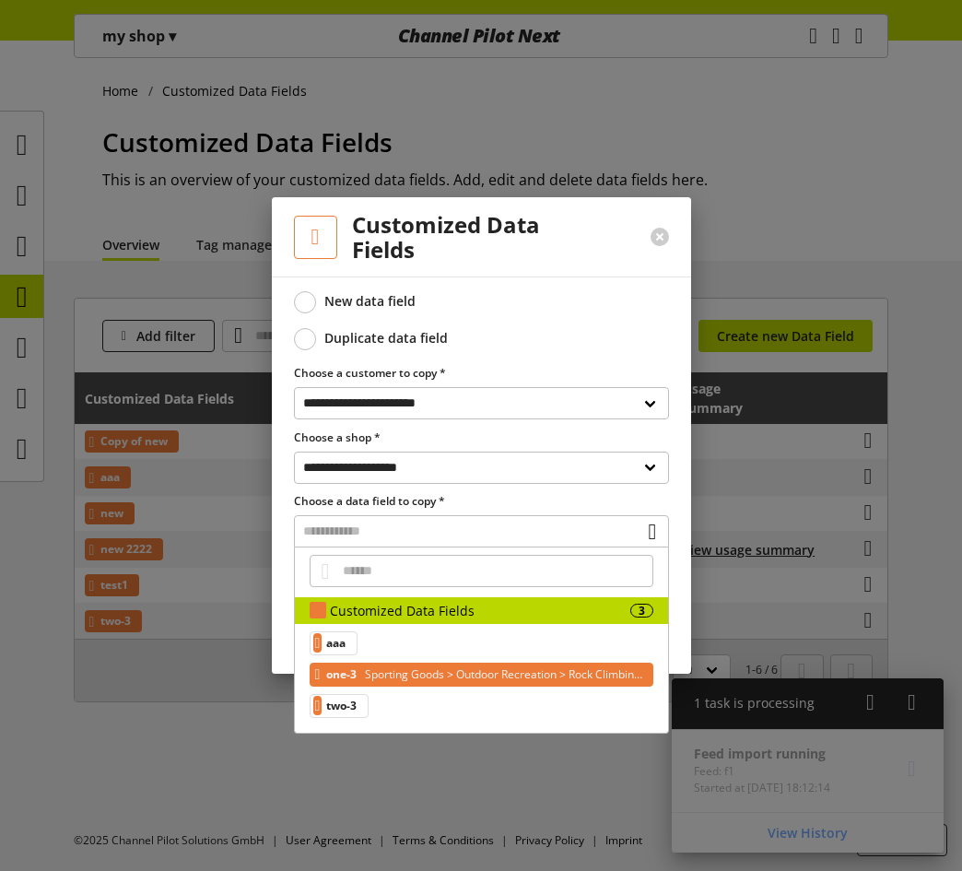
click at [389, 675] on span "Sporting Goods > Outdoor Recreation > Rock Climbing > Carabiners" at bounding box center [503, 675] width 284 height 22
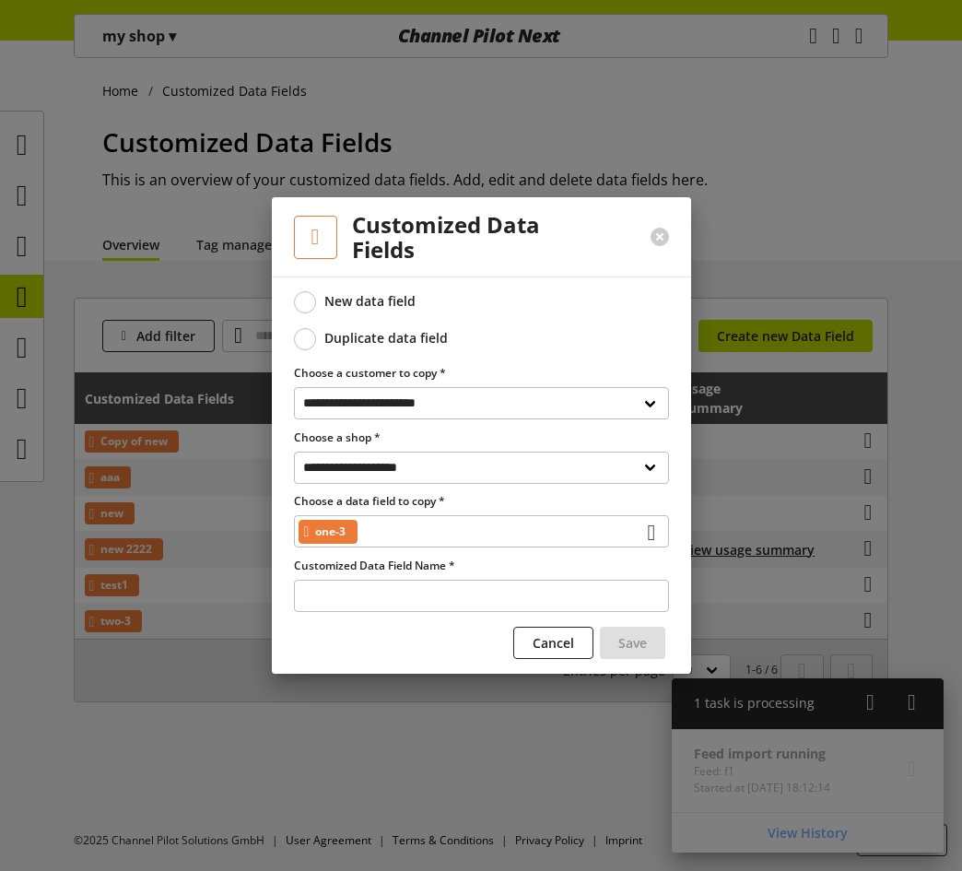
type input "*****"
click at [621, 639] on span "Save" at bounding box center [633, 642] width 29 height 19
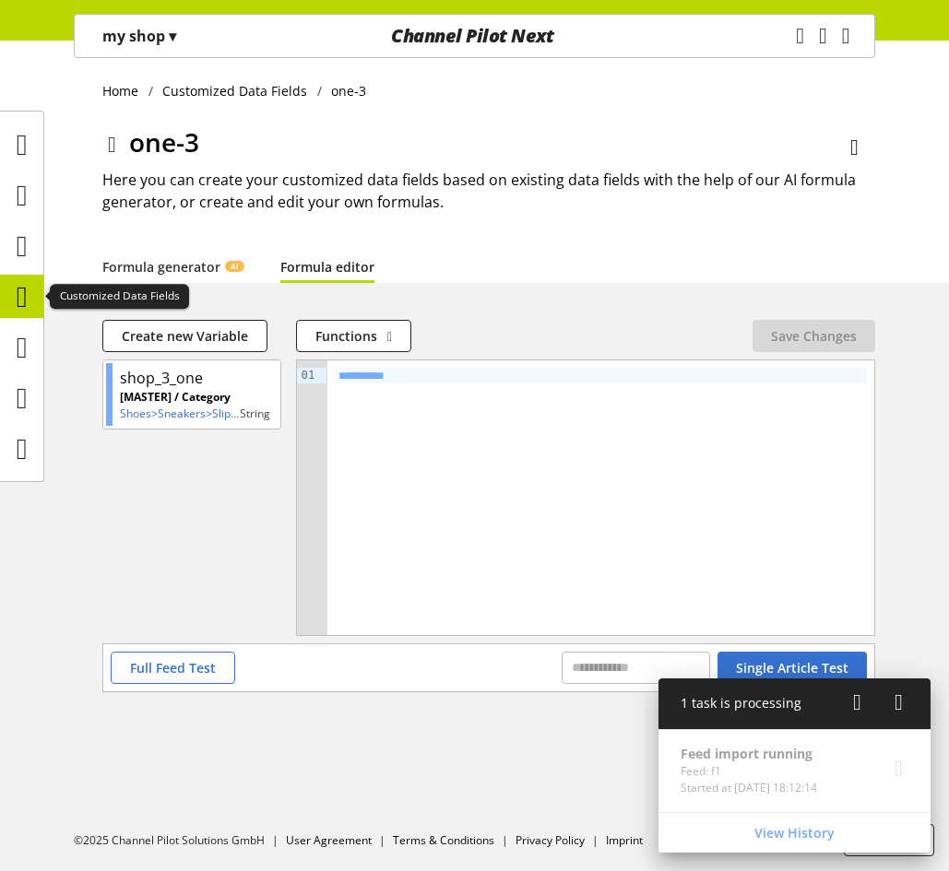
click at [28, 306] on icon at bounding box center [22, 296] width 11 height 37
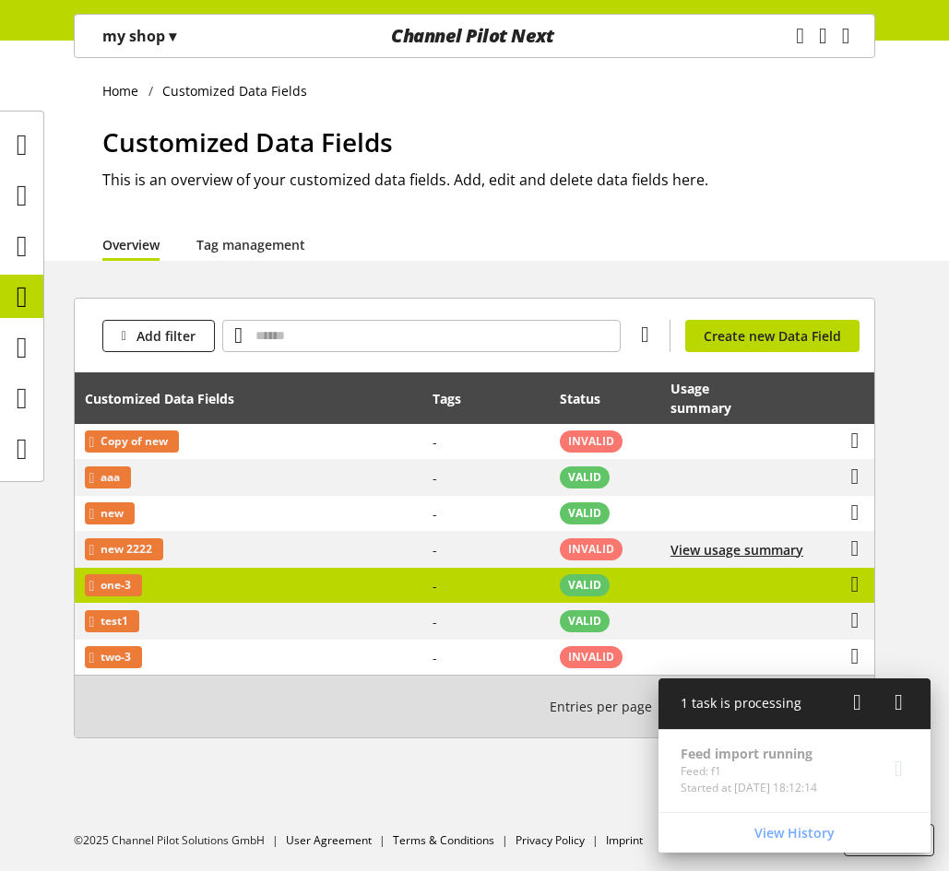
click at [263, 580] on td "one-3" at bounding box center [249, 586] width 348 height 36
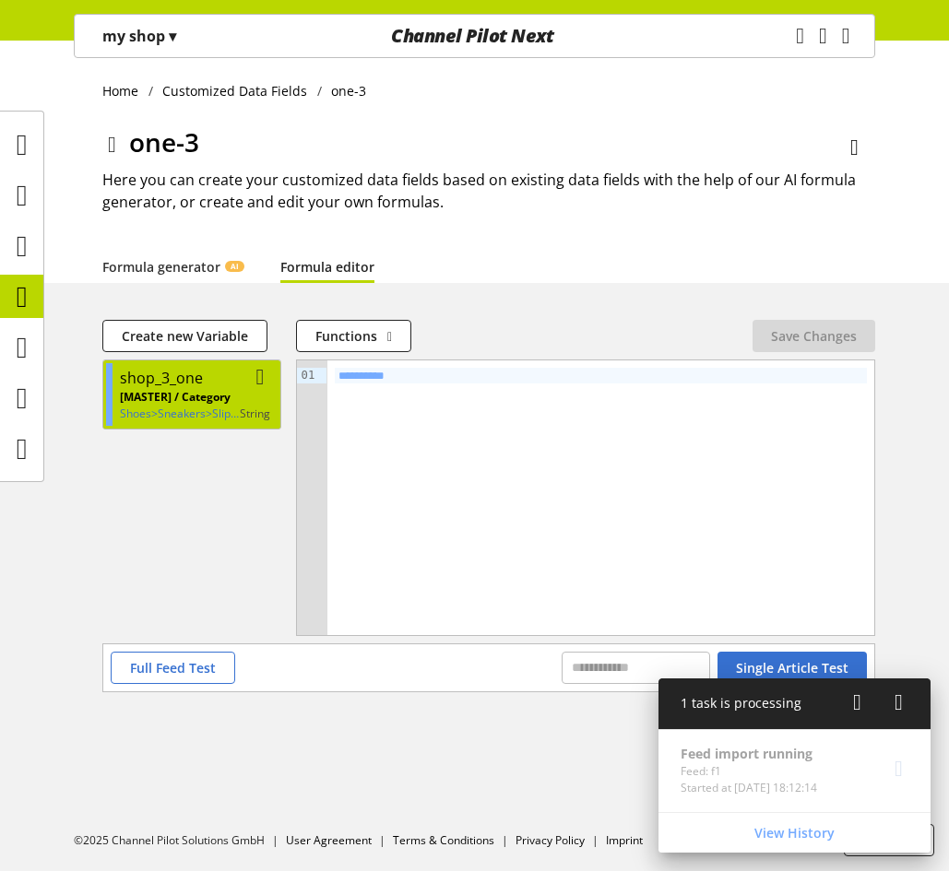
click at [181, 389] on p "[MASTER] / Category" at bounding box center [180, 397] width 120 height 17
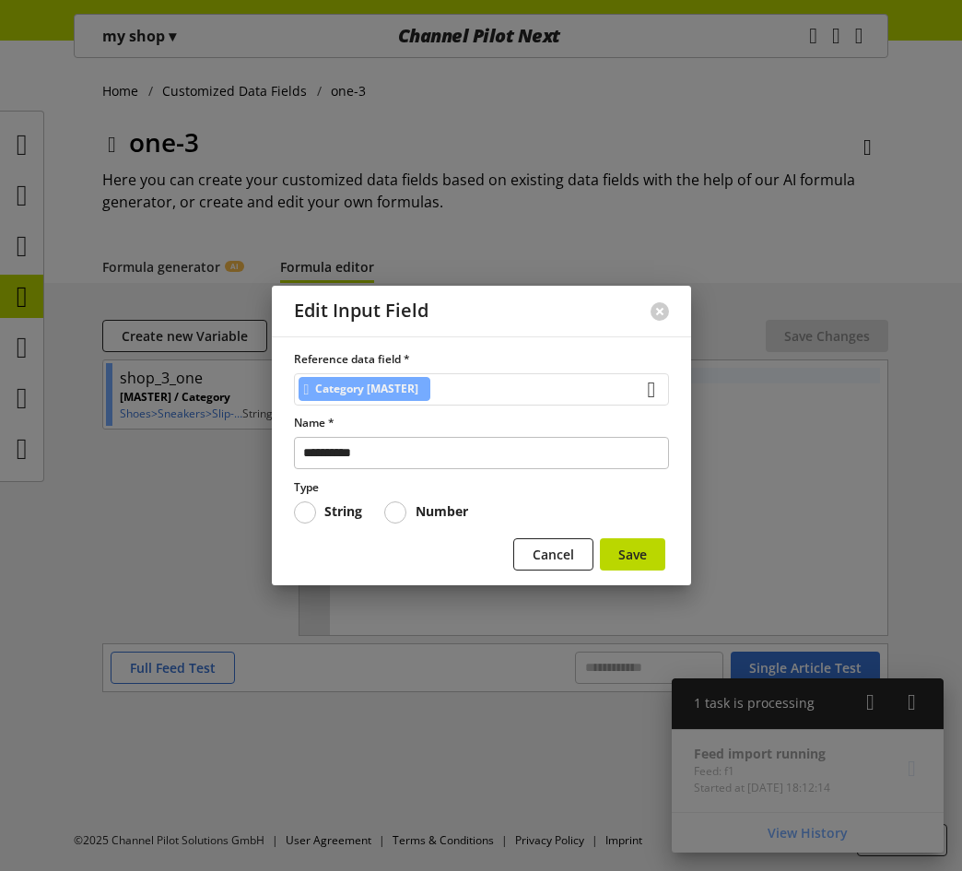
click at [548, 386] on div "Category [MASTER]" at bounding box center [481, 389] width 375 height 32
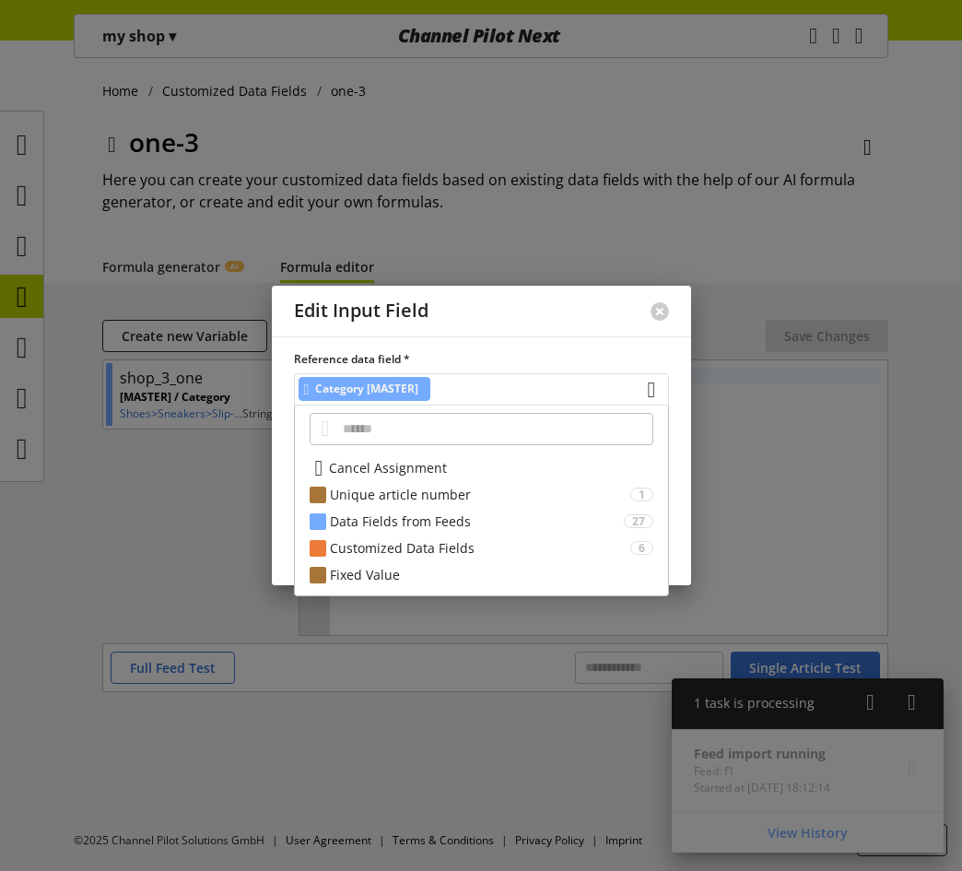
click at [549, 386] on div "Category [MASTER]" at bounding box center [481, 389] width 375 height 32
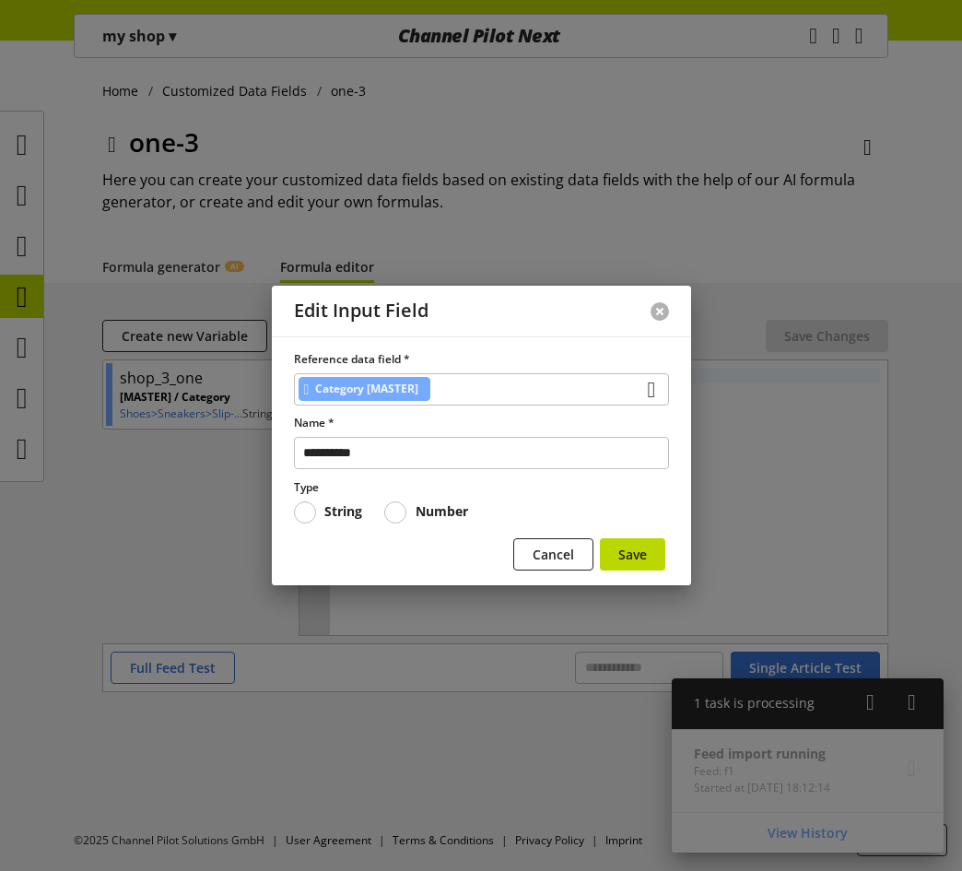
click at [657, 317] on button at bounding box center [660, 311] width 18 height 18
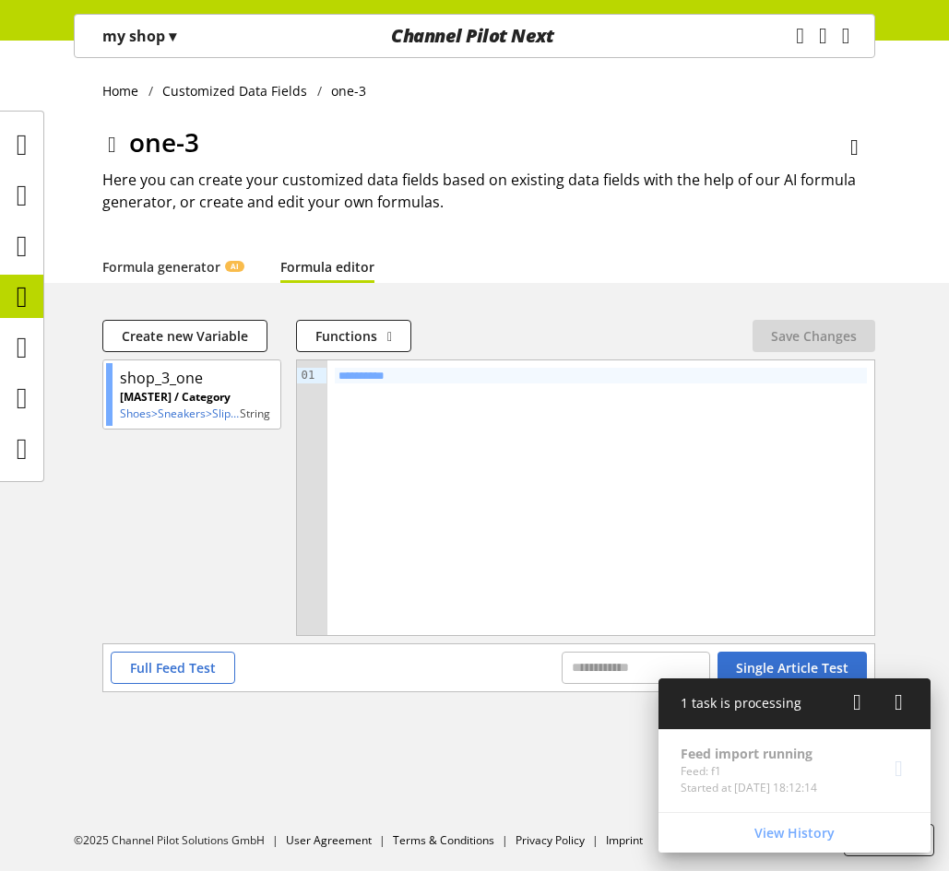
click at [146, 55] on div "my shop ▾ Acceptance-Test-Customer ▾ CUSID-2 All customers Acceptance-Test-Cust…" at bounding box center [139, 36] width 129 height 42
click at [160, 27] on p "my shop ▾" at bounding box center [139, 36] width 74 height 22
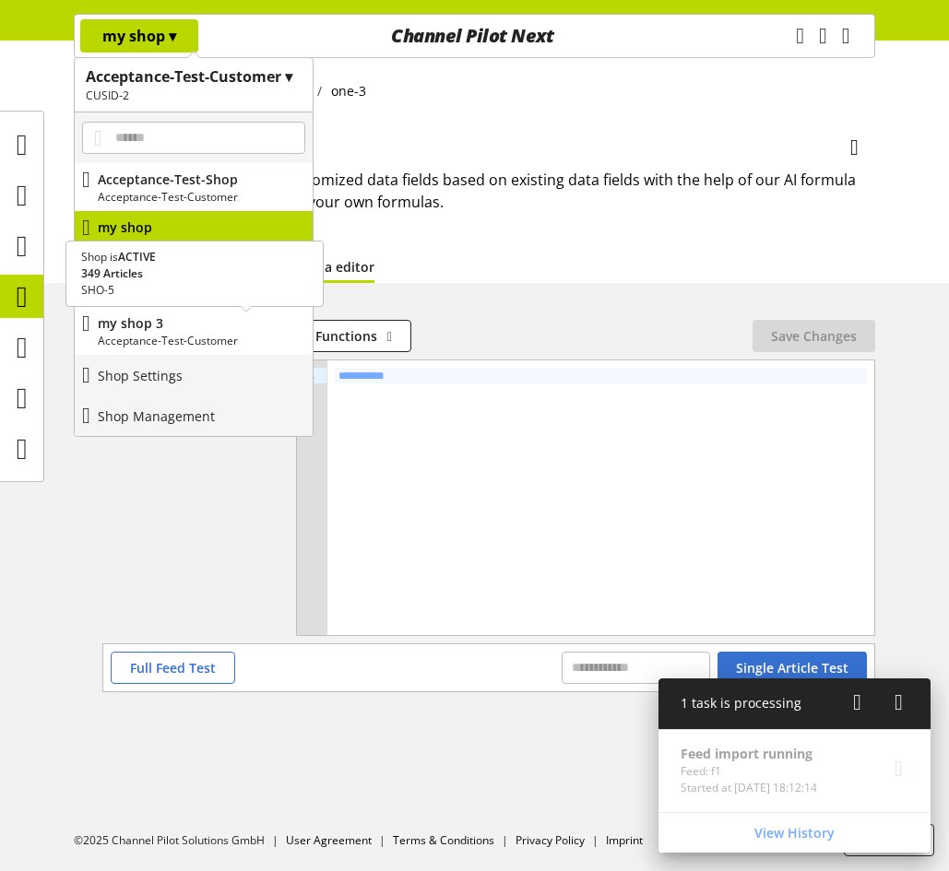
click at [170, 333] on p "Acceptance-Test-Customer" at bounding box center [201, 341] width 207 height 17
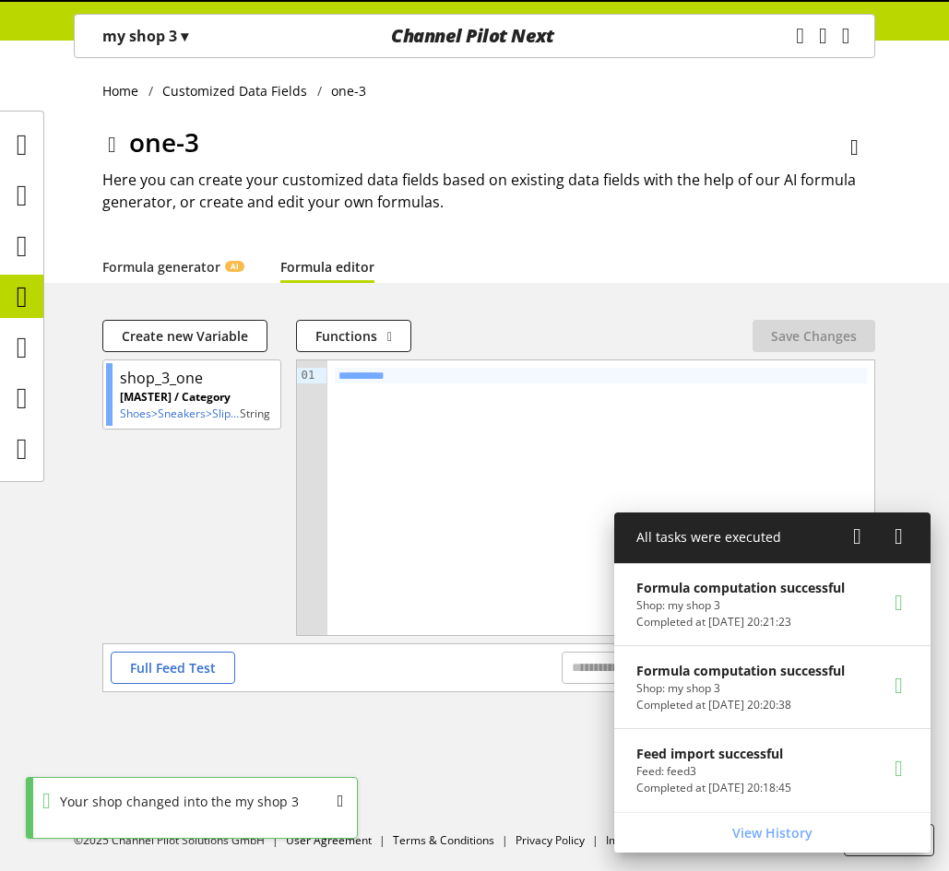
click at [26, 285] on icon at bounding box center [22, 296] width 11 height 37
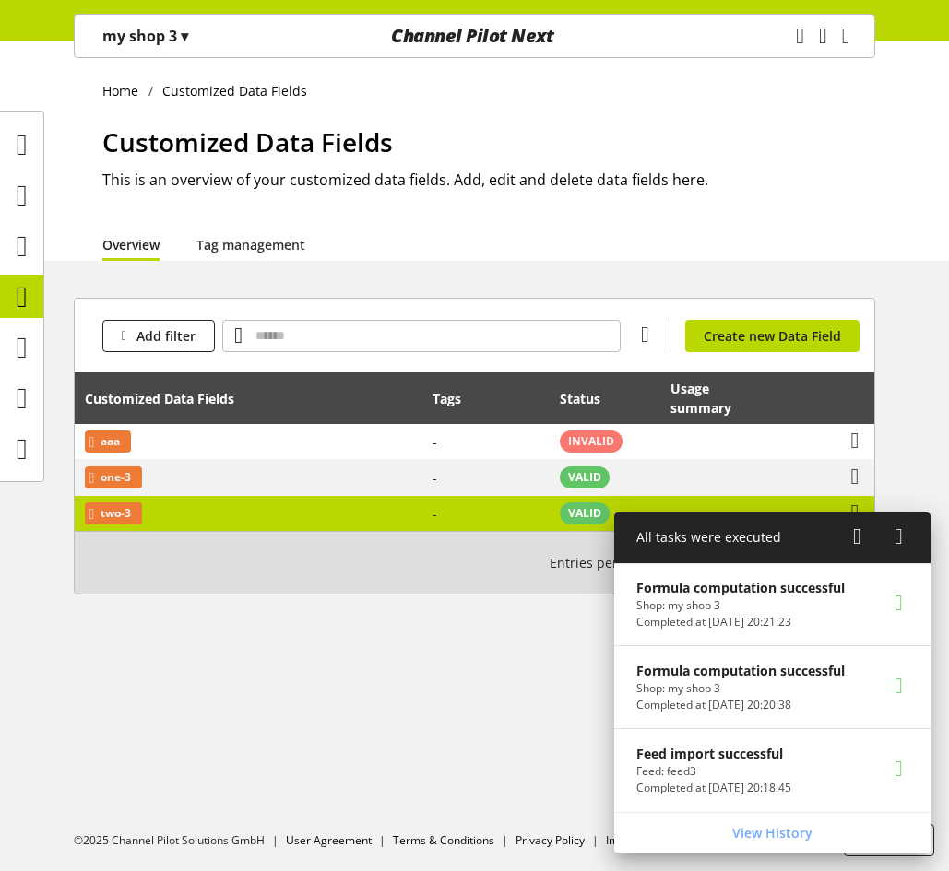
click at [442, 513] on td "-" at bounding box center [485, 513] width 127 height 35
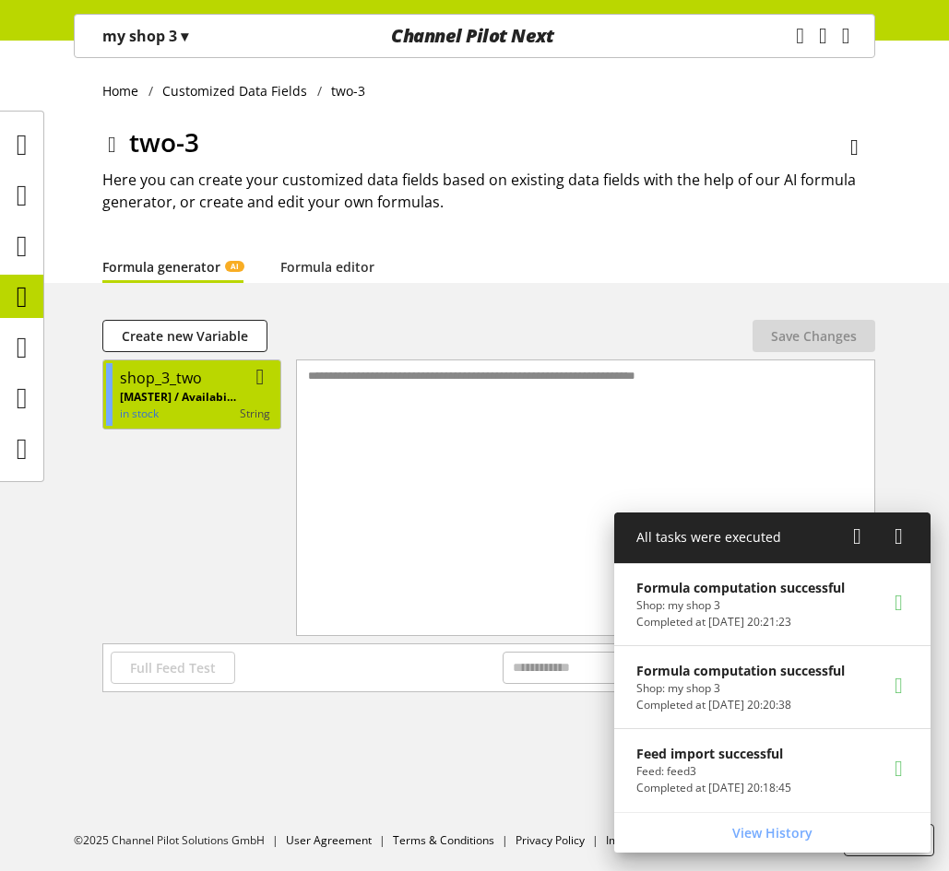
click at [183, 402] on p "[MASTER] / Availability" at bounding box center [180, 397] width 120 height 17
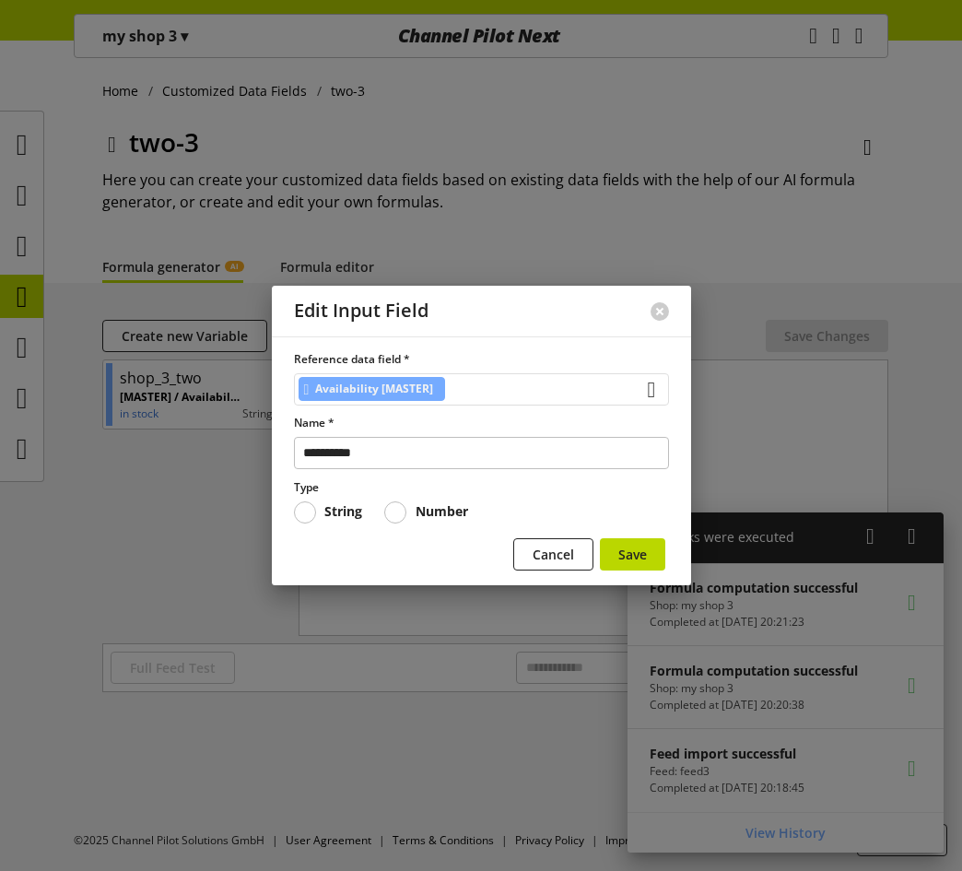
click at [485, 390] on div "Availability [MASTER]" at bounding box center [481, 389] width 375 height 32
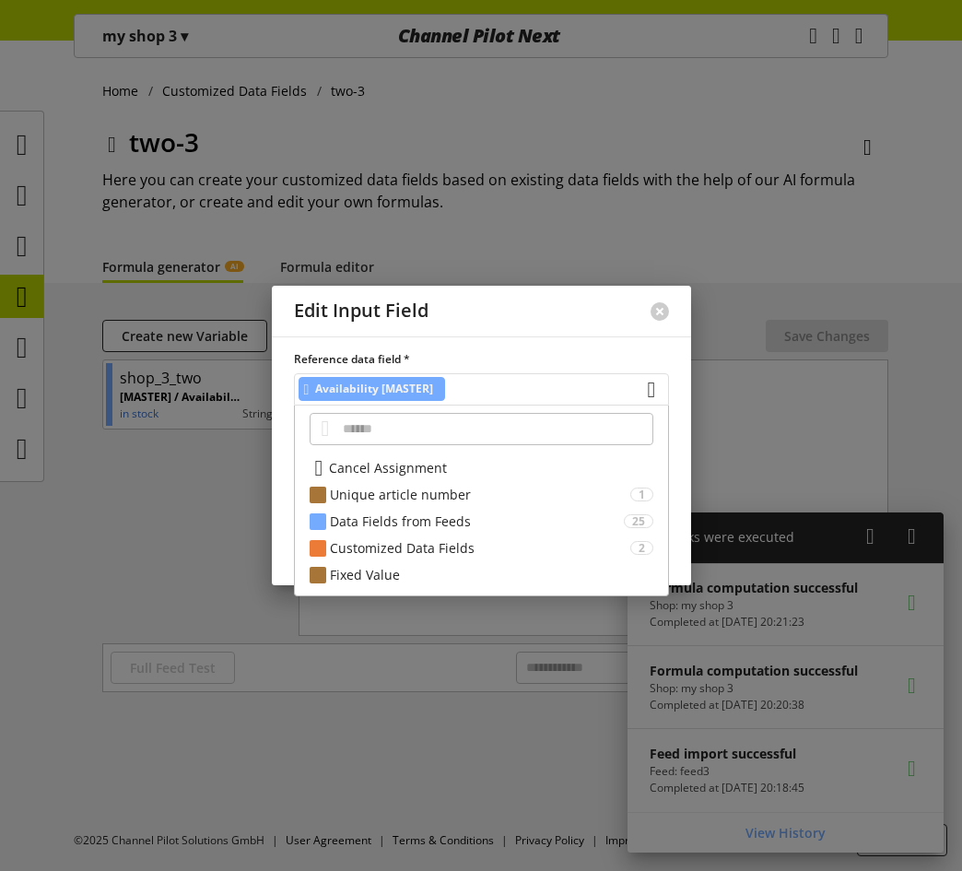
click at [485, 390] on div "Availability [MASTER]" at bounding box center [481, 389] width 375 height 32
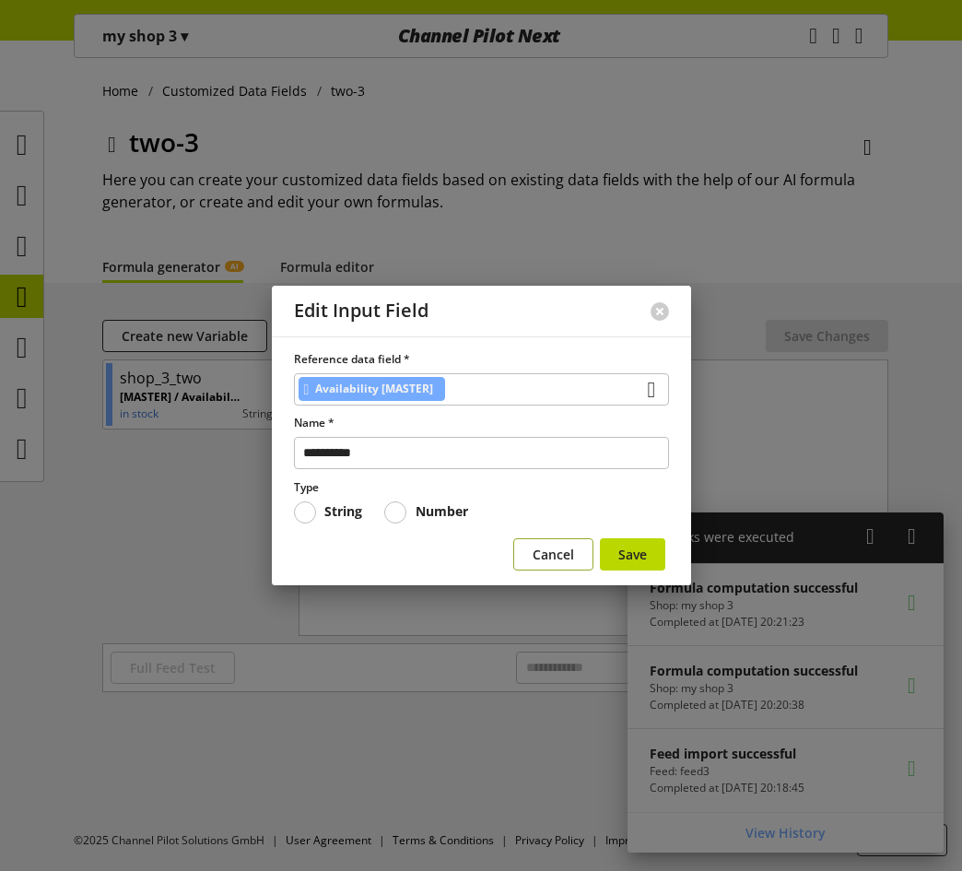
click at [557, 549] on span "Cancel" at bounding box center [553, 554] width 41 height 19
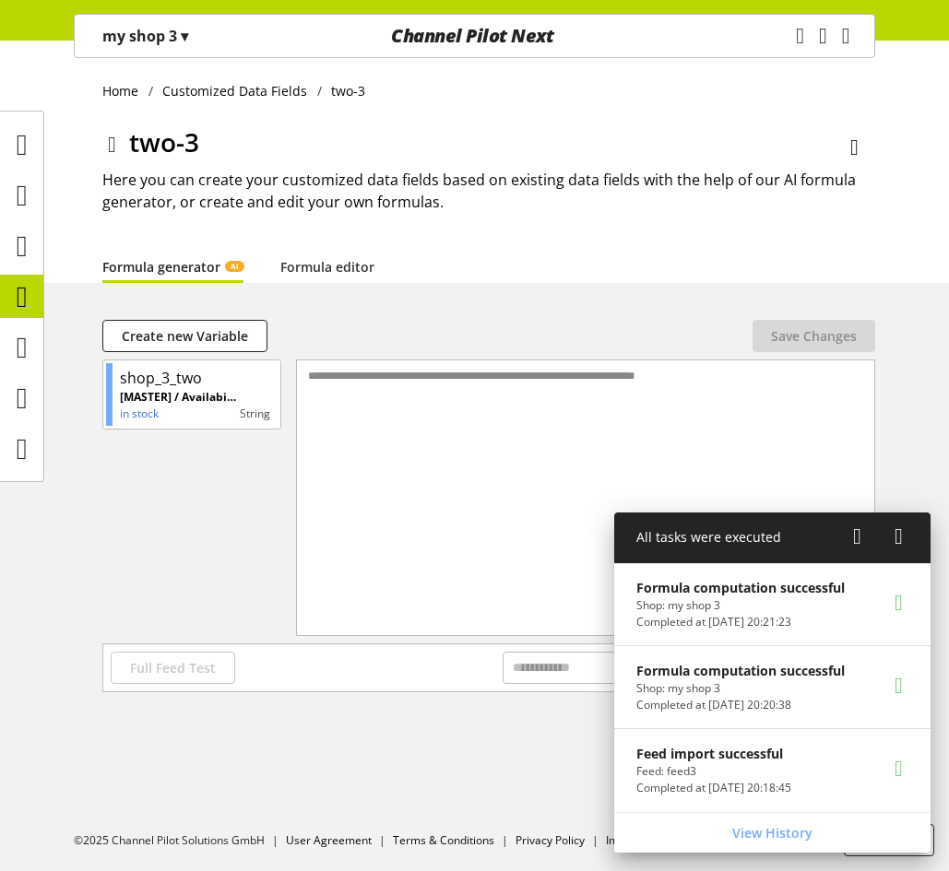
click at [167, 35] on p "my shop 3 ▾" at bounding box center [145, 36] width 86 height 22
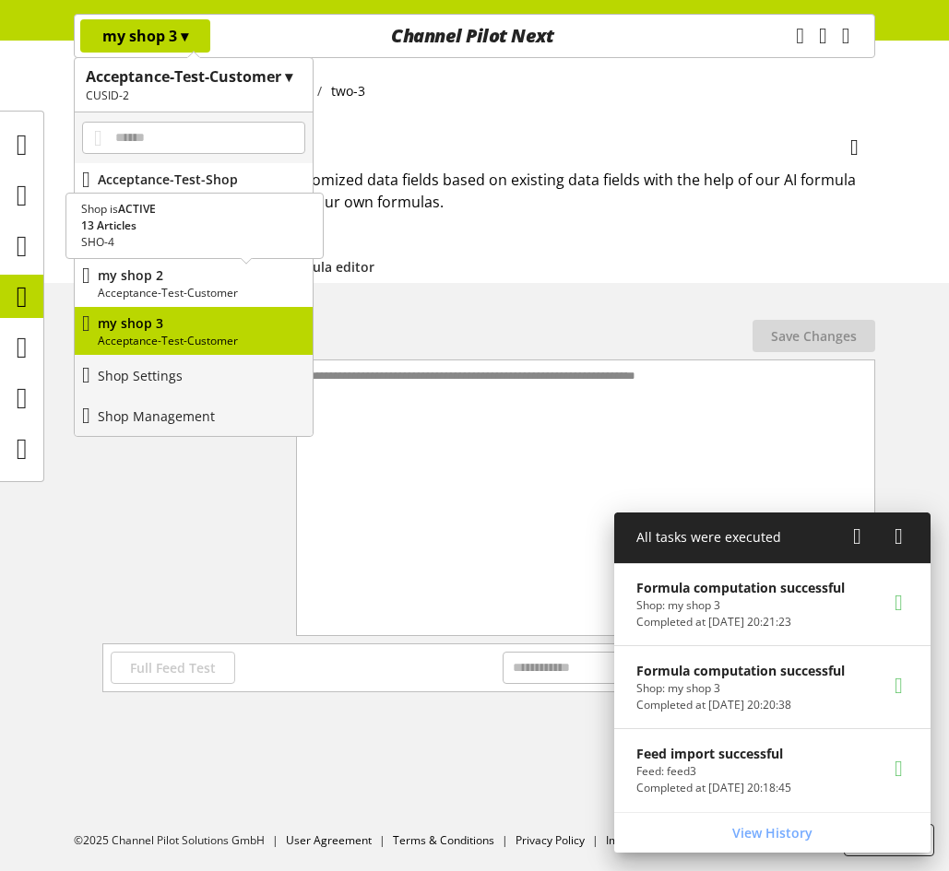
click at [181, 282] on p "my shop 2" at bounding box center [201, 275] width 207 height 19
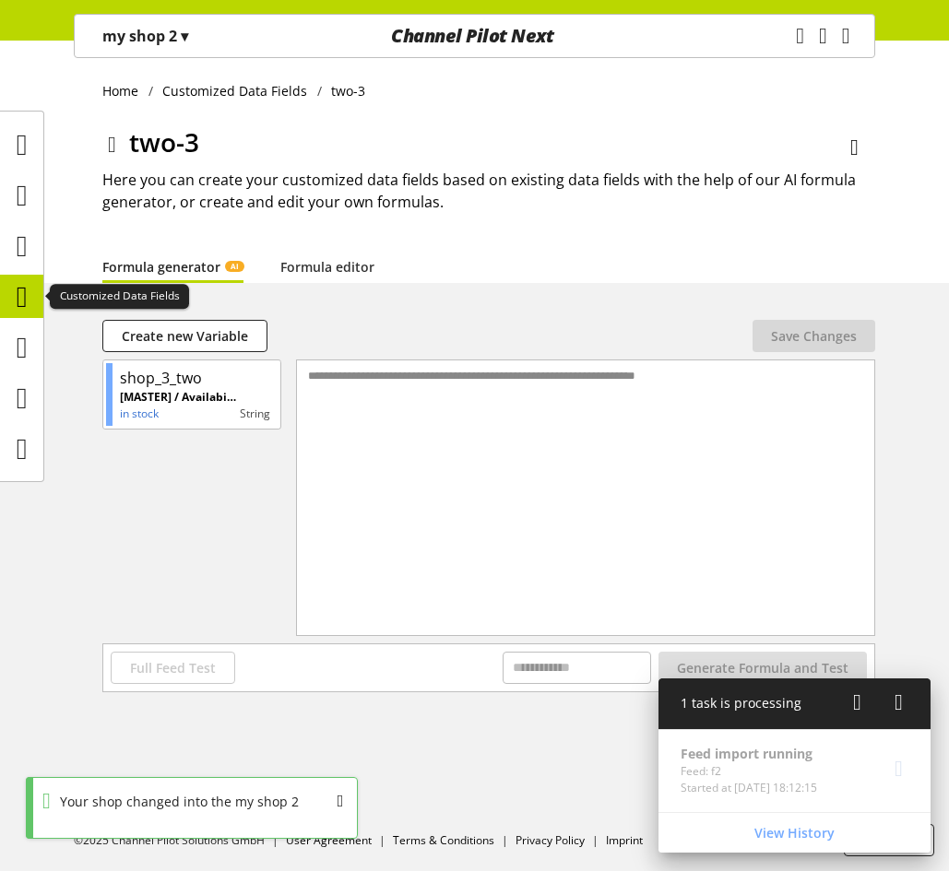
click at [18, 295] on icon at bounding box center [22, 296] width 11 height 37
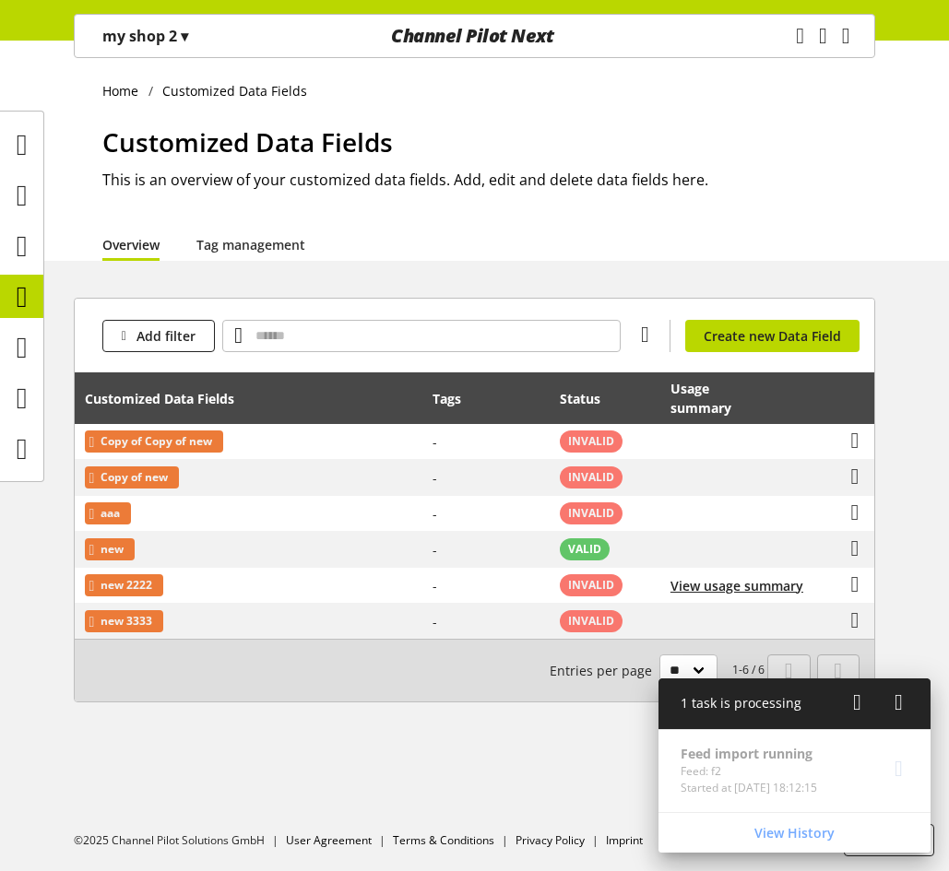
click at [176, 32] on p "my shop 2 ▾" at bounding box center [145, 36] width 86 height 22
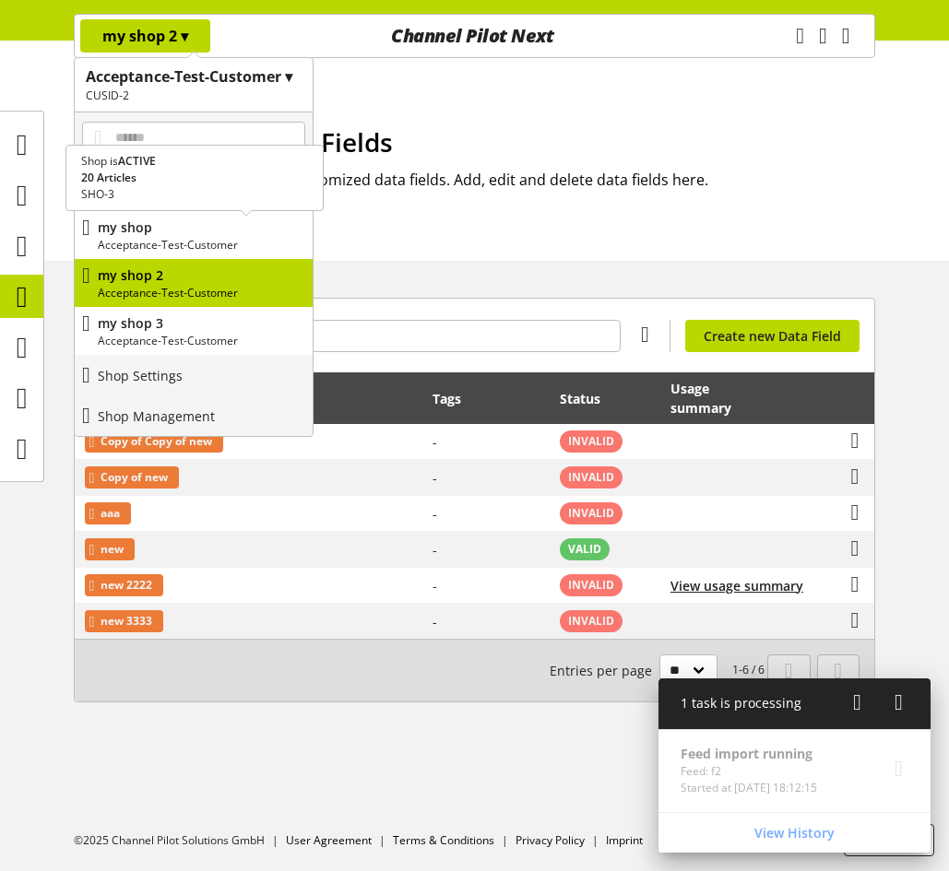
click at [180, 214] on div "my shop Acceptance-Test-Customer" at bounding box center [194, 235] width 238 height 48
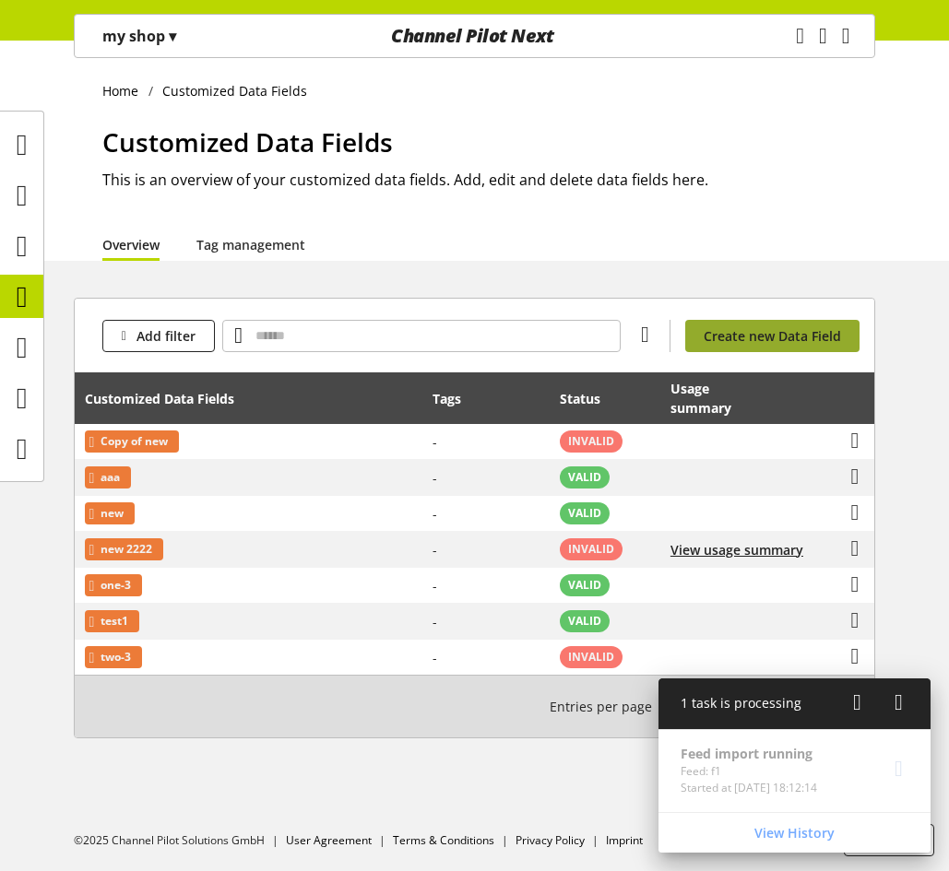
click at [731, 350] on link "Create new Data Field" at bounding box center [772, 336] width 174 height 32
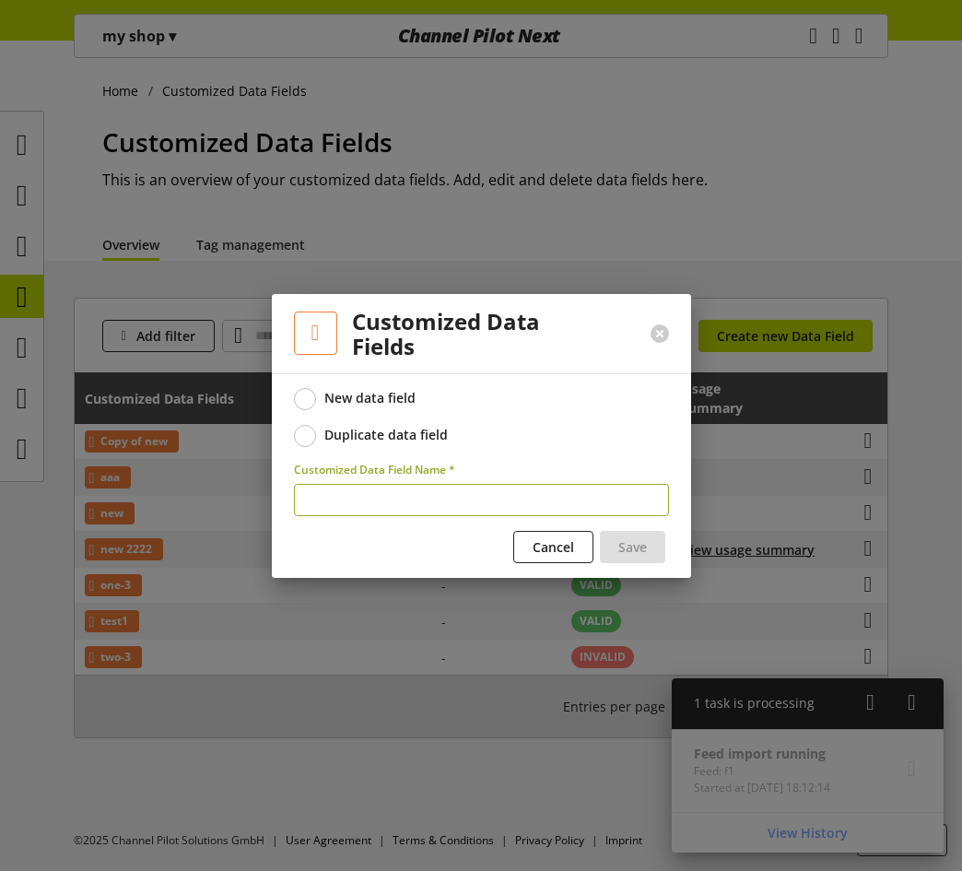
click at [348, 422] on div "New data field Duplicate data field" at bounding box center [481, 417] width 375 height 59
click at [348, 432] on div "Duplicate data field" at bounding box center [387, 435] width 124 height 17
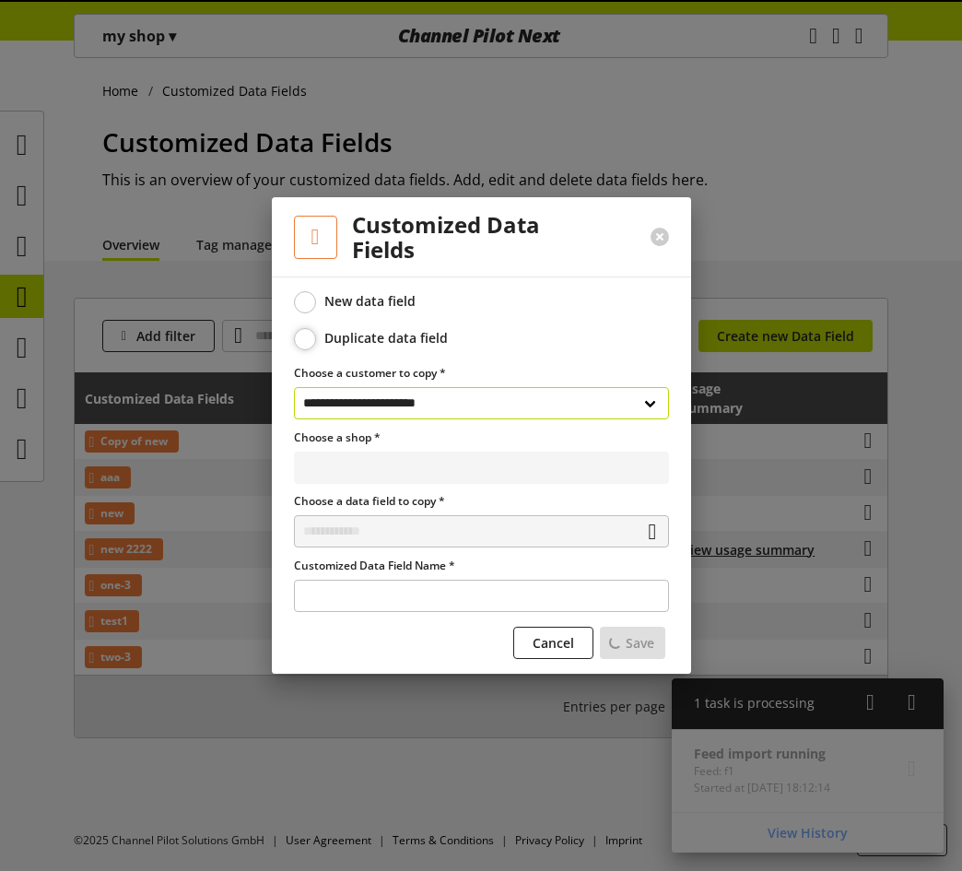
select select "**********"
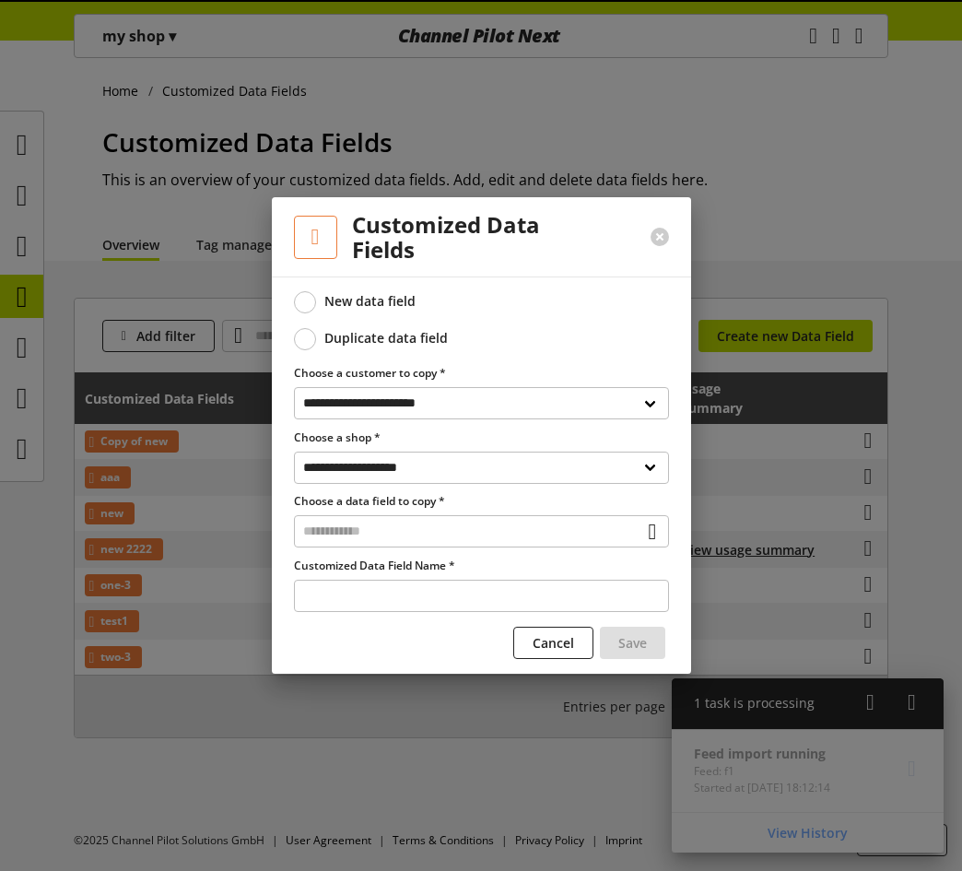
click at [362, 305] on div "New data field" at bounding box center [370, 301] width 91 height 17
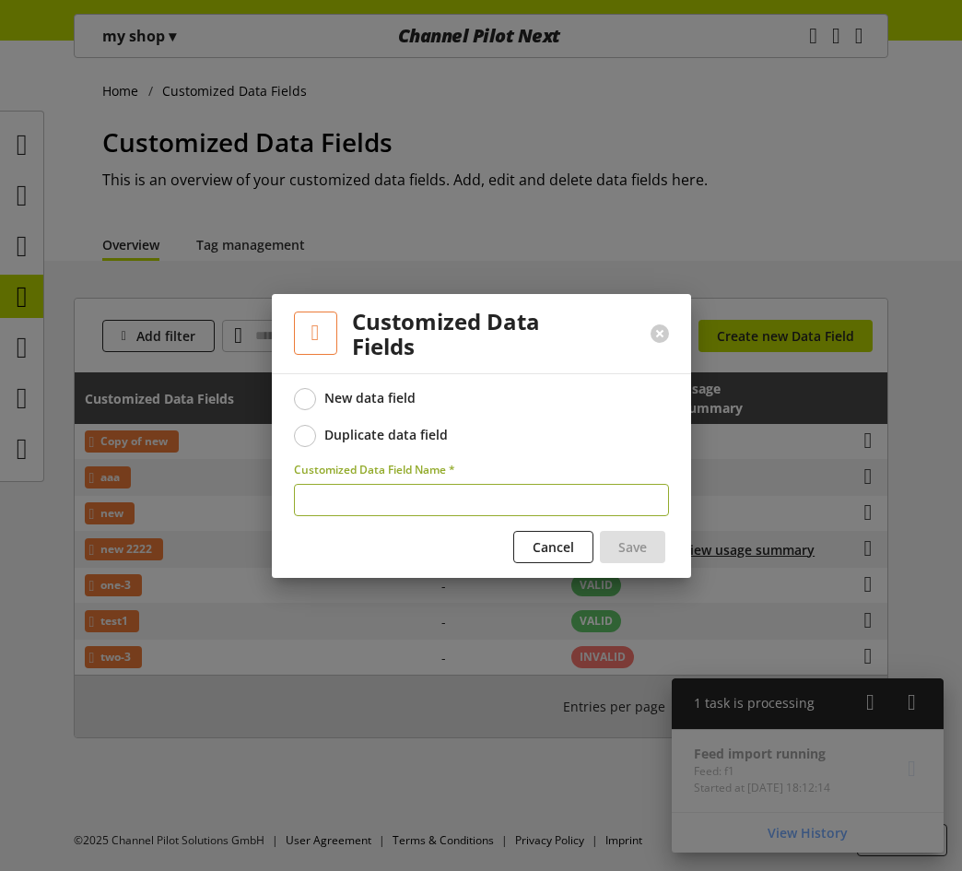
click at [469, 496] on input "text" at bounding box center [481, 500] width 375 height 32
click at [355, 428] on div "Duplicate data field" at bounding box center [387, 435] width 124 height 17
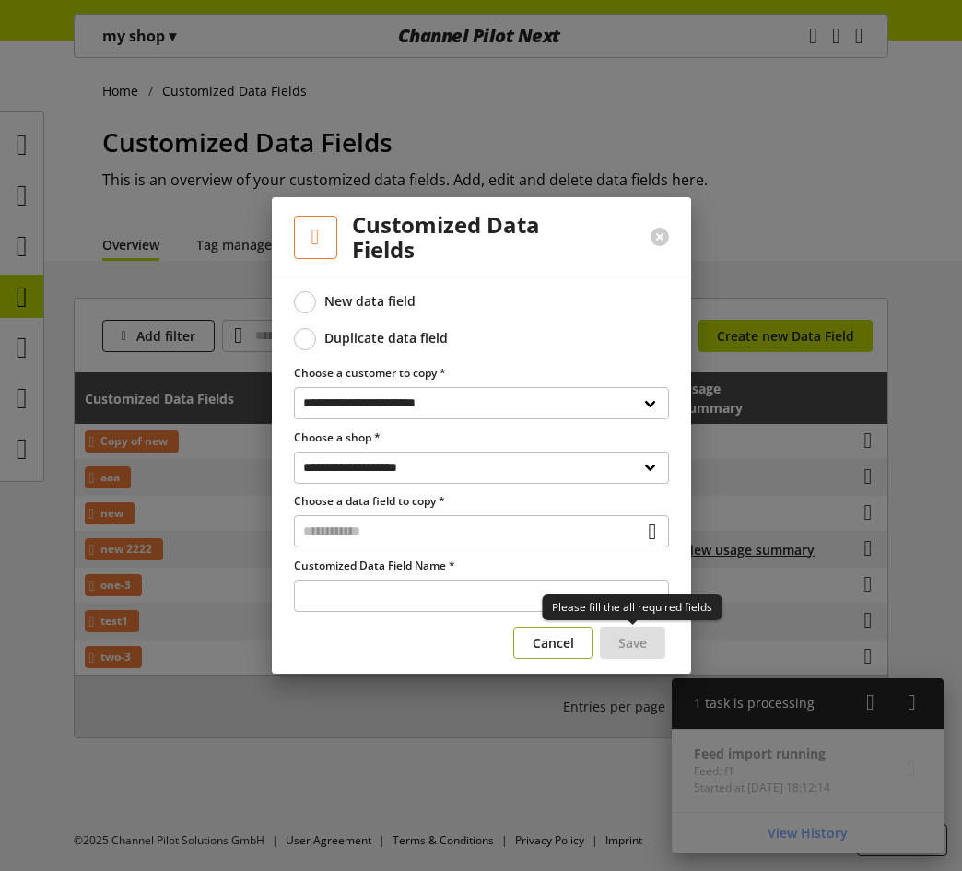
click at [582, 644] on button "Cancel" at bounding box center [554, 643] width 80 height 32
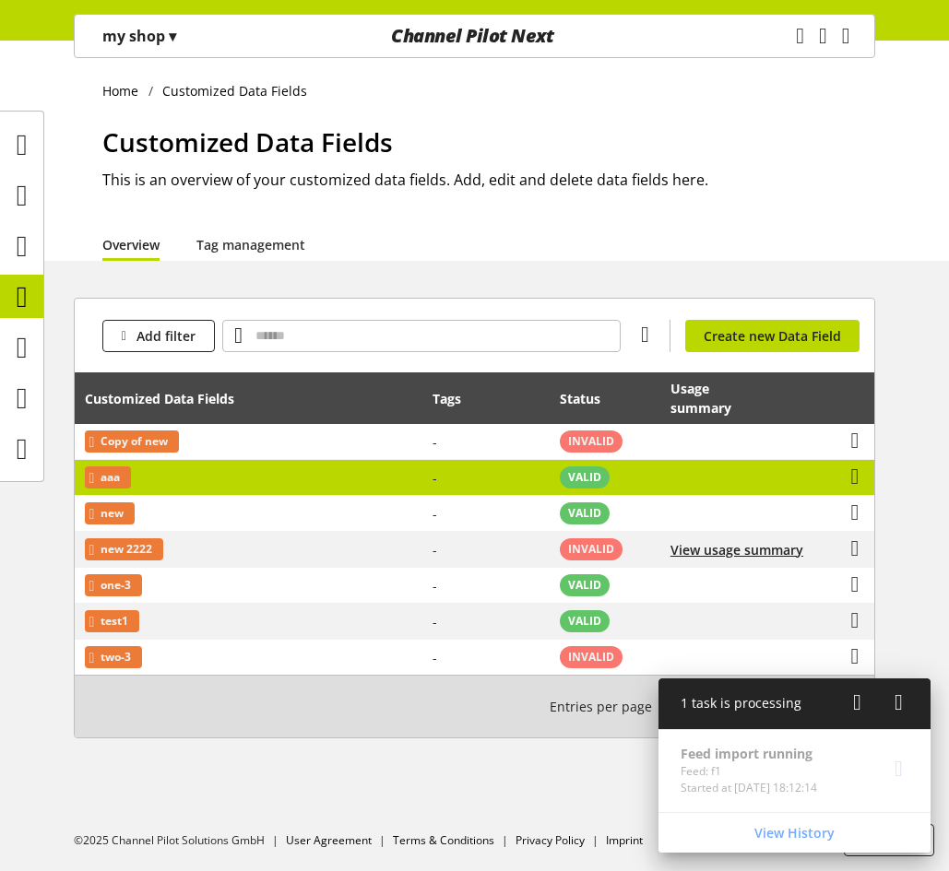
click at [434, 486] on span "-" at bounding box center [434, 478] width 5 height 18
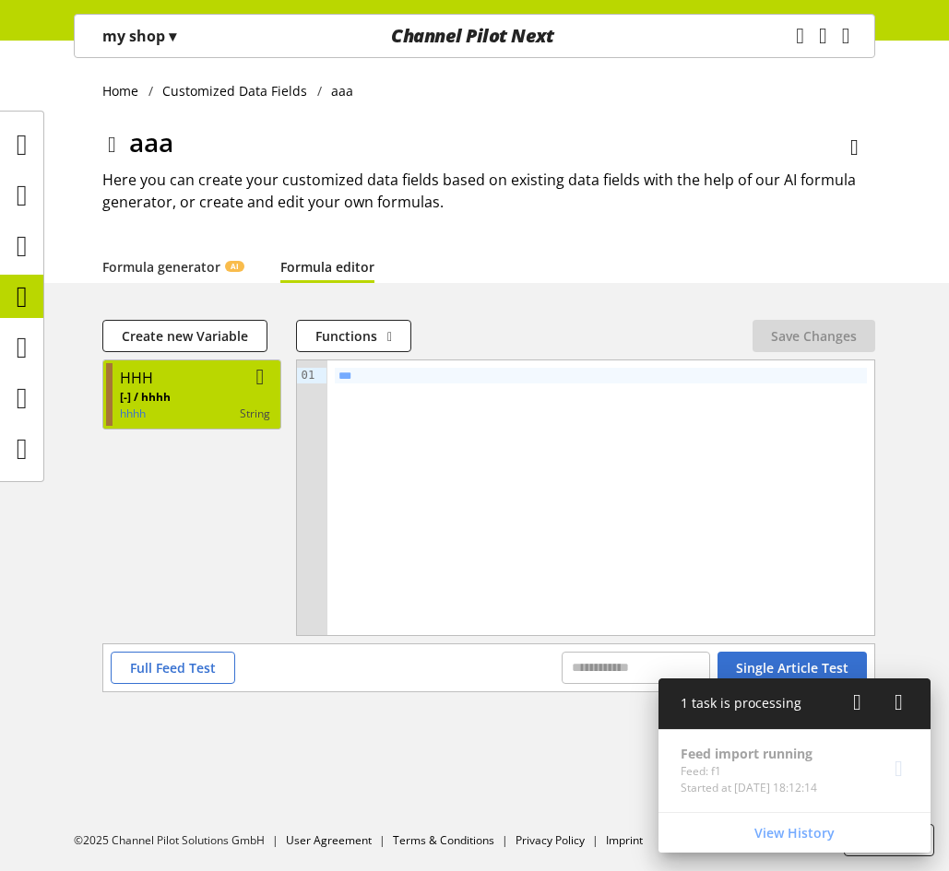
click at [206, 379] on div "HHH" at bounding box center [195, 378] width 150 height 22
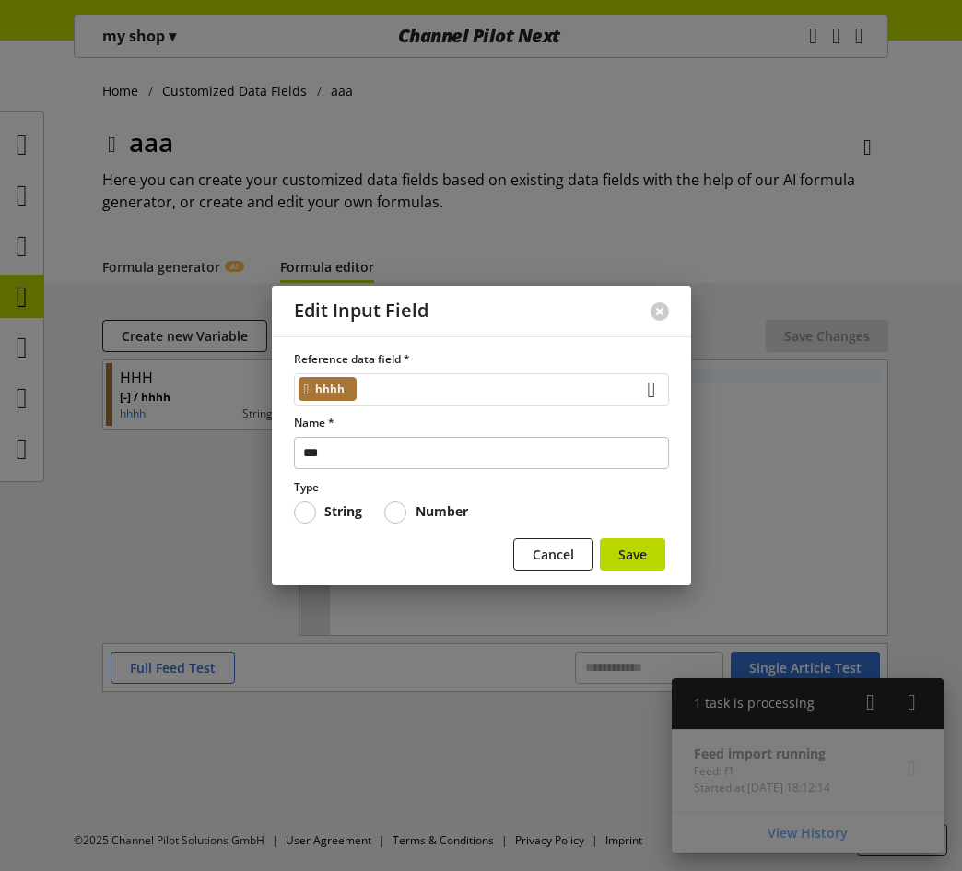
click at [462, 392] on div "hhhh" at bounding box center [481, 389] width 375 height 32
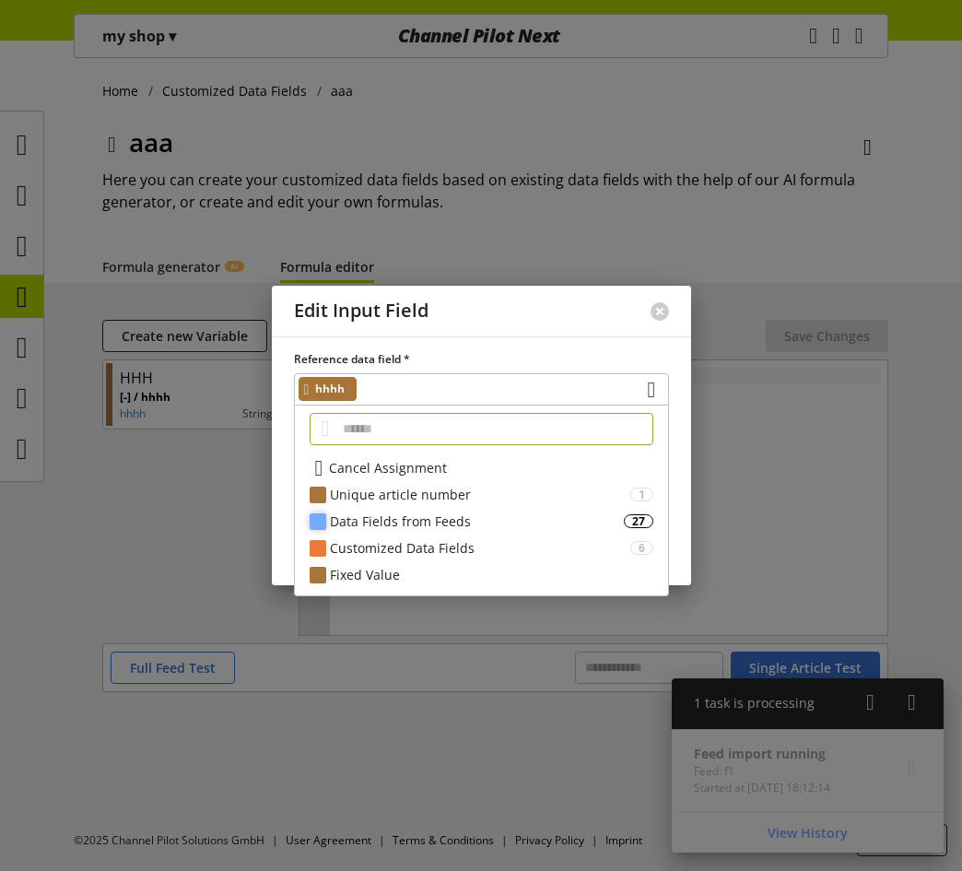
click at [456, 525] on div "Data Fields from Feeds" at bounding box center [477, 521] width 294 height 19
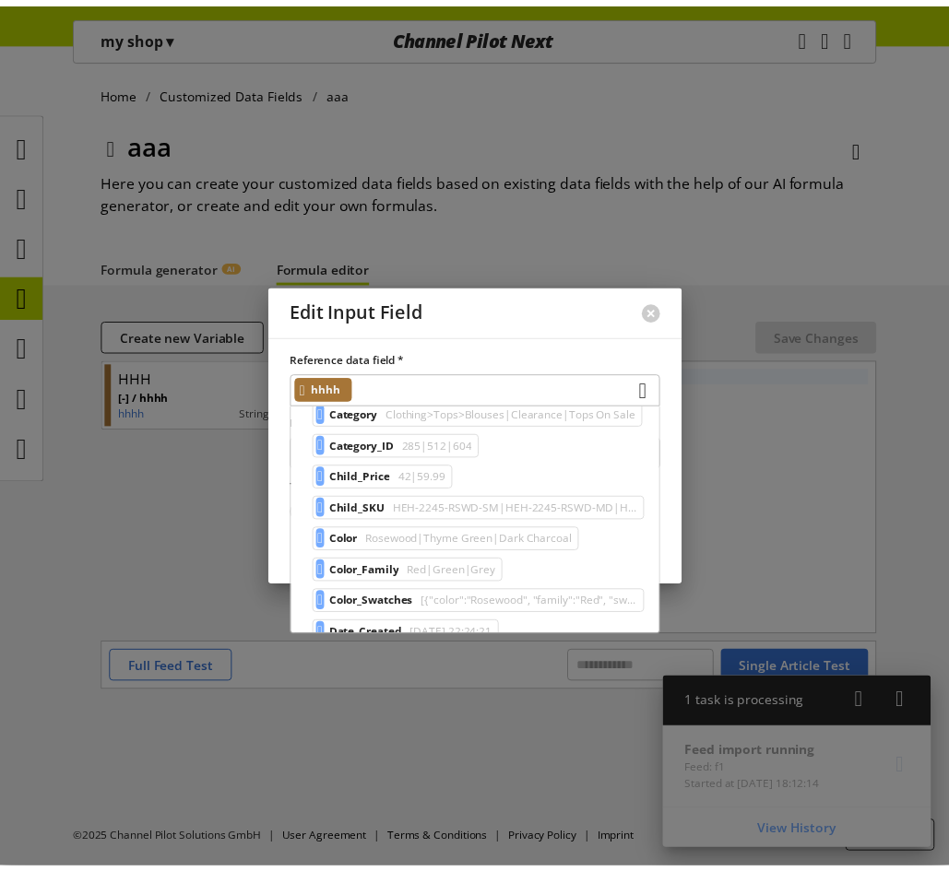
scroll to position [277, 0]
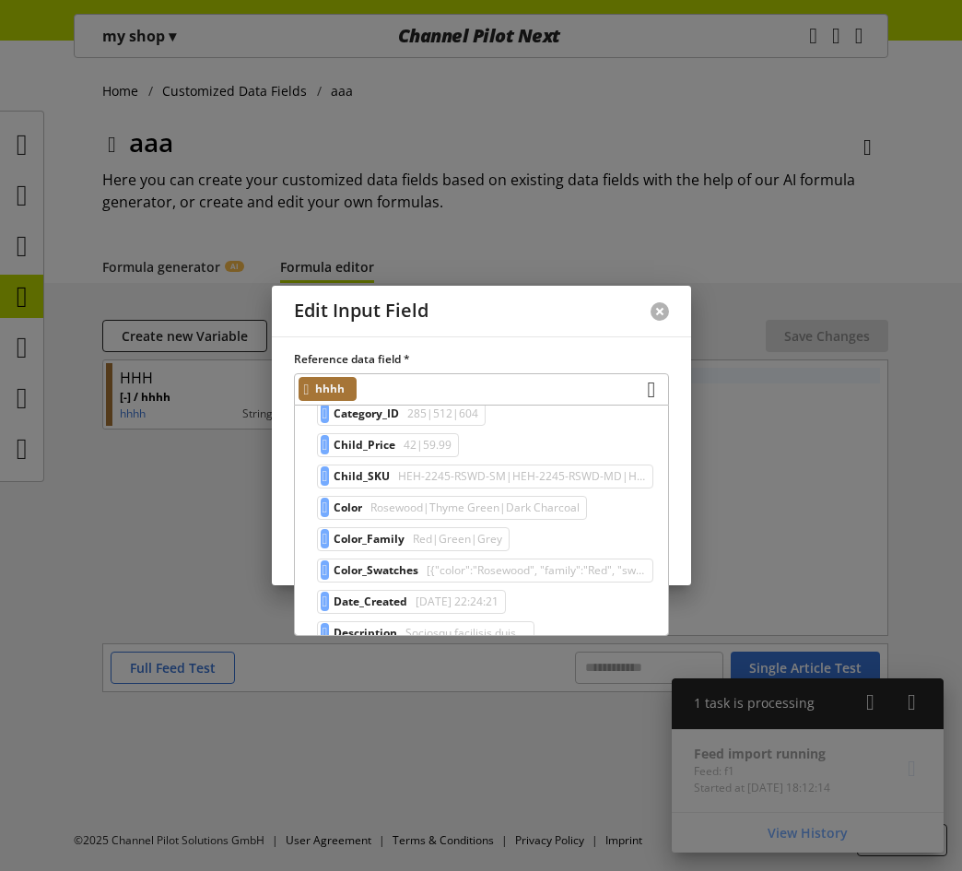
click at [655, 306] on button at bounding box center [660, 311] width 18 height 18
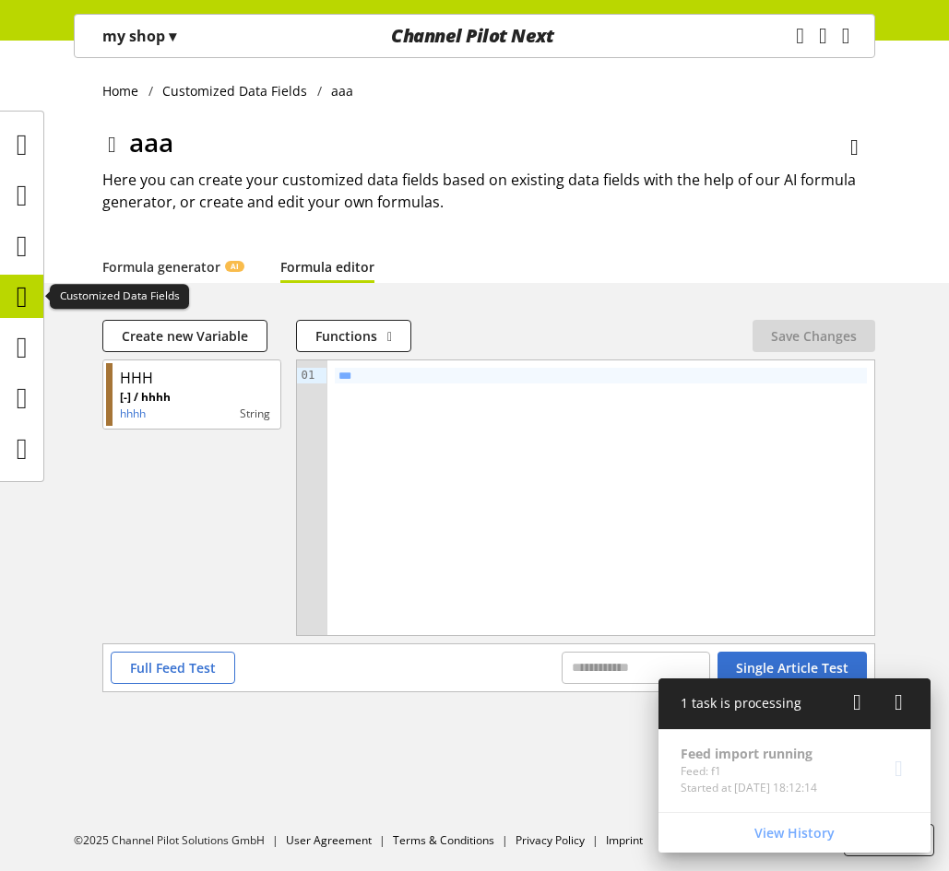
click at [26, 292] on icon at bounding box center [22, 296] width 11 height 37
